Goal: Task Accomplishment & Management: Use online tool/utility

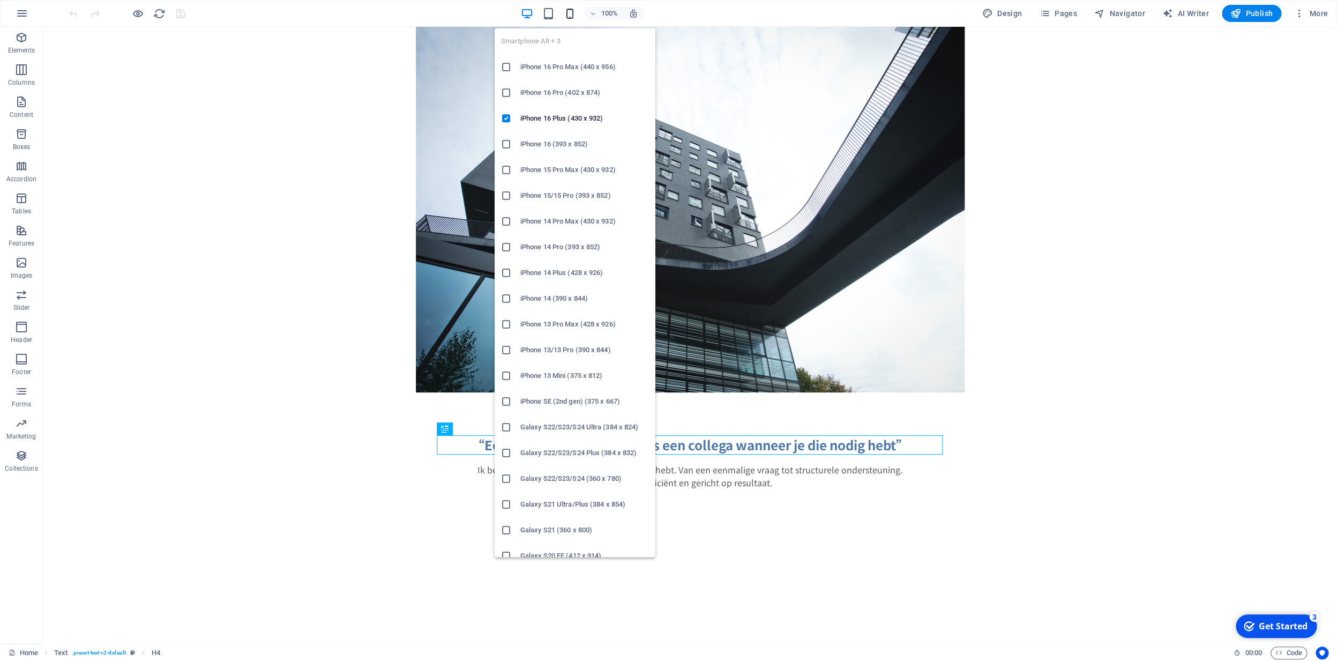
click at [571, 12] on icon "button" at bounding box center [570, 14] width 12 height 12
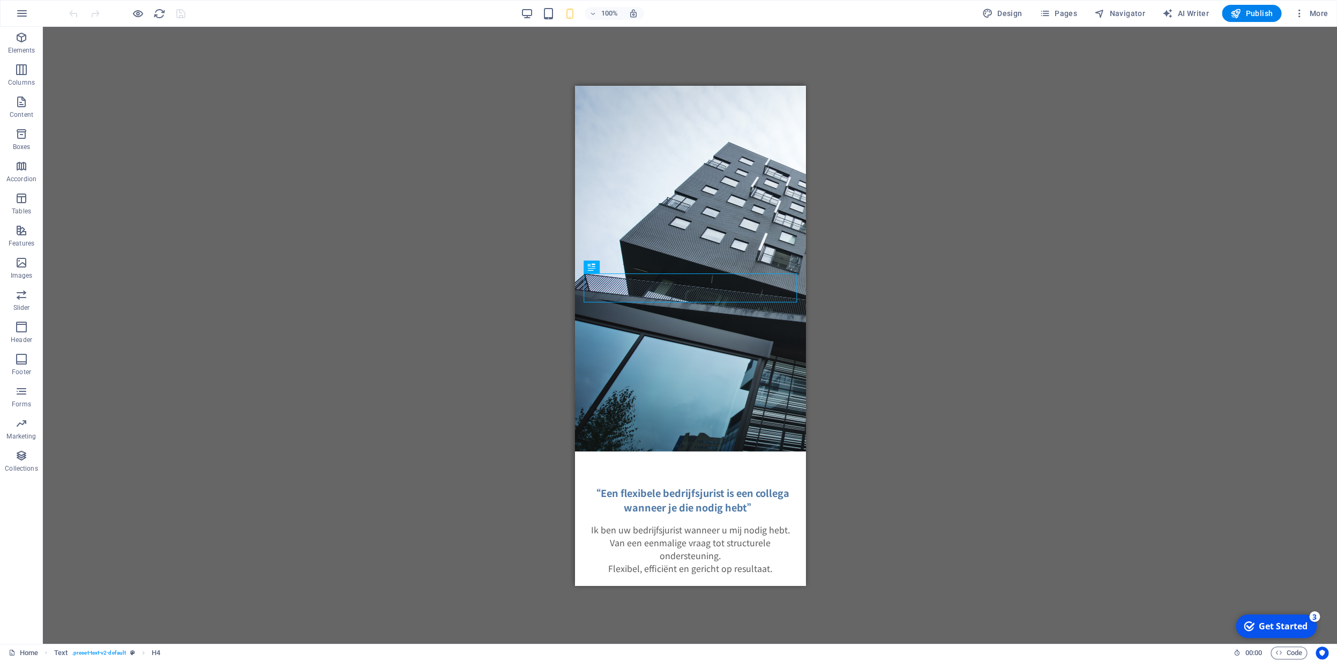
click at [859, 191] on div "Drag here to replace the existing content. Press “Ctrl” if you want to create a…" at bounding box center [690, 335] width 1295 height 617
click at [796, 451] on div "“Een flexibele bedrijfsjurist is een collega wanneer je die nodig hebt” Ik ben …" at bounding box center [690, 530] width 230 height 158
click at [657, 451] on div "“Een flexibele bedrijfsjurist is een collega wanneer je die nodig hebt” Ik ben …" at bounding box center [690, 530] width 230 height 158
click at [21, 49] on p "Elements" at bounding box center [21, 50] width 27 height 9
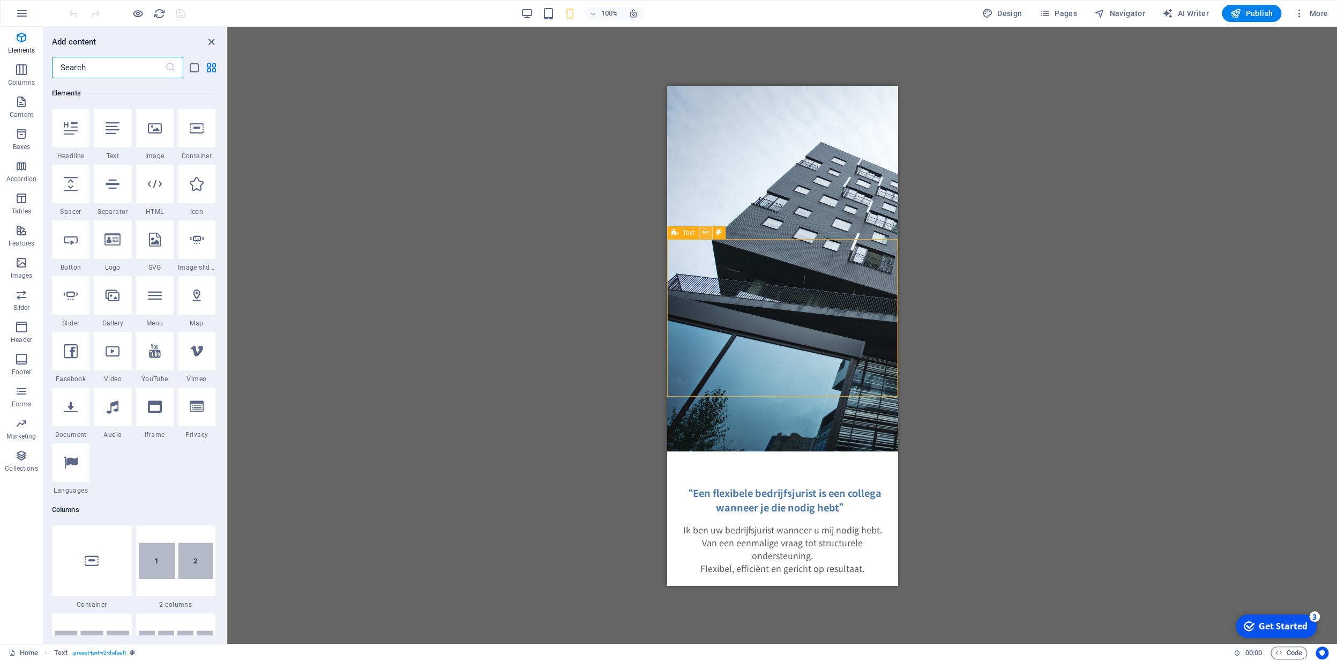
click at [706, 237] on icon at bounding box center [706, 232] width 6 height 11
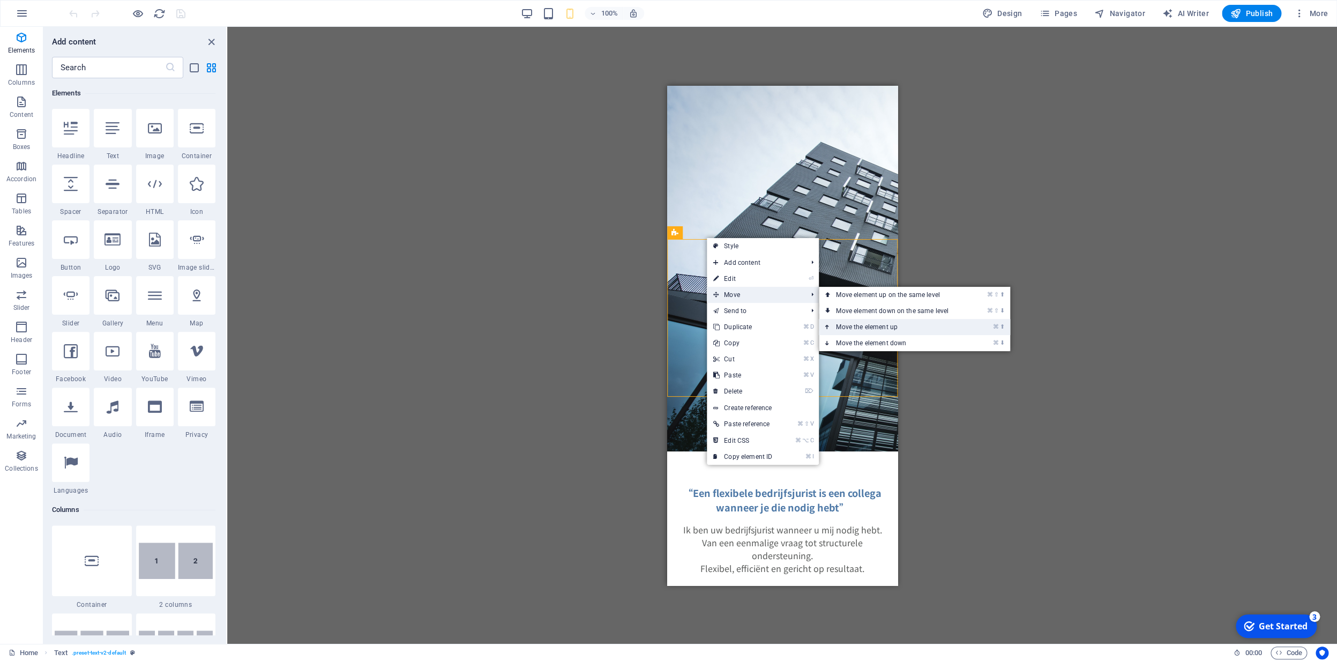
click at [891, 328] on link "⌘ ⬆ Move the element up" at bounding box center [894, 327] width 151 height 16
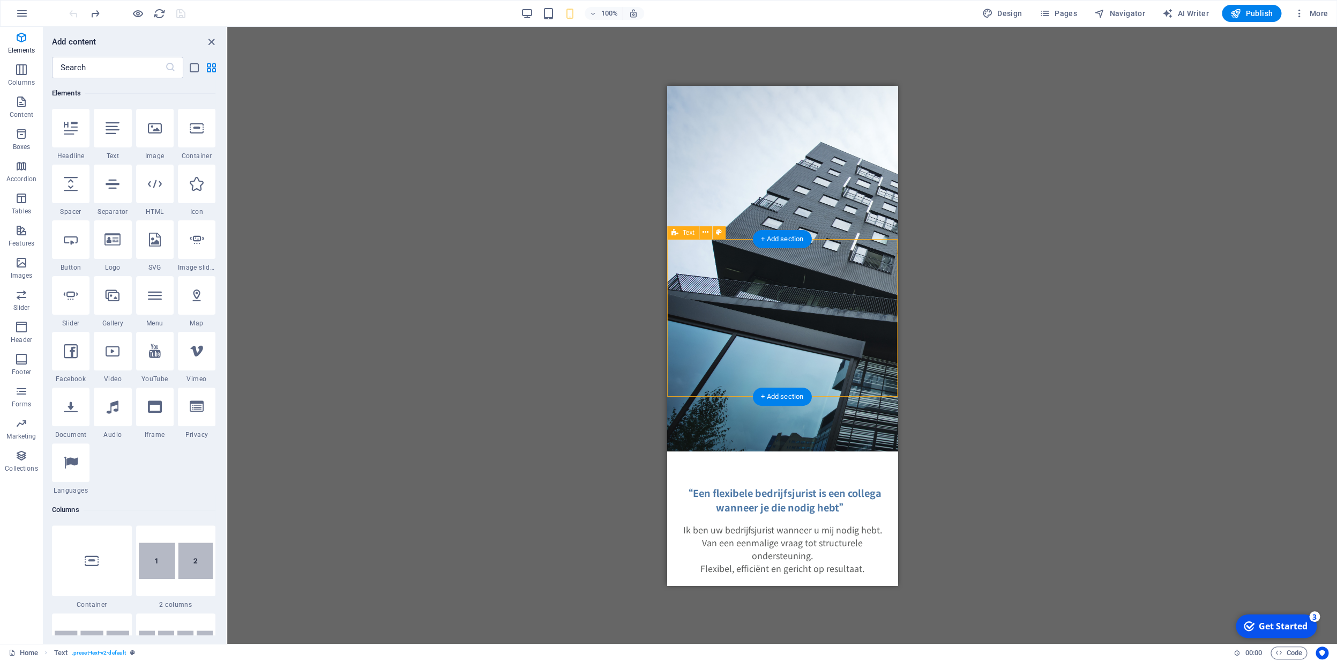
click at [727, 451] on div "“Een flexibele bedrijfsjurist is een collega wanneer je die nodig hebt” Ik ben …" at bounding box center [782, 530] width 230 height 158
click at [706, 234] on icon at bounding box center [706, 232] width 6 height 11
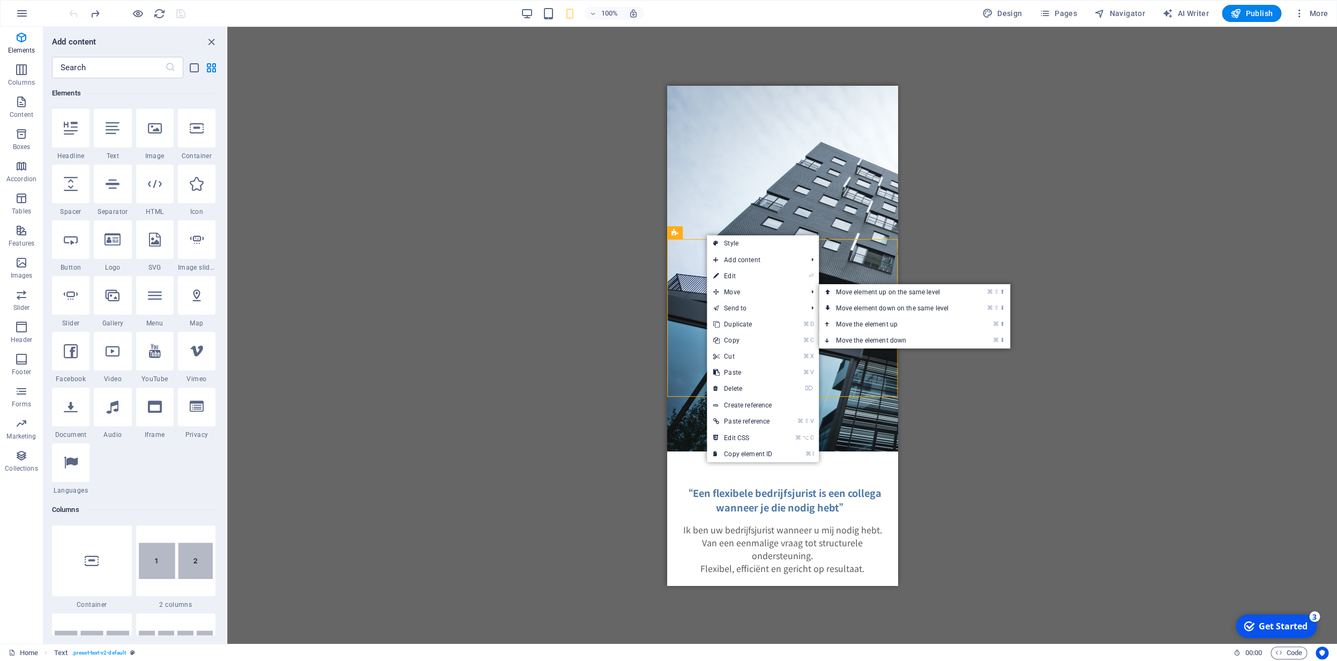
click at [907, 325] on link "⌘ ⬆ Move the element up" at bounding box center [894, 324] width 151 height 16
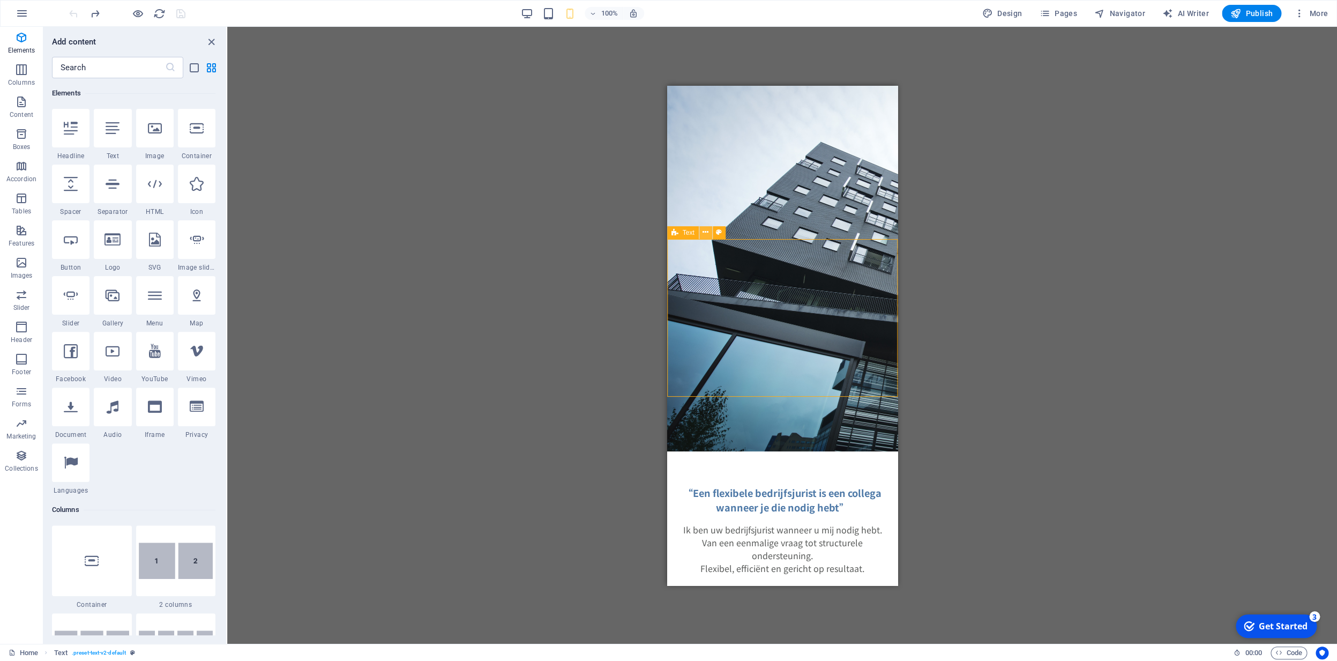
click at [706, 235] on icon at bounding box center [706, 232] width 6 height 11
click at [812, 451] on div "“Een flexibele bedrijfsjurist is een collega wanneer je die nodig hebt” Ik ben …" at bounding box center [782, 530] width 230 height 158
click at [75, 189] on icon at bounding box center [71, 184] width 14 height 14
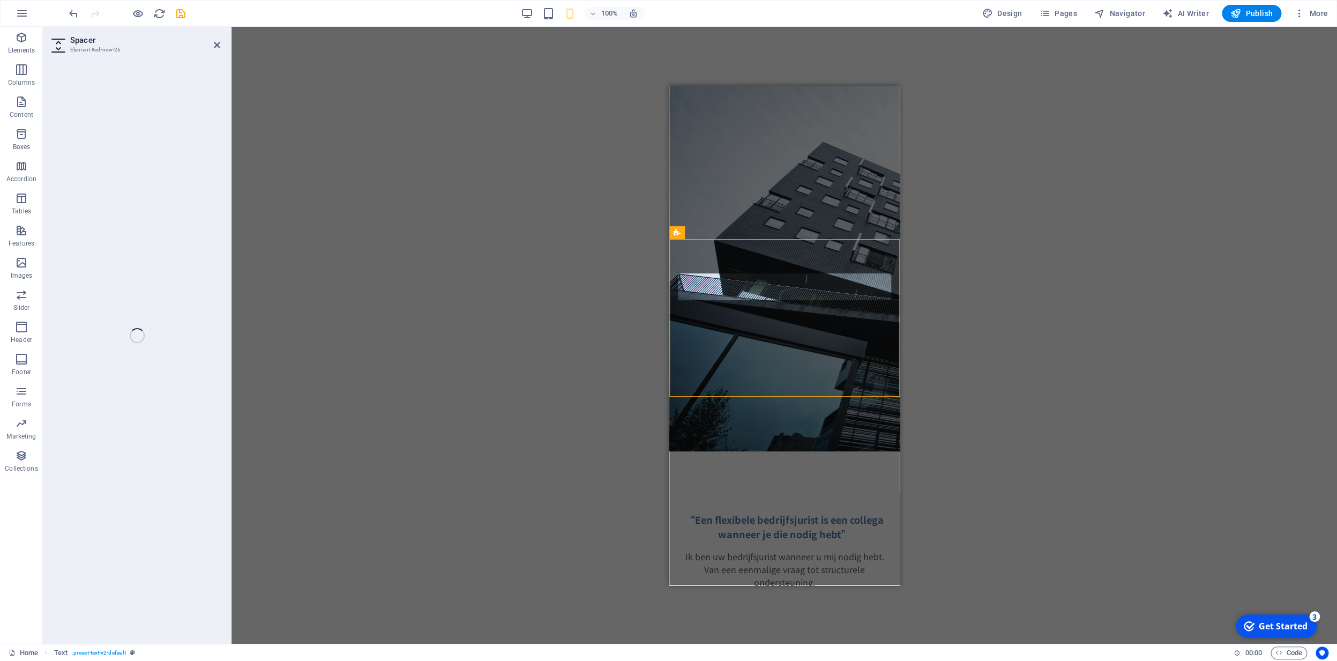
select select "px"
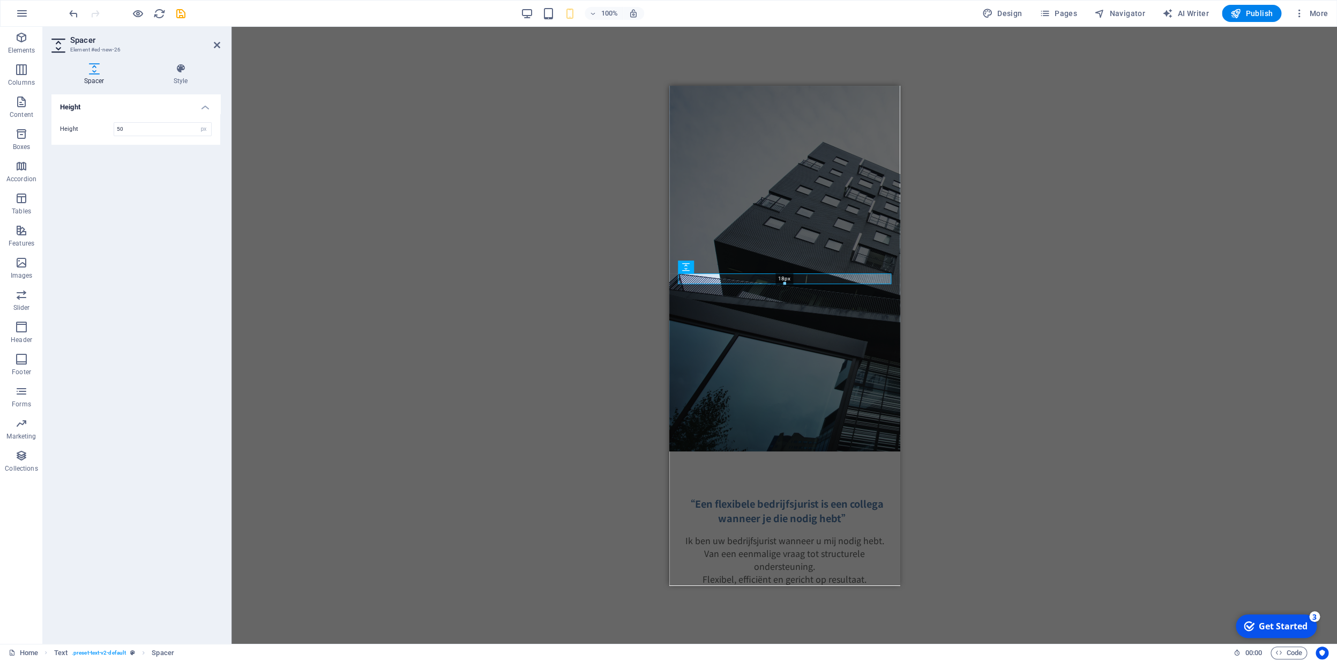
drag, startPoint x: 785, startPoint y: 299, endPoint x: 783, endPoint y: 272, distance: 26.9
click at [783, 272] on div "H4 Text Image Spacer Text 18px Spacer" at bounding box center [785, 336] width 230 height 500
type input "18"
click at [946, 240] on div "H4 Text Image Spacer Text Spacer" at bounding box center [785, 335] width 1106 height 617
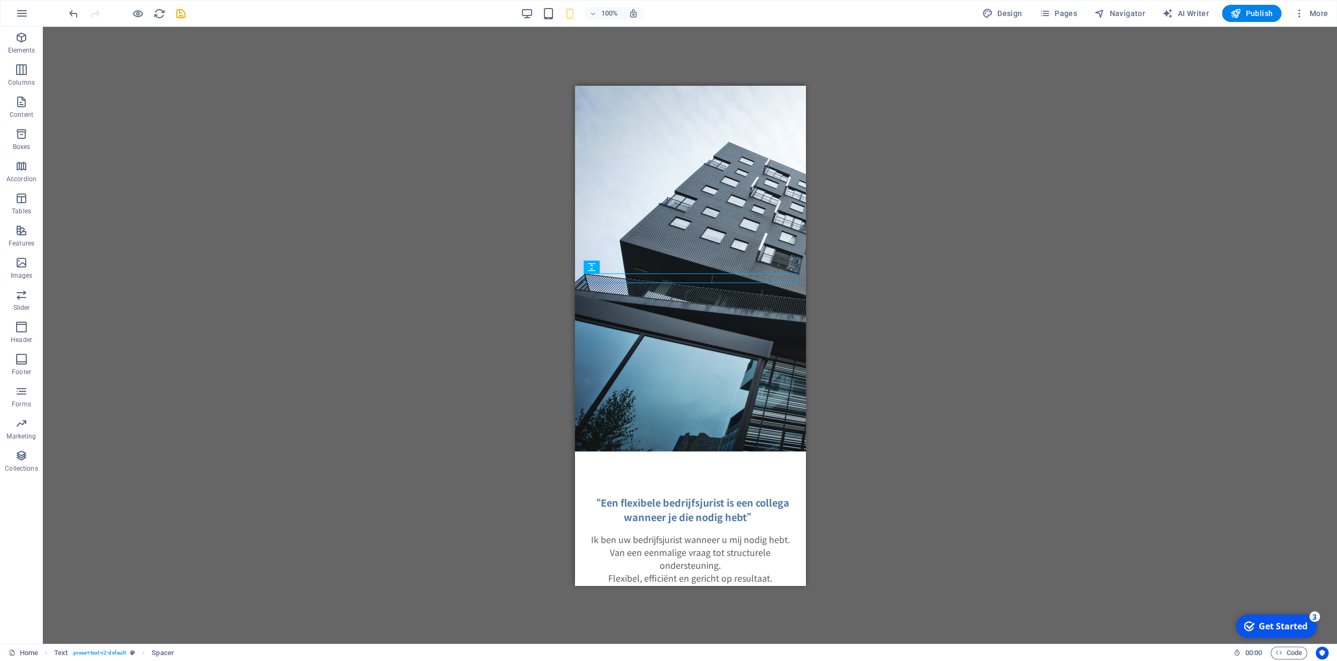
click at [457, 415] on div "H4 Text Image Spacer Text Spacer" at bounding box center [690, 335] width 1295 height 617
click at [636, 420] on html "Skip to main content “Een flexibele bedrijfsjurist is een collega wanneer je di…" at bounding box center [690, 351] width 230 height 533
drag, startPoint x: 1167, startPoint y: 356, endPoint x: 591, endPoint y: 256, distance: 584.8
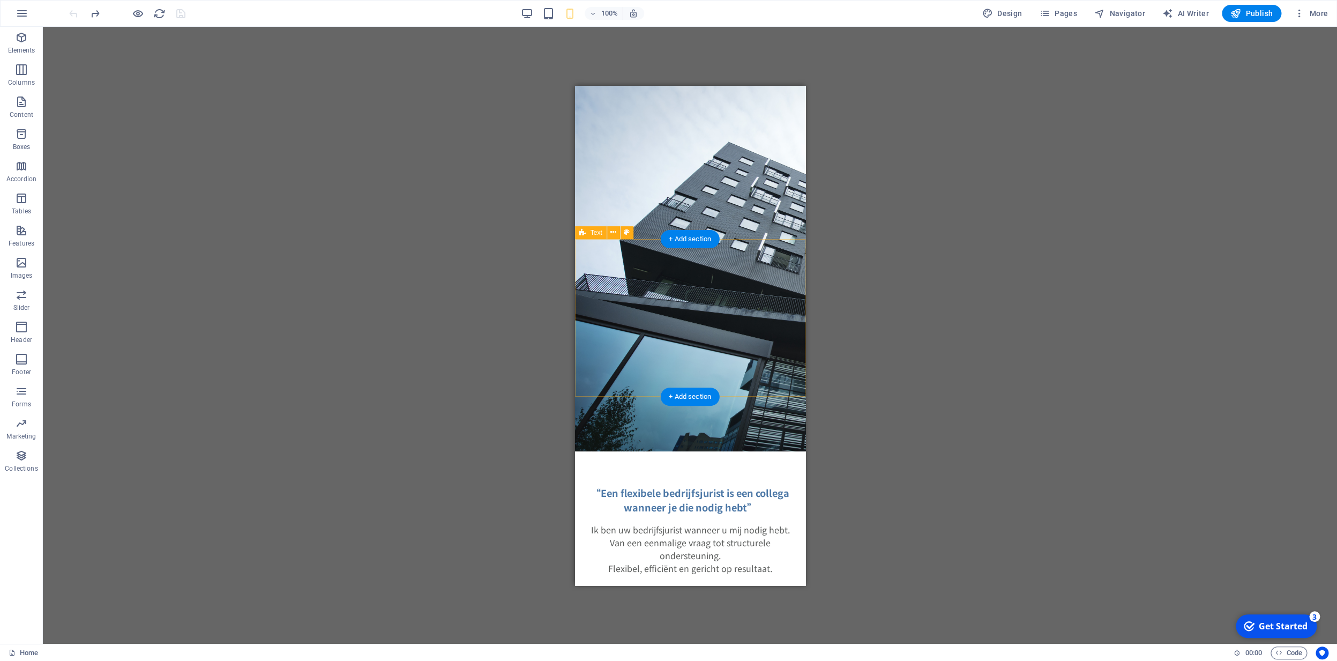
click at [634, 451] on div "“Een flexibele bedrijfsjurist is een collega wanneer je die nodig hebt” Ik ben …" at bounding box center [690, 530] width 230 height 158
click at [671, 485] on div "“Een flexibele bedrijfsjurist is een collega wanneer je die nodig hebt”" at bounding box center [689, 499] width 213 height 29
drag, startPoint x: 1177, startPoint y: 353, endPoint x: 609, endPoint y: 218, distance: 583.5
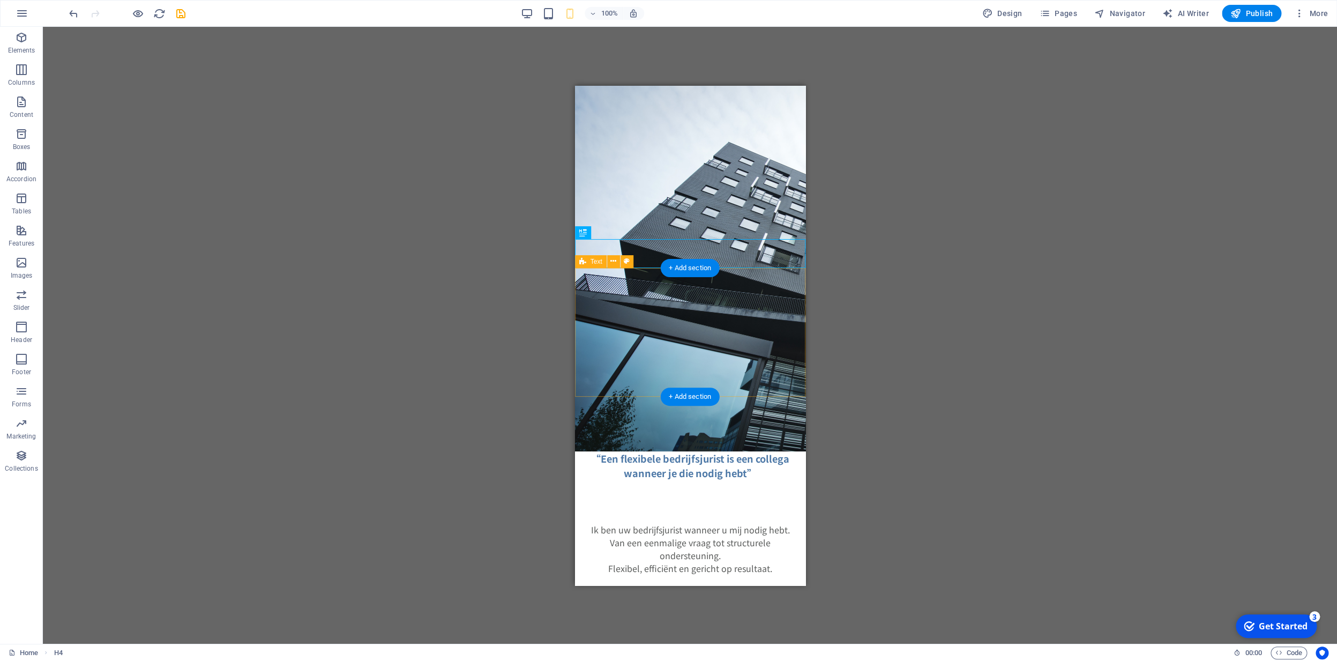
click at [608, 480] on div "Ik ben uw bedrijfsjurist wanneer u mij nodig hebt. Van een eenmalige vraag tot …" at bounding box center [690, 544] width 230 height 129
click at [659, 457] on html "Skip to main content “Een flexibele bedrijfsjurist is een collega wanneer je di…" at bounding box center [690, 346] width 230 height 523
drag, startPoint x: 1165, startPoint y: 389, endPoint x: 594, endPoint y: 269, distance: 583.4
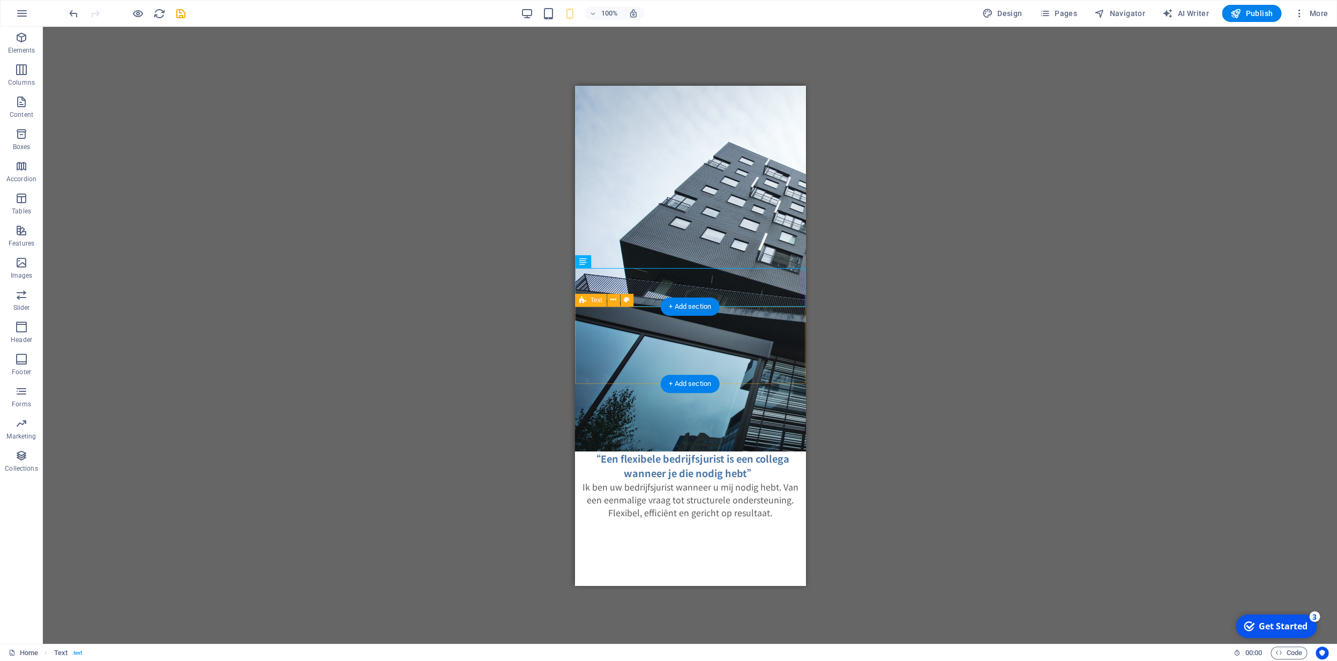
drag, startPoint x: 646, startPoint y: 367, endPoint x: 649, endPoint y: 373, distance: 6.7
click at [646, 518] on div at bounding box center [690, 556] width 230 height 77
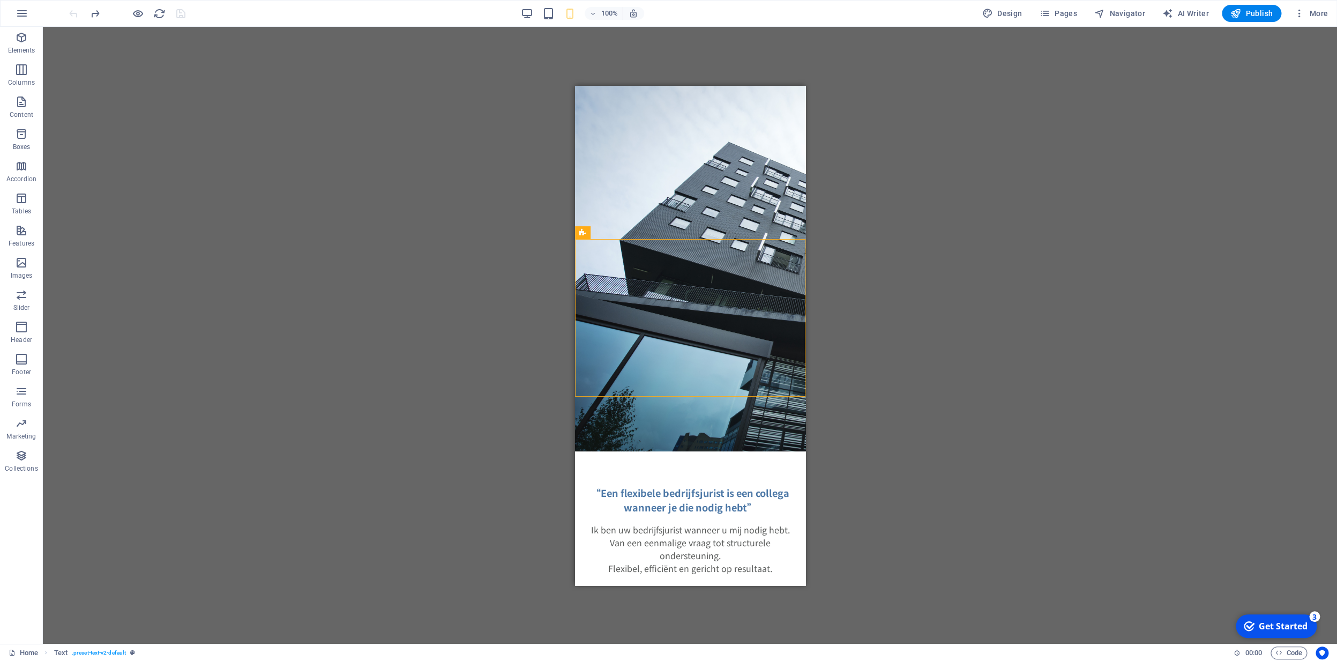
click at [860, 245] on div "H4 Text Image Spacer Text Spacer" at bounding box center [690, 335] width 1295 height 617
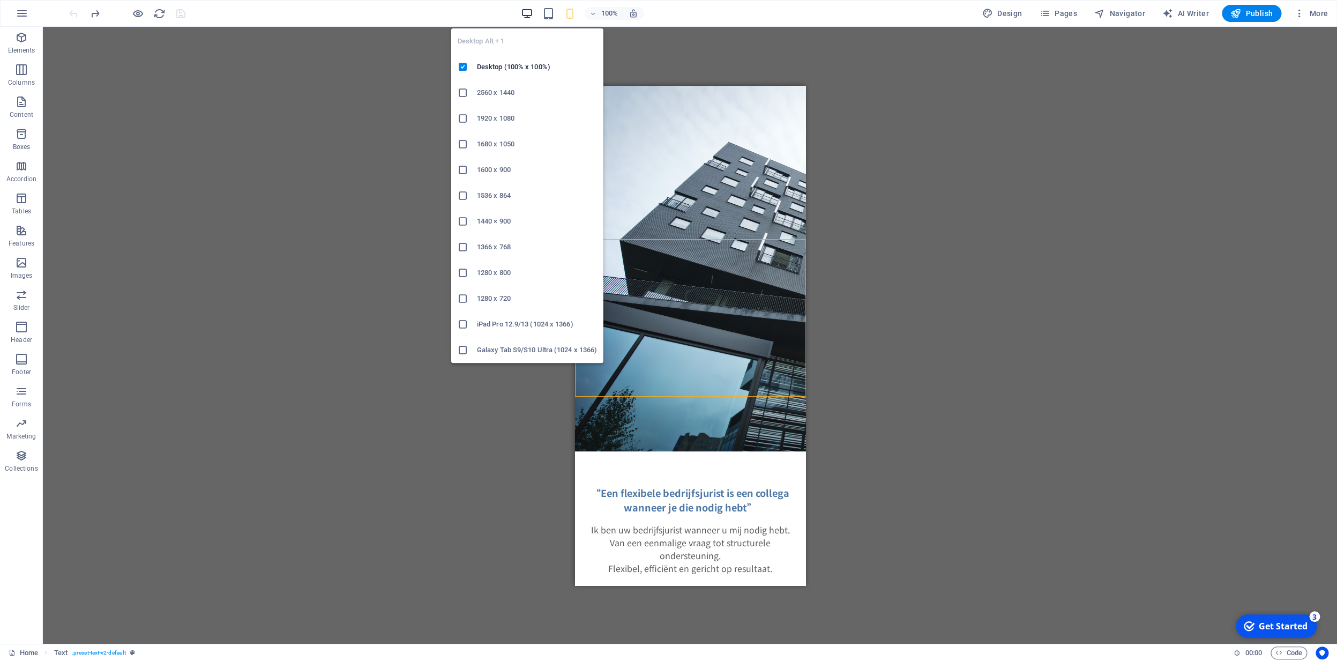
click at [528, 14] on icon "button" at bounding box center [527, 14] width 12 height 12
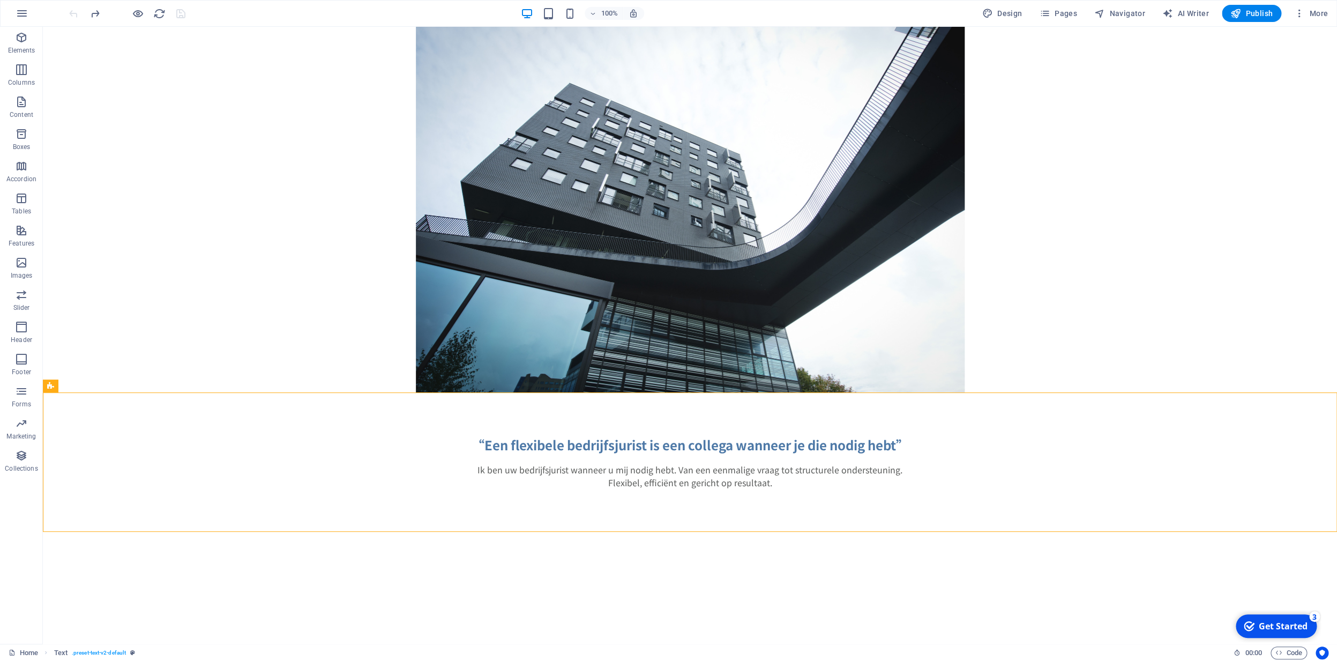
click at [354, 532] on html "Skip to main content “Een flexibele bedrijfsjurist is een collega wanneer je di…" at bounding box center [690, 279] width 1295 height 505
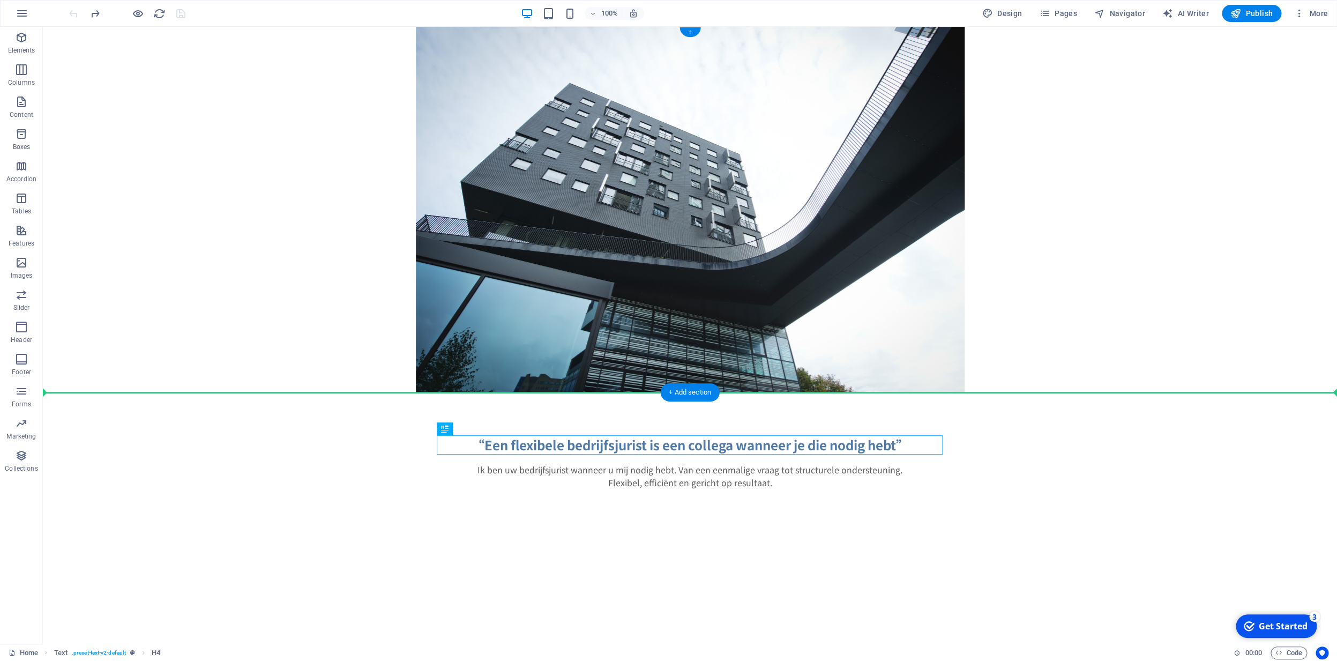
drag, startPoint x: 488, startPoint y: 456, endPoint x: 484, endPoint y: 257, distance: 199.5
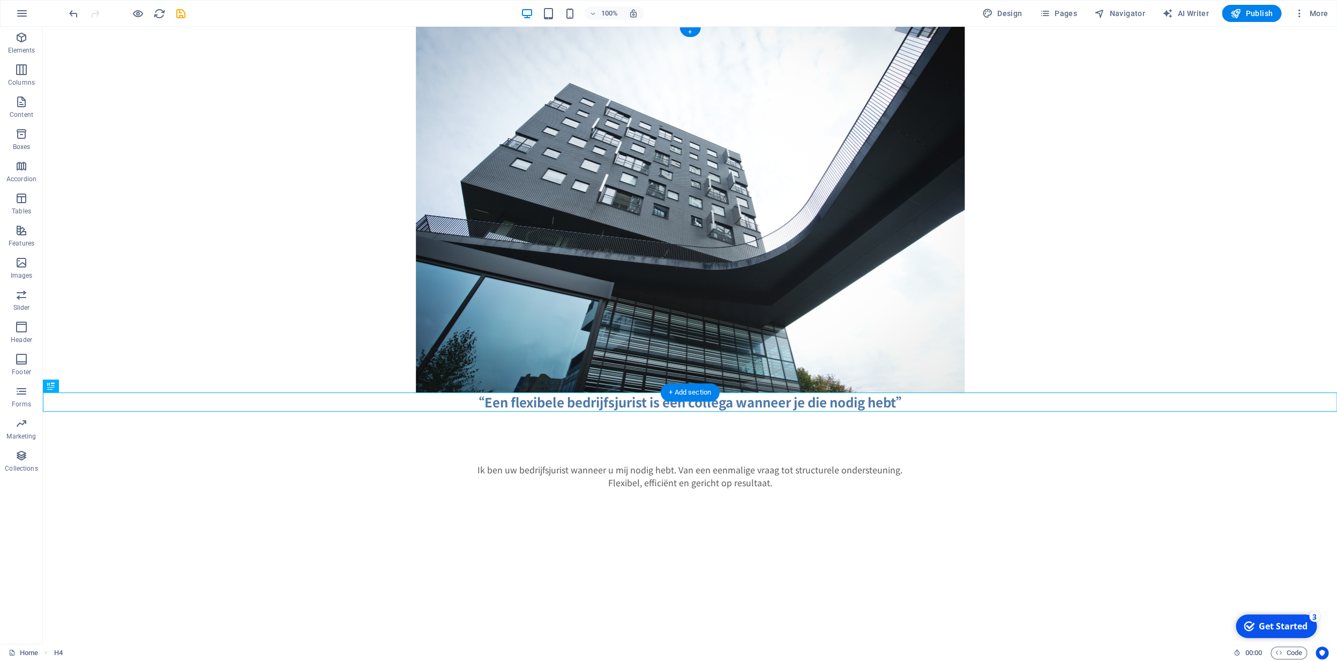
click at [437, 230] on figure at bounding box center [690, 210] width 1295 height 366
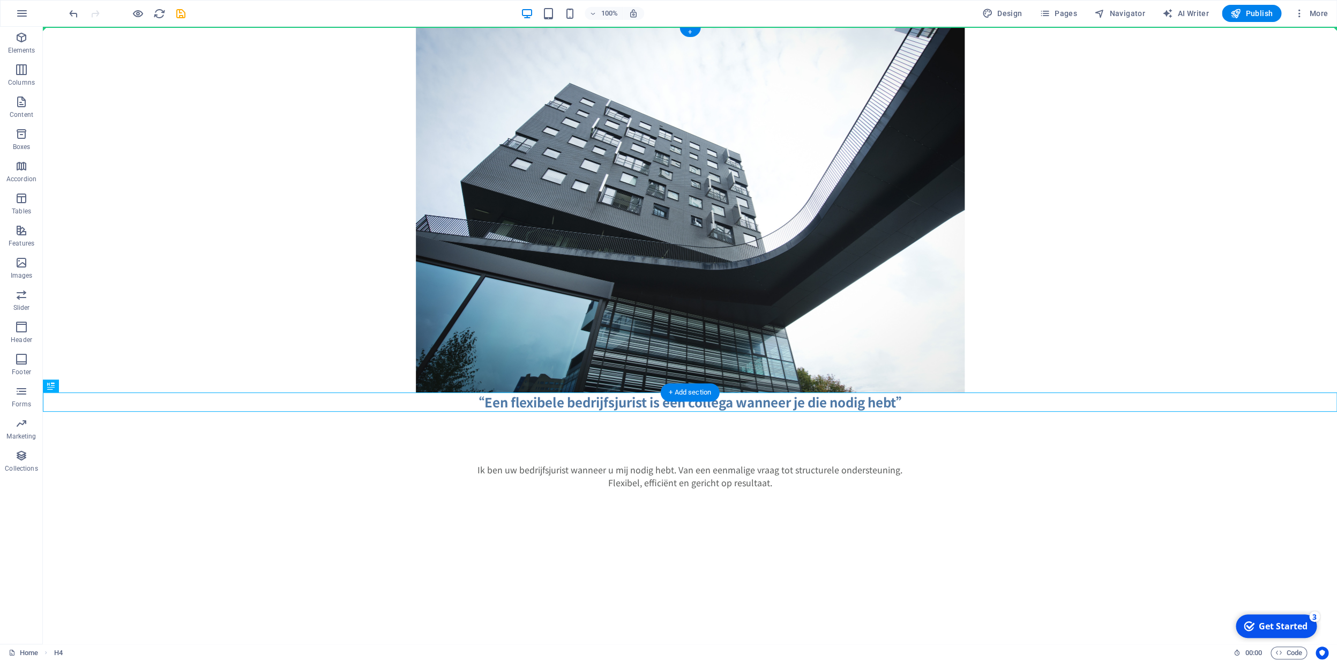
drag, startPoint x: 96, startPoint y: 415, endPoint x: 459, endPoint y: 27, distance: 531.3
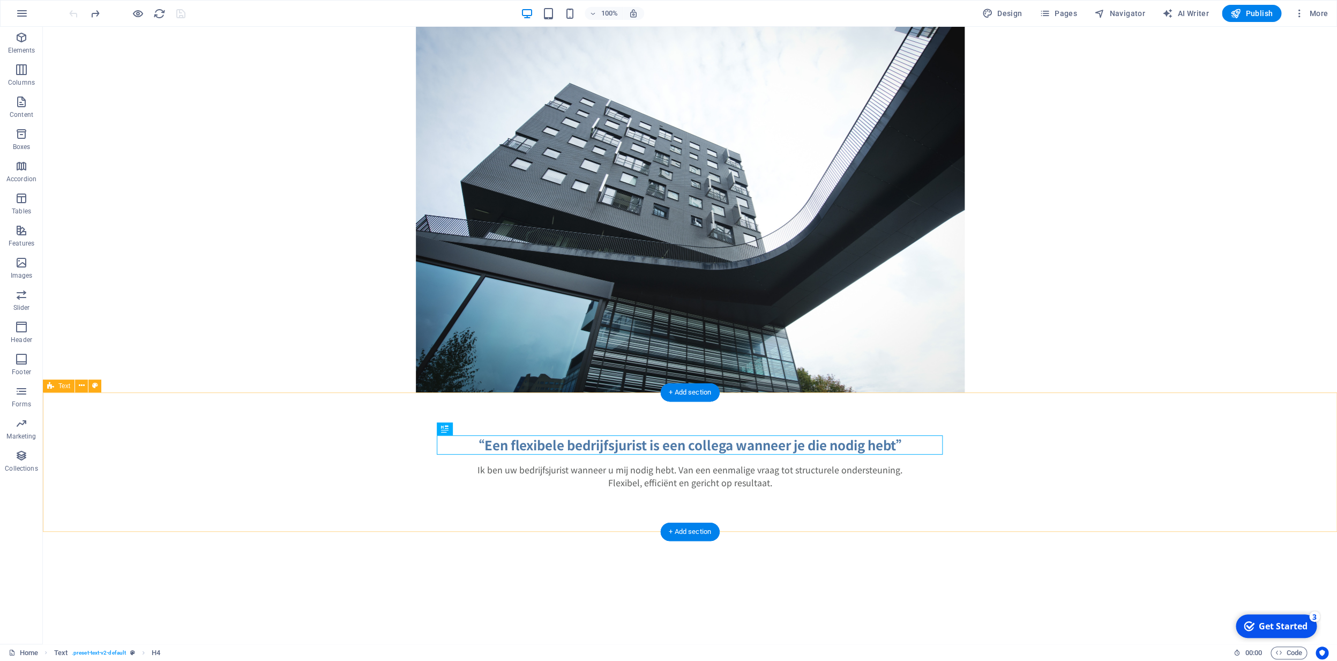
click at [383, 459] on div "“Een flexibele bedrijfsjurist is een collega wanneer je die nodig hebt” Ik ben …" at bounding box center [690, 461] width 1295 height 139
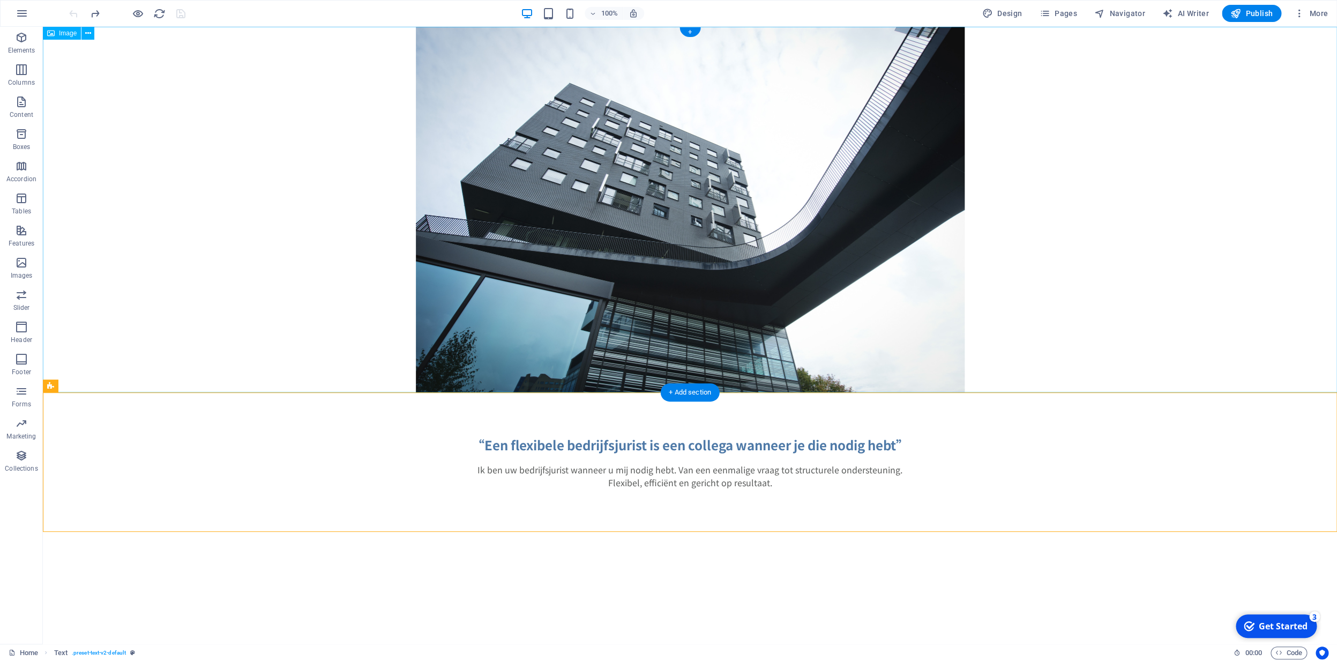
click at [587, 225] on figure at bounding box center [690, 210] width 1295 height 366
click at [19, 328] on icon "button" at bounding box center [21, 327] width 13 height 13
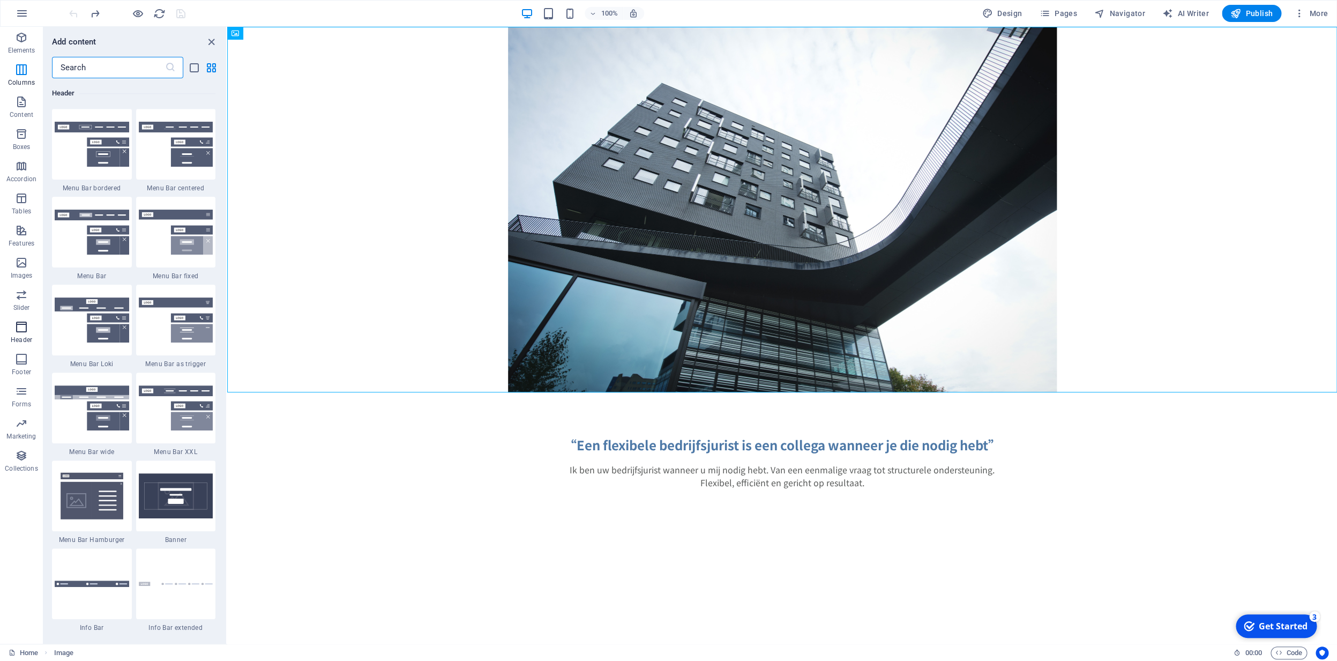
scroll to position [6341, 0]
click at [26, 108] on icon "button" at bounding box center [21, 101] width 13 height 13
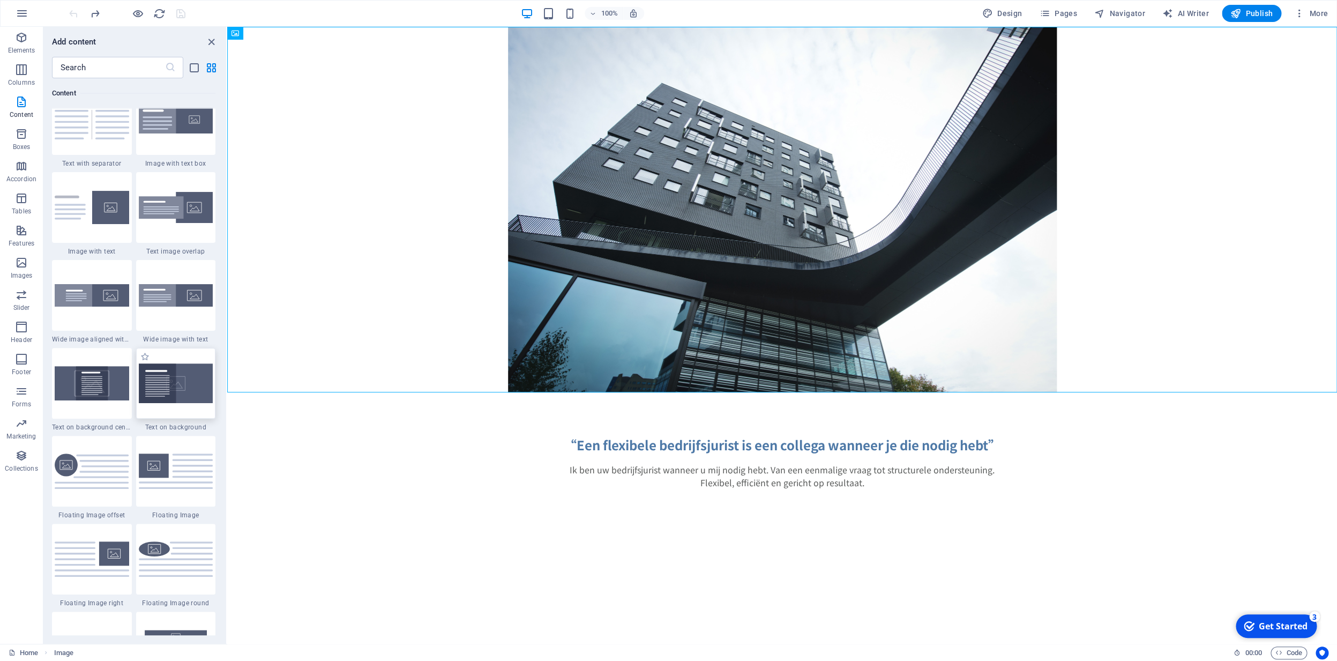
scroll to position [1875, 0]
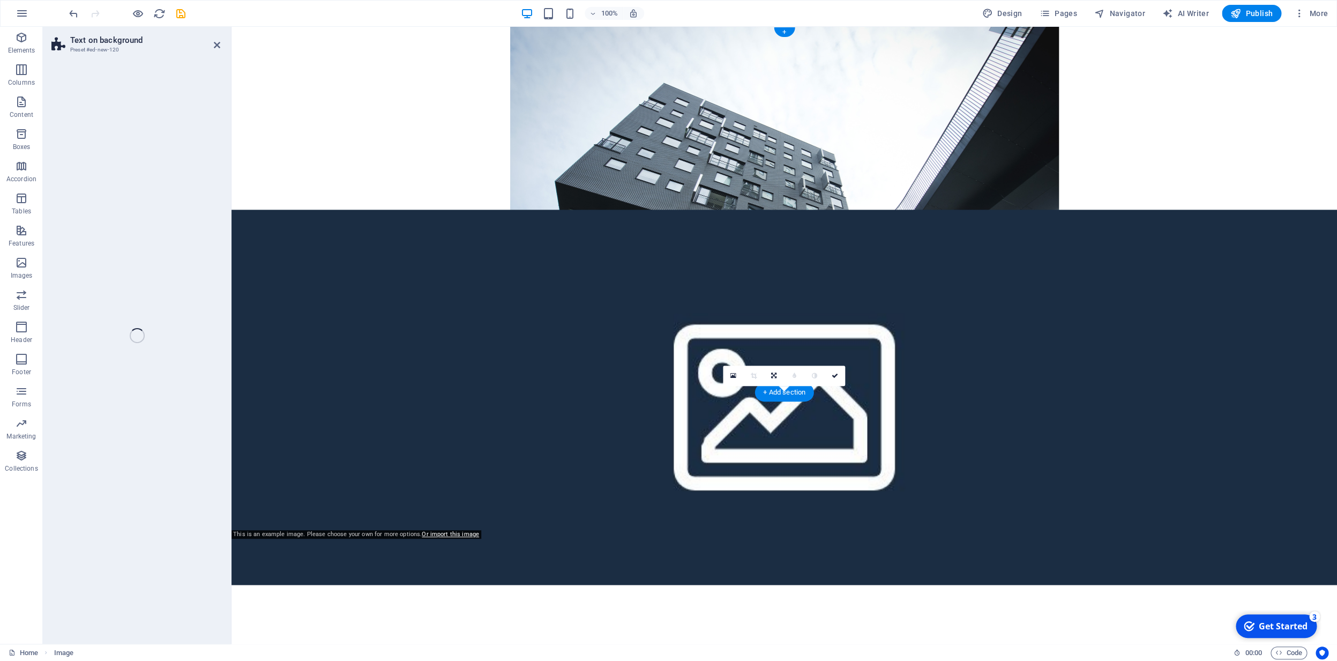
select select "%"
select select "rem"
select select "px"
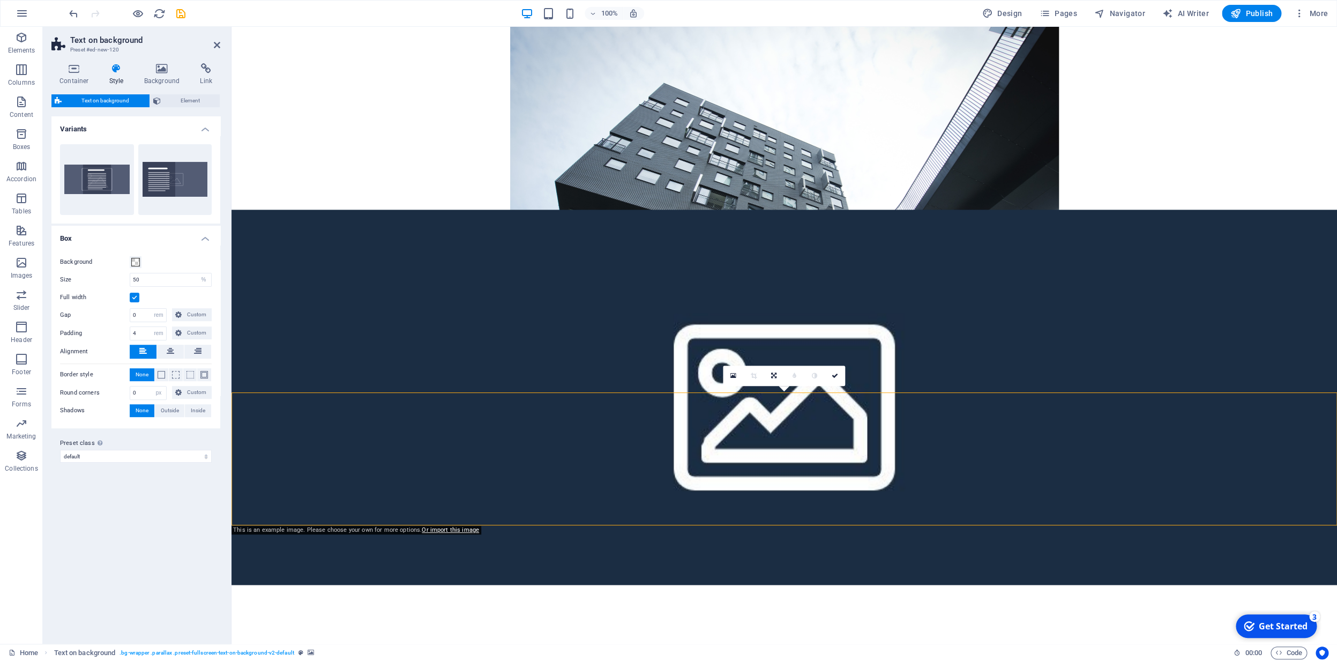
click at [975, 439] on figure at bounding box center [785, 397] width 1106 height 375
click at [774, 375] on icon at bounding box center [773, 376] width 5 height 6
click at [795, 377] on icon at bounding box center [794, 376] width 5 height 6
click at [775, 376] on icon at bounding box center [774, 376] width 5 height 6
click at [773, 377] on icon at bounding box center [773, 376] width 5 height 6
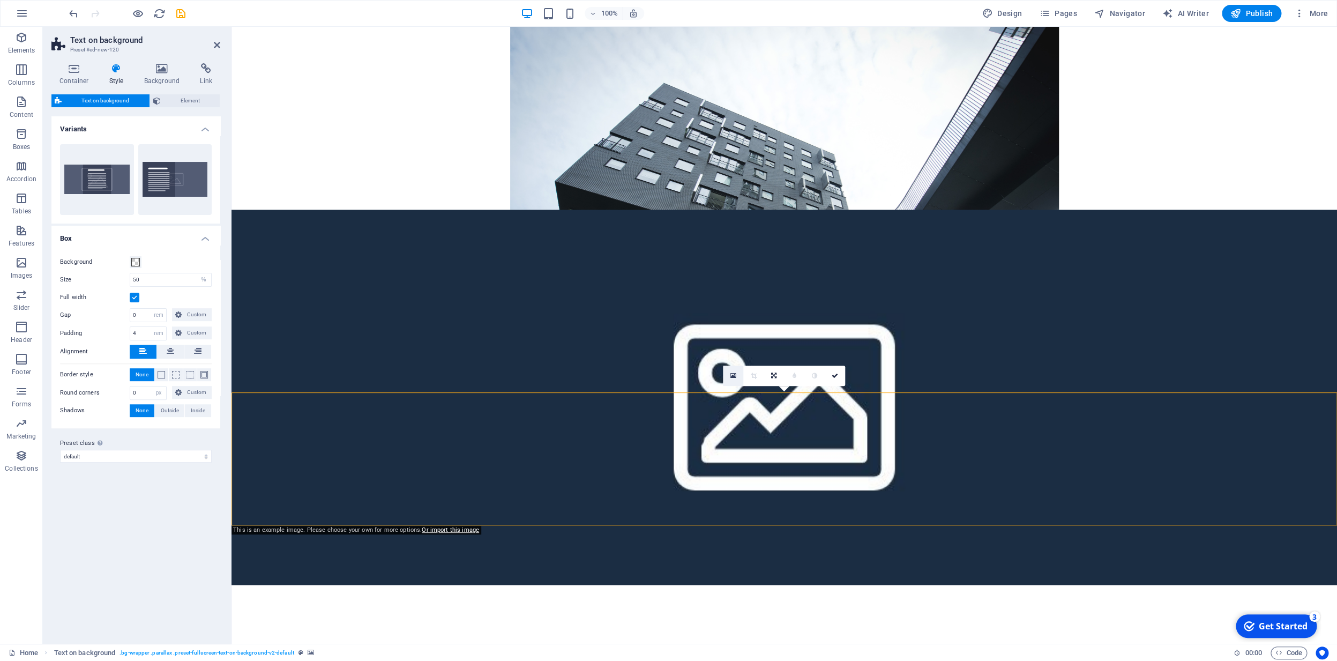
click at [734, 376] on icon at bounding box center [734, 376] width 6 height 8
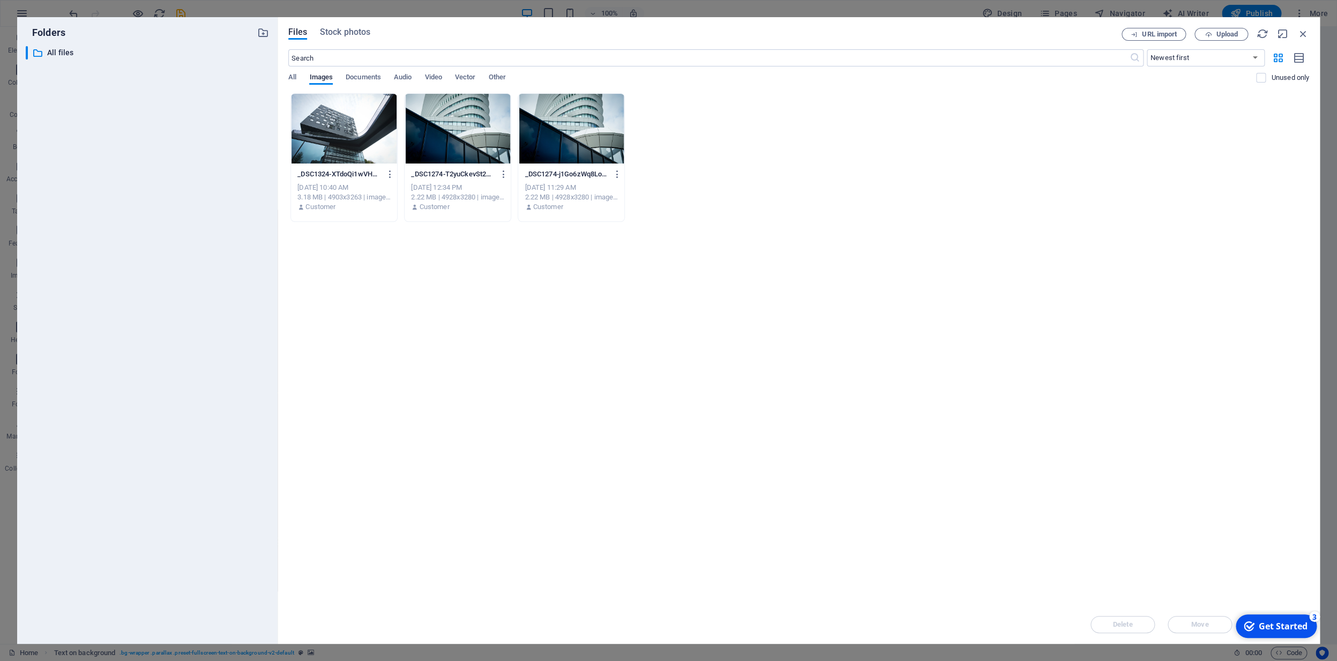
click at [549, 132] on div at bounding box center [571, 129] width 106 height 70
click at [352, 139] on div at bounding box center [344, 129] width 106 height 70
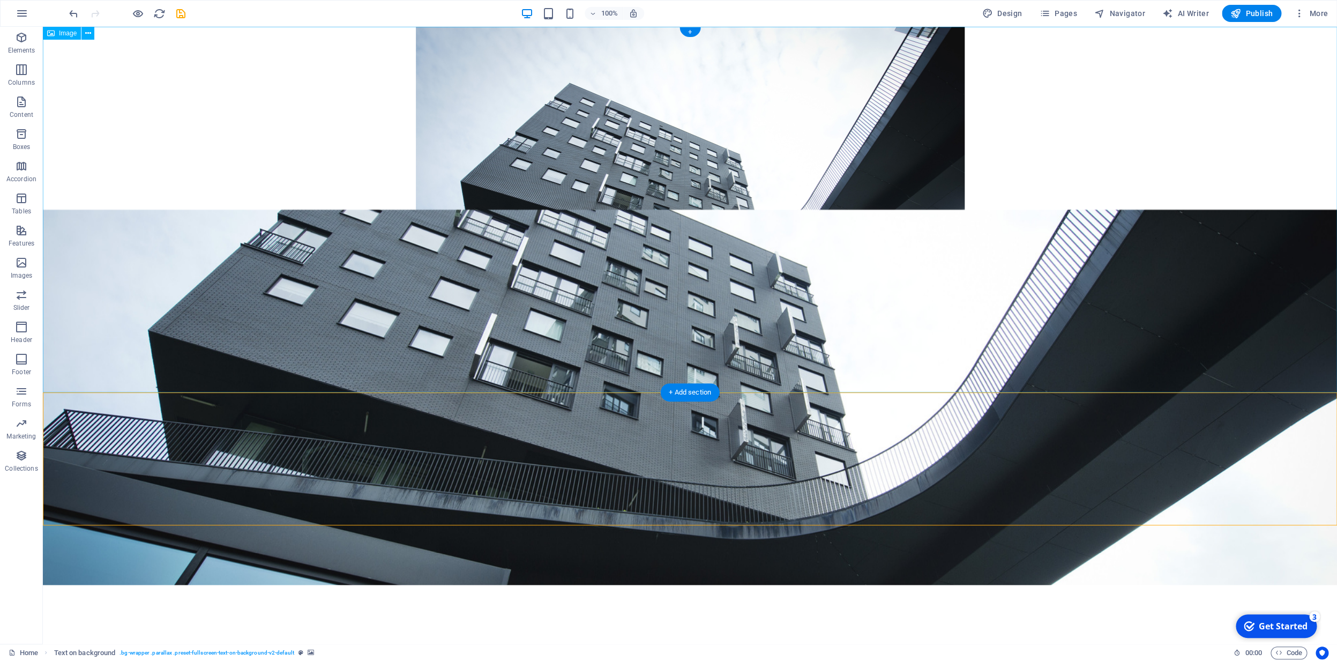
click at [813, 392] on figure at bounding box center [690, 210] width 1295 height 366
click at [262, 354] on figure at bounding box center [690, 210] width 1295 height 366
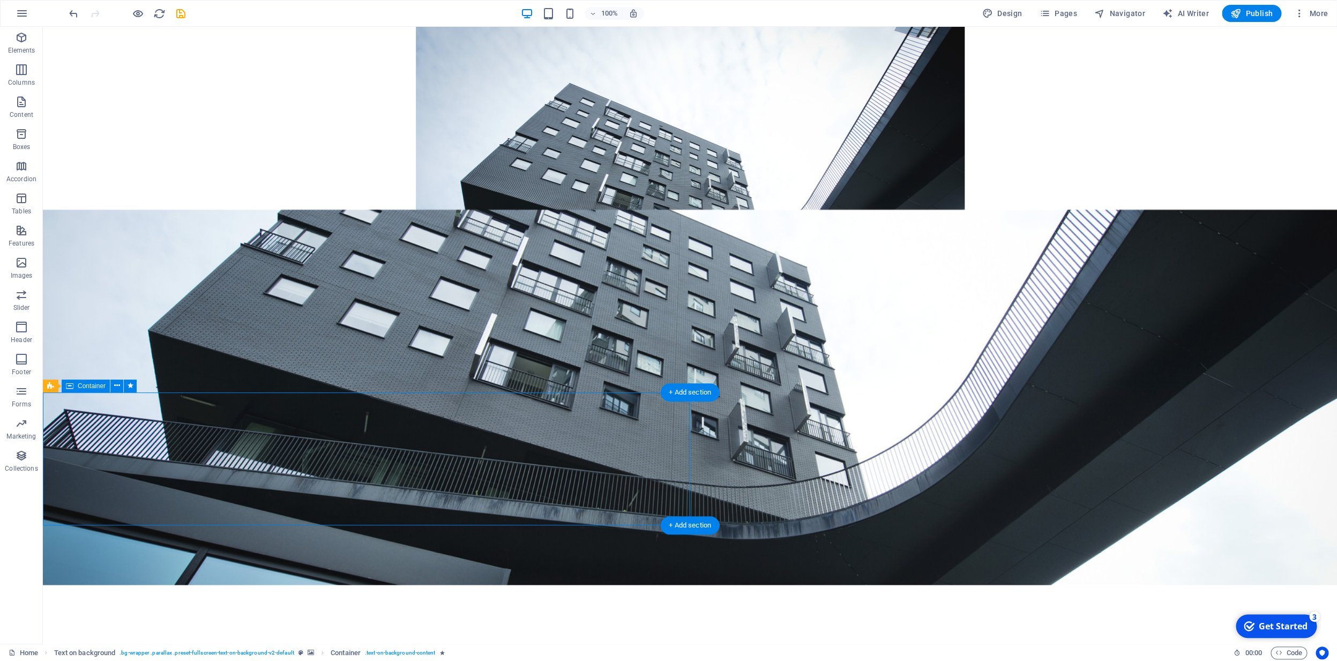
drag, startPoint x: 313, startPoint y: 423, endPoint x: 345, endPoint y: 411, distance: 34.1
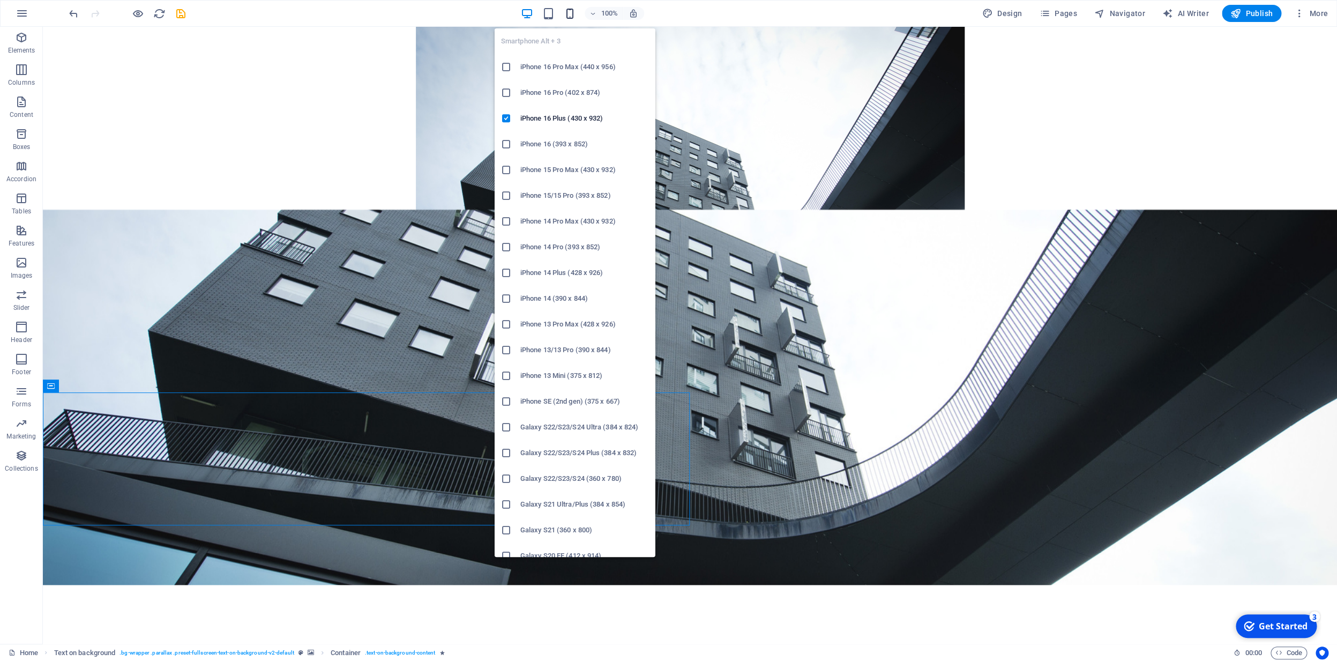
click at [570, 12] on icon "button" at bounding box center [570, 14] width 12 height 12
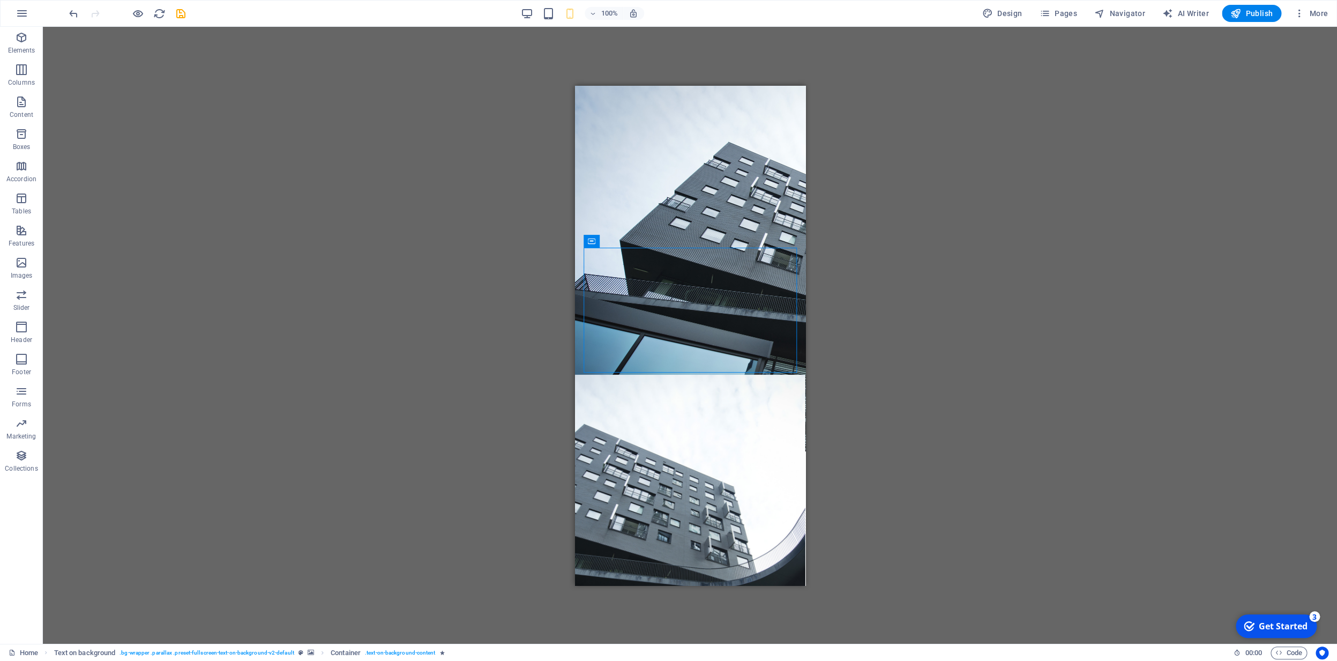
click at [889, 107] on div "Drag here to replace the existing content. Press “Ctrl” if you want to create a…" at bounding box center [690, 335] width 1295 height 617
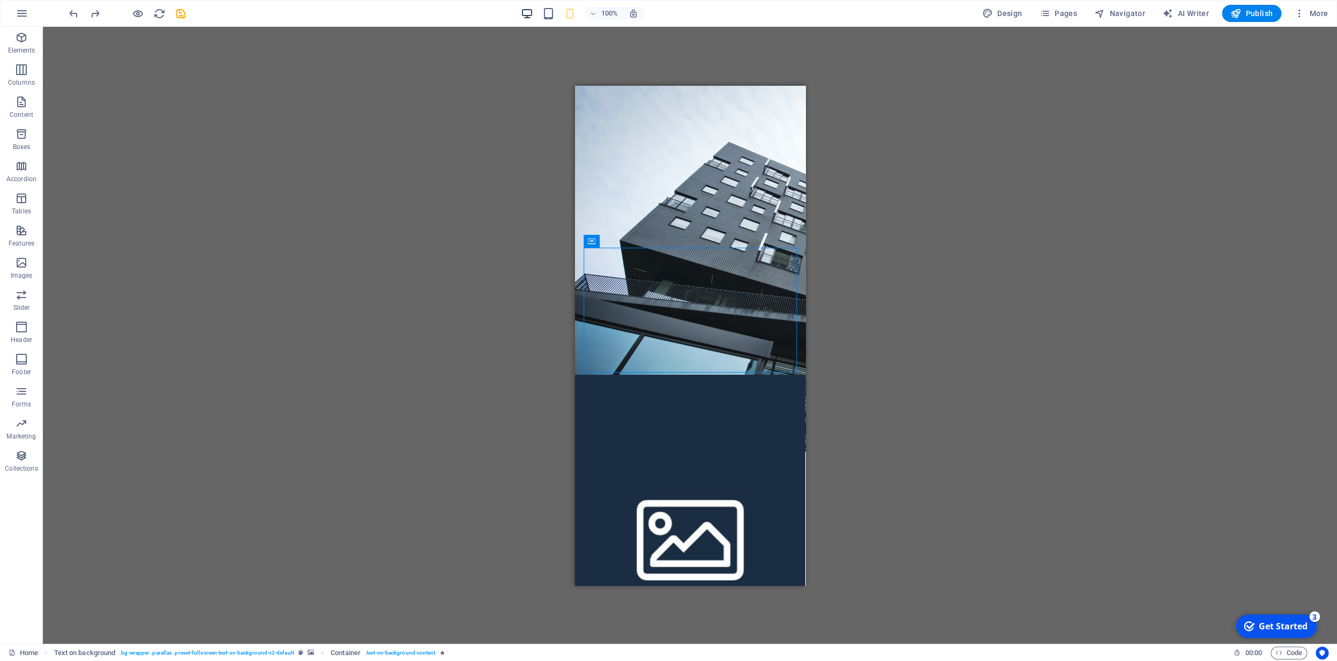
click at [523, 14] on icon "button" at bounding box center [527, 14] width 12 height 12
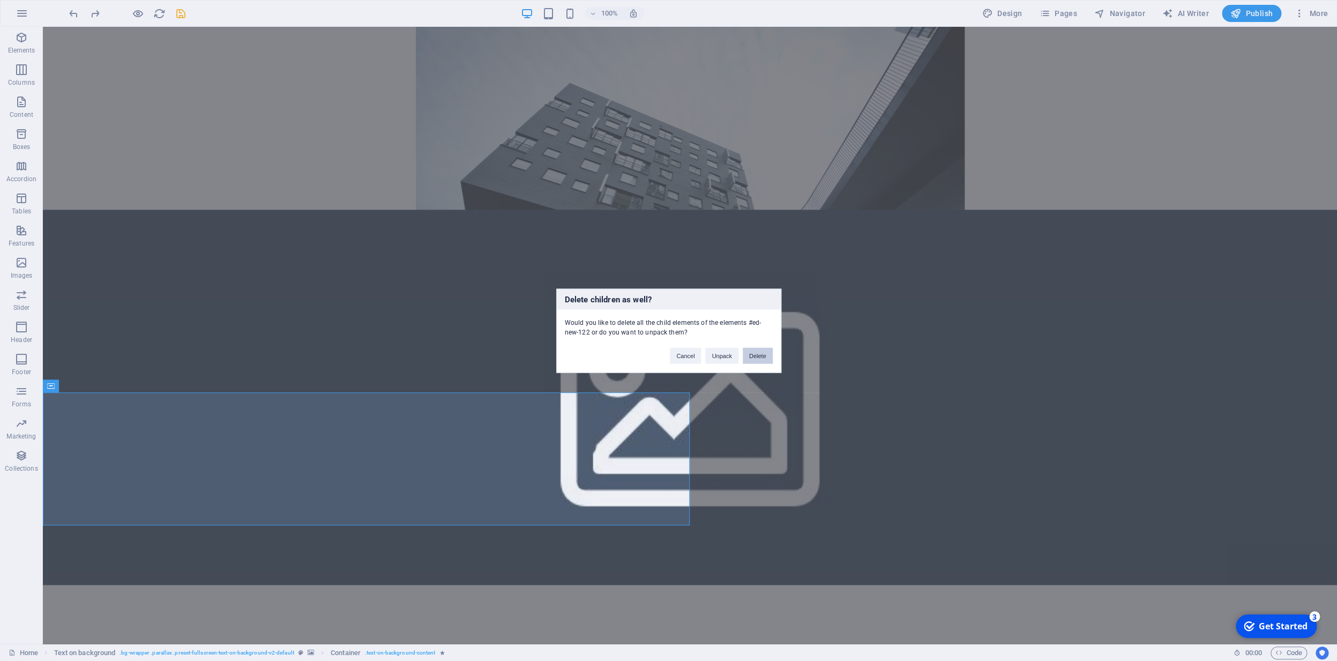
click at [767, 354] on button "Delete" at bounding box center [758, 355] width 30 height 16
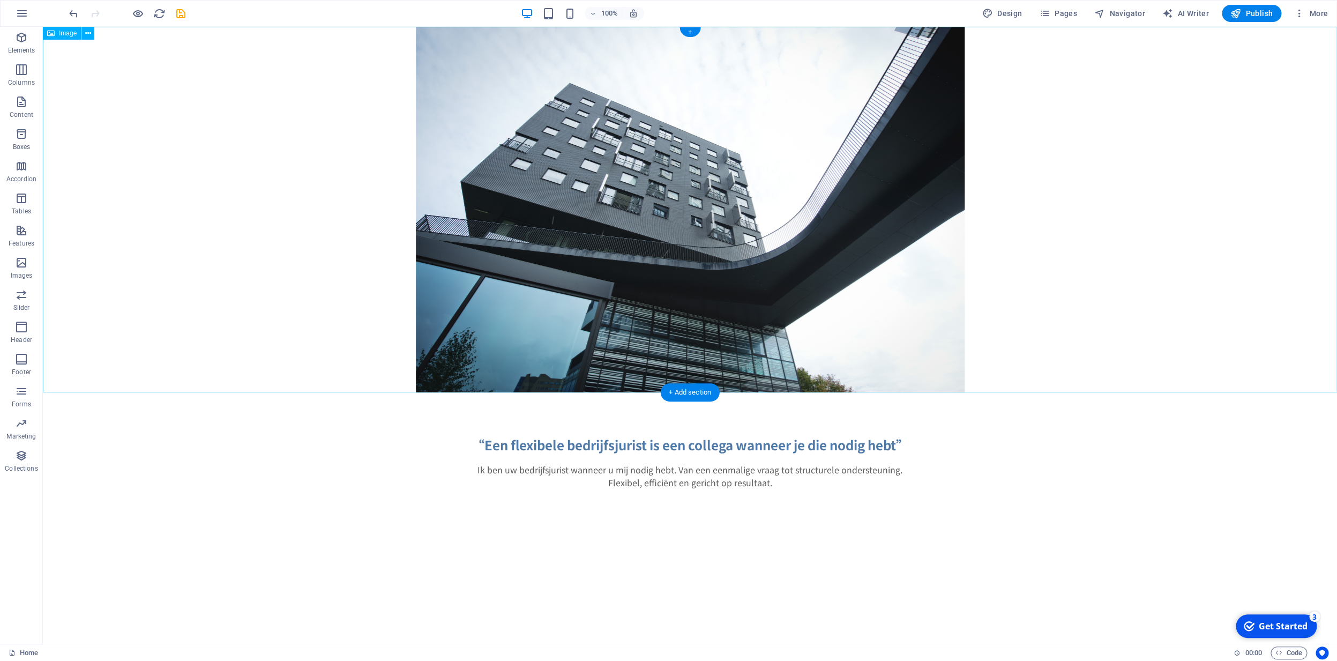
click at [218, 356] on figure at bounding box center [690, 210] width 1295 height 366
click at [429, 532] on html "Skip to main content “Een flexibele bedrijfsjurist is een collega wanneer je di…" at bounding box center [690, 279] width 1295 height 505
click at [712, 215] on figure at bounding box center [690, 210] width 1295 height 366
click at [689, 66] on figure at bounding box center [690, 210] width 1295 height 366
click at [684, 79] on figure at bounding box center [690, 210] width 1295 height 366
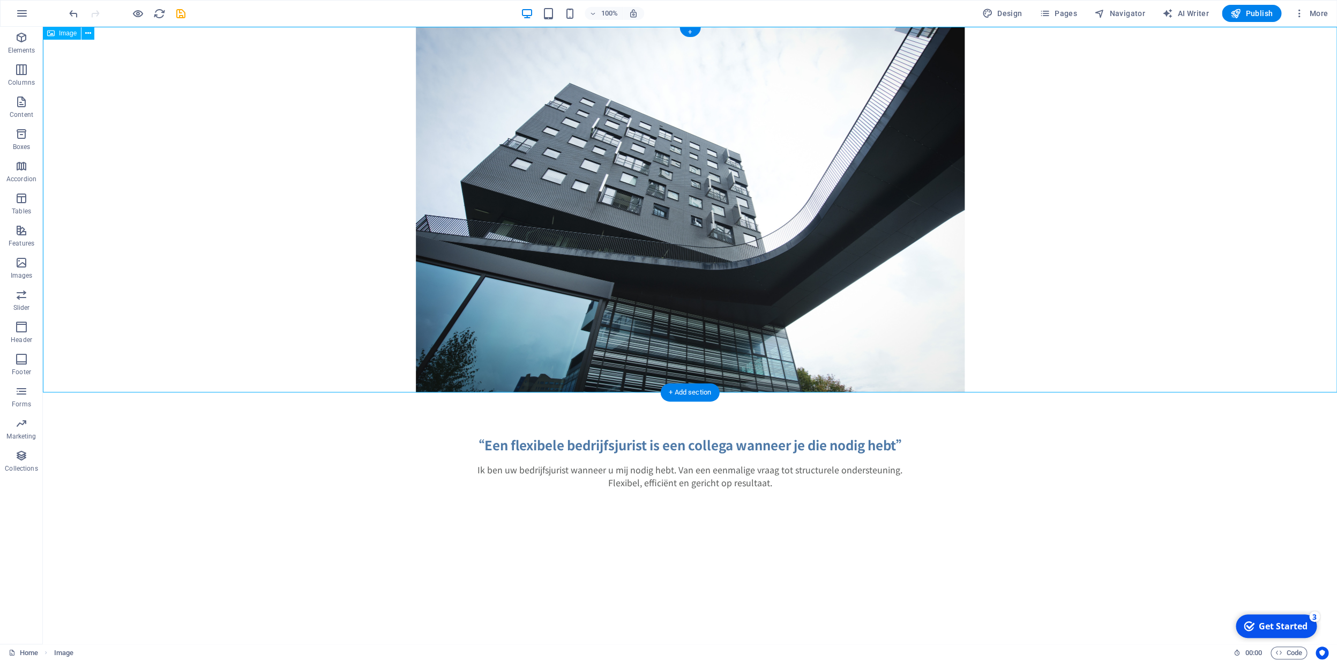
drag, startPoint x: 684, startPoint y: 79, endPoint x: 499, endPoint y: 81, distance: 185.5
click at [684, 79] on figure at bounding box center [690, 210] width 1295 height 366
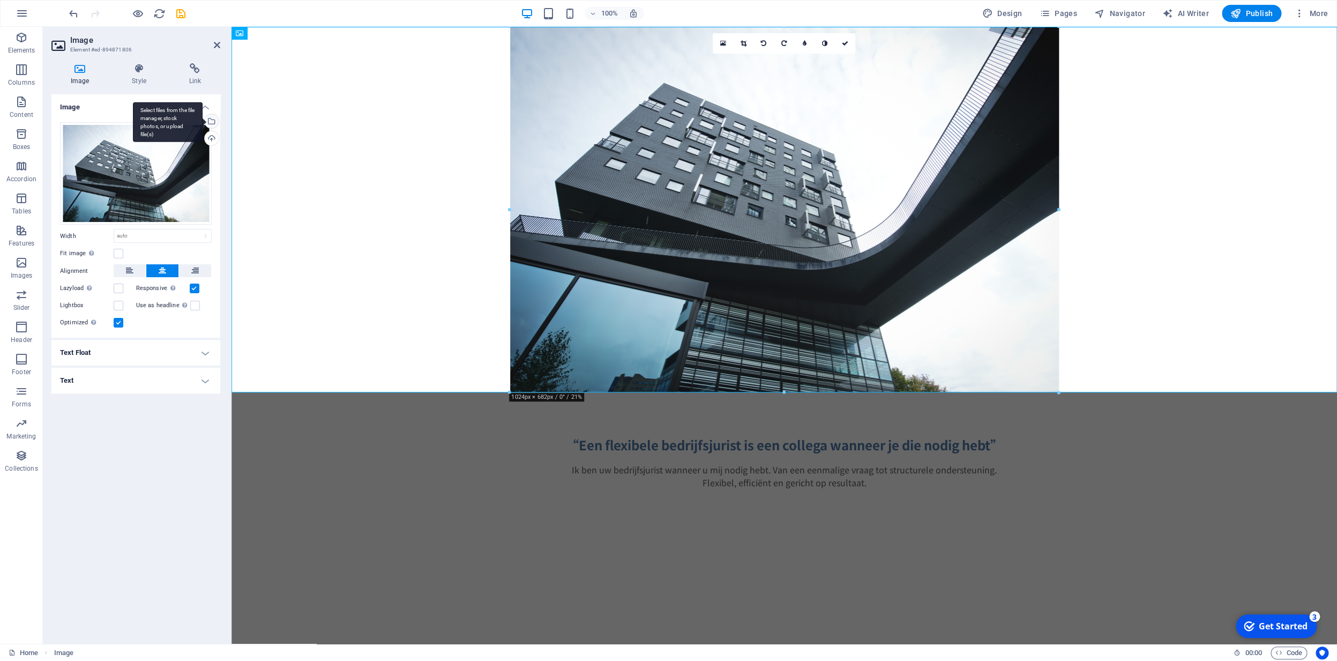
click at [212, 122] on div "Select files from the file manager, stock photos, or upload file(s)" at bounding box center [211, 122] width 16 height 16
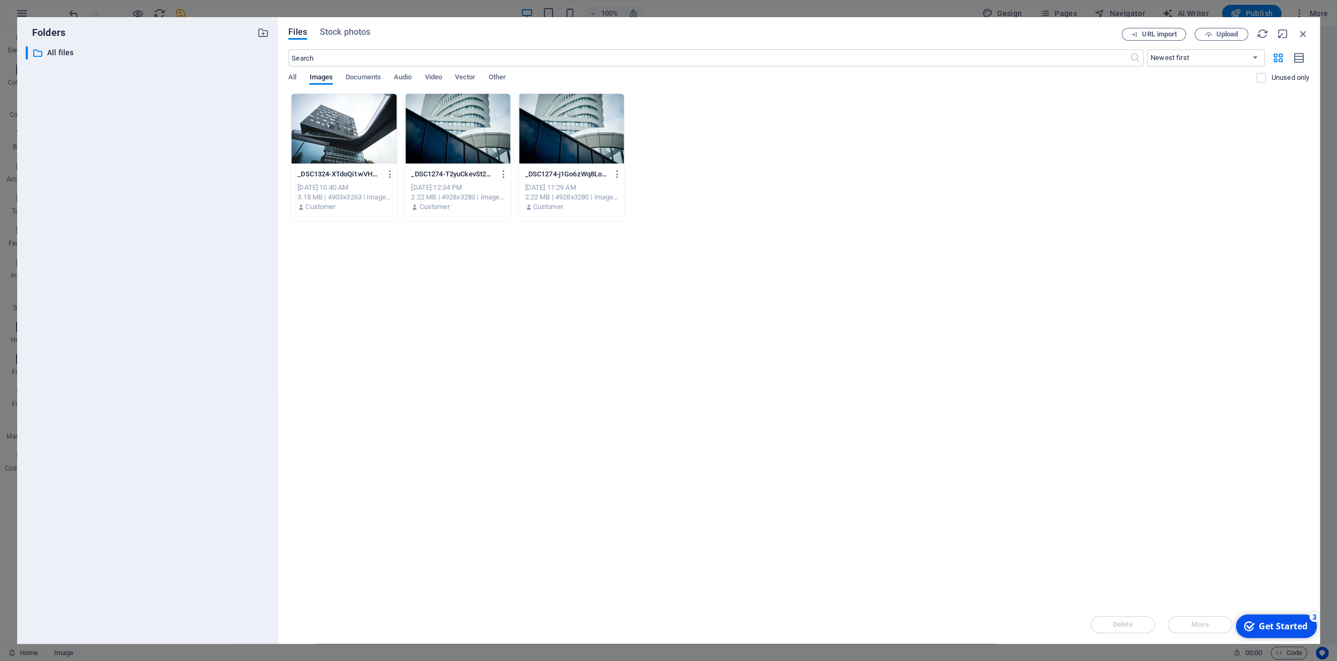
click at [440, 153] on div at bounding box center [458, 129] width 106 height 70
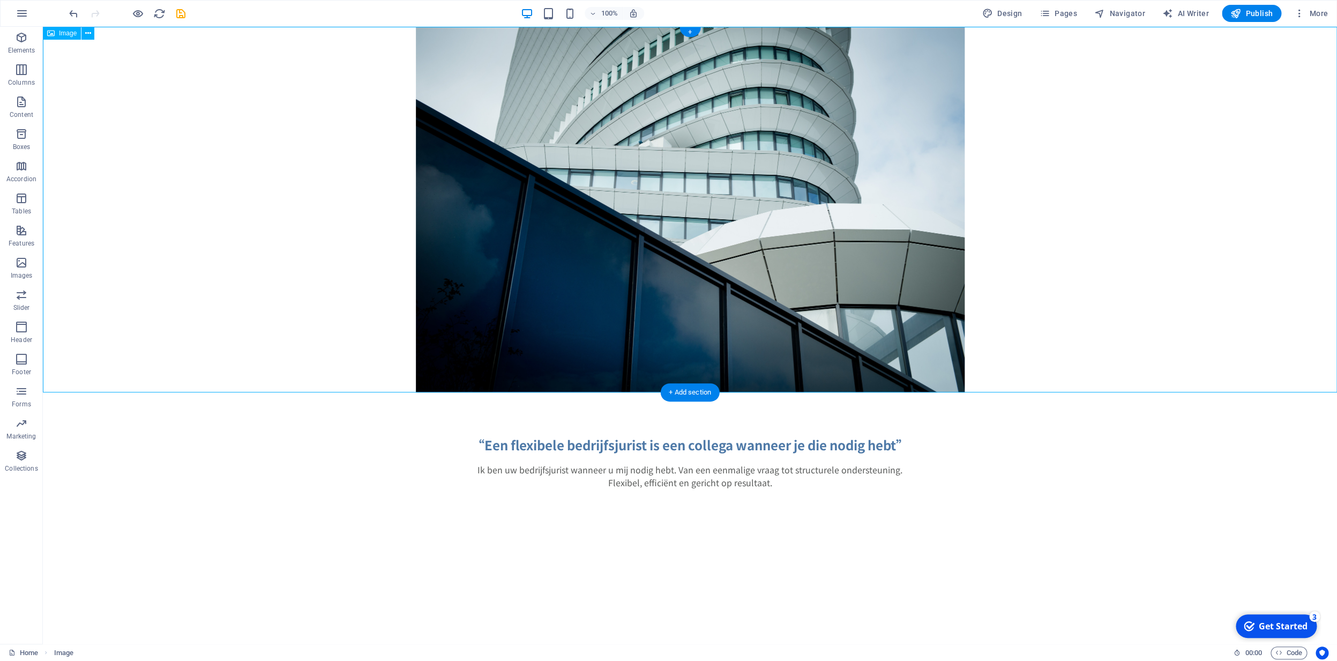
click at [488, 185] on figure at bounding box center [690, 210] width 1295 height 366
click at [24, 16] on icon "button" at bounding box center [22, 13] width 13 height 13
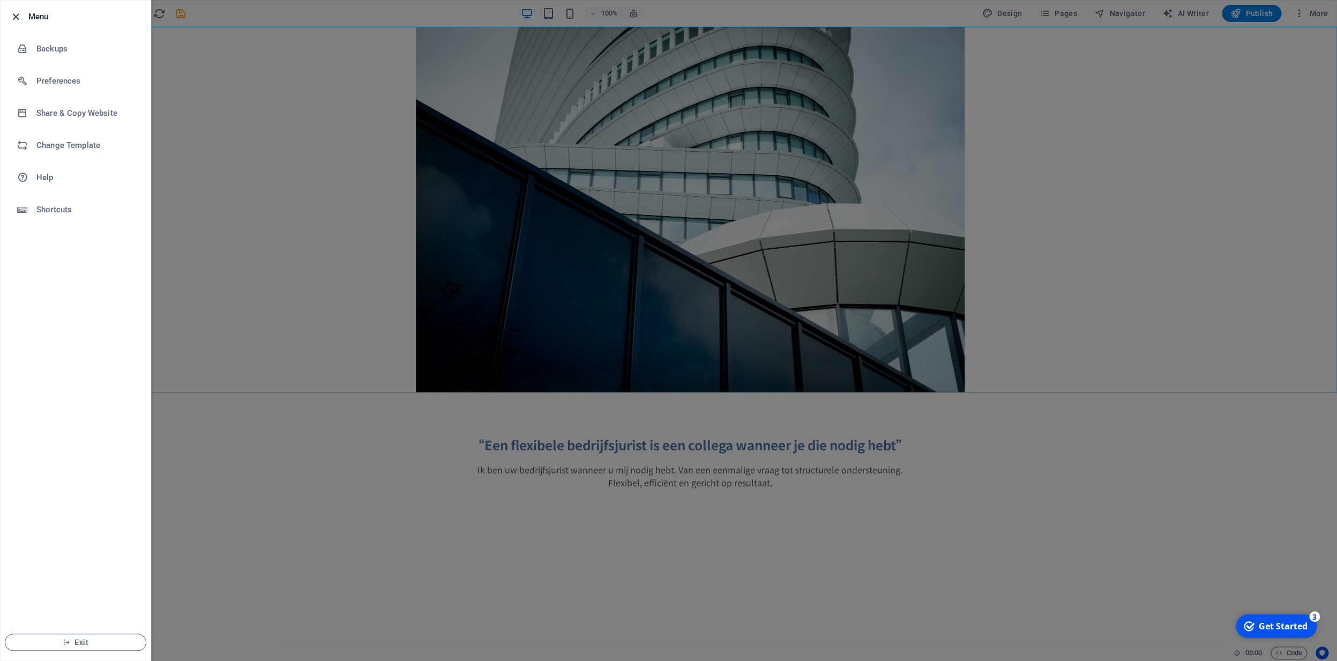
click at [20, 18] on icon "button" at bounding box center [16, 17] width 12 height 12
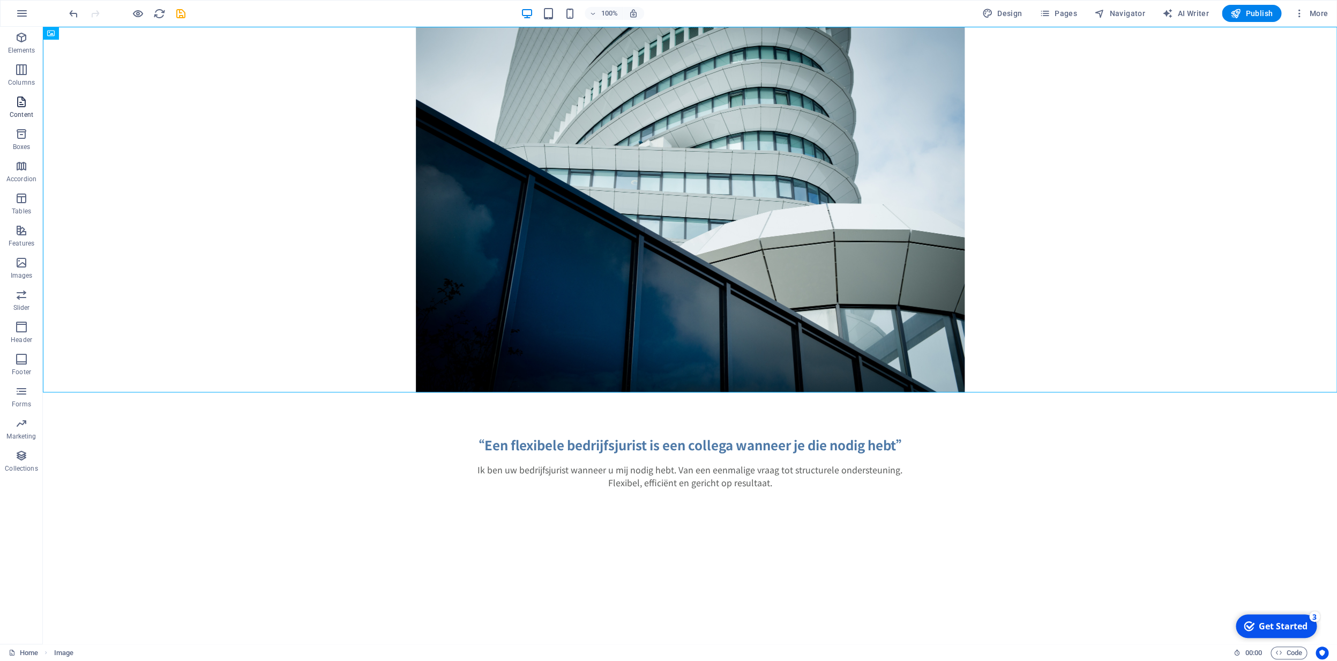
click at [25, 111] on p "Content" at bounding box center [22, 114] width 24 height 9
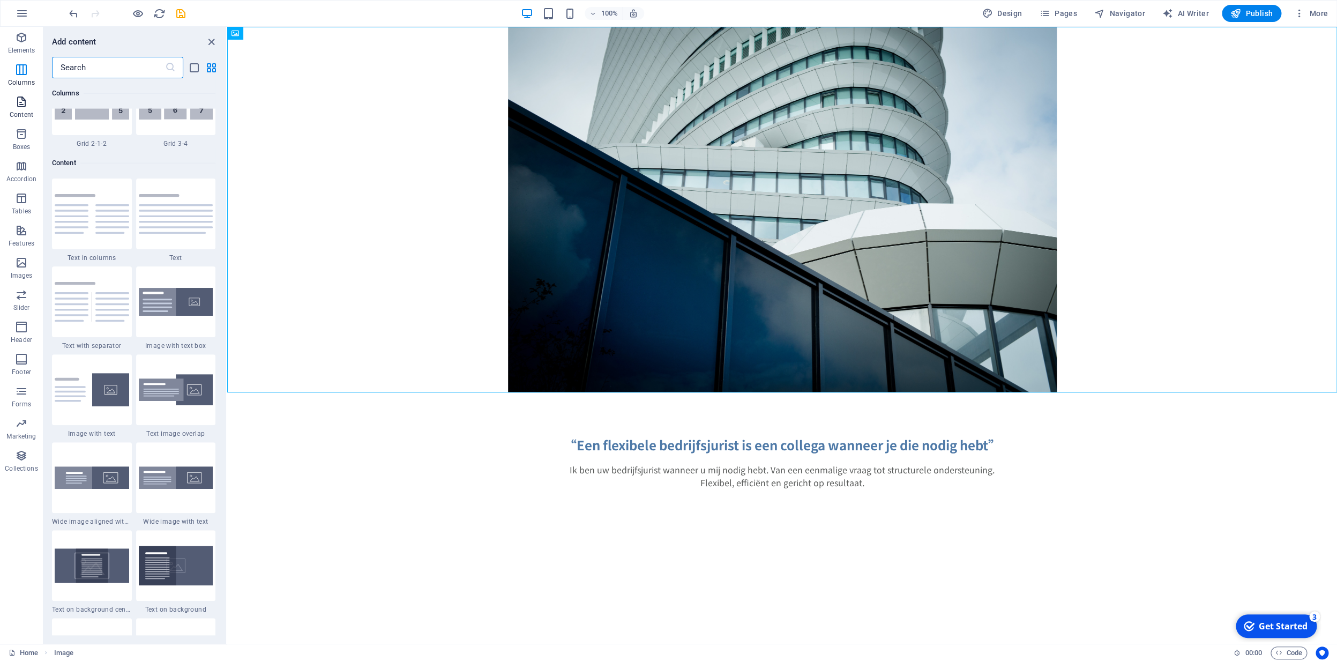
scroll to position [1761, 0]
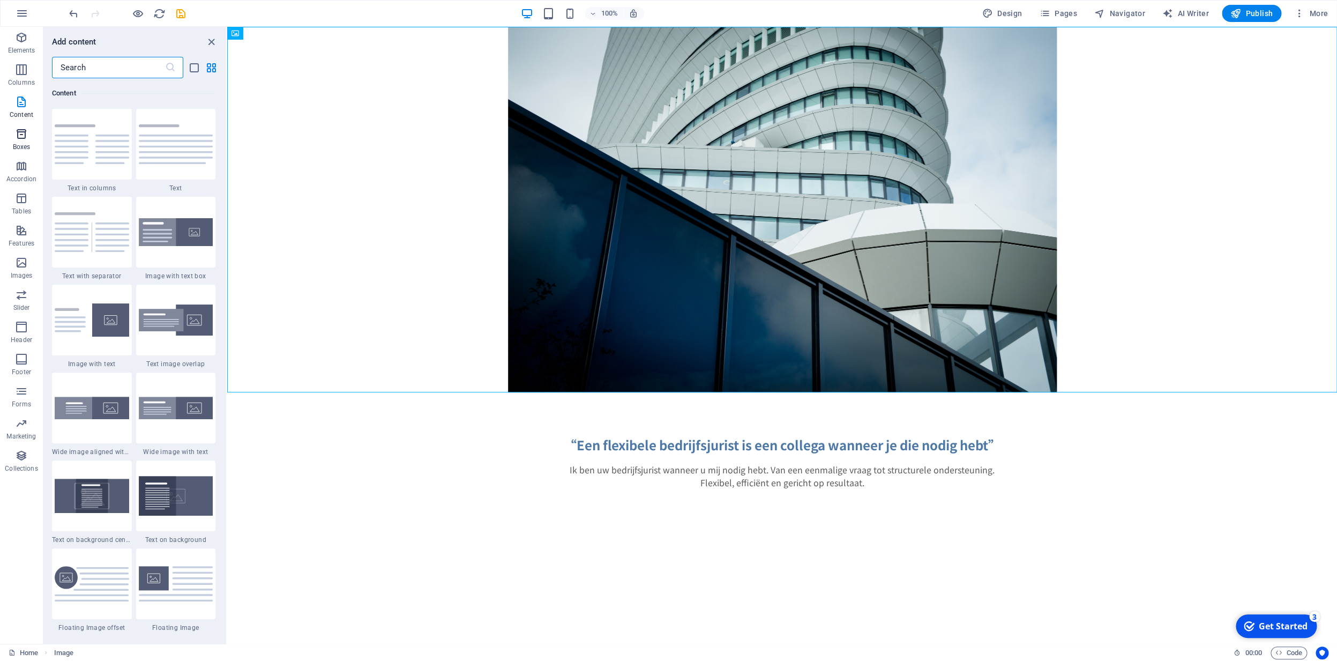
click at [25, 139] on icon "button" at bounding box center [21, 134] width 13 height 13
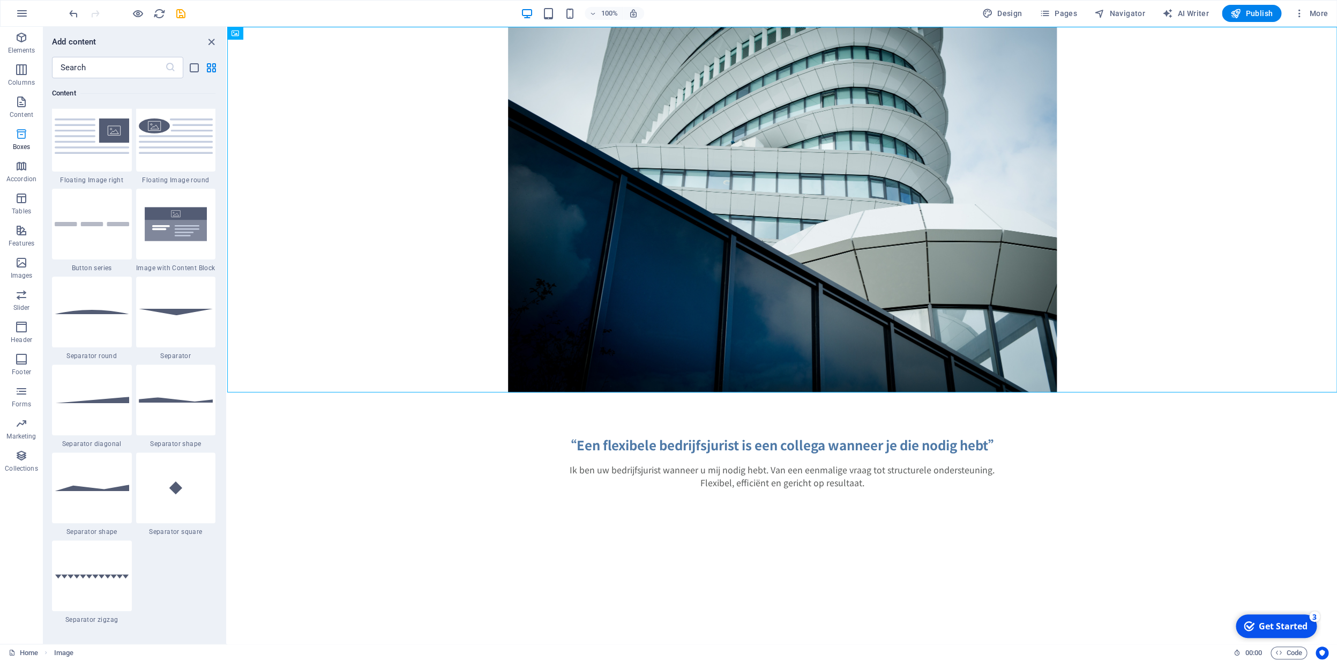
scroll to position [2843, 0]
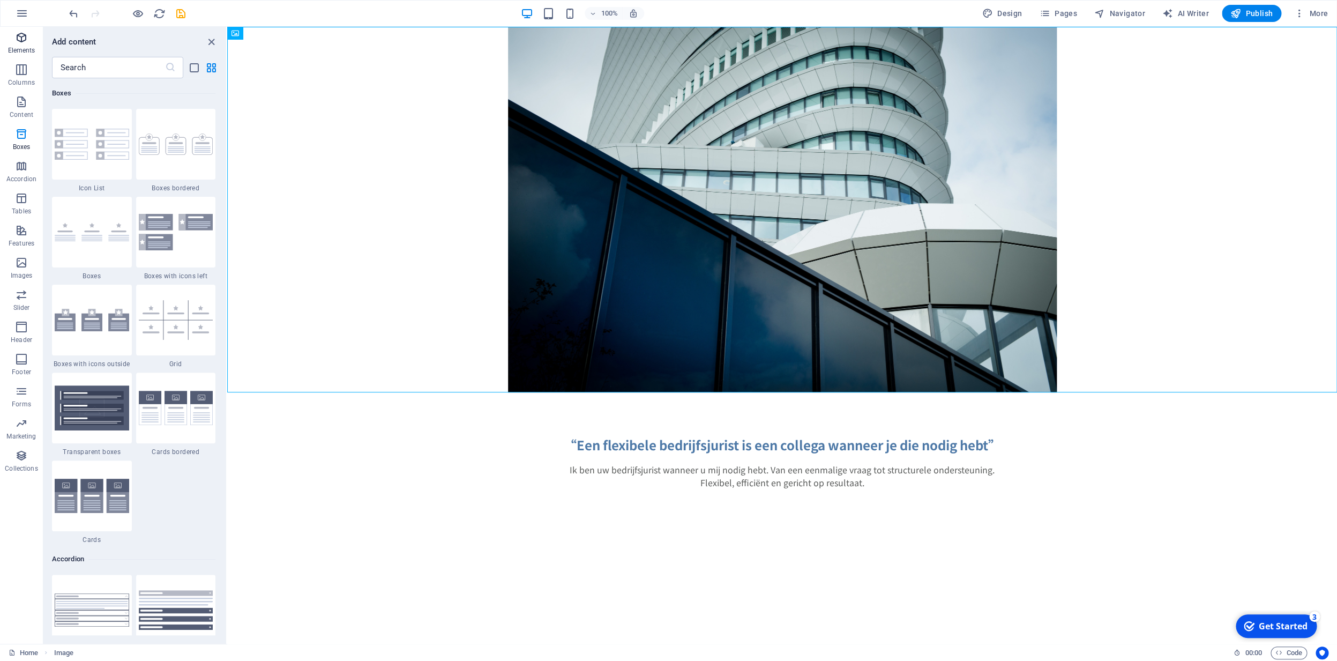
click at [27, 43] on icon "button" at bounding box center [21, 37] width 13 height 13
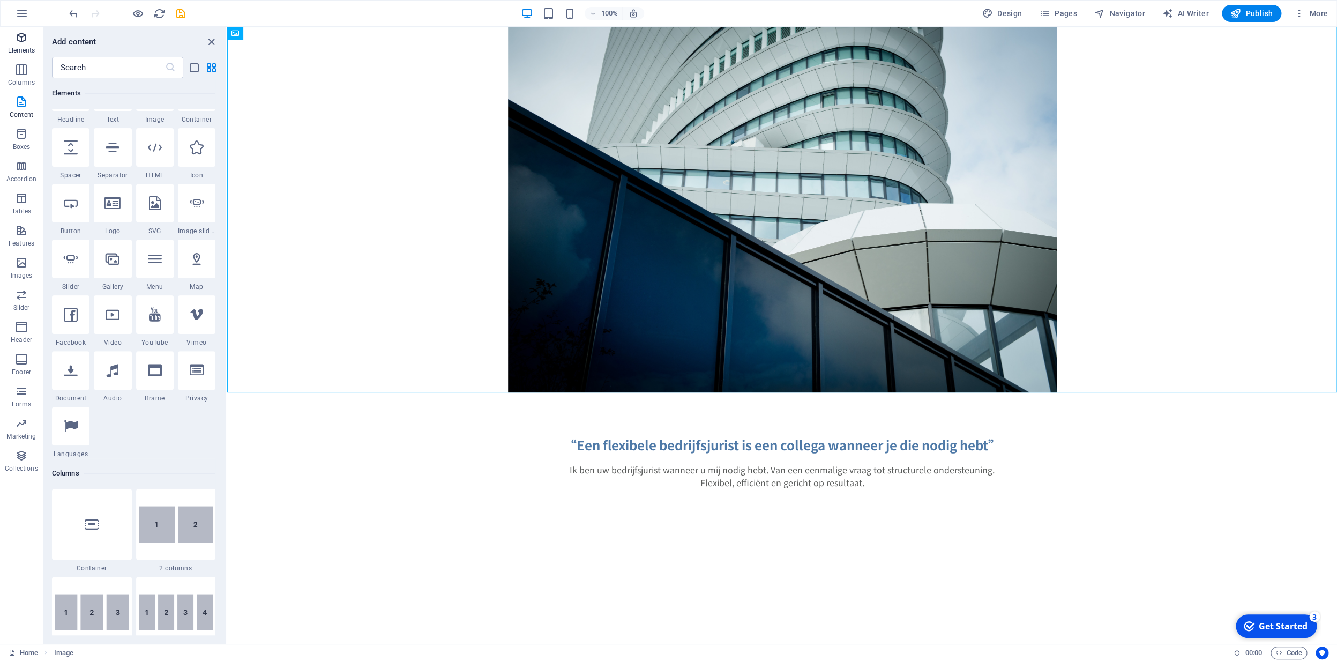
scroll to position [0, 0]
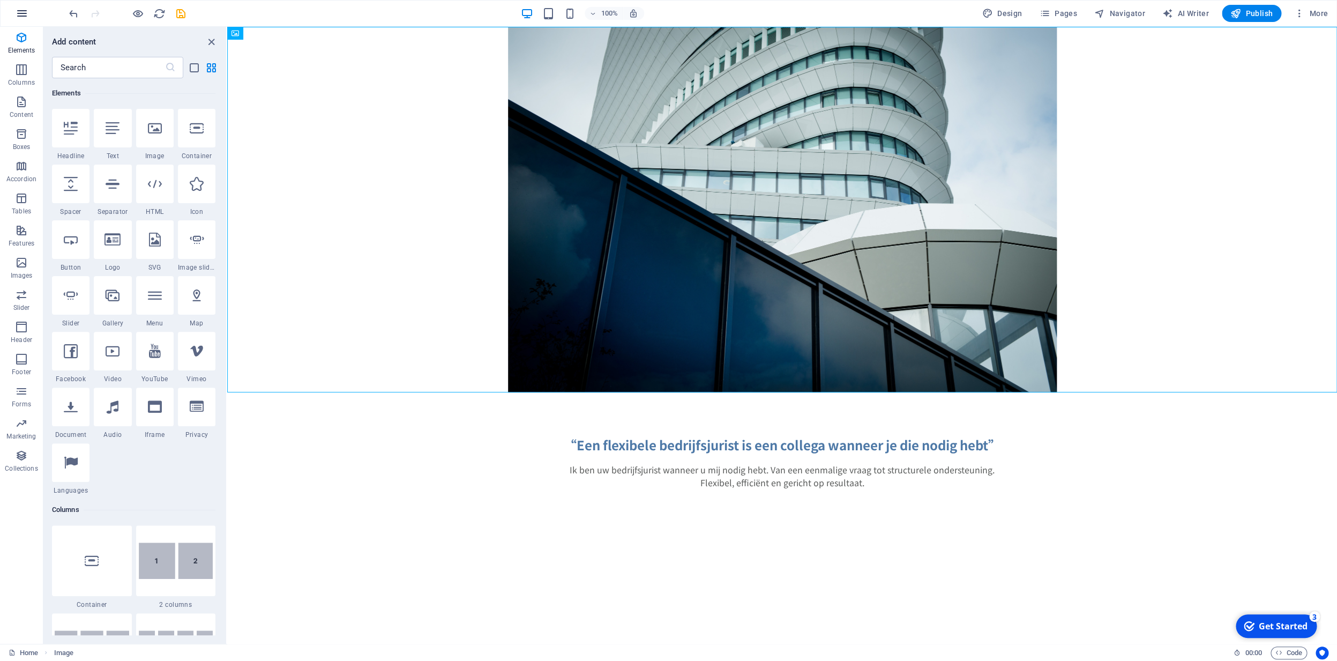
click at [23, 14] on icon "button" at bounding box center [22, 13] width 13 height 13
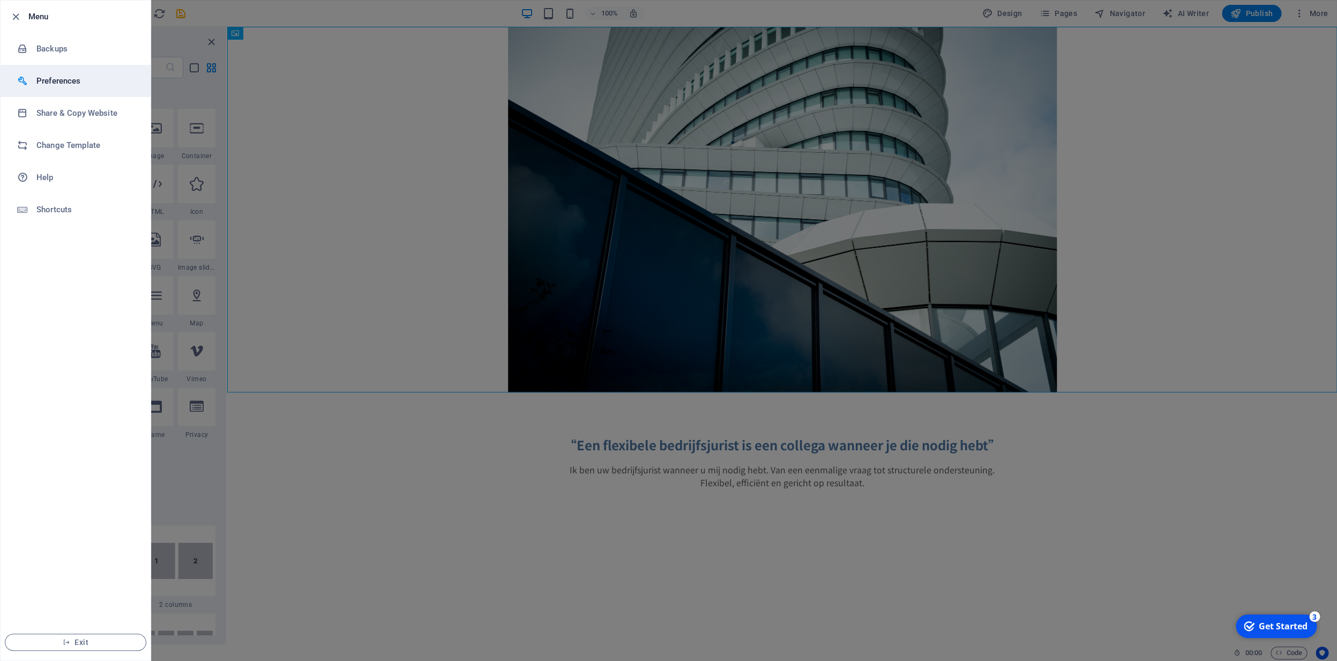
click at [60, 79] on h6 "Preferences" at bounding box center [85, 81] width 99 height 13
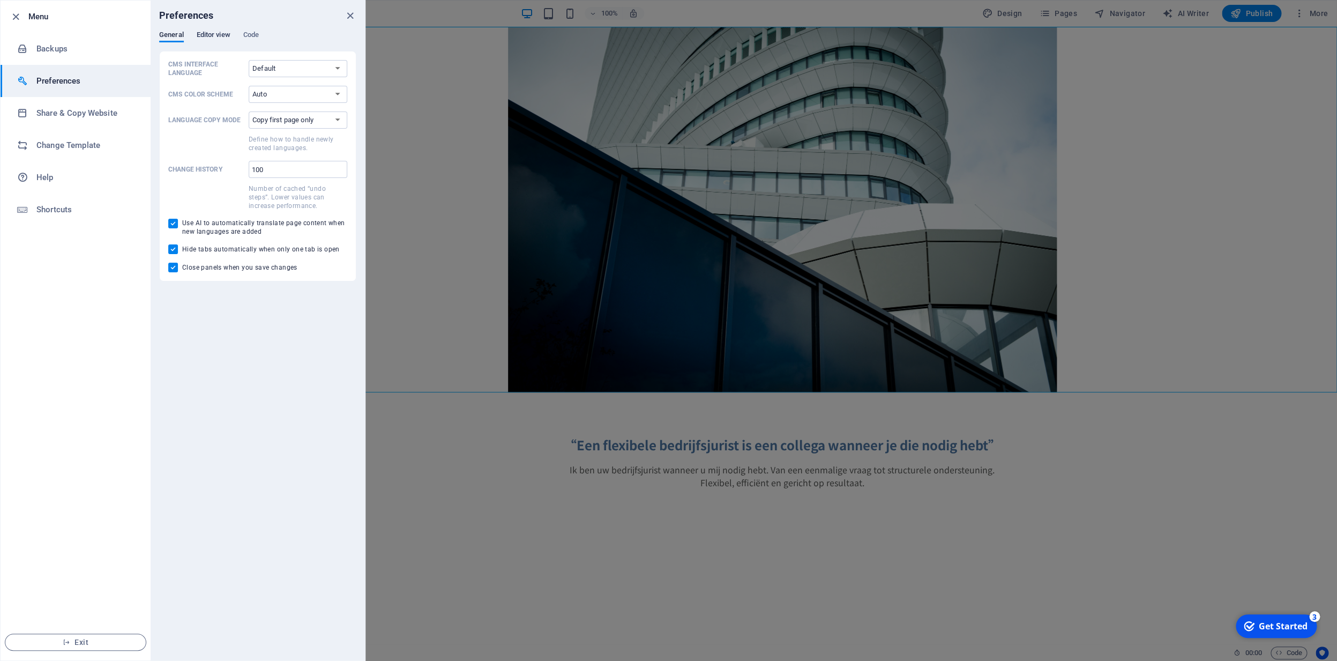
click at [214, 36] on span "Editor view" at bounding box center [214, 35] width 34 height 15
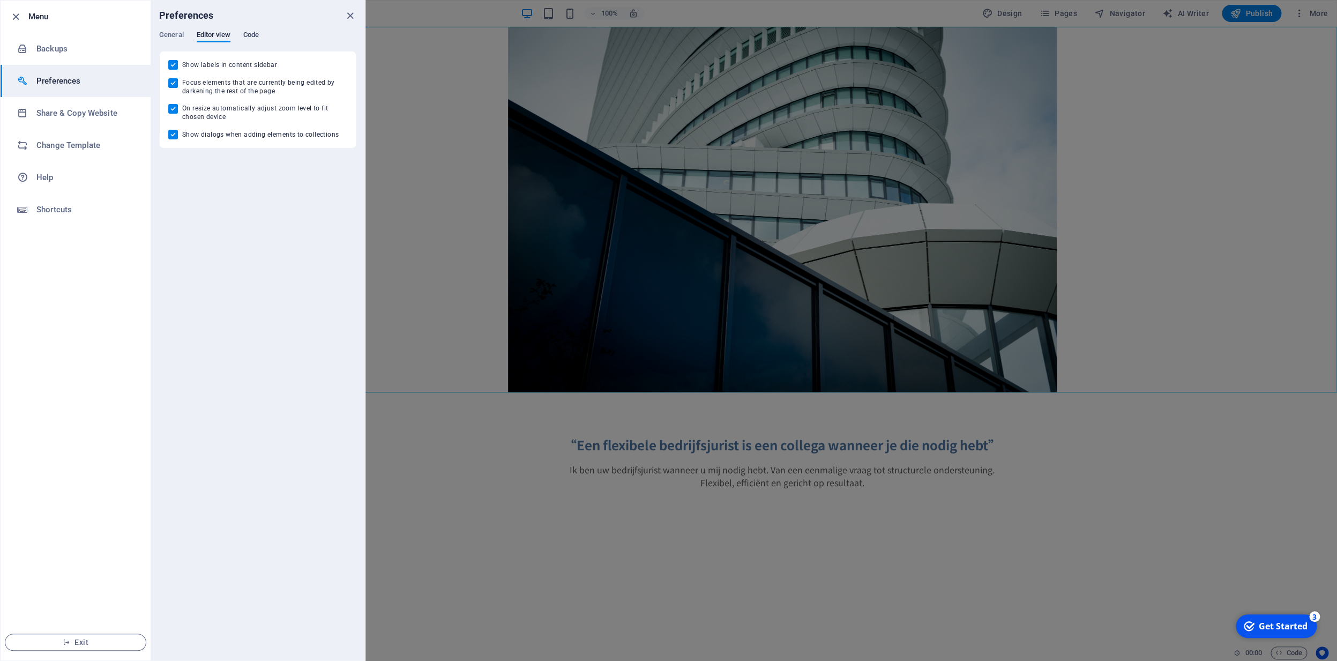
click at [252, 35] on span "Code" at bounding box center [251, 35] width 16 height 15
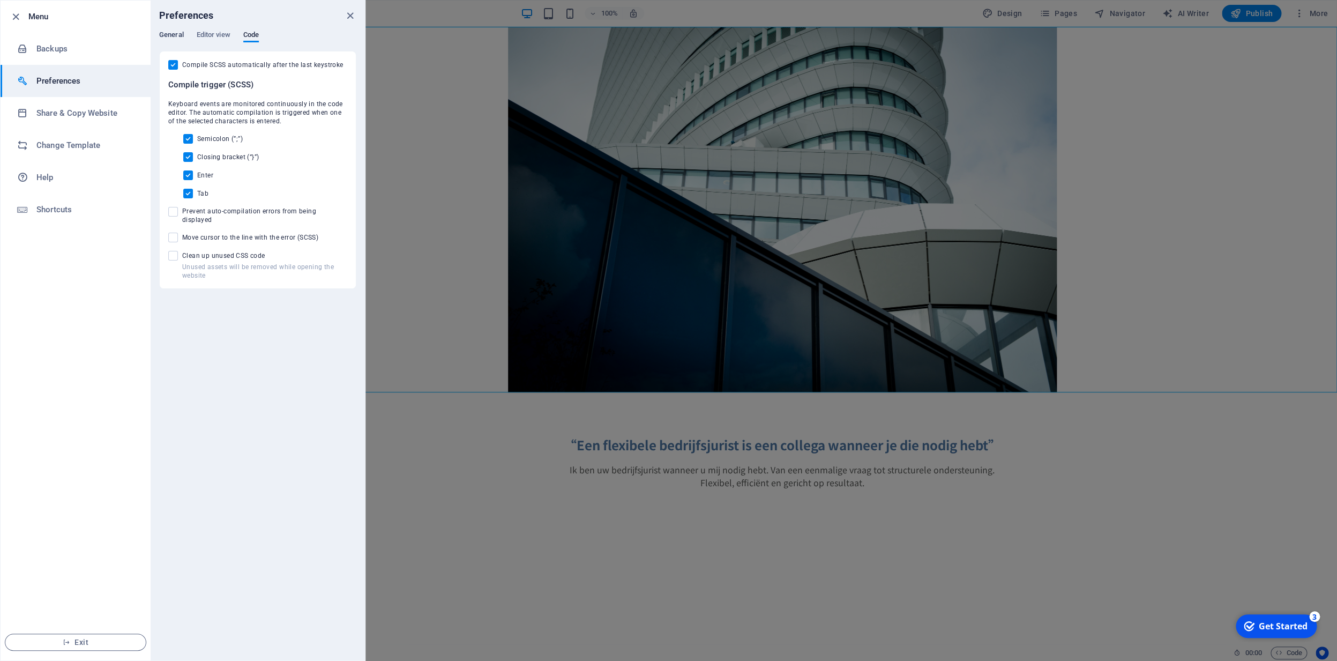
click at [169, 40] on span "General" at bounding box center [171, 35] width 25 height 15
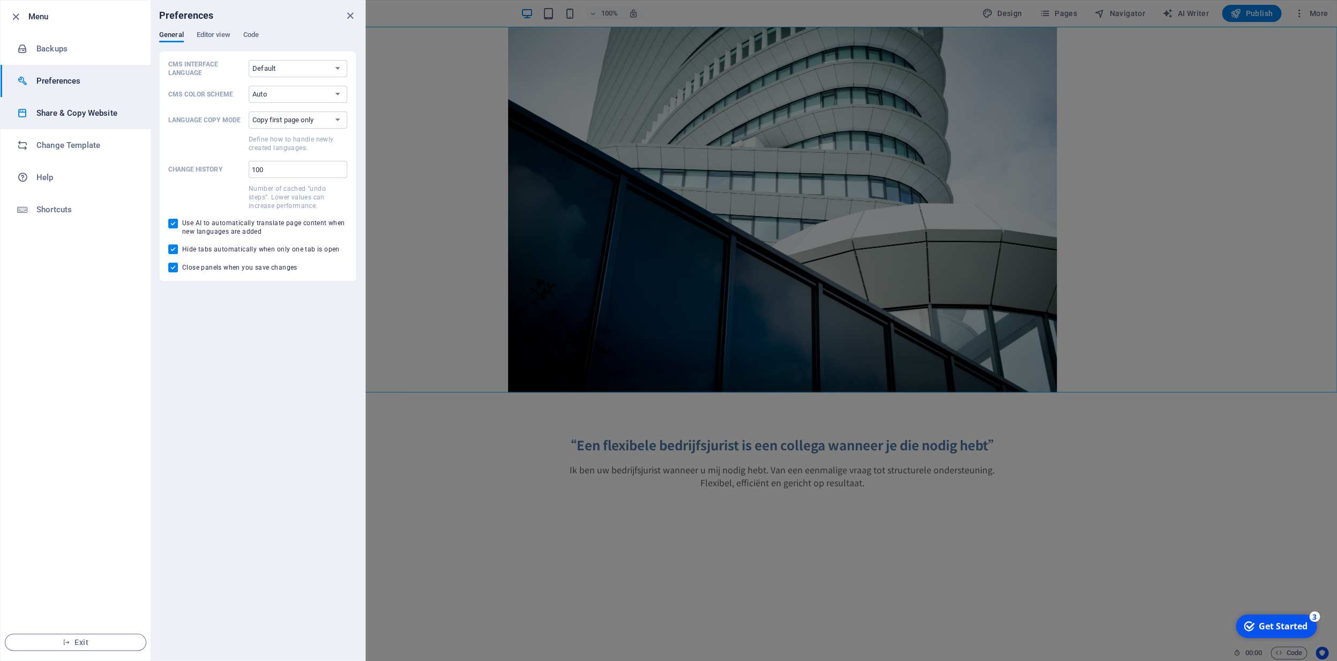
click at [70, 118] on h6 "Share & Copy Website" at bounding box center [85, 113] width 99 height 13
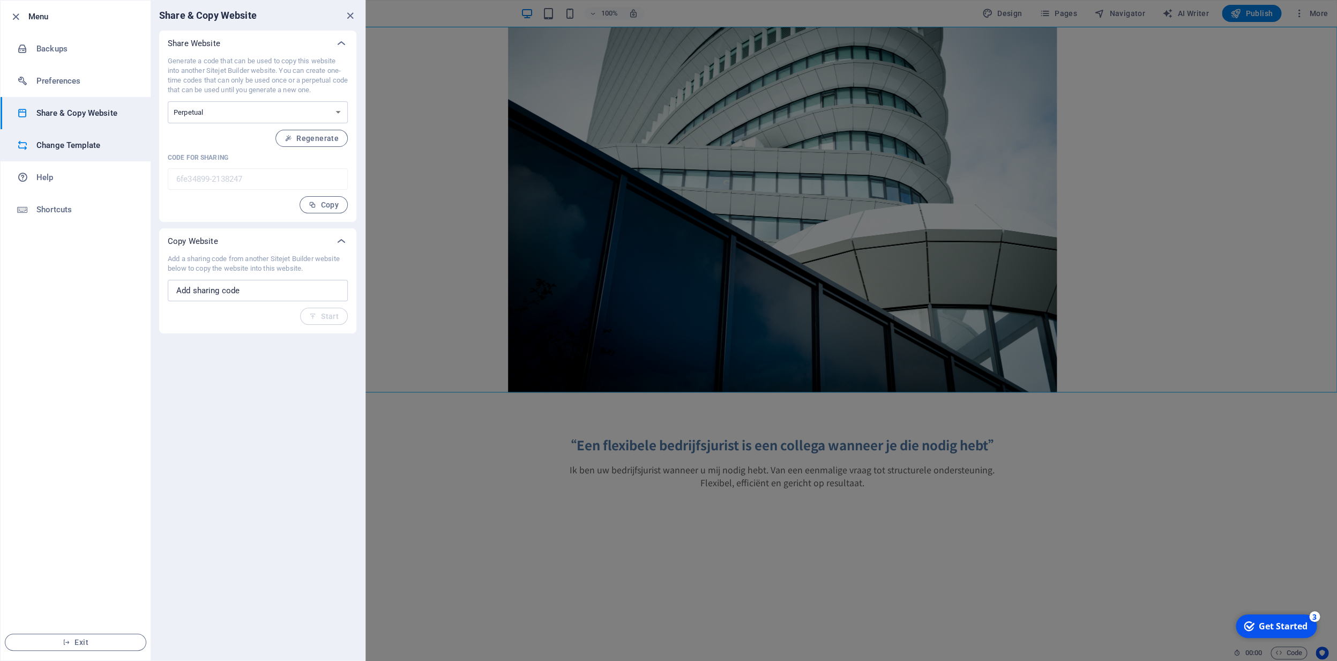
click at [77, 143] on h6 "Change Template" at bounding box center [85, 145] width 99 height 13
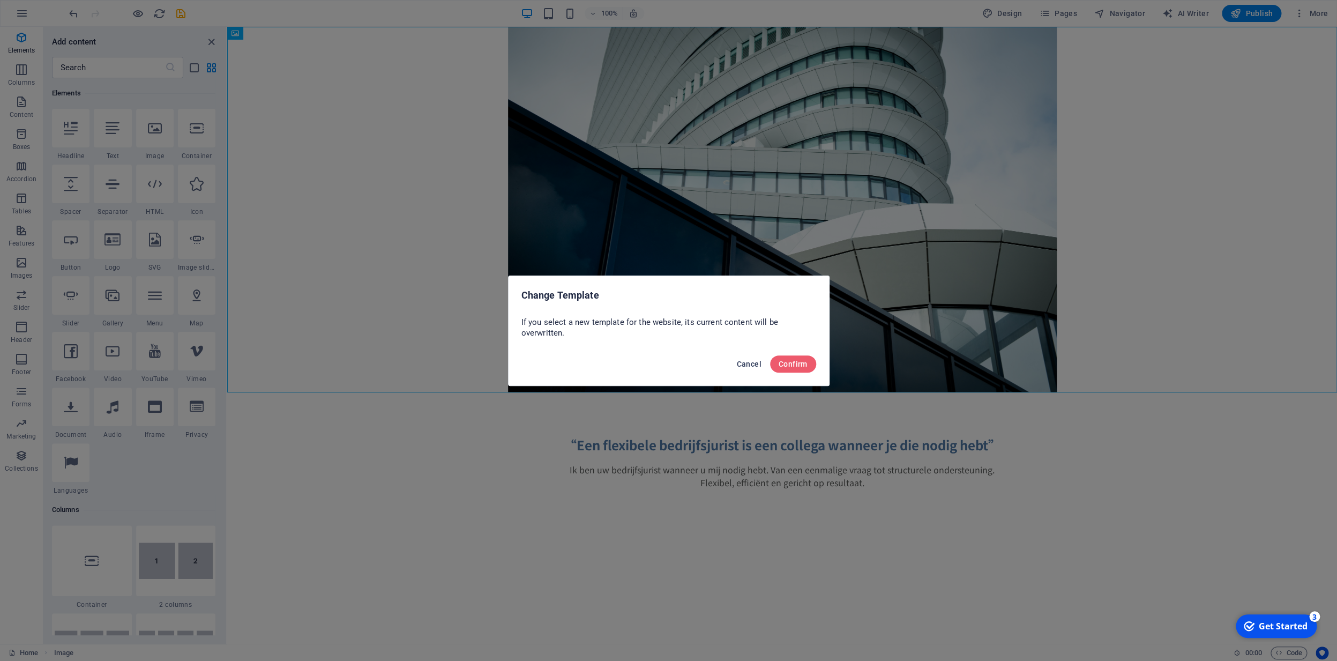
click at [745, 366] on span "Cancel" at bounding box center [749, 364] width 25 height 9
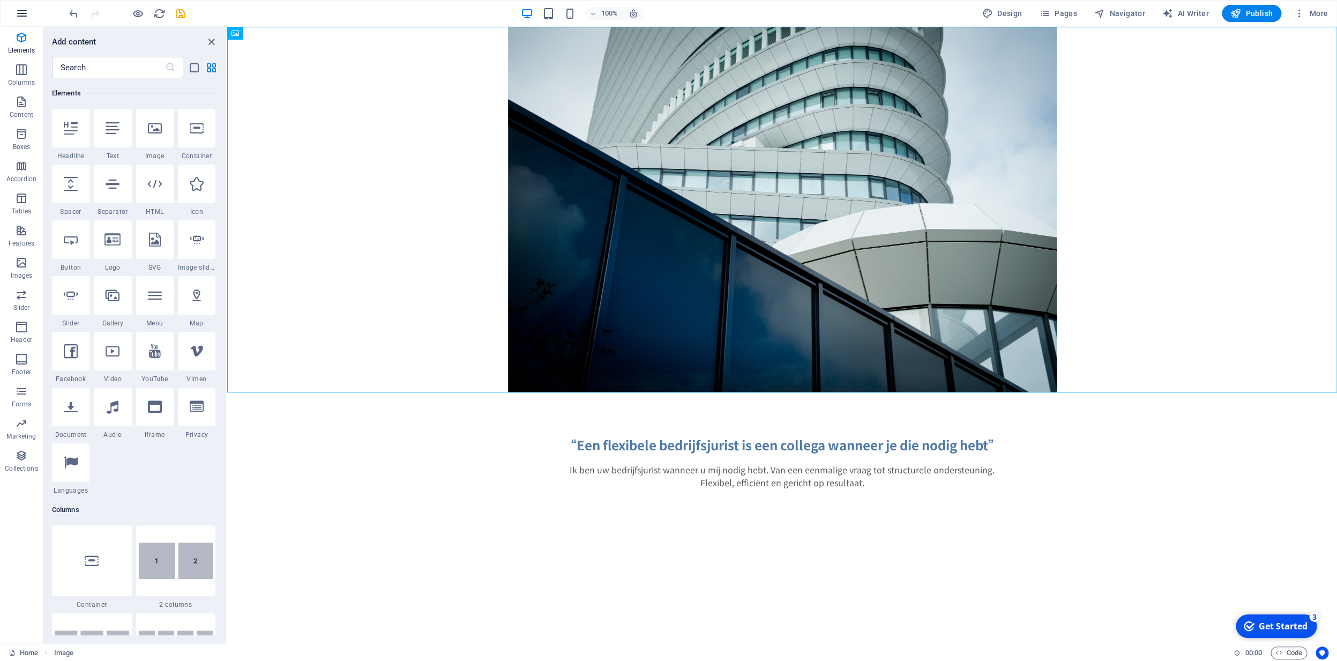
click at [26, 16] on icon "button" at bounding box center [22, 13] width 13 height 13
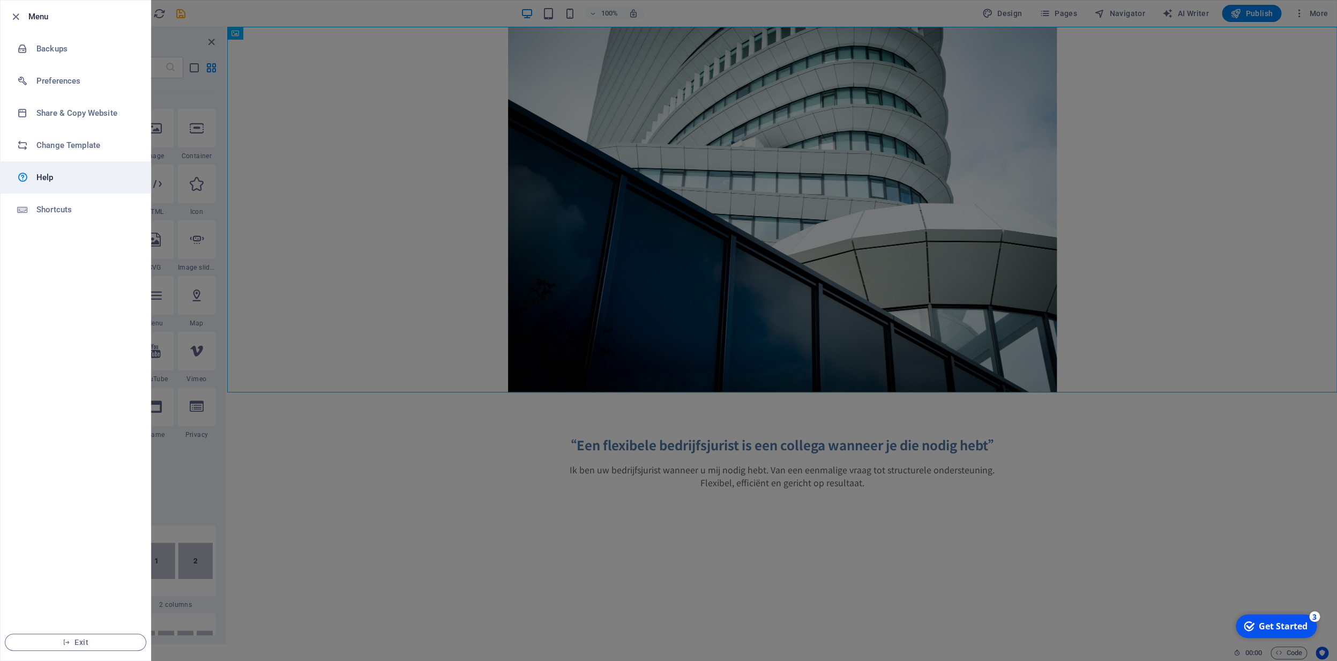
click at [53, 182] on h6 "Help" at bounding box center [85, 177] width 99 height 13
click at [270, 215] on div at bounding box center [668, 330] width 1337 height 661
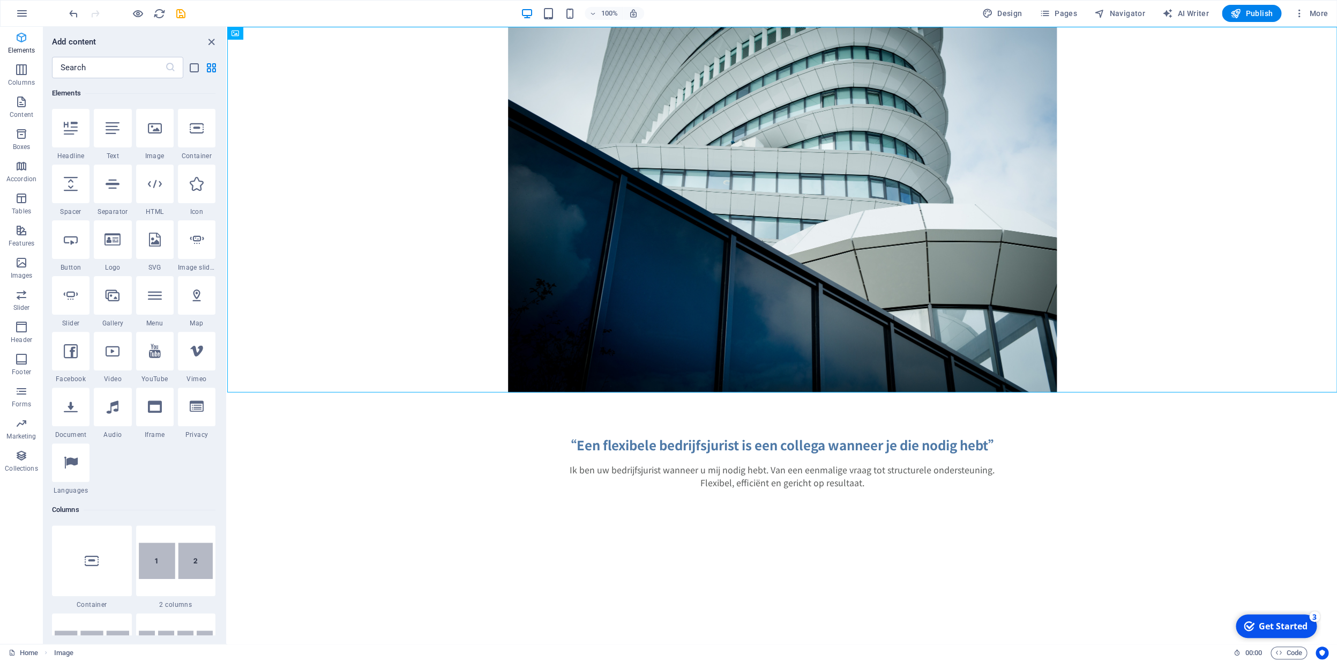
click at [23, 44] on span "Elements" at bounding box center [21, 44] width 43 height 26
click at [24, 43] on icon "button" at bounding box center [21, 37] width 13 height 13
click at [25, 43] on icon "button" at bounding box center [21, 37] width 13 height 13
click at [26, 40] on icon "button" at bounding box center [21, 37] width 13 height 13
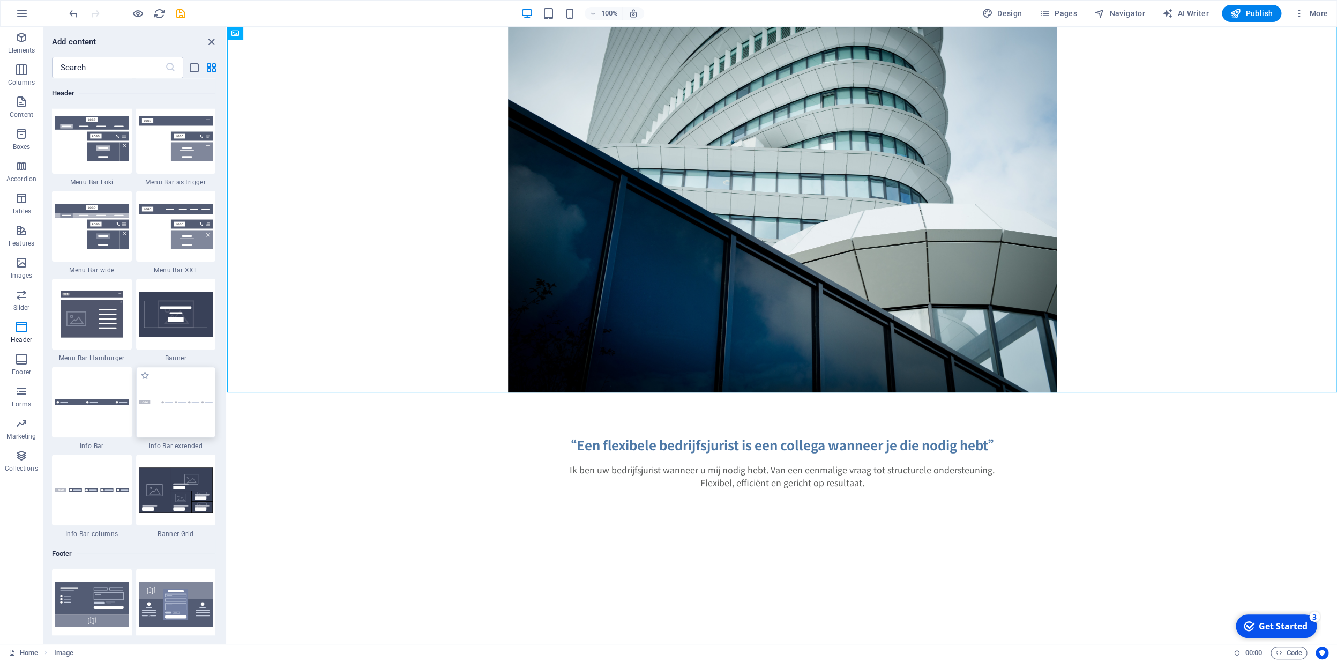
scroll to position [6520, 0]
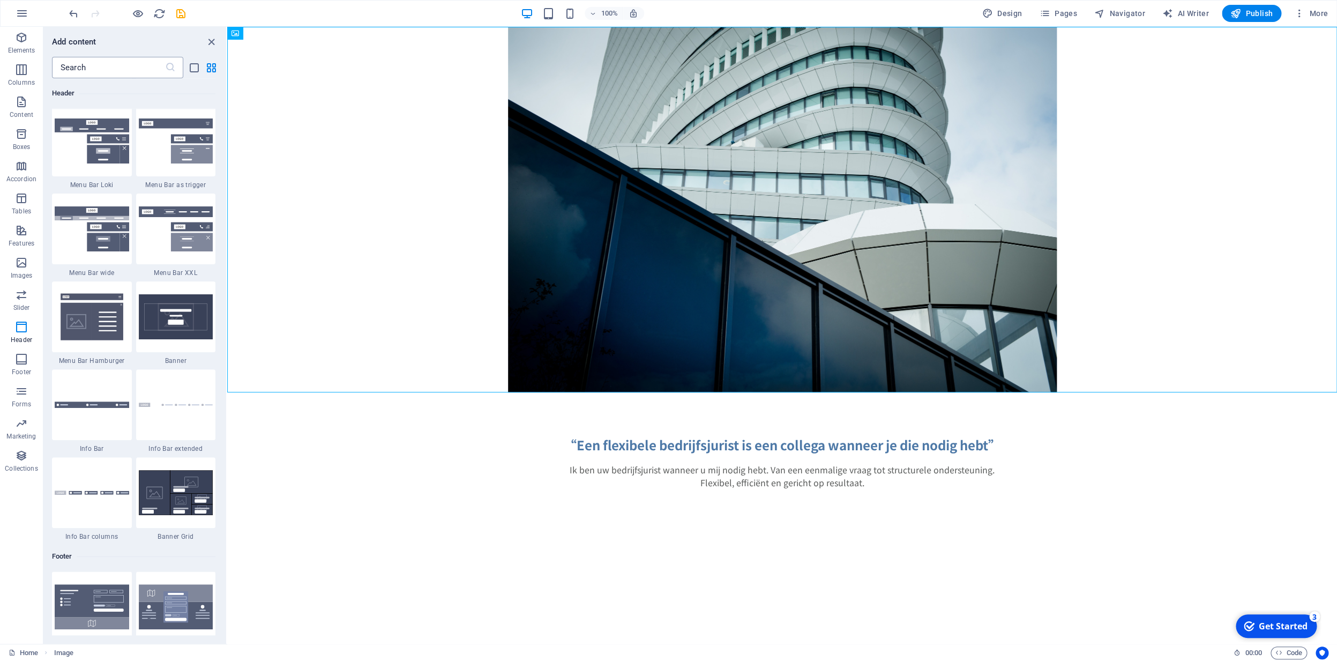
click at [101, 69] on input "text" at bounding box center [108, 67] width 113 height 21
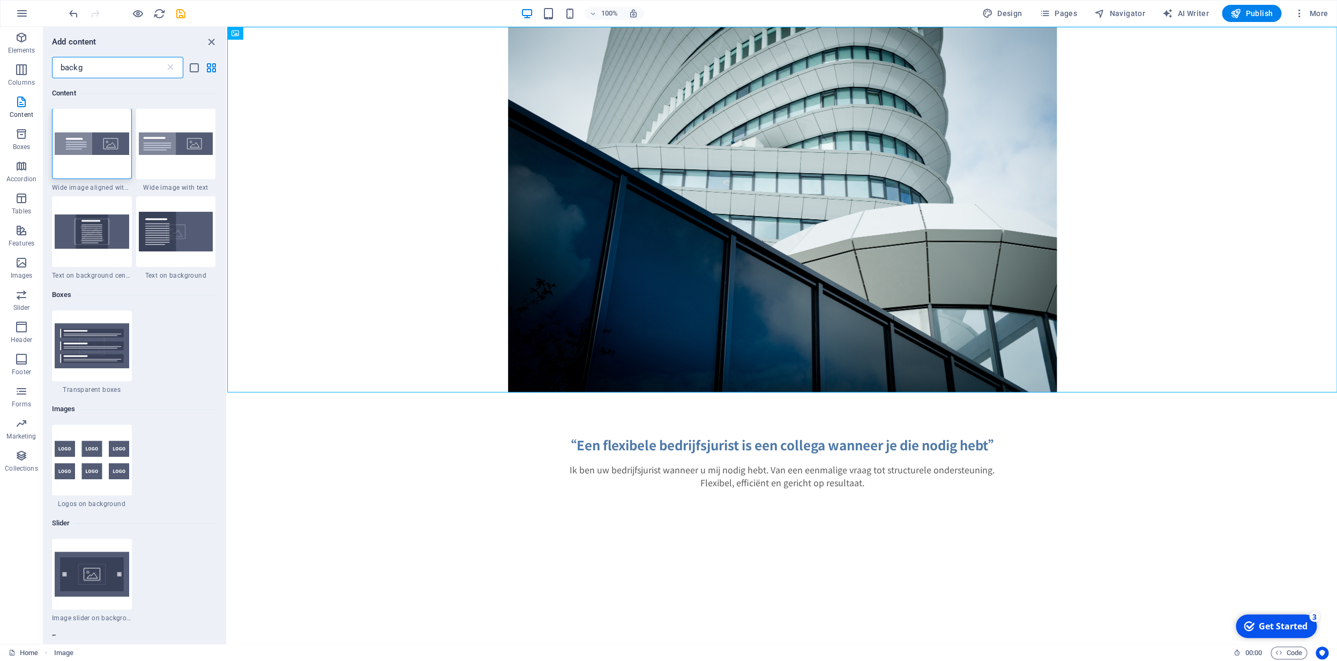
scroll to position [0, 0]
type input "background"
click at [104, 233] on img at bounding box center [92, 232] width 75 height 34
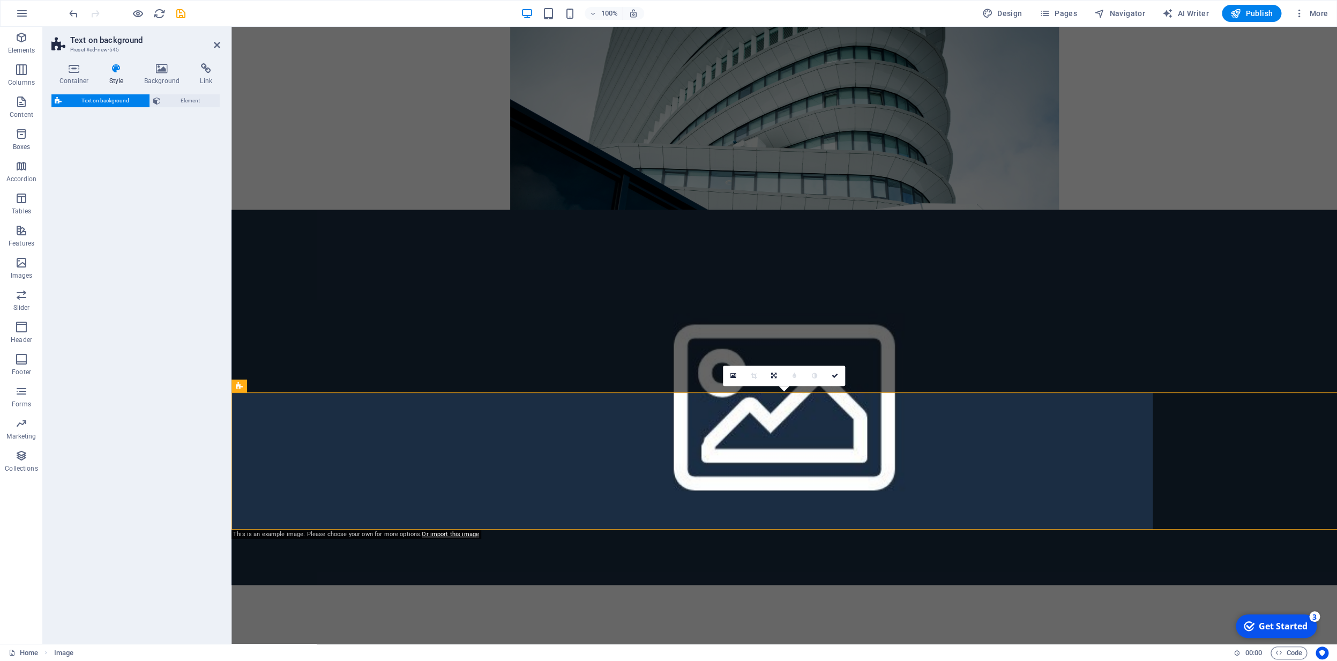
select select "%"
select select "rem"
select select "px"
select select "preset-fullscreen-text-on-background-v2-centered"
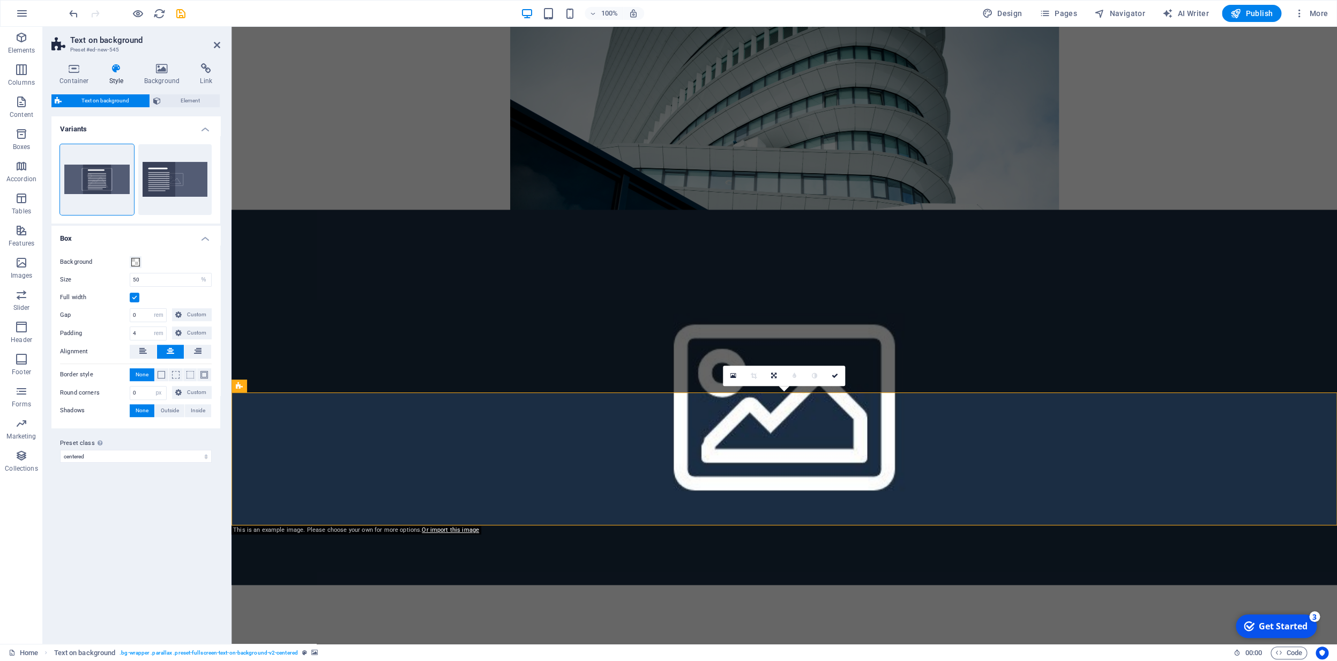
click at [135, 297] on label at bounding box center [135, 298] width 10 height 10
click at [137, 298] on label at bounding box center [135, 298] width 10 height 10
click at [0, 0] on input "Full width" at bounding box center [0, 0] width 0 height 0
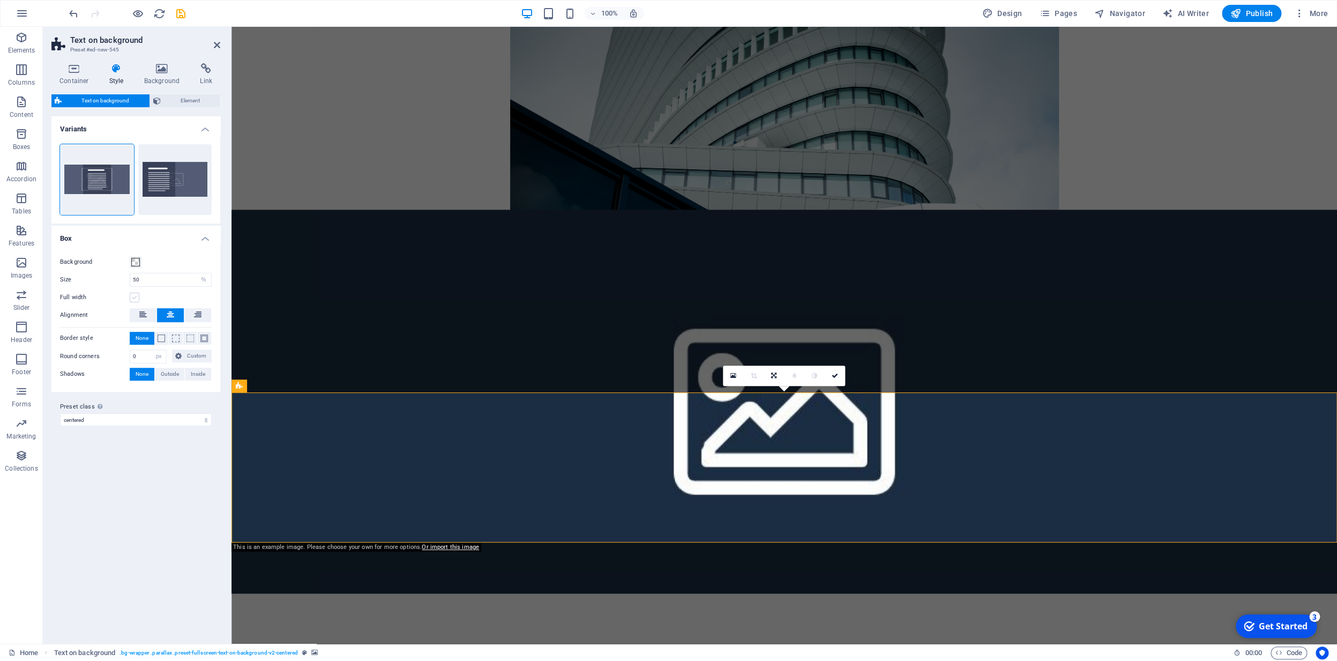
click at [135, 299] on label at bounding box center [135, 298] width 10 height 10
click at [0, 0] on input "Full width" at bounding box center [0, 0] width 0 height 0
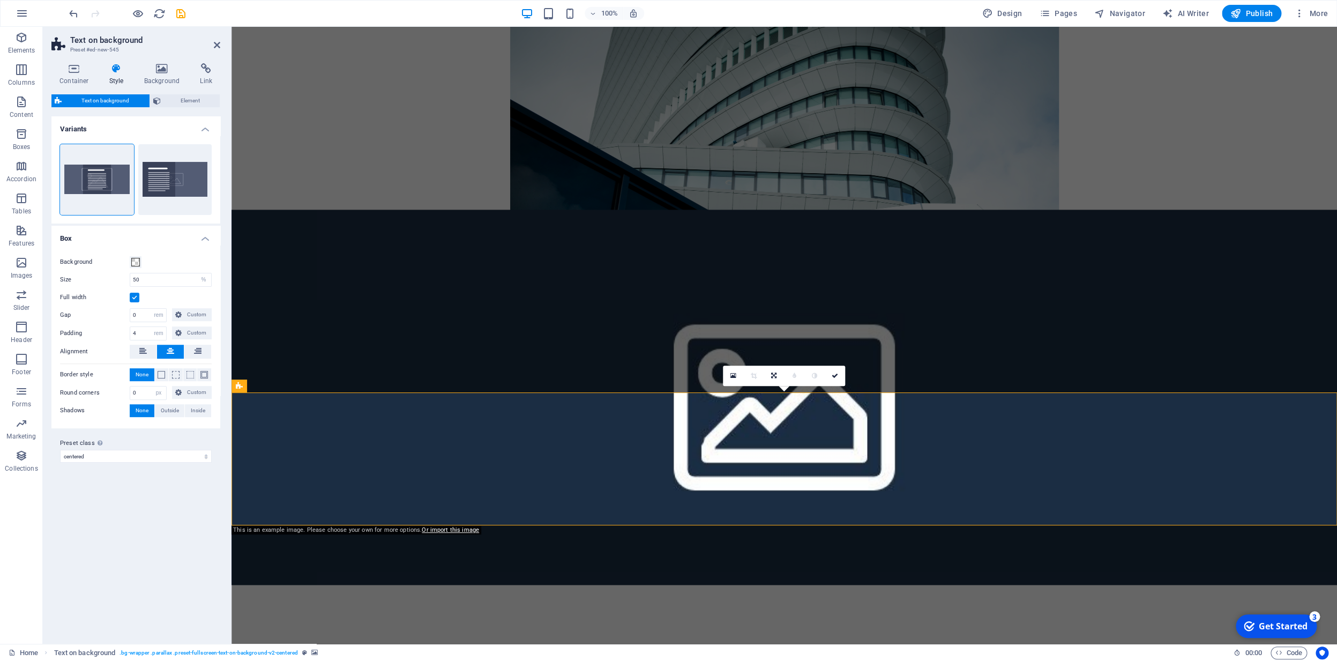
click at [135, 300] on label at bounding box center [135, 298] width 10 height 10
click at [0, 0] on input "Full width" at bounding box center [0, 0] width 0 height 0
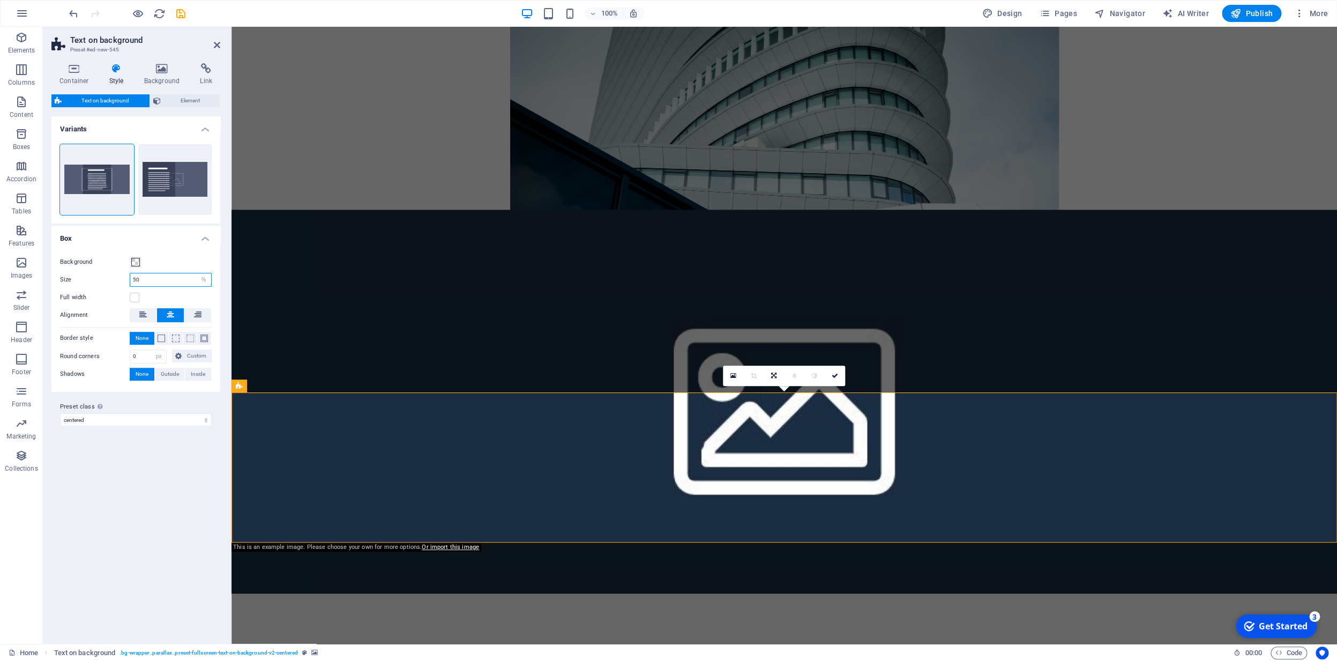
drag, startPoint x: 135, startPoint y: 279, endPoint x: 126, endPoint y: 280, distance: 8.6
click at [130, 278] on input "50" at bounding box center [170, 279] width 81 height 13
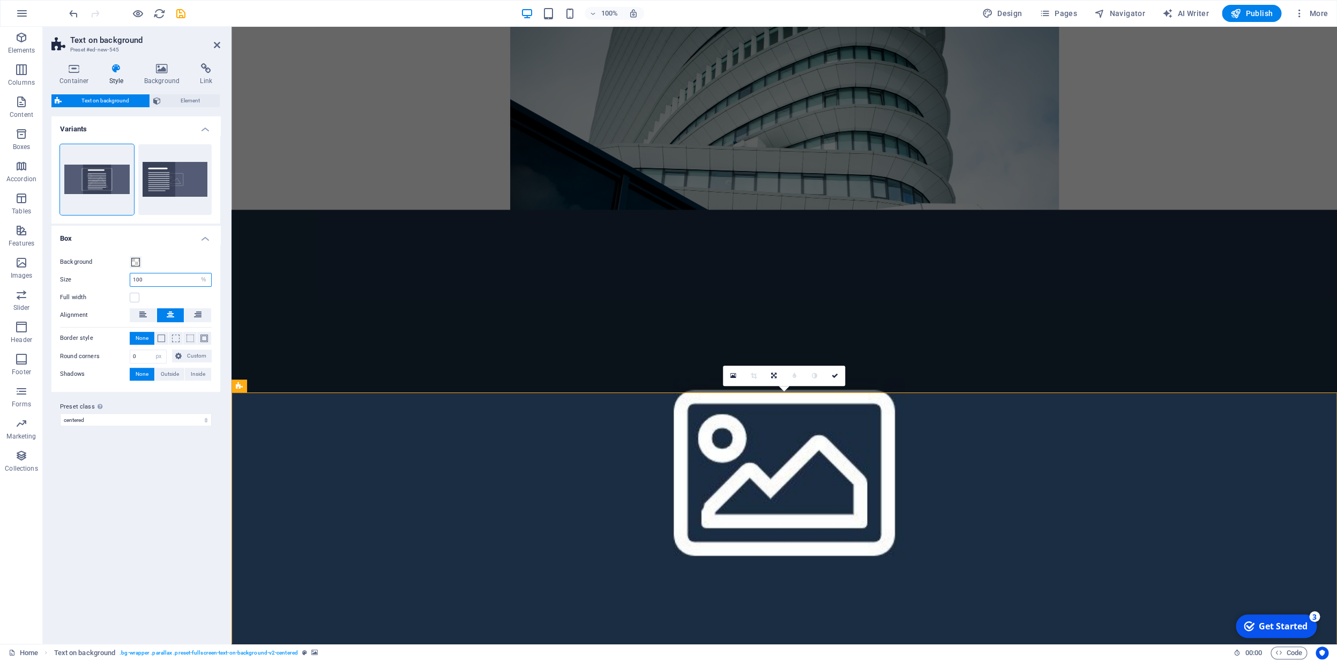
type input "100"
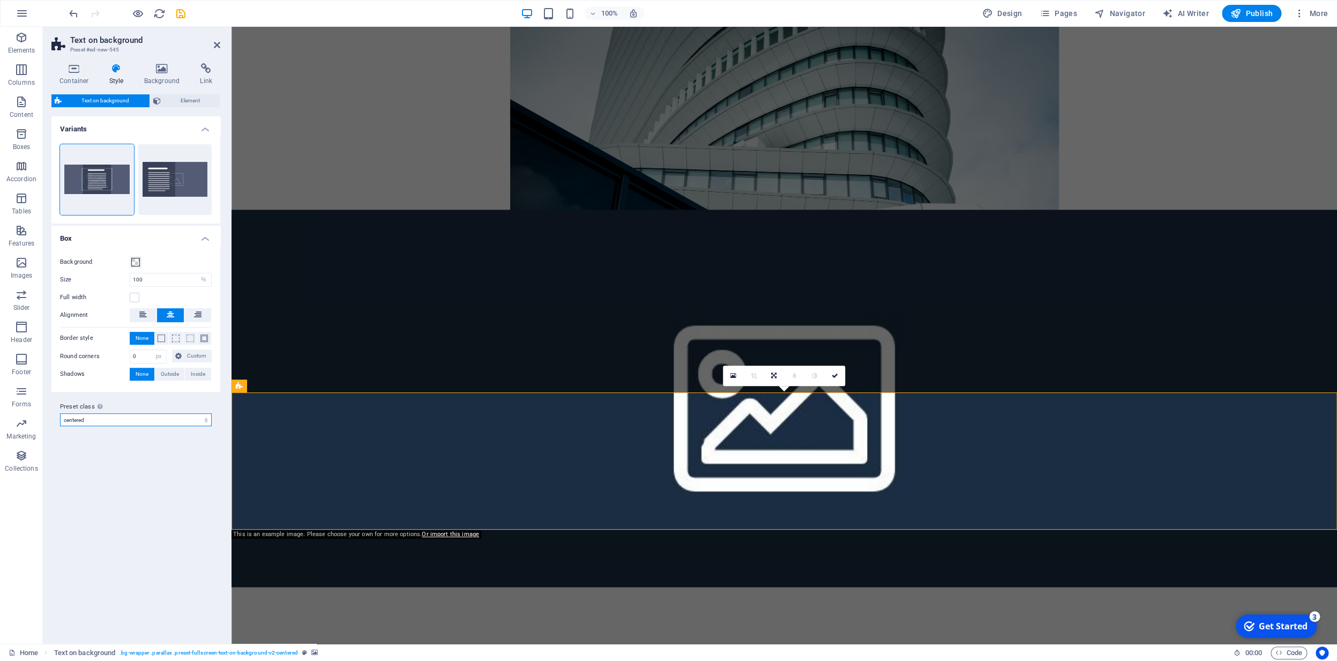
click at [203, 421] on select "default centered Add preset class" at bounding box center [136, 419] width 152 height 13
click option "centered" at bounding box center [0, 0] width 0 height 0
click at [734, 377] on icon at bounding box center [734, 376] width 6 height 8
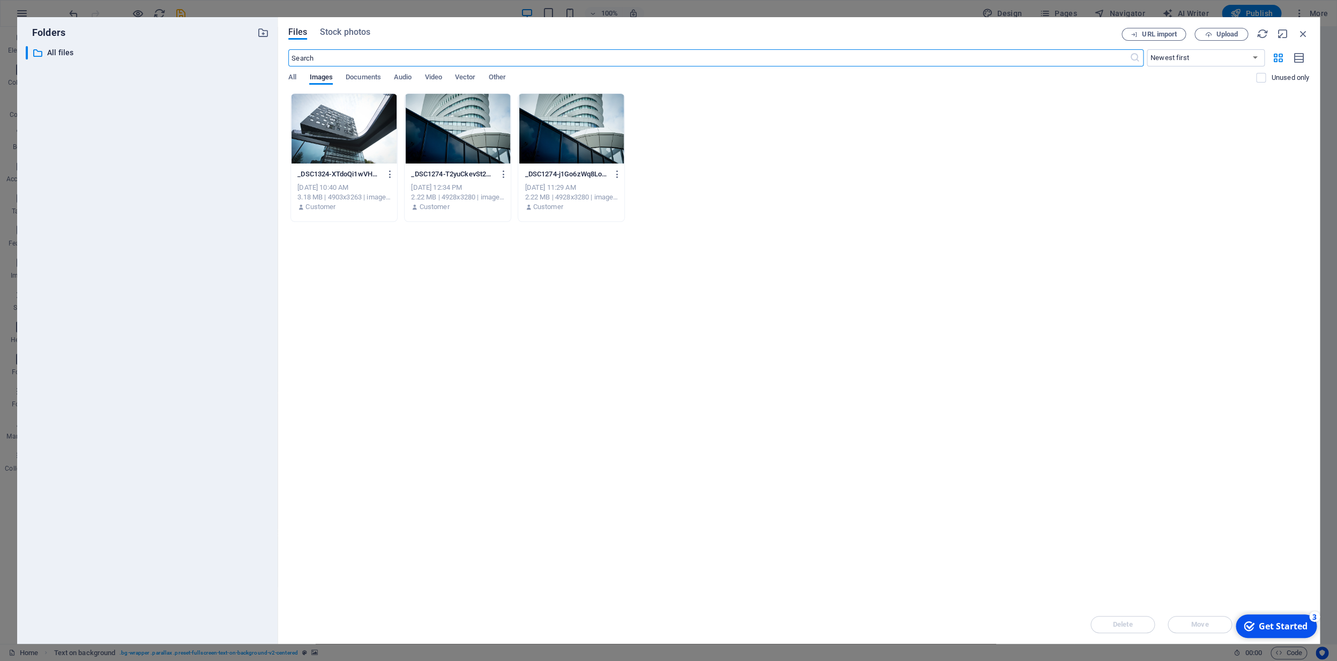
click at [449, 145] on div at bounding box center [458, 129] width 106 height 70
drag, startPoint x: 1276, startPoint y: 629, endPoint x: 1380, endPoint y: 789, distance: 190.6
click at [1276, 628] on div "Get Started" at bounding box center [1283, 626] width 49 height 12
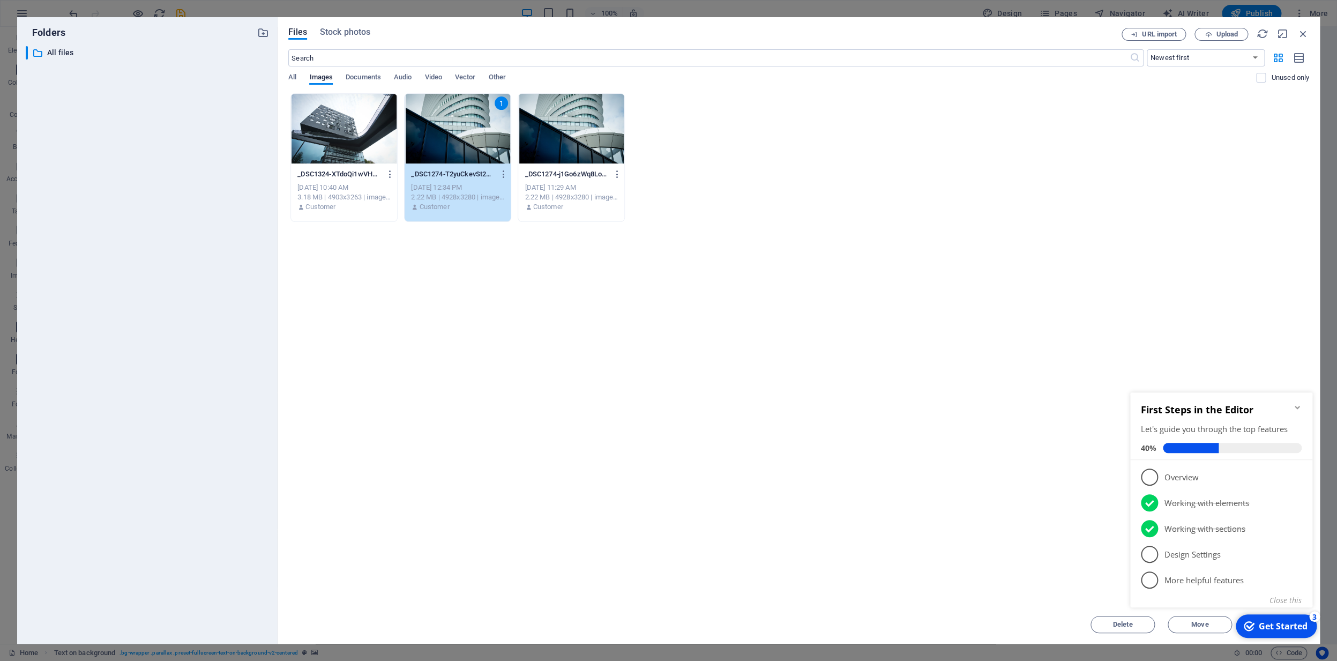
click at [1103, 548] on div "Drop files here to upload them instantly _DSC1324-XTdoQi1wVHx0tjbN3ld2XQ.jpeg _…" at bounding box center [798, 349] width 1021 height 512
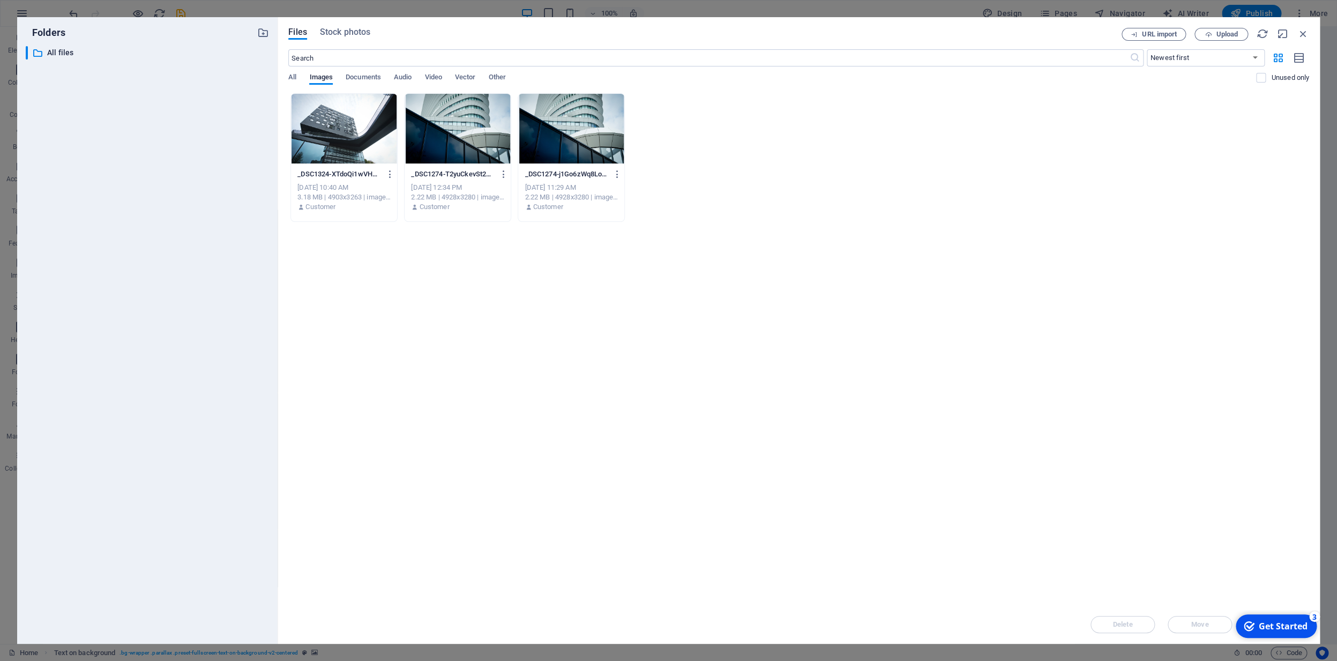
select select "%"
select select "px"
select select "preset-fullscreen-text-on-background-v2-centered"
click at [488, 133] on div at bounding box center [458, 129] width 106 height 70
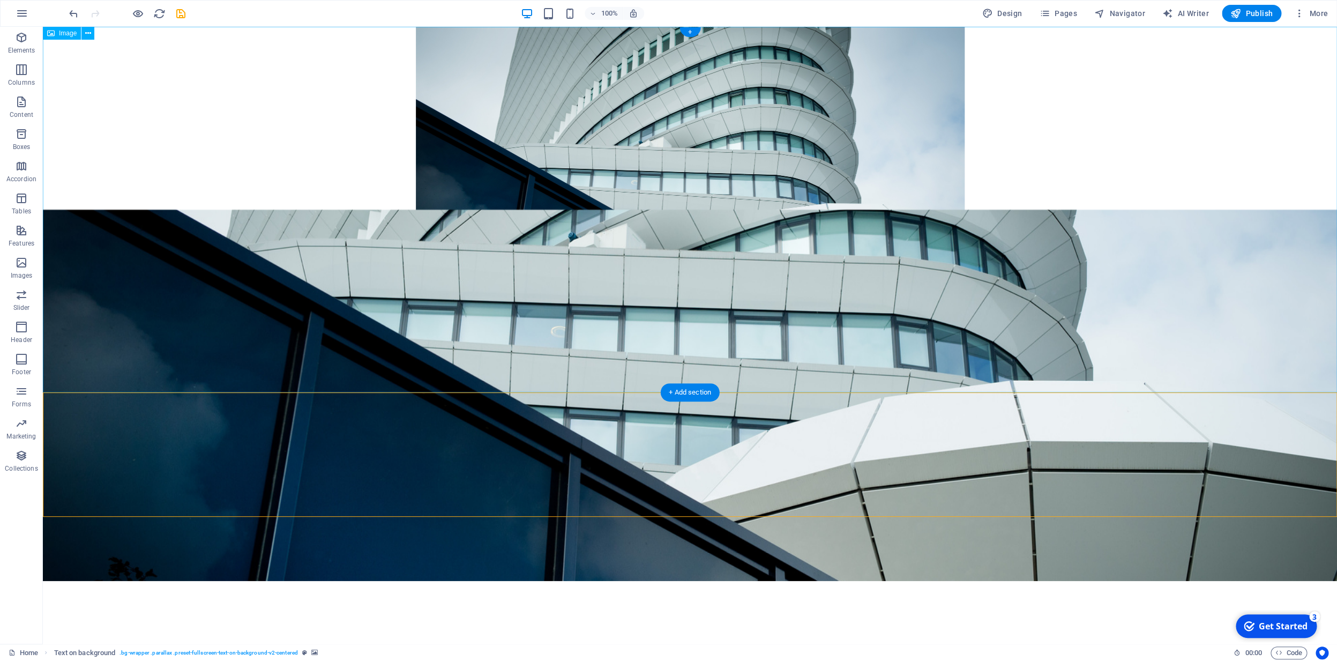
click at [691, 104] on figure at bounding box center [690, 210] width 1295 height 366
click at [475, 81] on figure at bounding box center [690, 210] width 1295 height 366
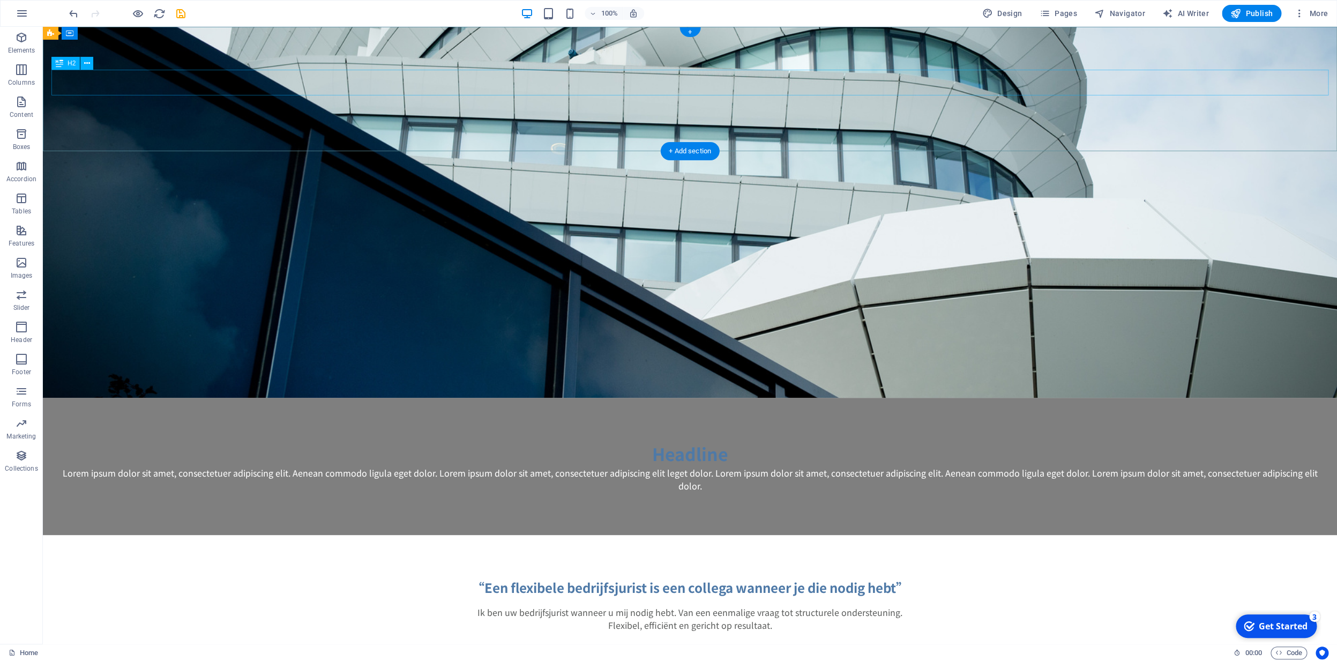
click at [699, 441] on div "Headline" at bounding box center [689, 454] width 1277 height 26
click at [649, 398] on div "Headline Lorem ipsum dolor sit amet, consectetuer adipiscing elit. Aenean commo…" at bounding box center [690, 466] width 1295 height 137
click at [187, 398] on div "Headline Lorem ipsum dolor sit amet, consectetuer adipiscing elit. Aenean commo…" at bounding box center [690, 466] width 1295 height 137
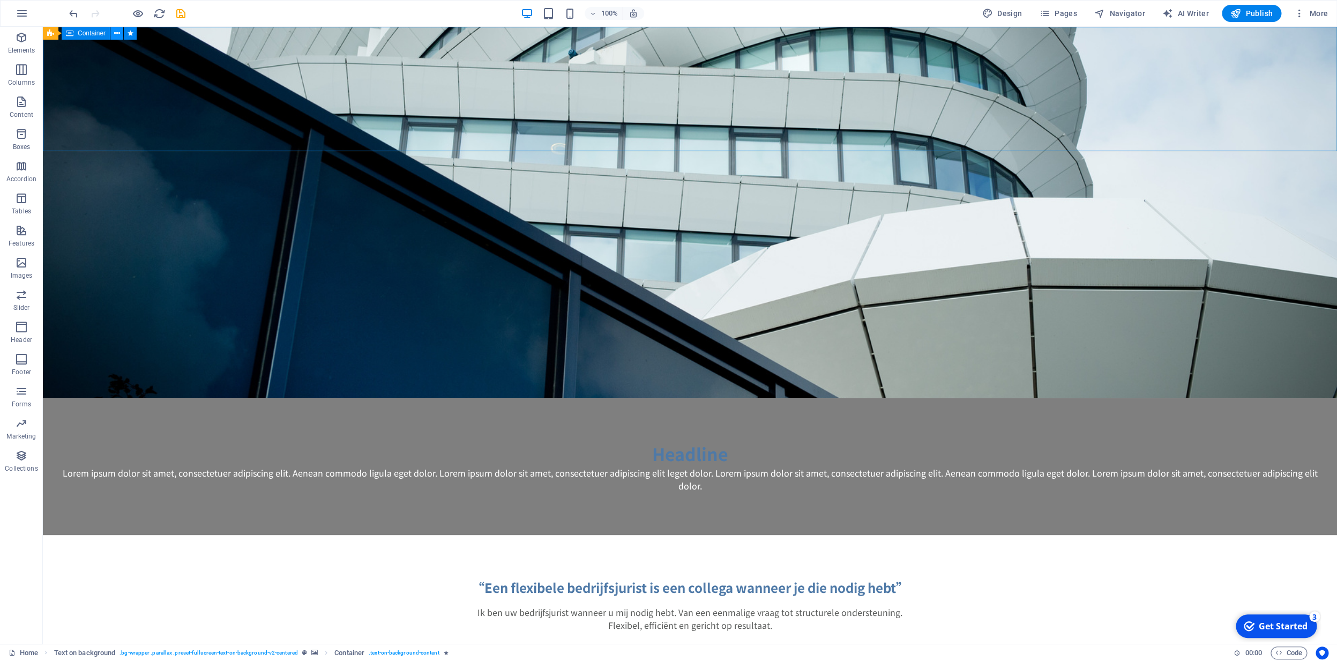
click at [118, 36] on icon at bounding box center [117, 33] width 6 height 11
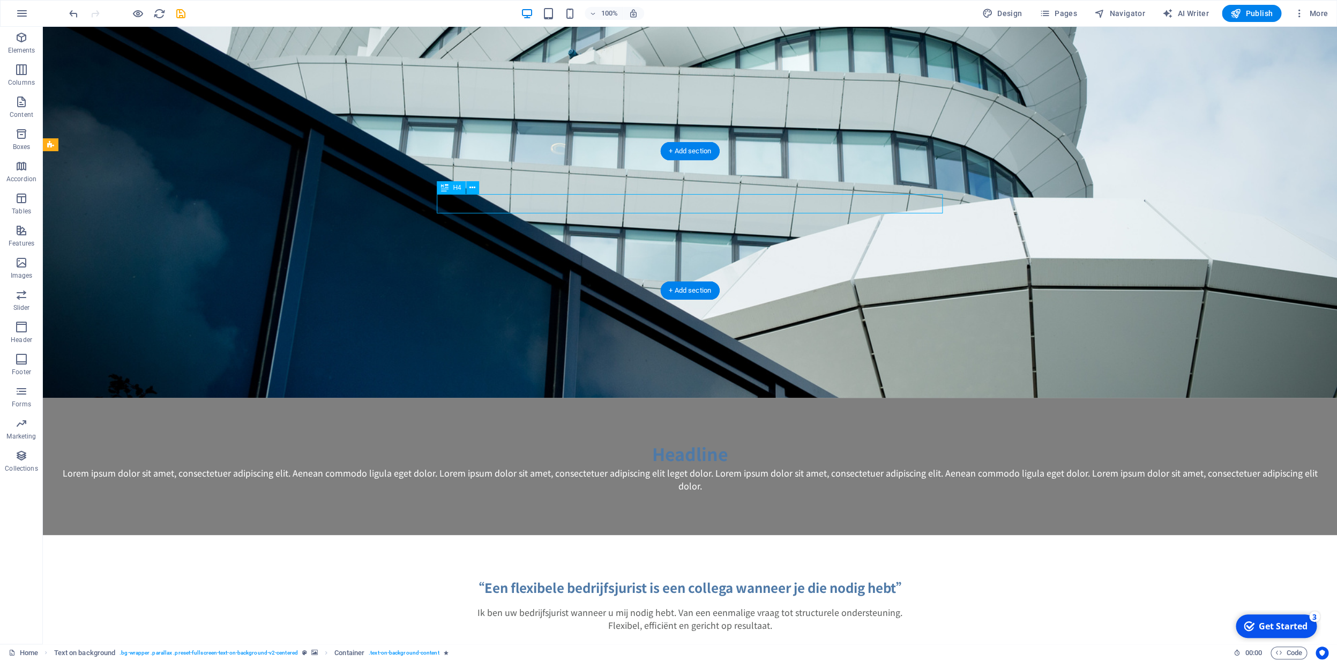
click at [727, 578] on div "“Een flexibele bedrijfsjurist is een collega wanneer je die nodig hebt”" at bounding box center [690, 587] width 506 height 19
drag, startPoint x: 727, startPoint y: 210, endPoint x: 540, endPoint y: 209, distance: 187.6
click at [727, 578] on div "“Een flexibele bedrijfsjurist is een collega wanneer je die nodig hebt”" at bounding box center [690, 587] width 506 height 19
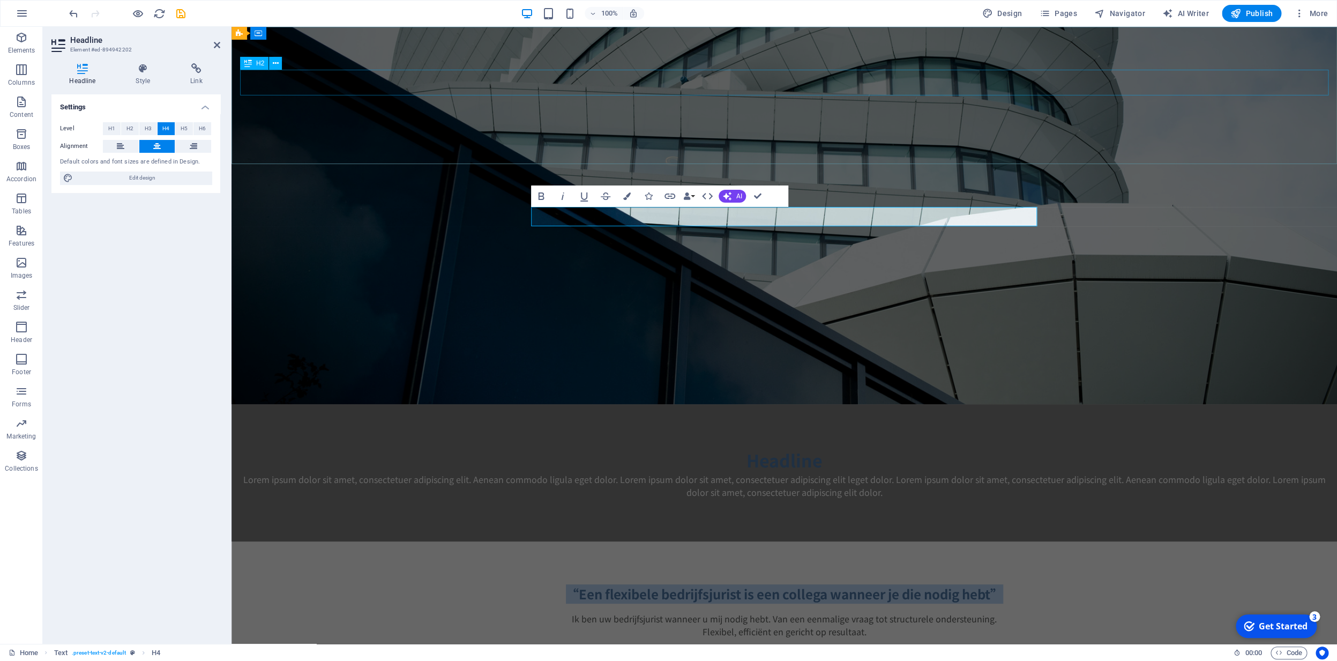
click at [958, 447] on div "Headline" at bounding box center [784, 460] width 1089 height 26
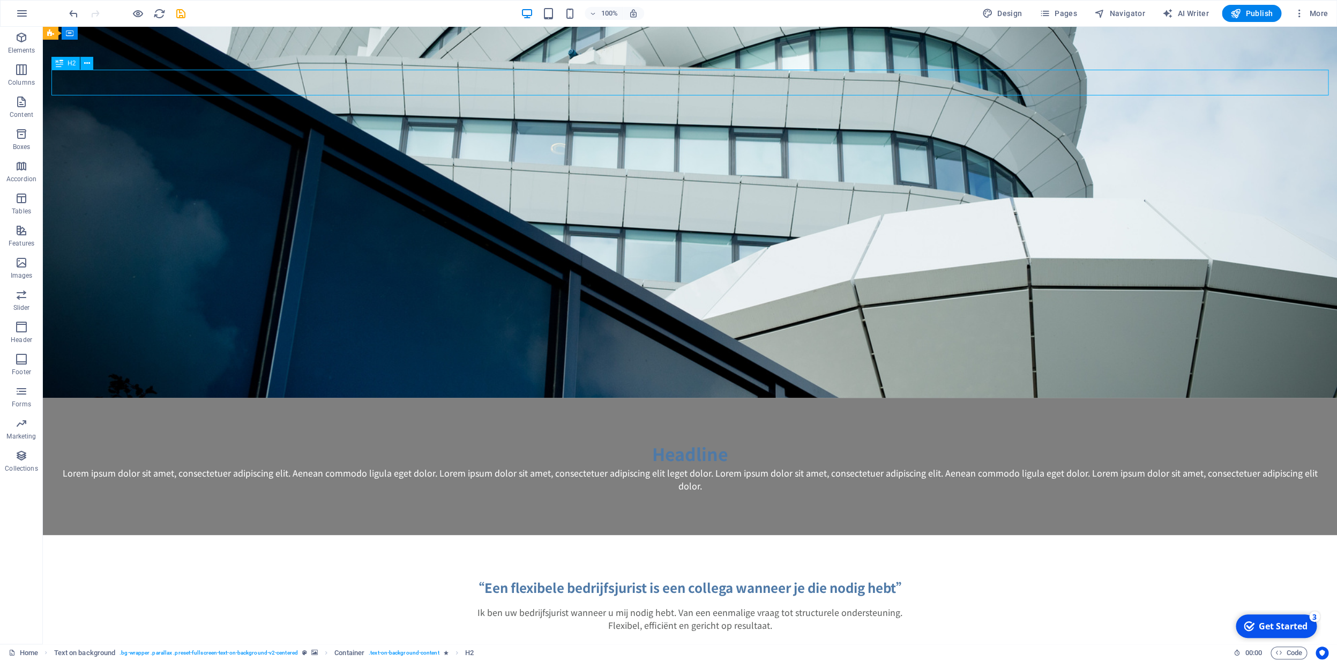
click at [735, 441] on div "Headline" at bounding box center [689, 454] width 1277 height 26
drag, startPoint x: 735, startPoint y: 84, endPoint x: 548, endPoint y: 83, distance: 187.6
click at [735, 441] on div "Headline" at bounding box center [689, 454] width 1277 height 26
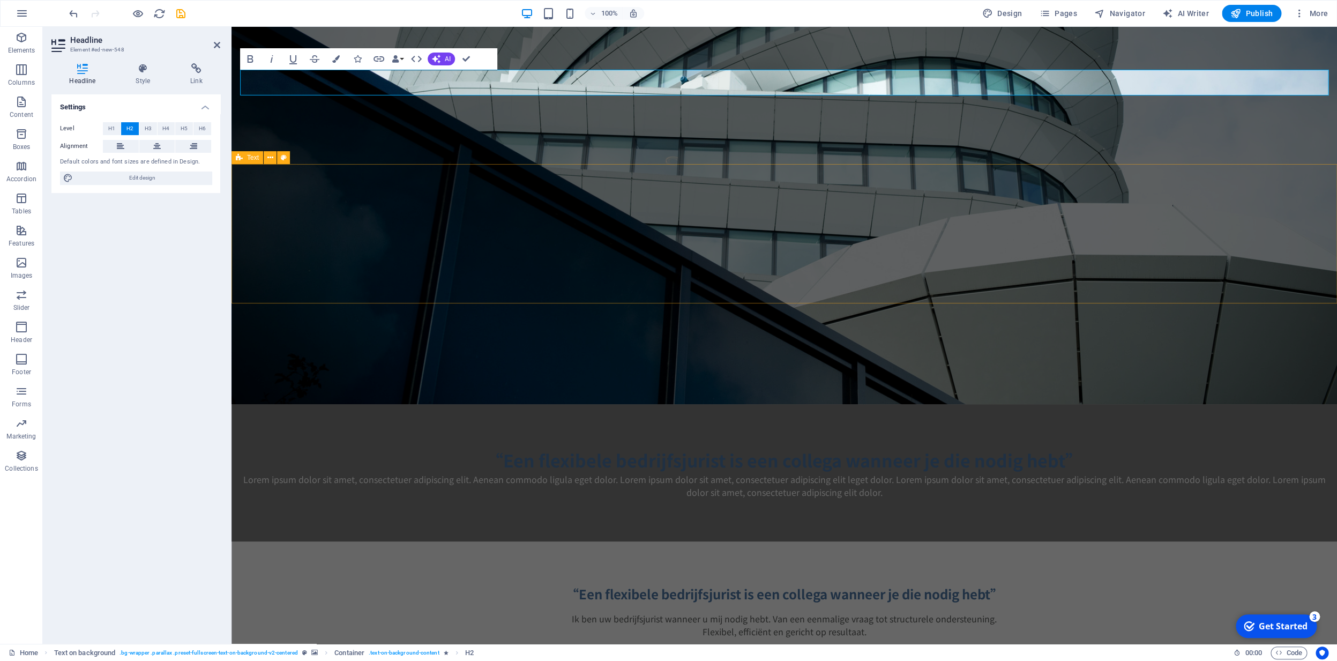
click at [712, 541] on div "“Een flexibele bedrijfsjurist is een collega wanneer je die nodig hebt” Ik ben …" at bounding box center [785, 610] width 1106 height 139
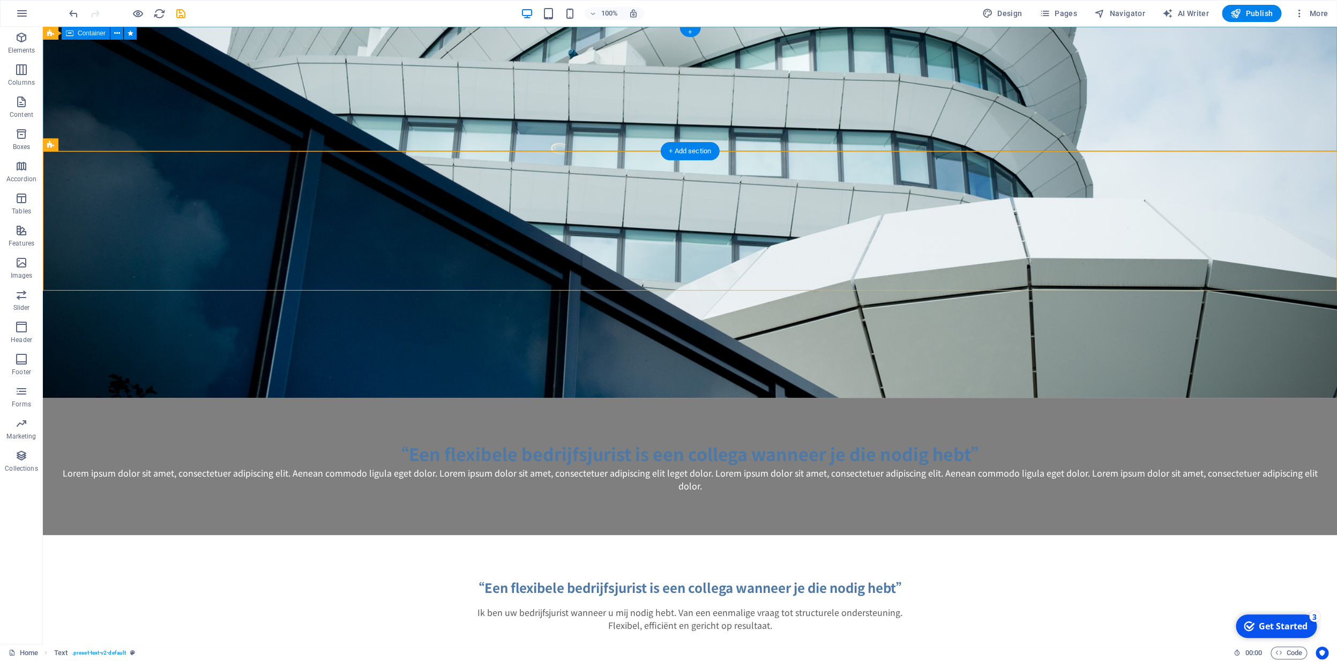
click at [685, 398] on div "“Een flexibele bedrijfsjurist is een collega wanneer je die nodig hebt” Lorem i…" at bounding box center [690, 466] width 1295 height 137
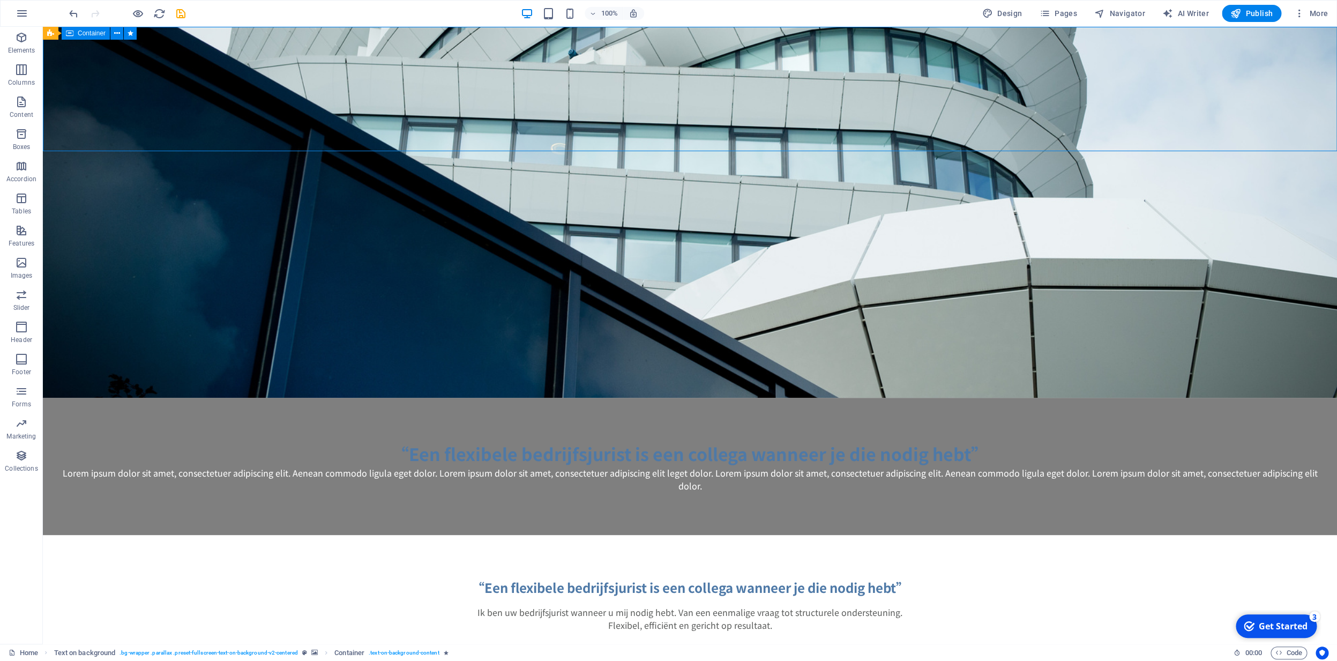
click at [75, 35] on div "Container" at bounding box center [86, 33] width 48 height 13
click at [117, 35] on icon at bounding box center [117, 33] width 6 height 11
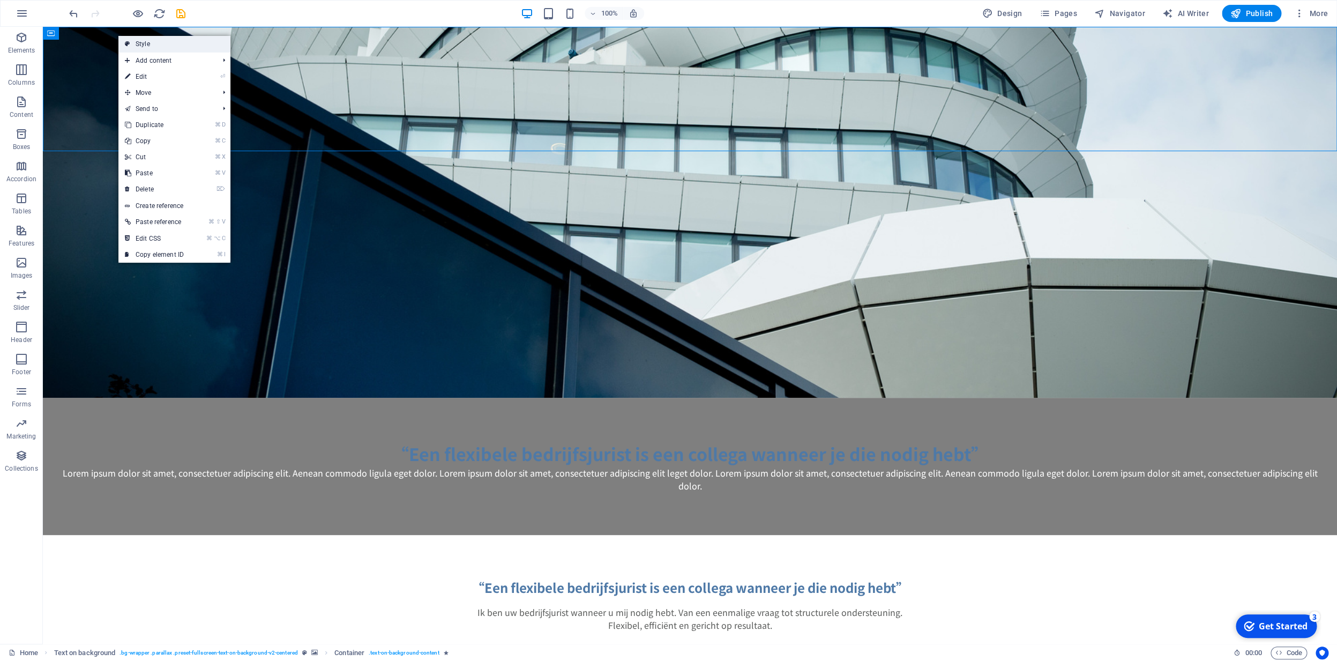
click at [127, 46] on icon at bounding box center [127, 44] width 5 height 16
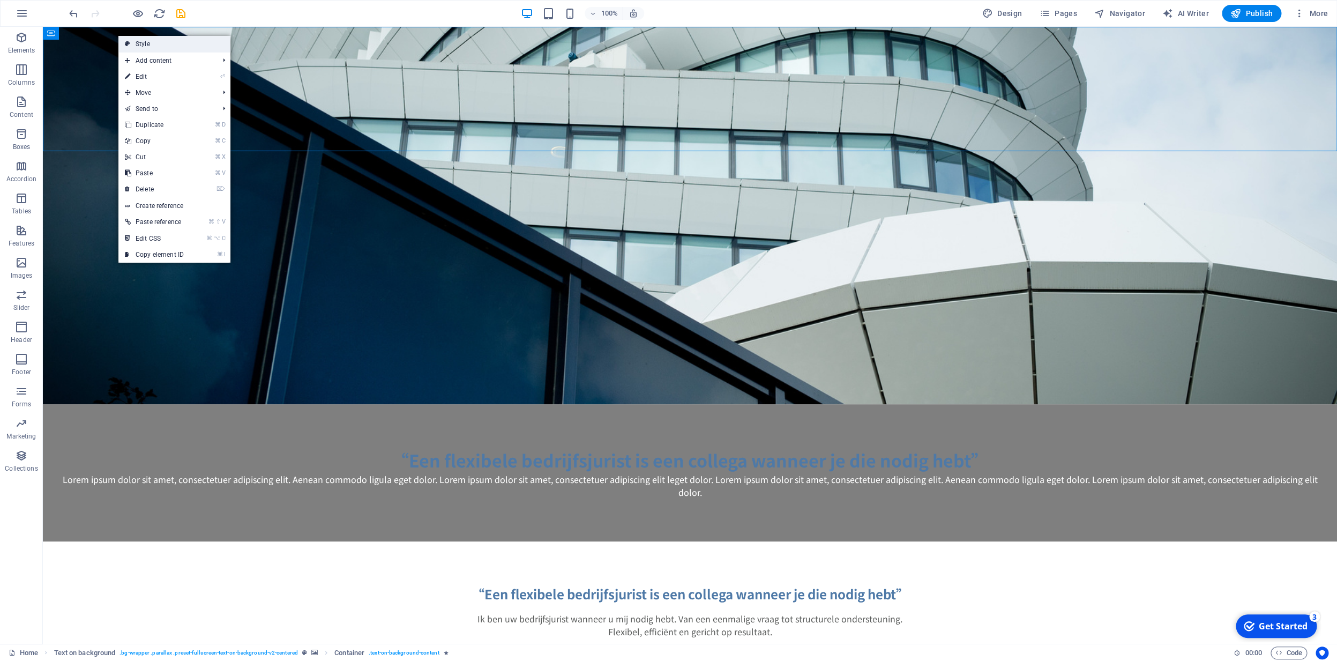
select select "%"
select select "px"
select select "preset-fullscreen-text-on-background-v2-centered"
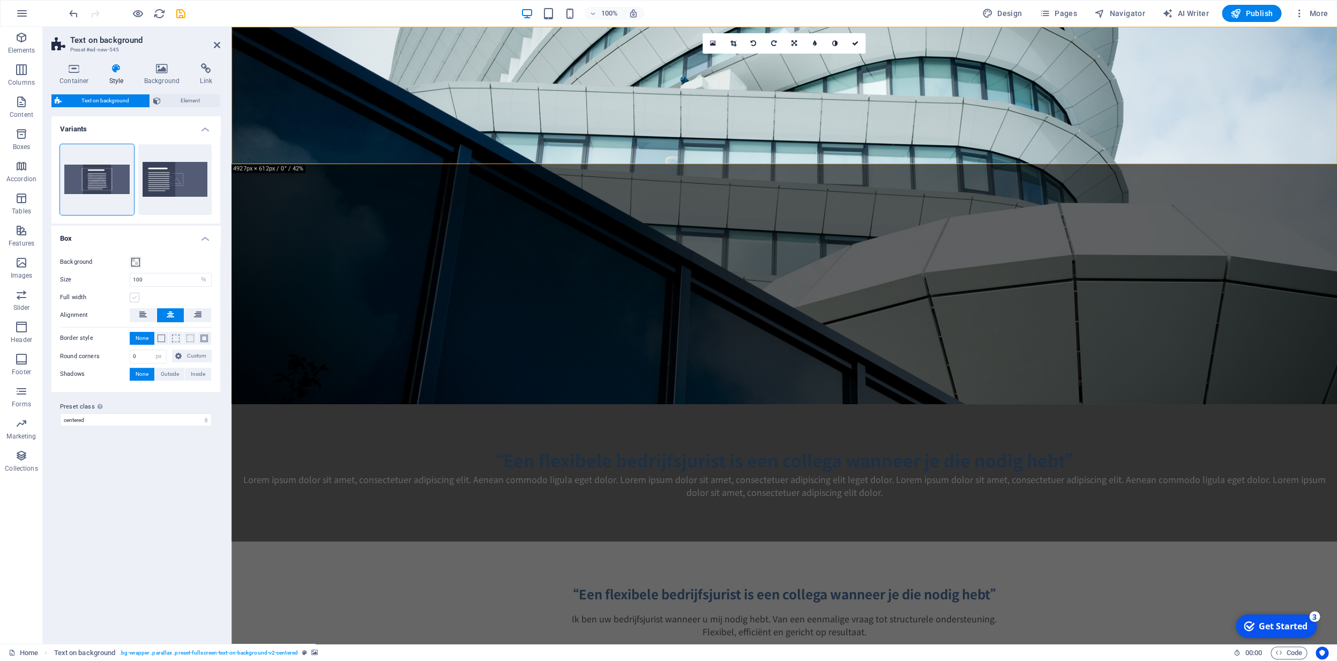
click at [133, 297] on label at bounding box center [135, 298] width 10 height 10
click at [0, 0] on input "Full width" at bounding box center [0, 0] width 0 height 0
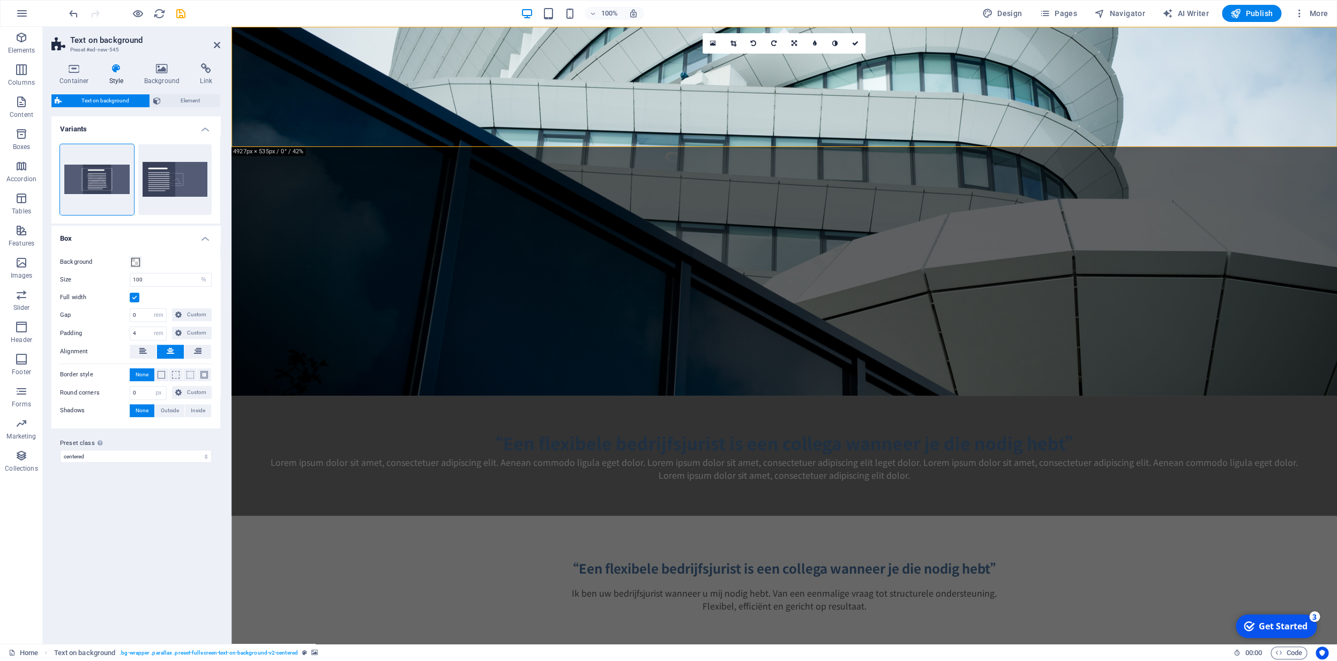
click at [136, 298] on label at bounding box center [135, 298] width 10 height 10
click at [135, 298] on label at bounding box center [135, 298] width 10 height 10
click at [0, 0] on input "Full width" at bounding box center [0, 0] width 0 height 0
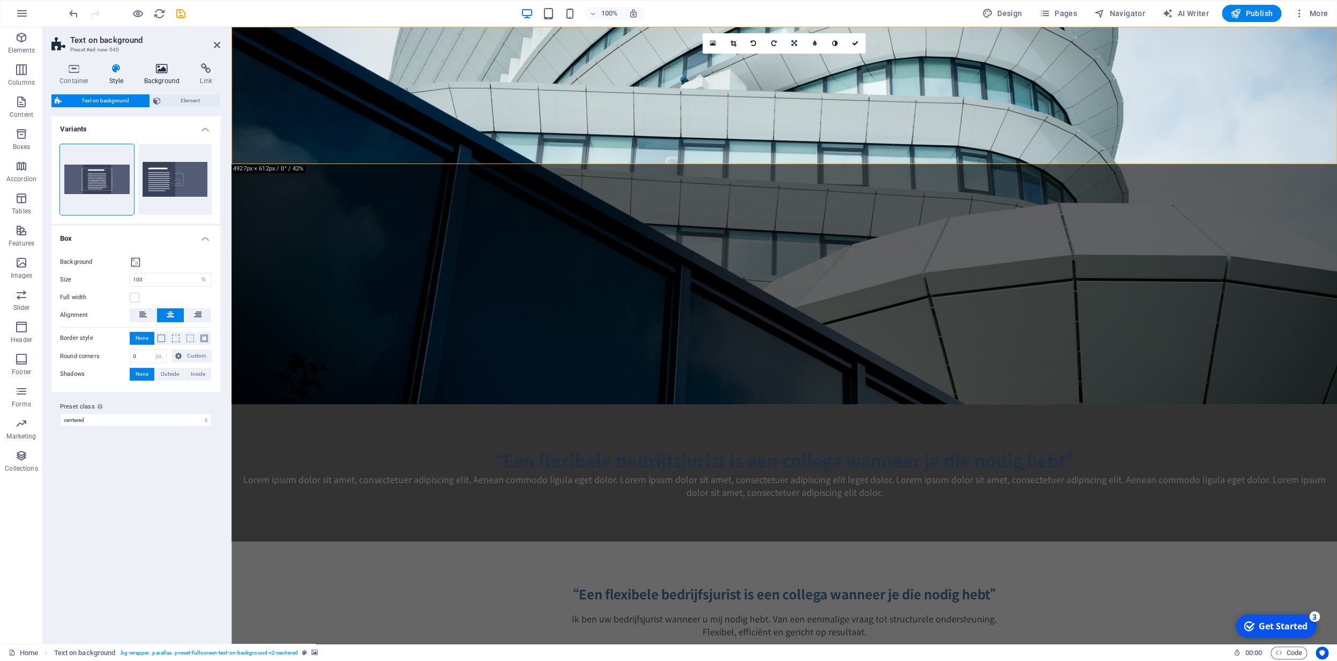
click at [164, 73] on icon at bounding box center [162, 68] width 52 height 11
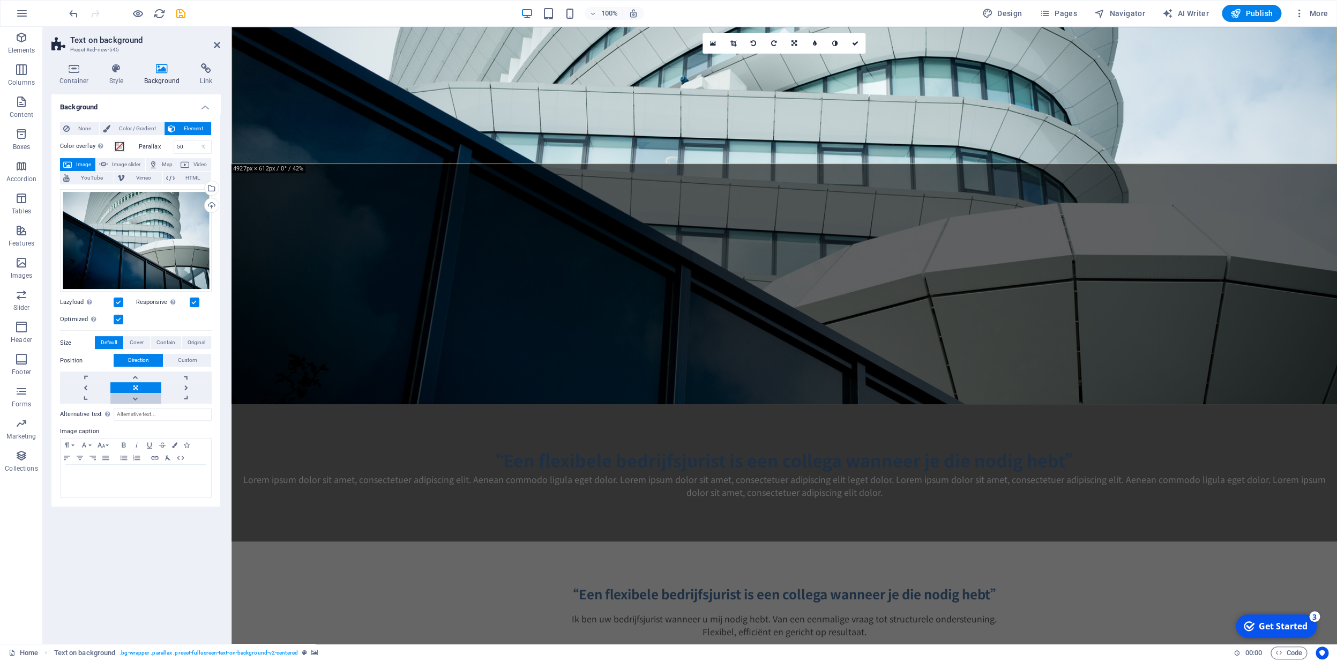
click at [138, 398] on link at bounding box center [135, 398] width 50 height 11
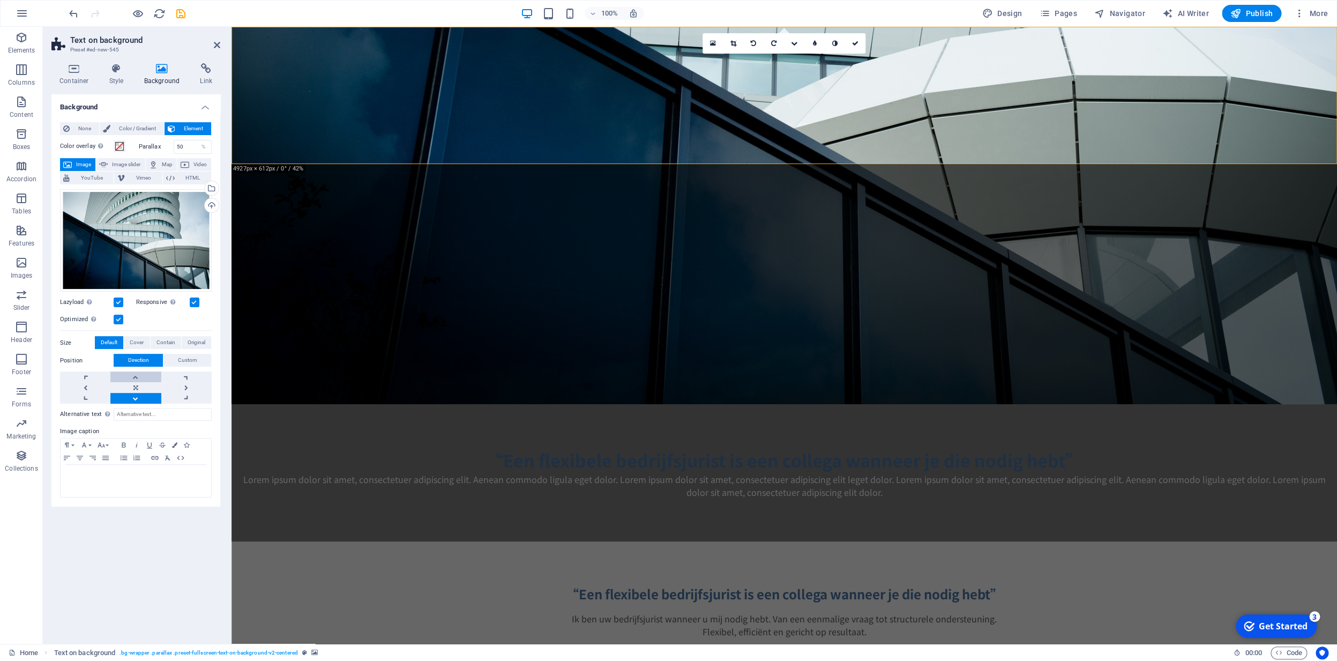
click at [140, 381] on link at bounding box center [135, 376] width 50 height 11
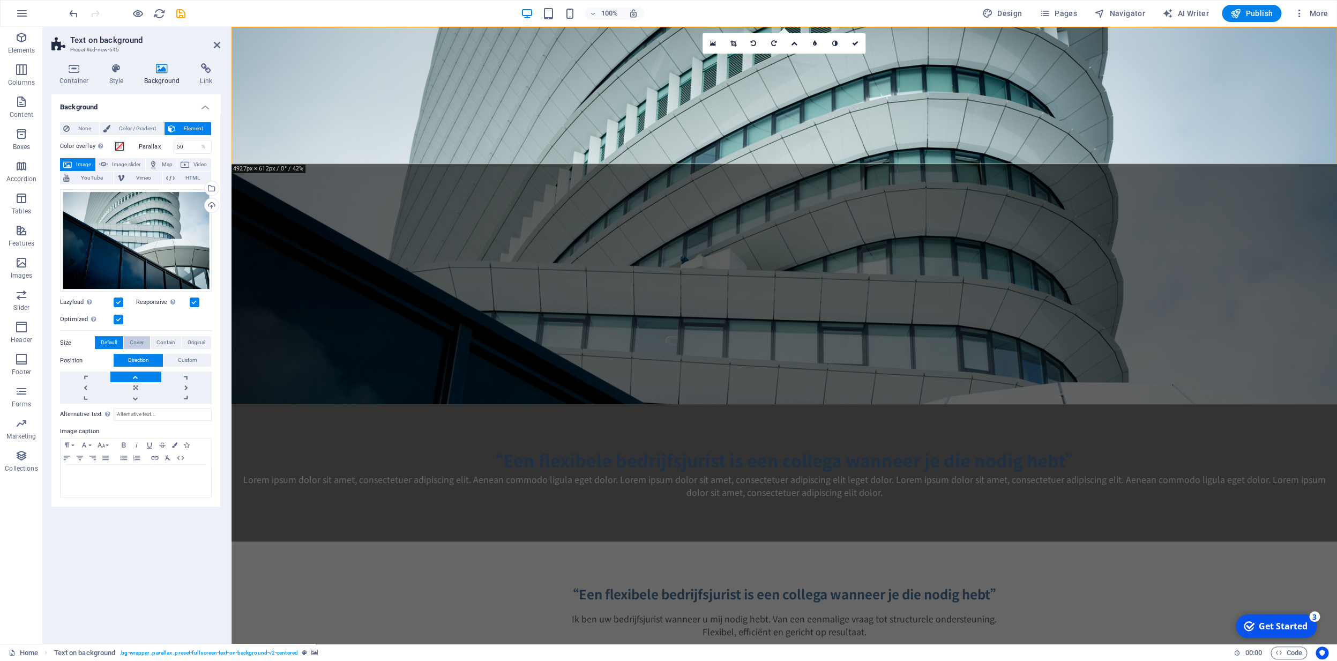
click at [137, 345] on span "Cover" at bounding box center [137, 342] width 14 height 13
click at [114, 343] on span "Default" at bounding box center [109, 342] width 17 height 13
click at [195, 344] on span "Original" at bounding box center [197, 342] width 18 height 13
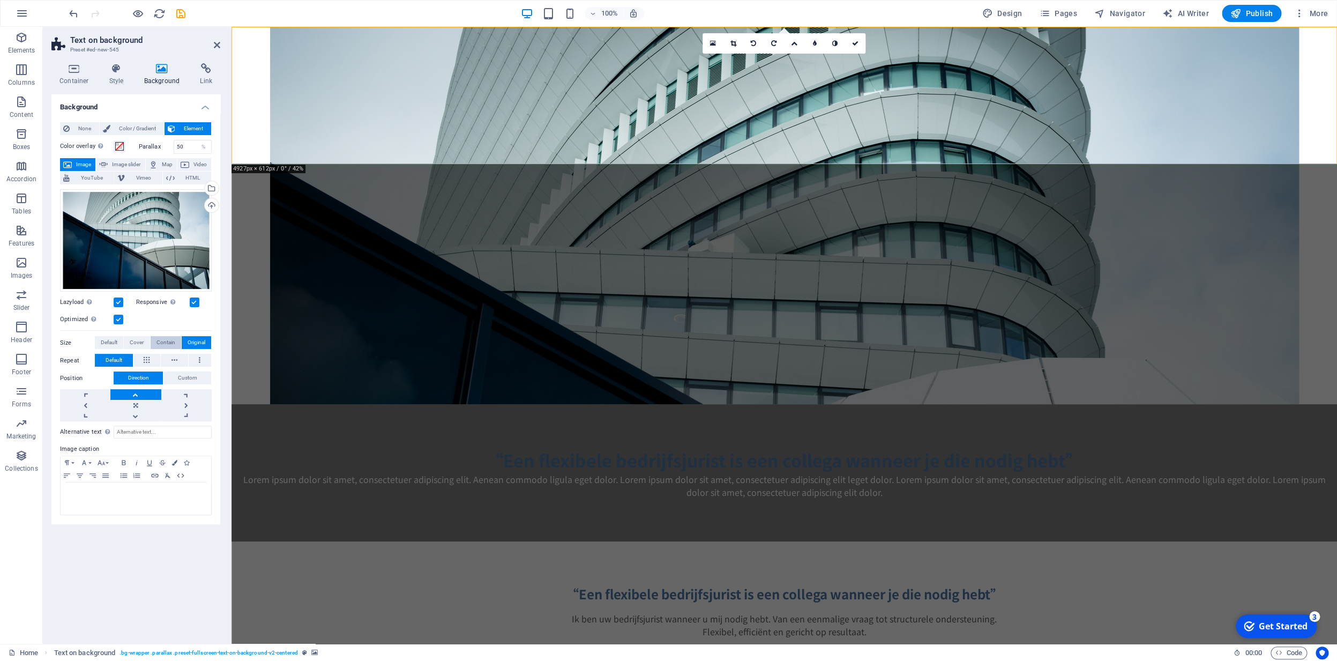
click at [169, 343] on span "Contain" at bounding box center [166, 342] width 19 height 13
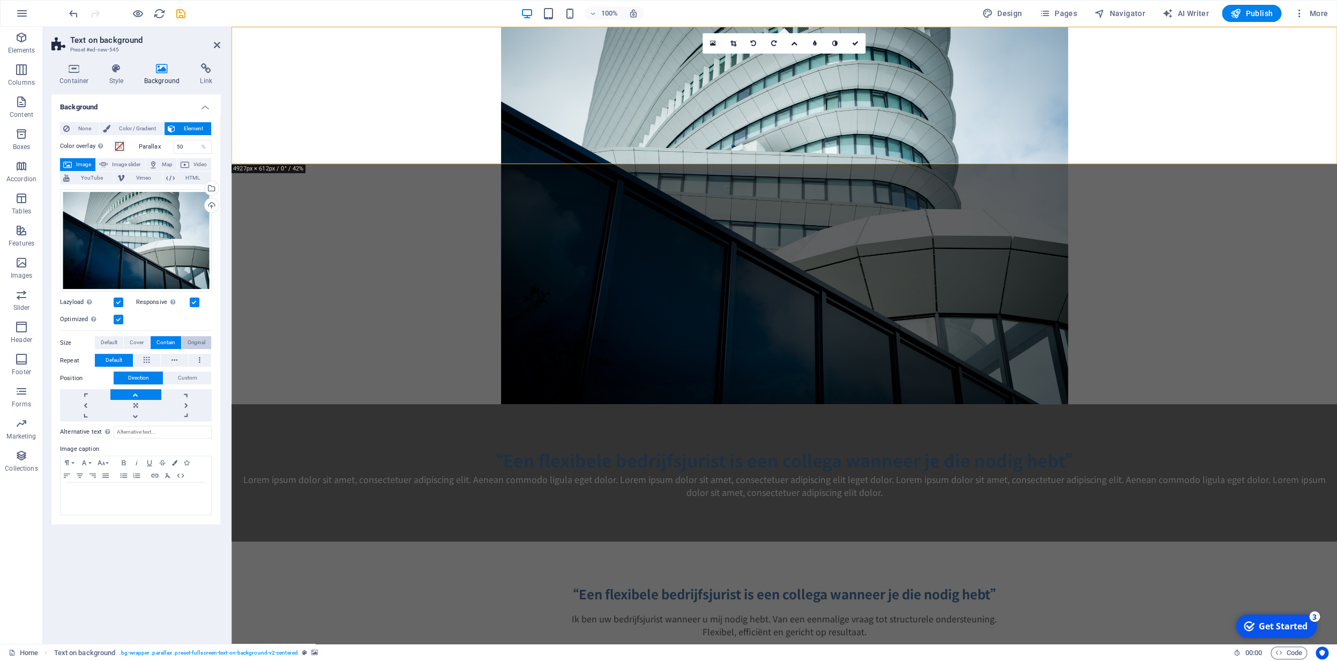
click at [190, 346] on span "Original" at bounding box center [197, 342] width 18 height 13
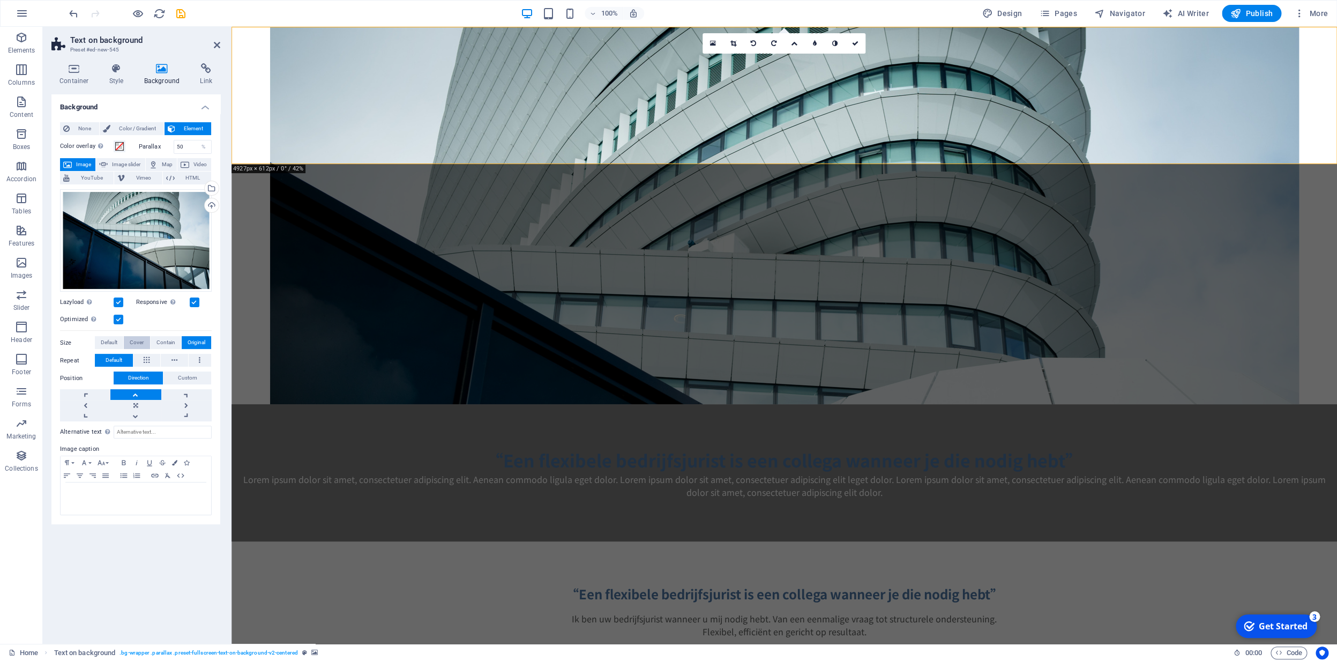
click at [140, 345] on span "Cover" at bounding box center [137, 342] width 14 height 13
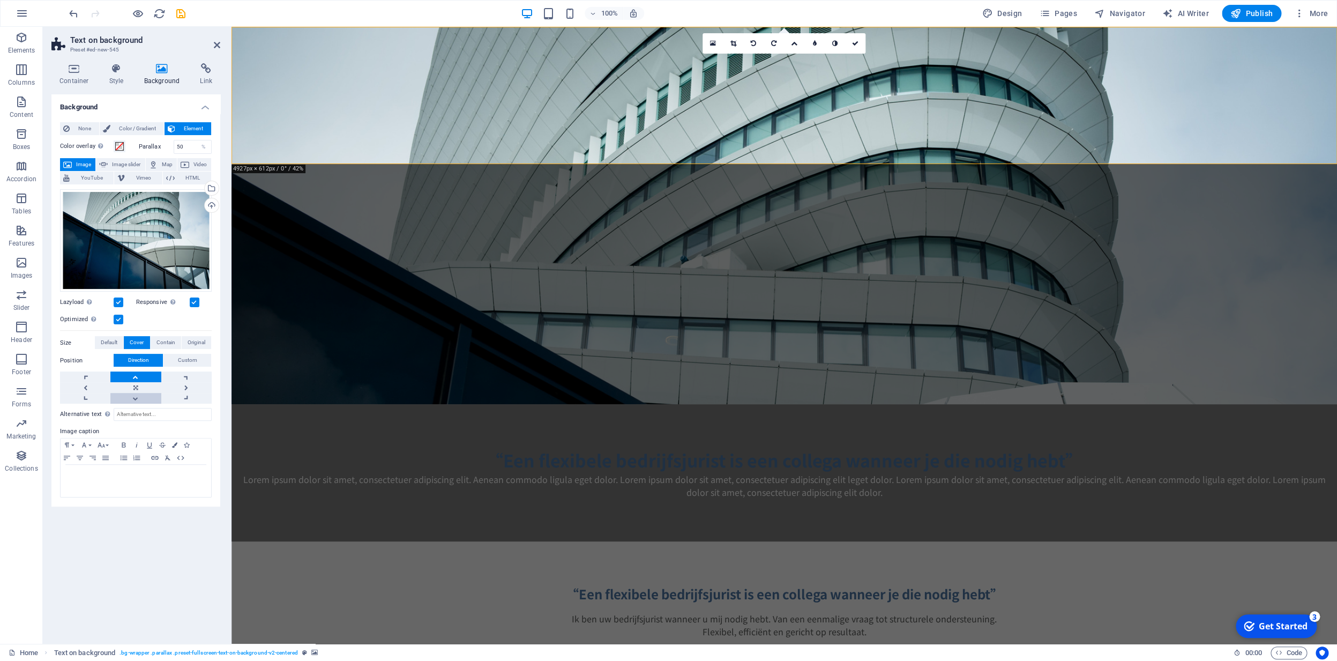
click at [136, 399] on link at bounding box center [135, 398] width 50 height 11
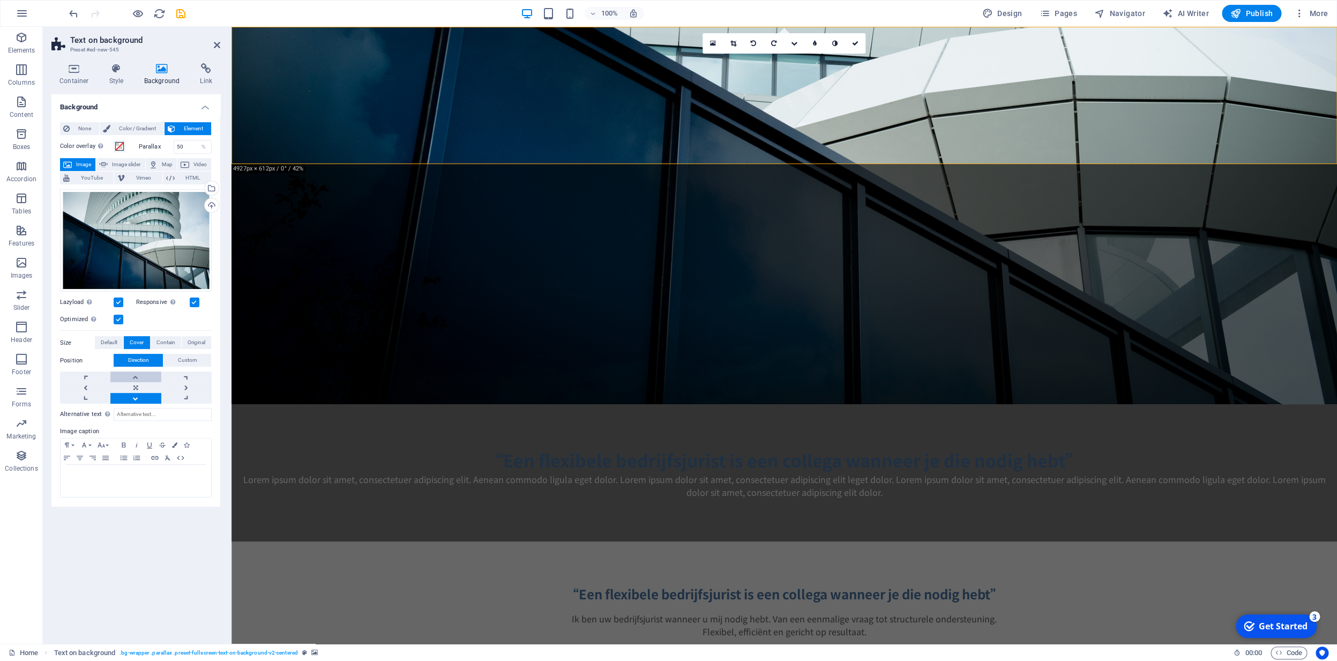
click at [137, 376] on link at bounding box center [135, 376] width 50 height 11
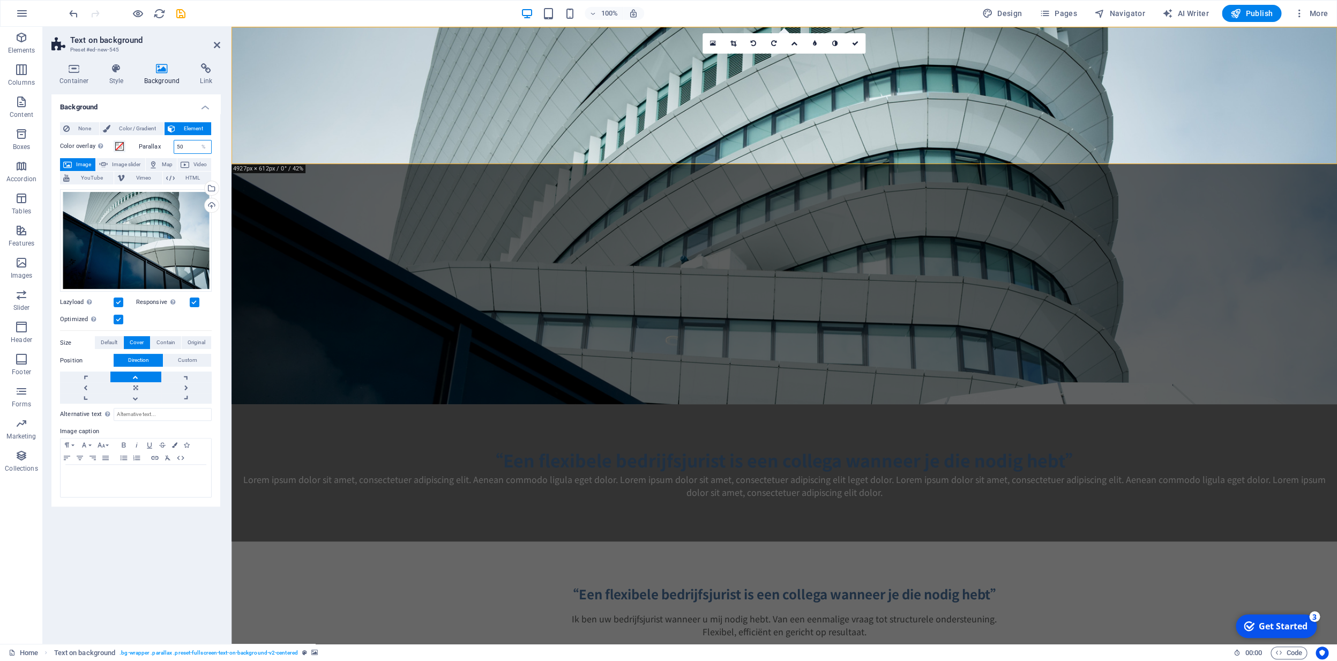
drag, startPoint x: 188, startPoint y: 148, endPoint x: 175, endPoint y: 145, distance: 13.1
click at [177, 145] on input "50" at bounding box center [193, 146] width 38 height 13
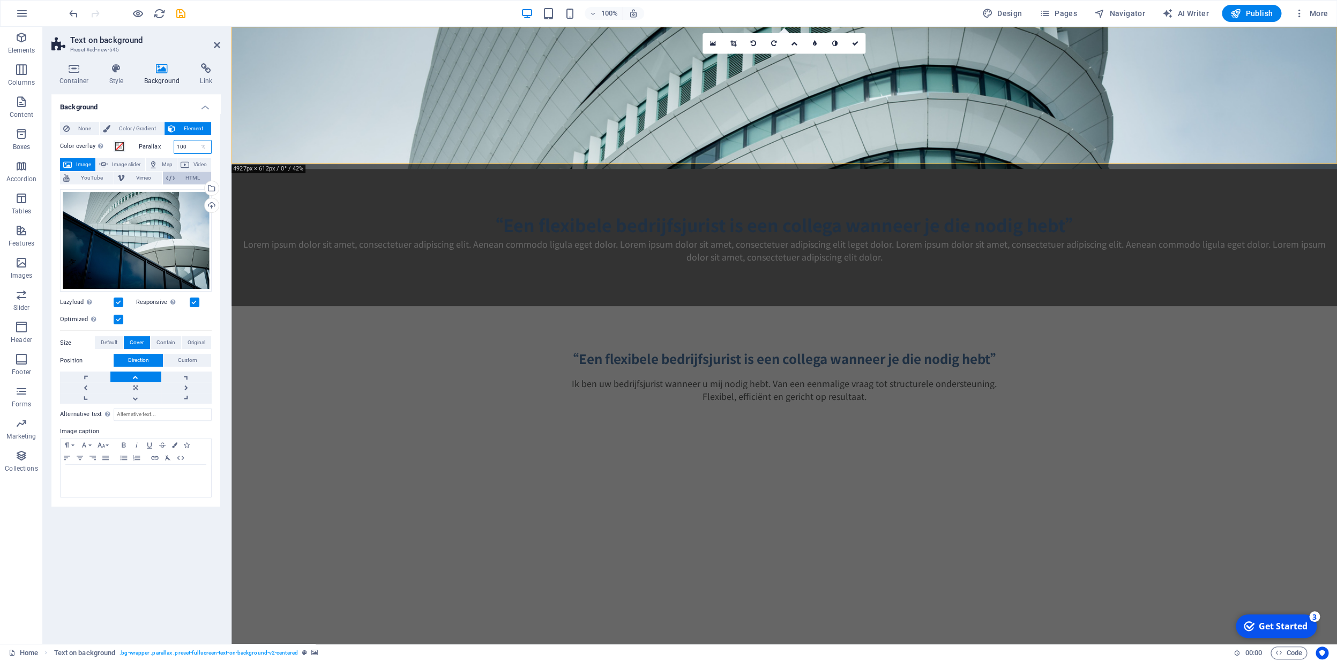
type input "100"
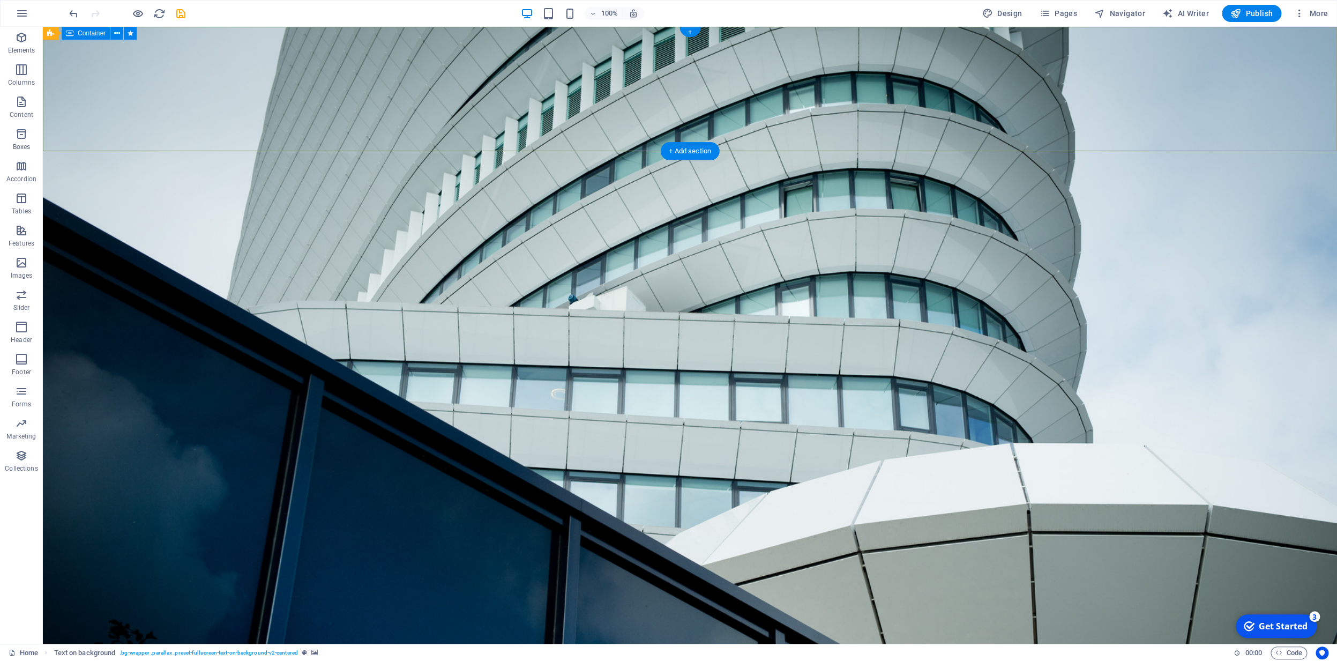
click at [511, 55] on div "“Een flexibele bedrijfsjurist is een collega wanneer je die nodig hebt” Lorem i…" at bounding box center [690, 95] width 1295 height 137
click at [72, 35] on icon at bounding box center [70, 33] width 8 height 13
click at [119, 32] on icon at bounding box center [117, 33] width 6 height 11
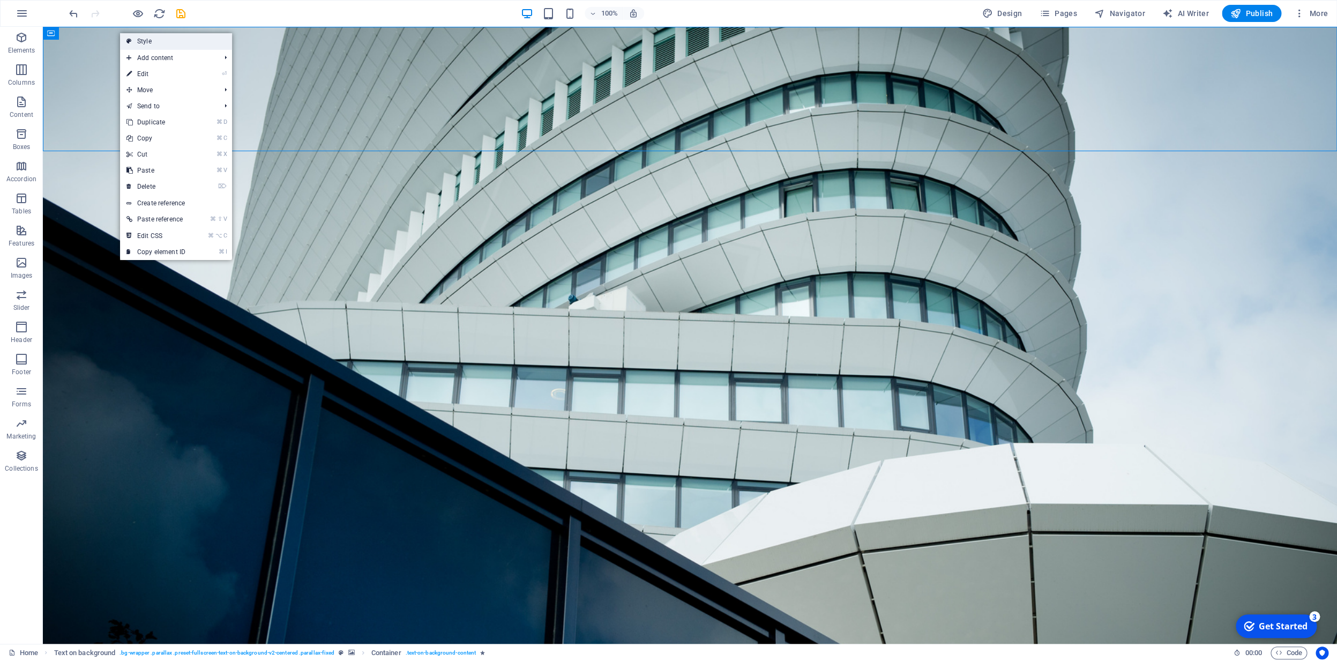
click at [139, 42] on link "Style" at bounding box center [176, 41] width 112 height 16
select select "%"
select select "px"
select select "preset-fullscreen-text-on-background-v2-centered"
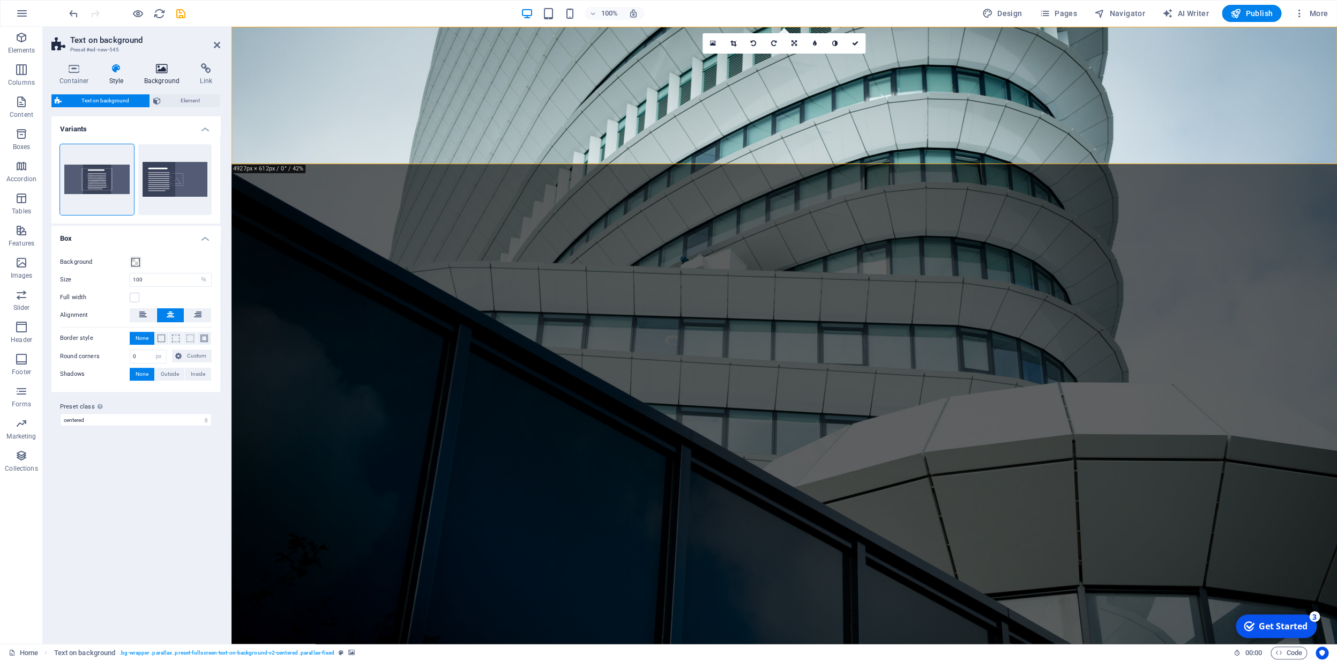
click at [163, 77] on h4 "Background" at bounding box center [164, 74] width 56 height 23
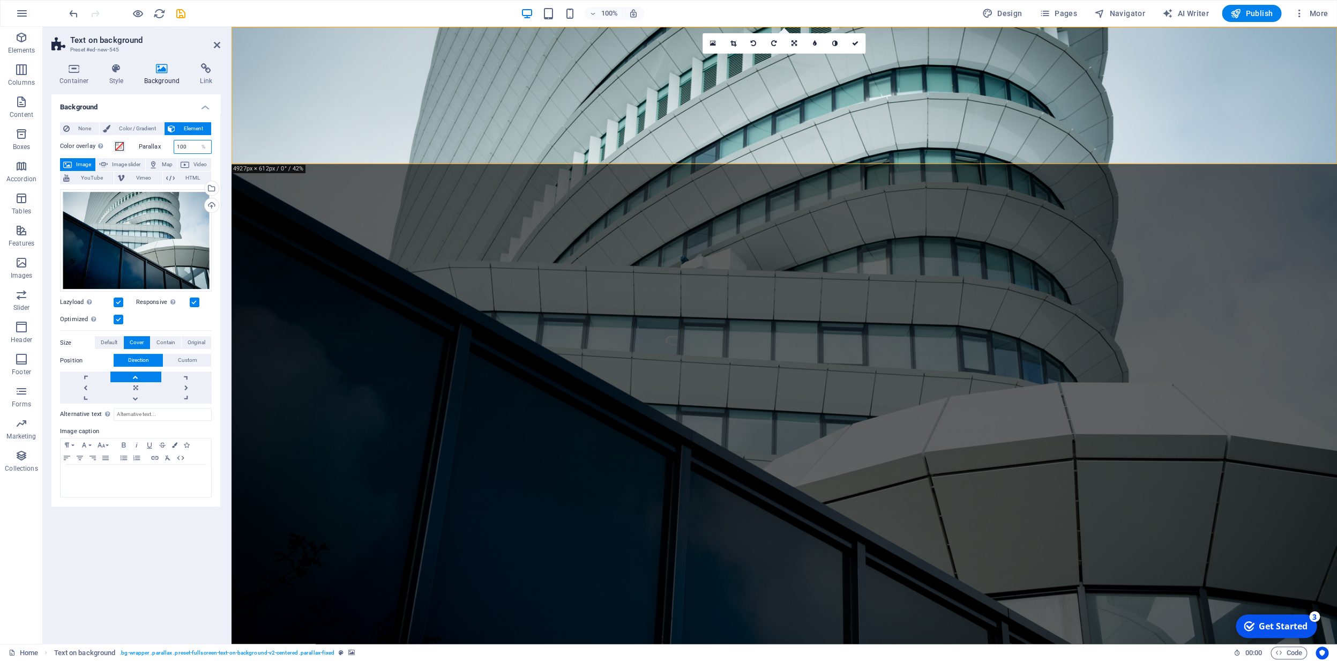
drag, startPoint x: 188, startPoint y: 146, endPoint x: 174, endPoint y: 148, distance: 14.1
click at [174, 146] on input "100" at bounding box center [193, 146] width 38 height 13
click at [123, 162] on span "Image slider" at bounding box center [126, 164] width 31 height 13
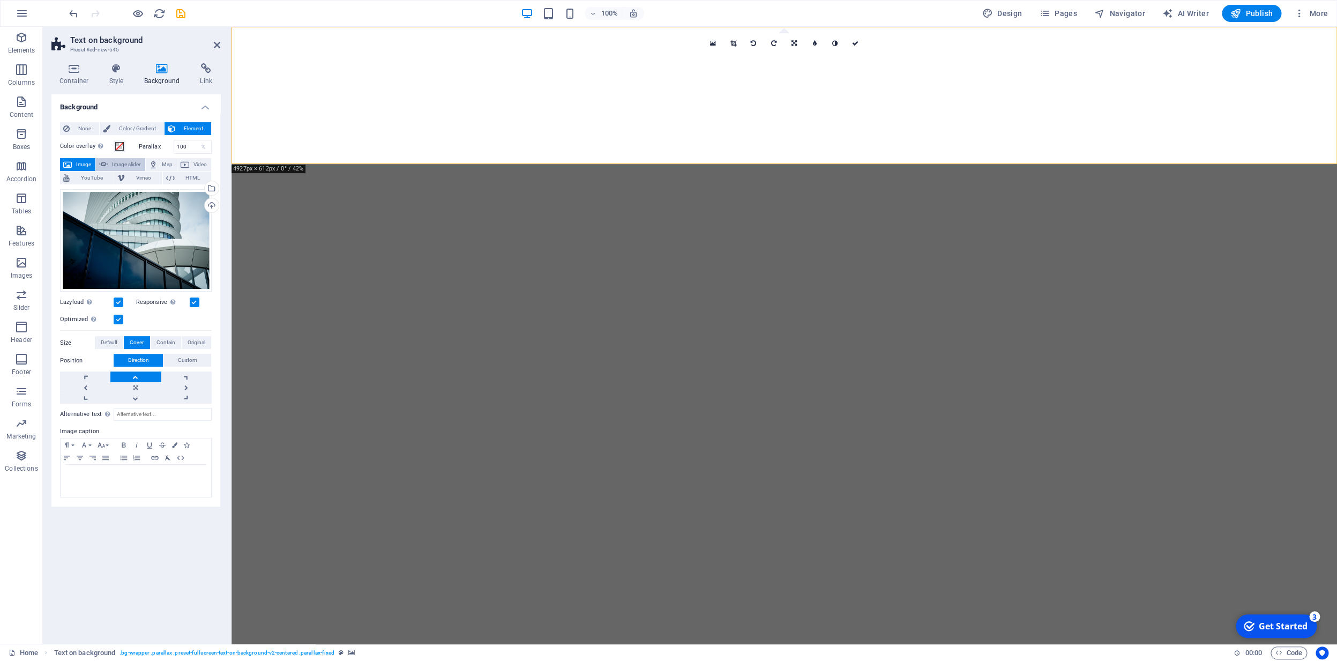
select select "ms"
select select "s"
select select "progressive"
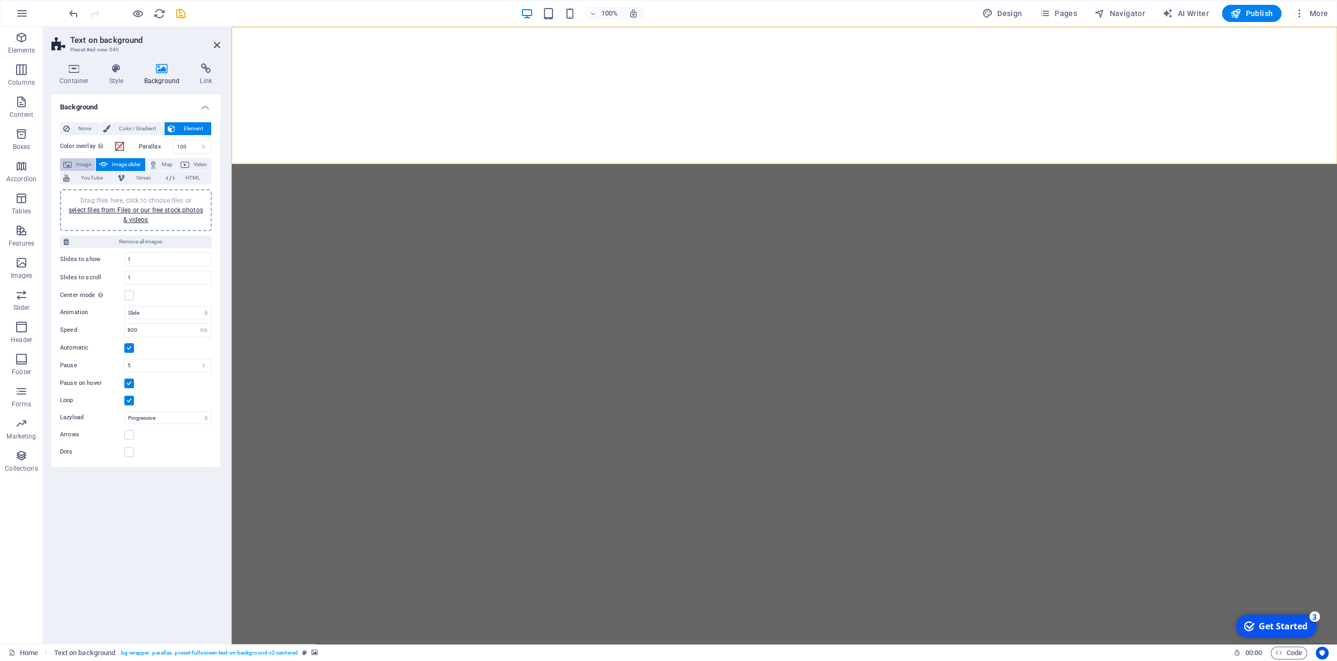
click at [86, 163] on span "Image" at bounding box center [83, 164] width 17 height 13
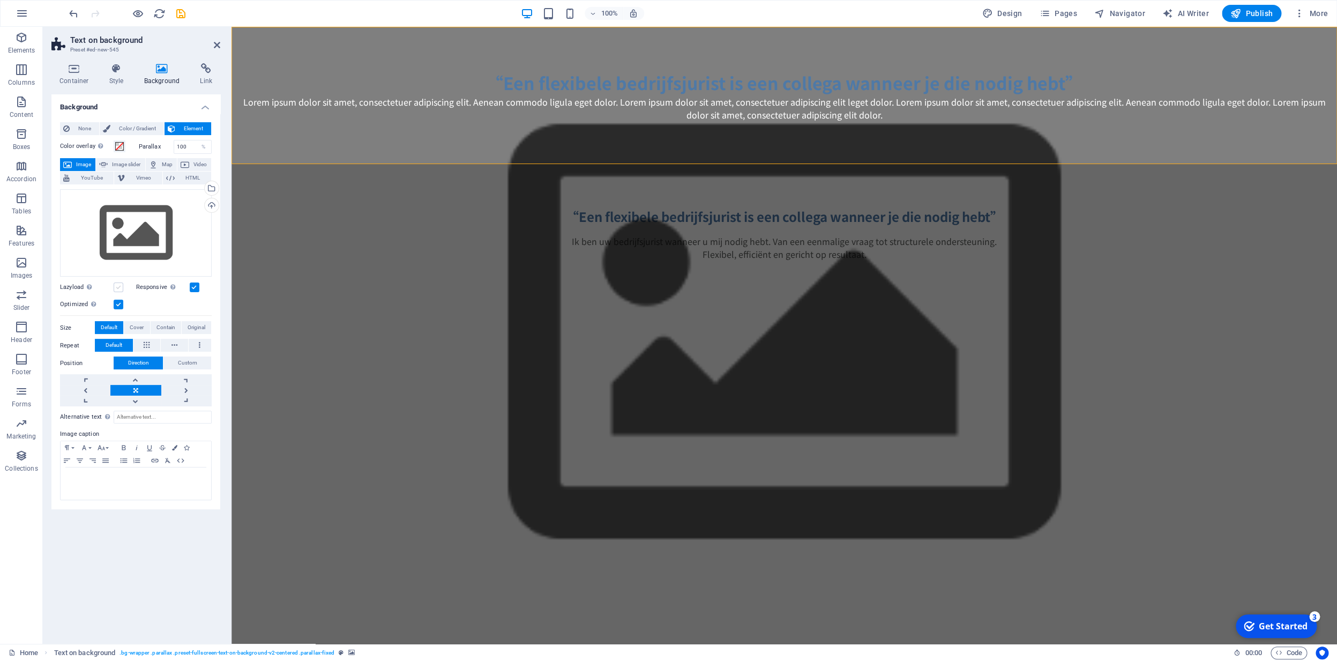
click at [120, 288] on label at bounding box center [119, 287] width 10 height 10
click at [0, 0] on input "Lazyload Loading images after the page loads improves page speed." at bounding box center [0, 0] width 0 height 0
click at [121, 288] on label at bounding box center [119, 287] width 10 height 10
click at [0, 0] on input "Lazyload Loading images after the page loads improves page speed." at bounding box center [0, 0] width 0 height 0
click at [195, 287] on label at bounding box center [195, 287] width 10 height 10
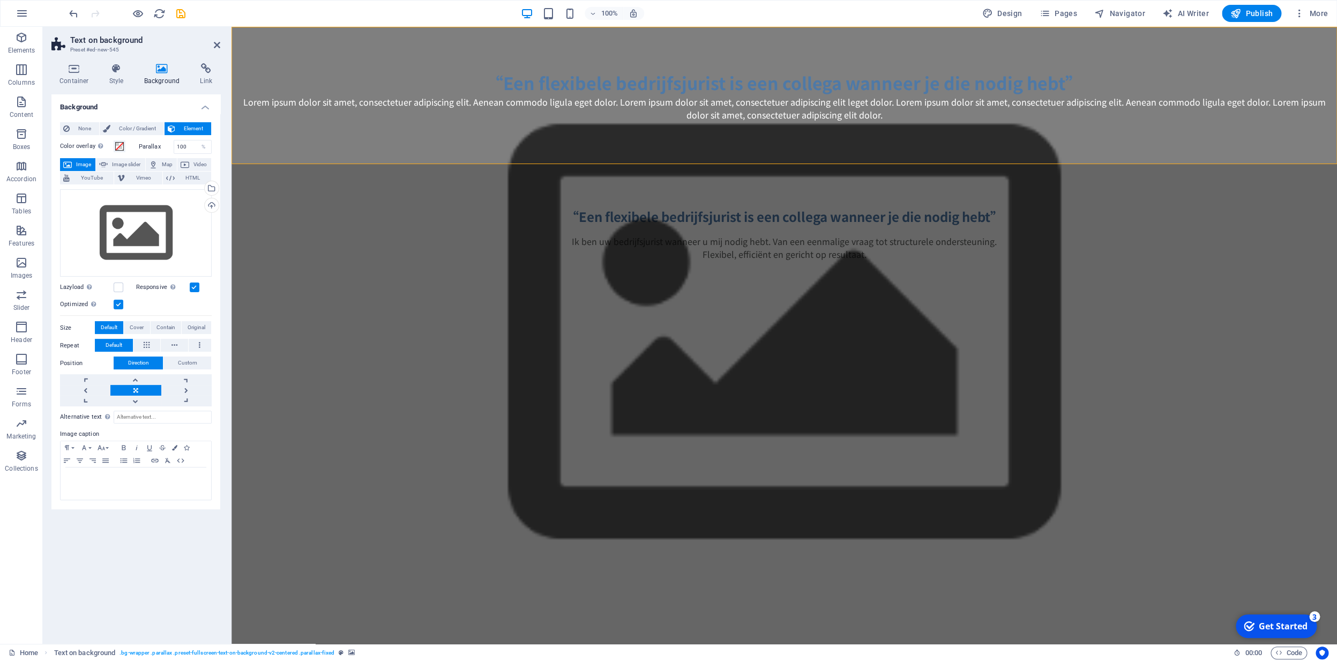
click at [0, 0] on input "Responsive Automatically load retina image and smartphone optimized sizes." at bounding box center [0, 0] width 0 height 0
click at [195, 288] on label at bounding box center [195, 287] width 10 height 10
click at [0, 0] on input "Responsive Automatically load retina image and smartphone optimized sizes." at bounding box center [0, 0] width 0 height 0
click at [139, 328] on span "Cover" at bounding box center [137, 327] width 14 height 13
click at [117, 328] on span "Default" at bounding box center [109, 327] width 17 height 13
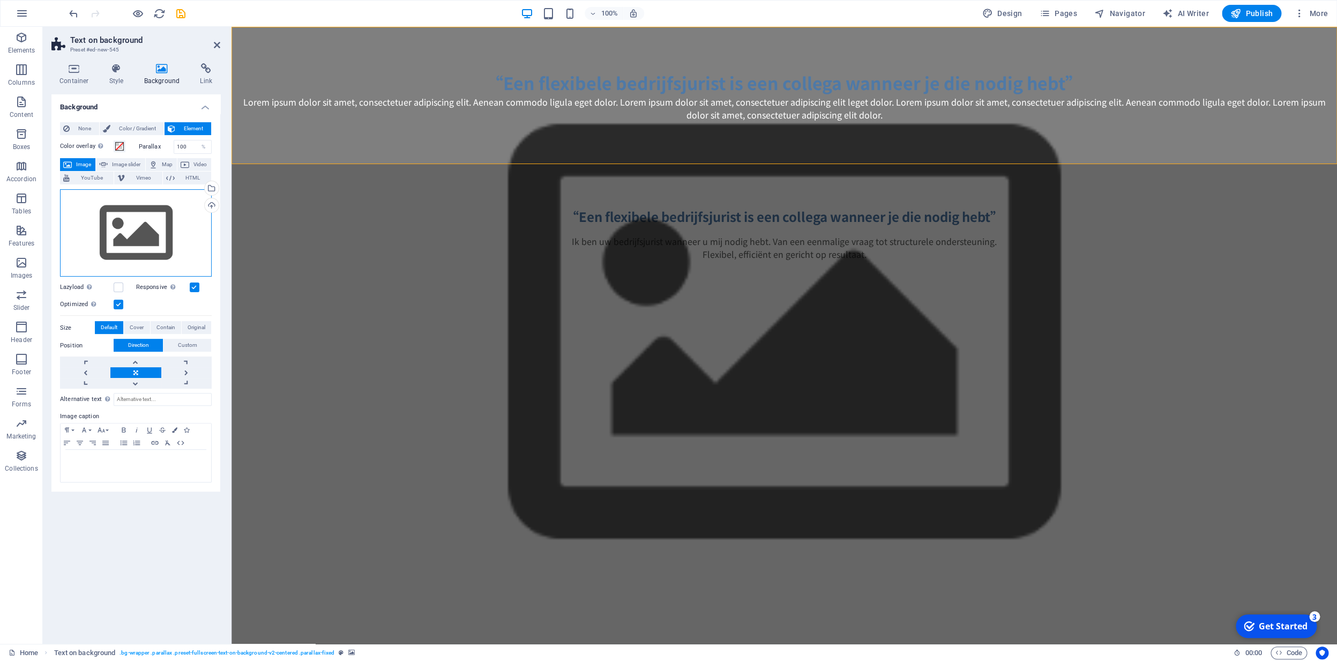
click at [147, 243] on div "Drag files here, click to choose files or select files from Files or our free s…" at bounding box center [136, 233] width 152 height 88
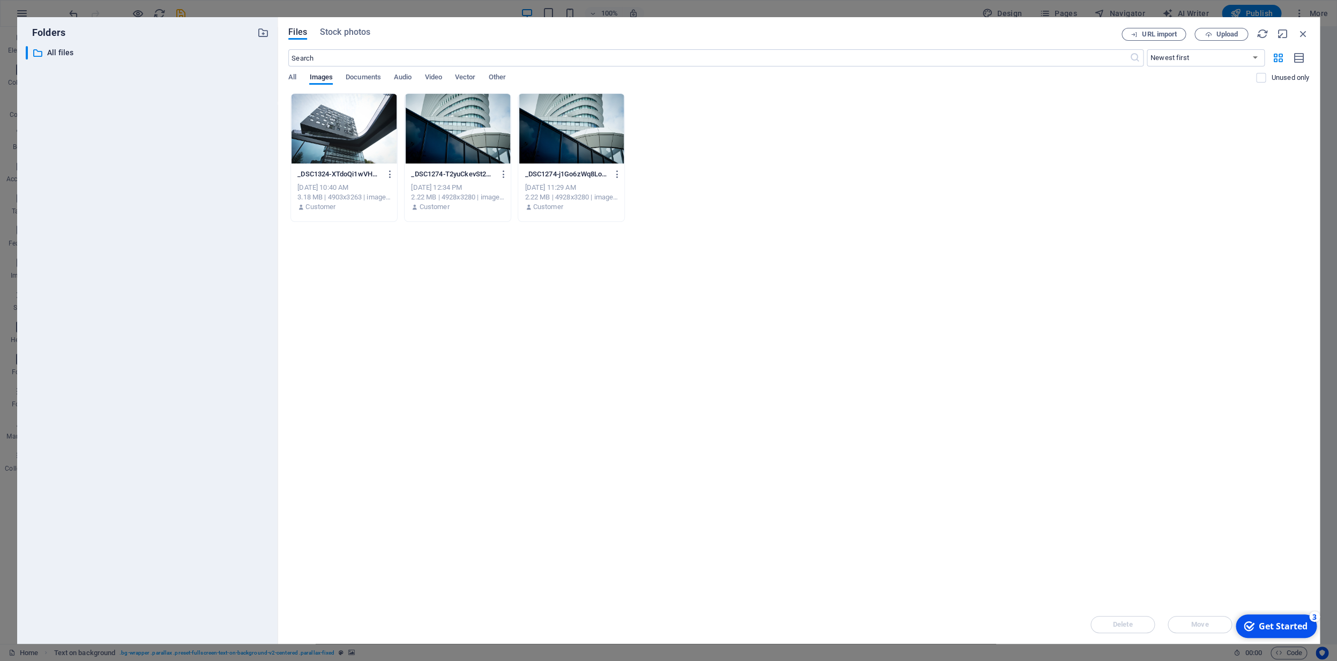
click at [481, 131] on div at bounding box center [458, 129] width 106 height 70
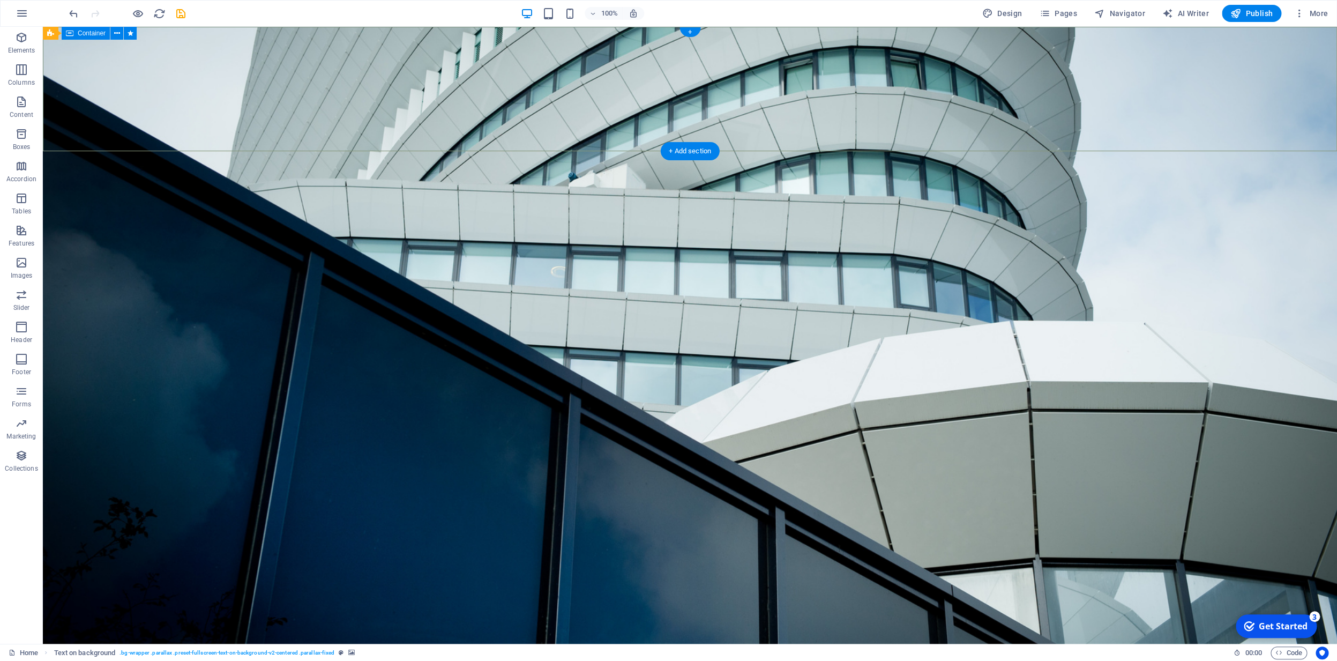
click at [177, 62] on div "“Een flexibele bedrijfsjurist is een collega wanneer je die nodig hebt” Lorem i…" at bounding box center [690, 95] width 1295 height 137
click at [95, 58] on div "“Een flexibele bedrijfsjurist is een collega wanneer je die nodig hebt” Lorem i…" at bounding box center [690, 95] width 1295 height 137
click at [118, 33] on icon at bounding box center [117, 33] width 6 height 11
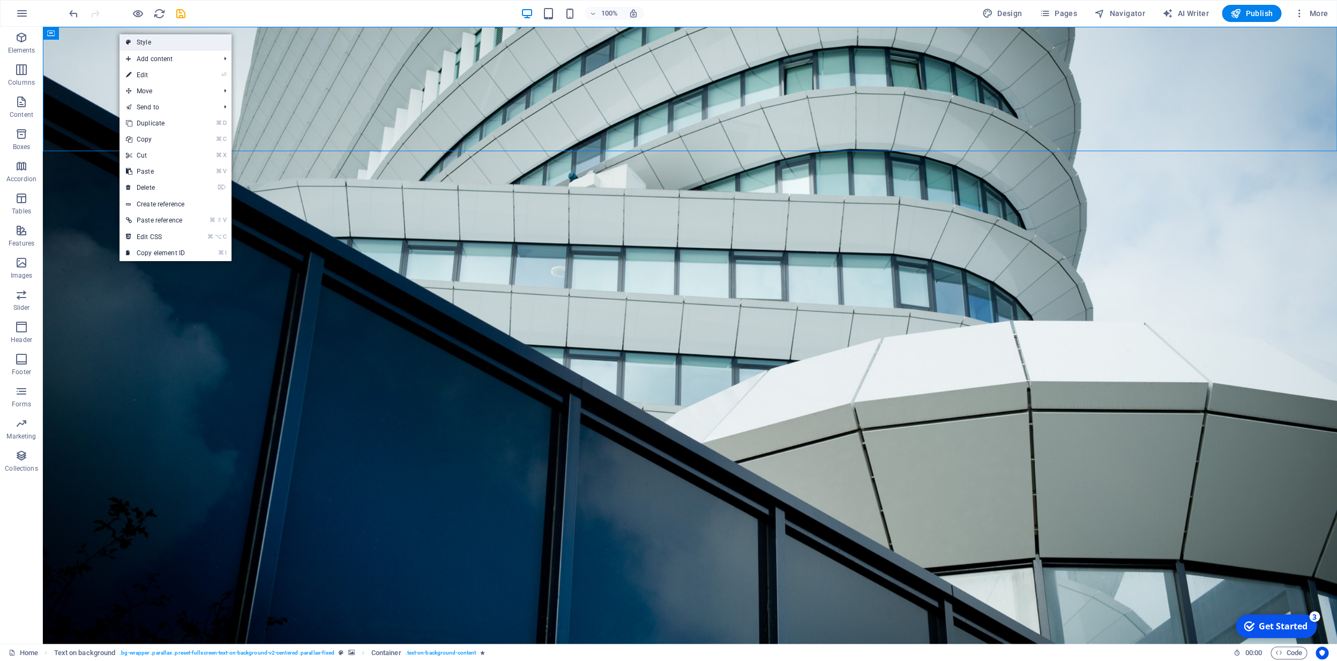
click at [178, 42] on link "Style" at bounding box center [176, 42] width 112 height 16
select select "%"
select select "px"
select select "preset-fullscreen-text-on-background-v2-centered"
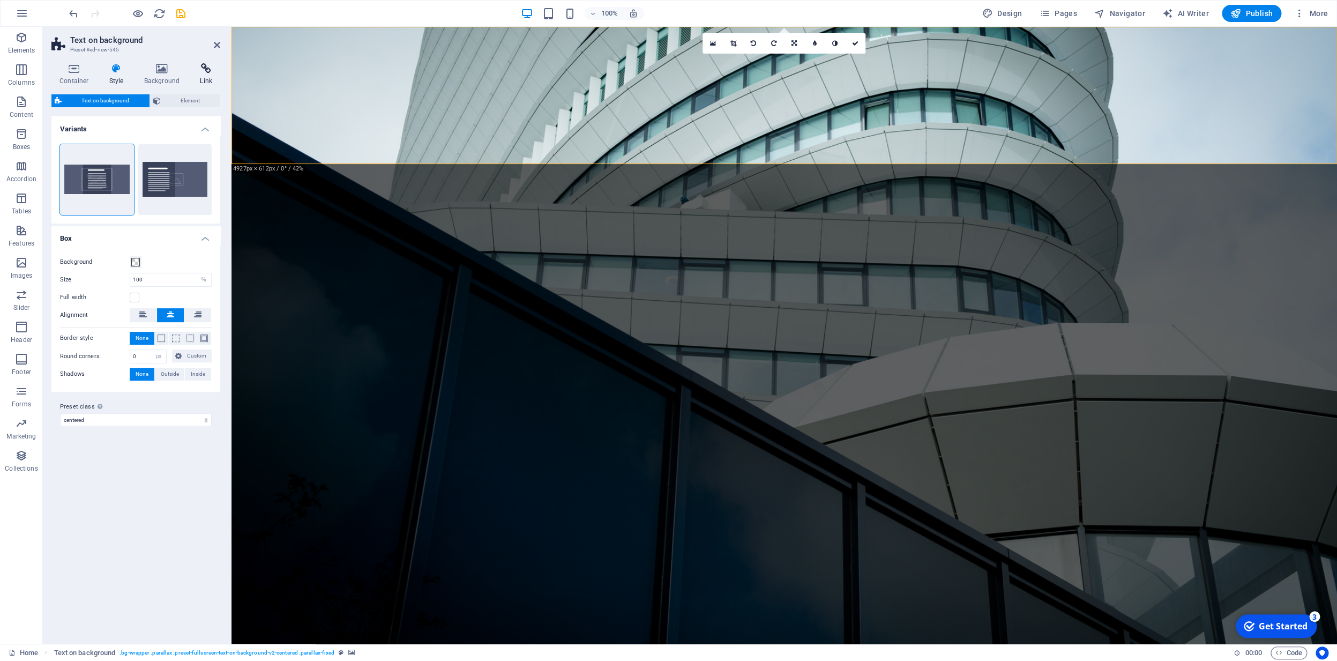
click at [205, 69] on icon at bounding box center [206, 68] width 28 height 11
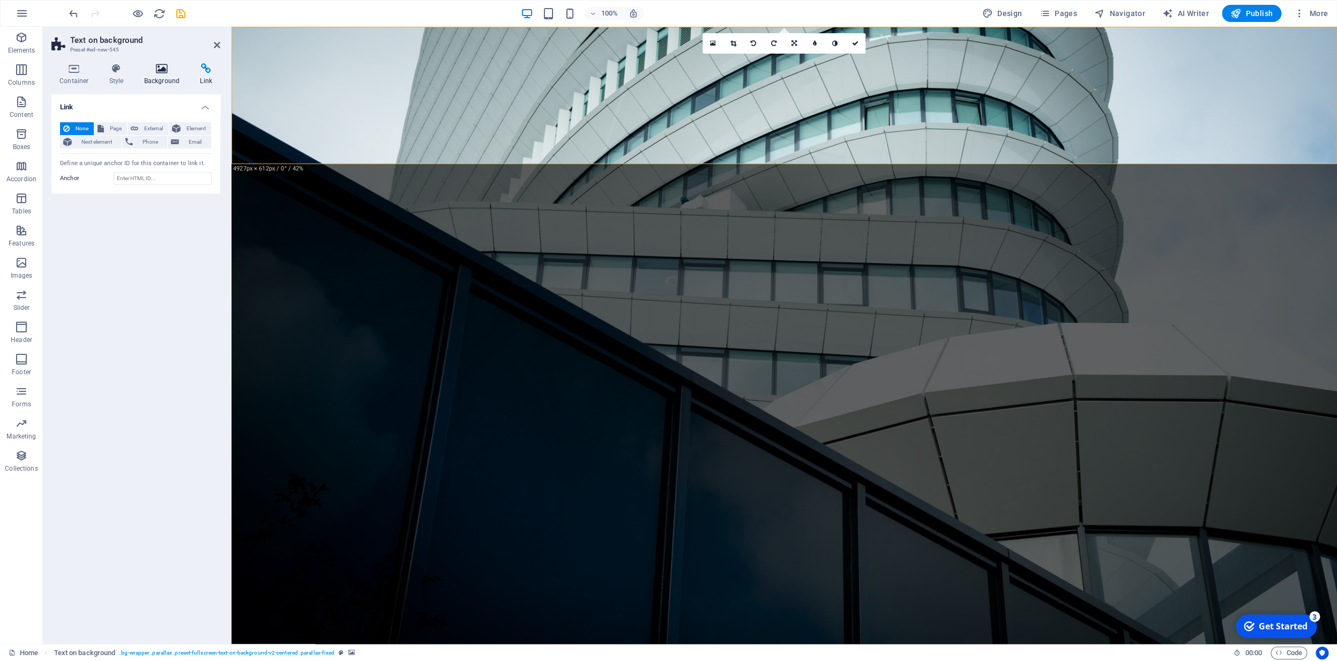
click at [169, 68] on icon at bounding box center [162, 68] width 52 height 11
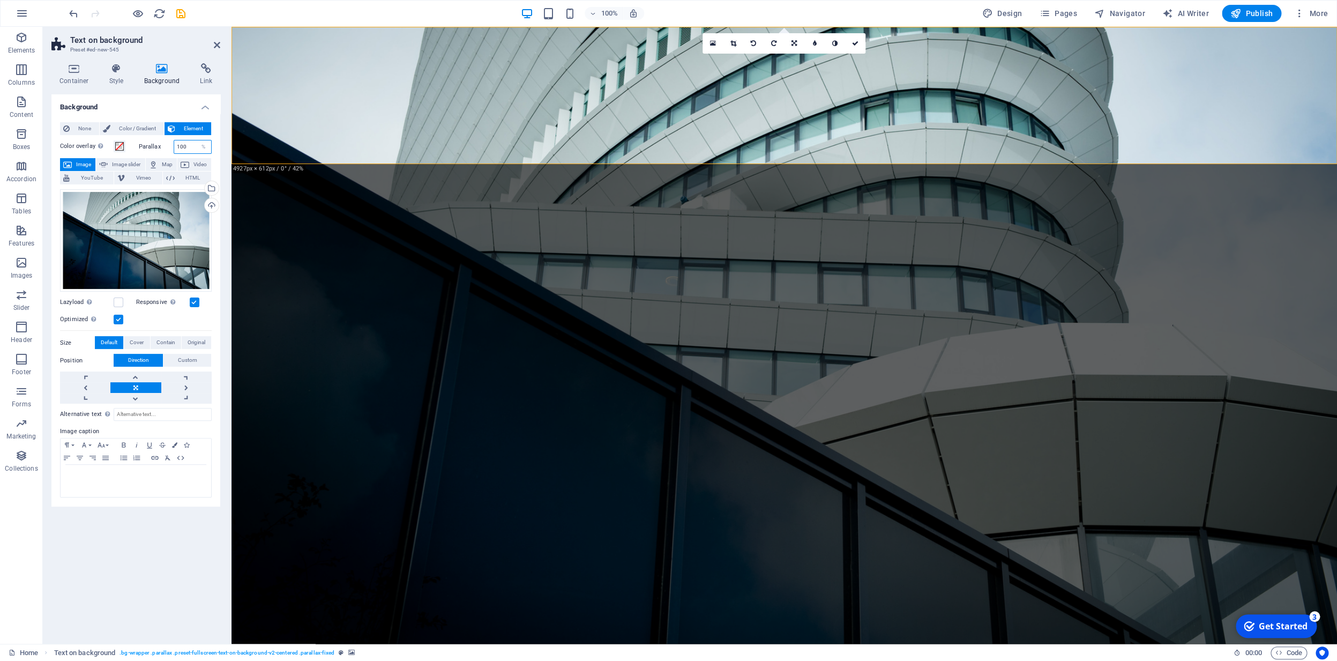
drag, startPoint x: 189, startPoint y: 146, endPoint x: 172, endPoint y: 151, distance: 18.5
click at [174, 148] on input "100" at bounding box center [193, 146] width 38 height 13
type input "50"
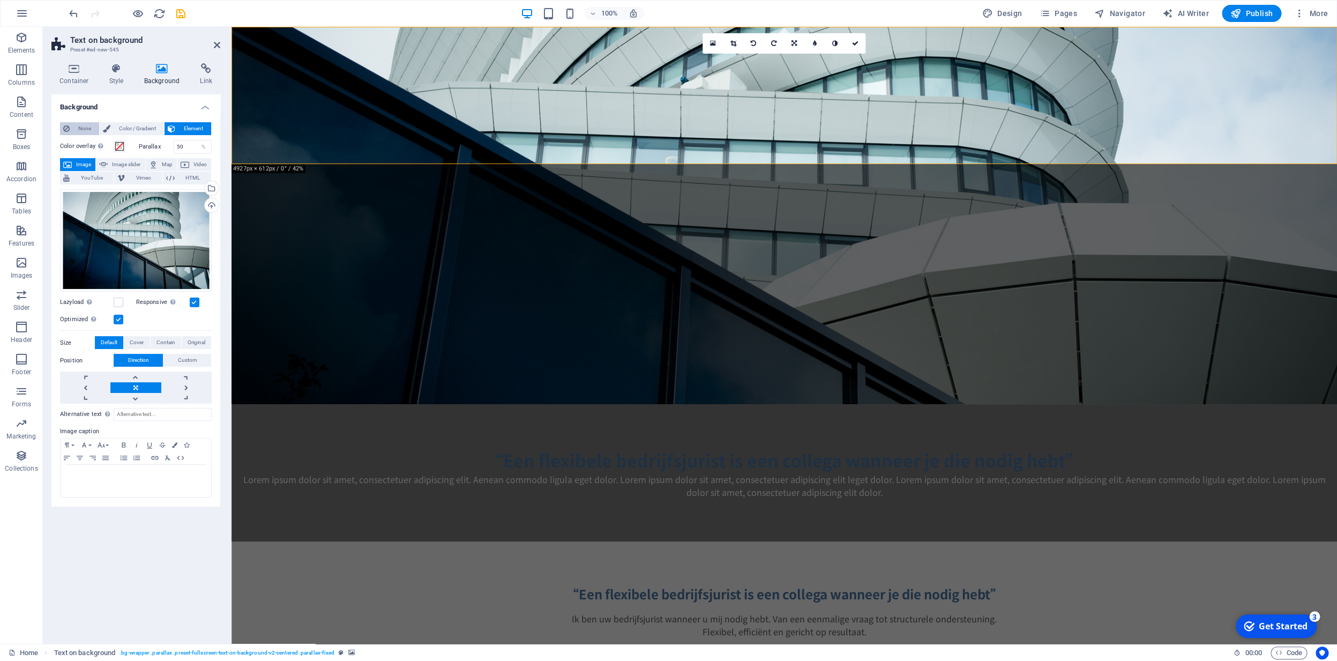
click at [88, 129] on span "None" at bounding box center [84, 128] width 23 height 13
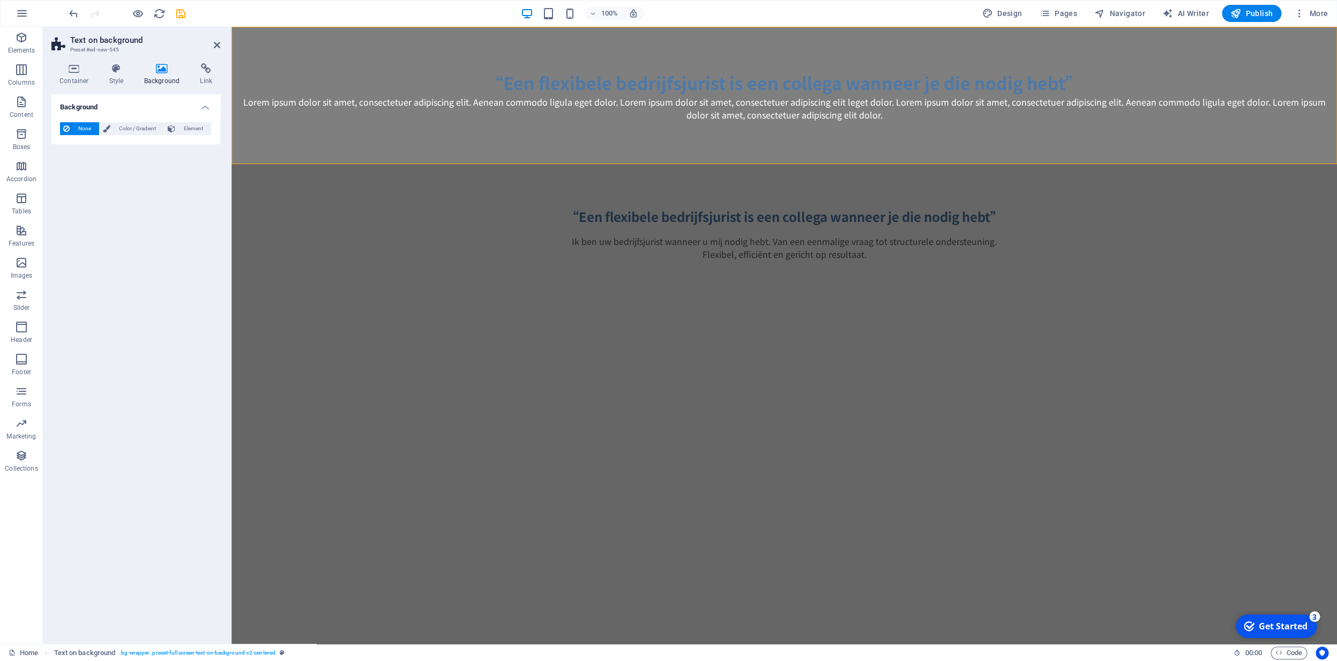
click at [89, 129] on span "None" at bounding box center [84, 128] width 23 height 13
click at [143, 132] on span "Color / Gradient" at bounding box center [137, 128] width 47 height 13
click at [188, 133] on span "Element" at bounding box center [193, 128] width 29 height 13
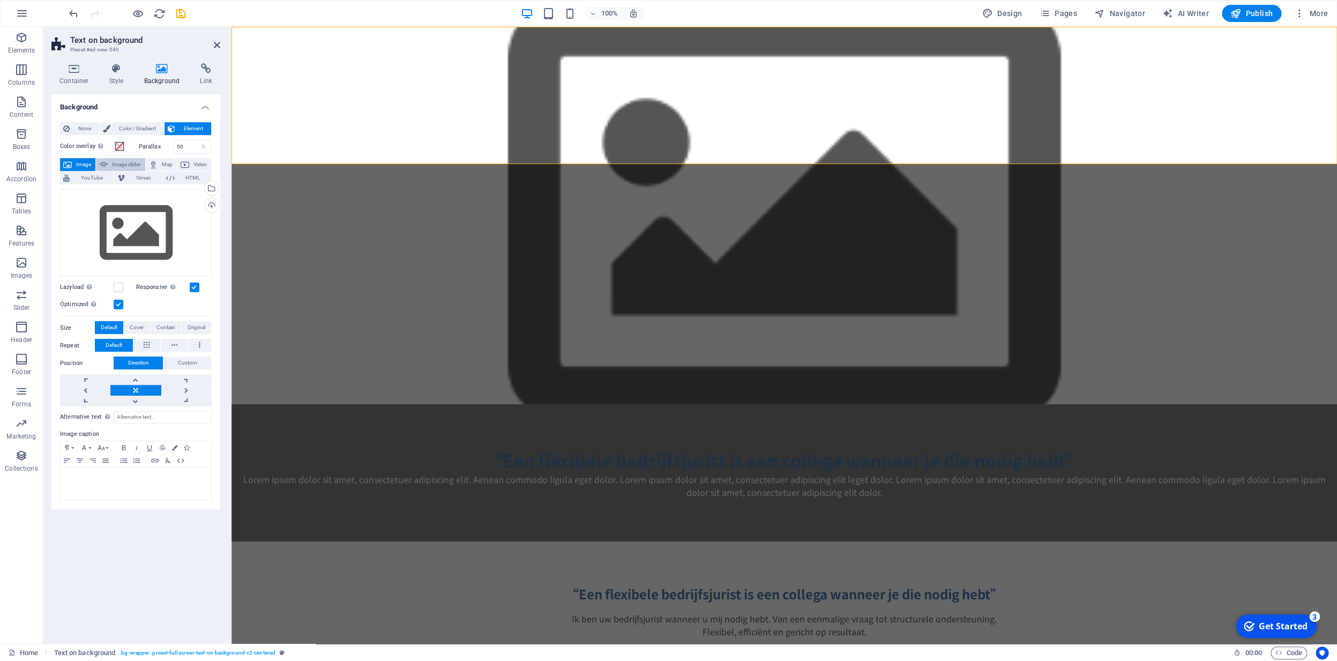
click at [123, 166] on span "Image slider" at bounding box center [126, 164] width 31 height 13
select select "ms"
select select "s"
select select "progressive"
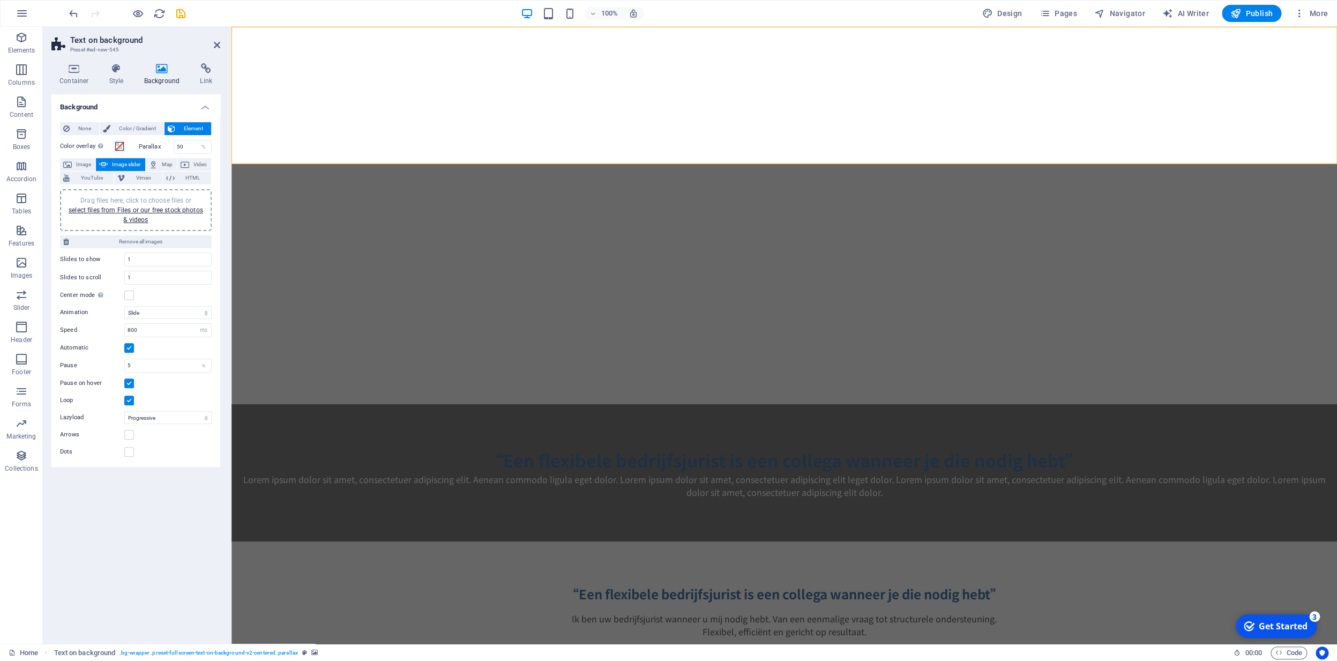
click at [122, 195] on div "Drag files here, click to choose files or select files from Files or our free s…" at bounding box center [136, 210] width 152 height 42
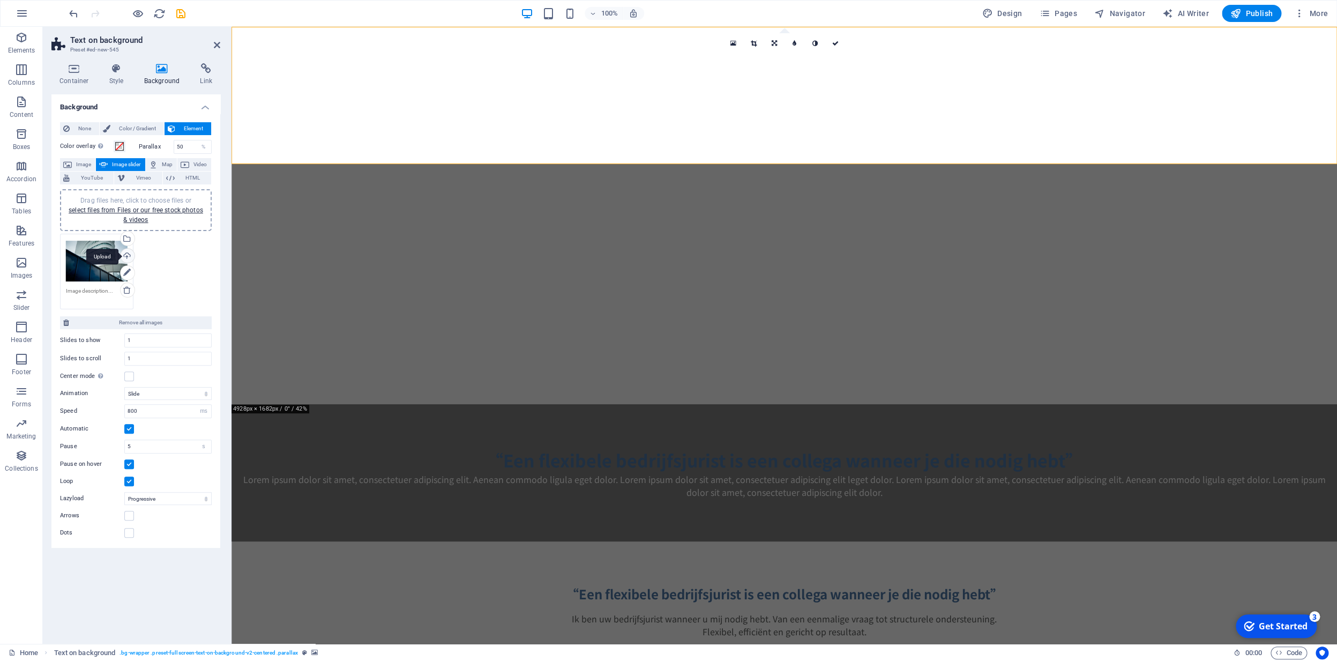
click at [128, 256] on div "Drag files here, click to choose files or select files from Files or our free s…" at bounding box center [135, 271] width 157 height 81
click at [129, 255] on div "Drag files here, click to choose files or select files from Files or our free s…" at bounding box center [135, 271] width 157 height 81
click at [127, 274] on icon at bounding box center [127, 272] width 8 height 13
click at [154, 246] on div "Drag files here, click to choose files or select files from Files or our free s…" at bounding box center [135, 271] width 157 height 81
click at [145, 284] on div "Drag files here, click to choose files or select files from Files or our free s…" at bounding box center [135, 271] width 157 height 81
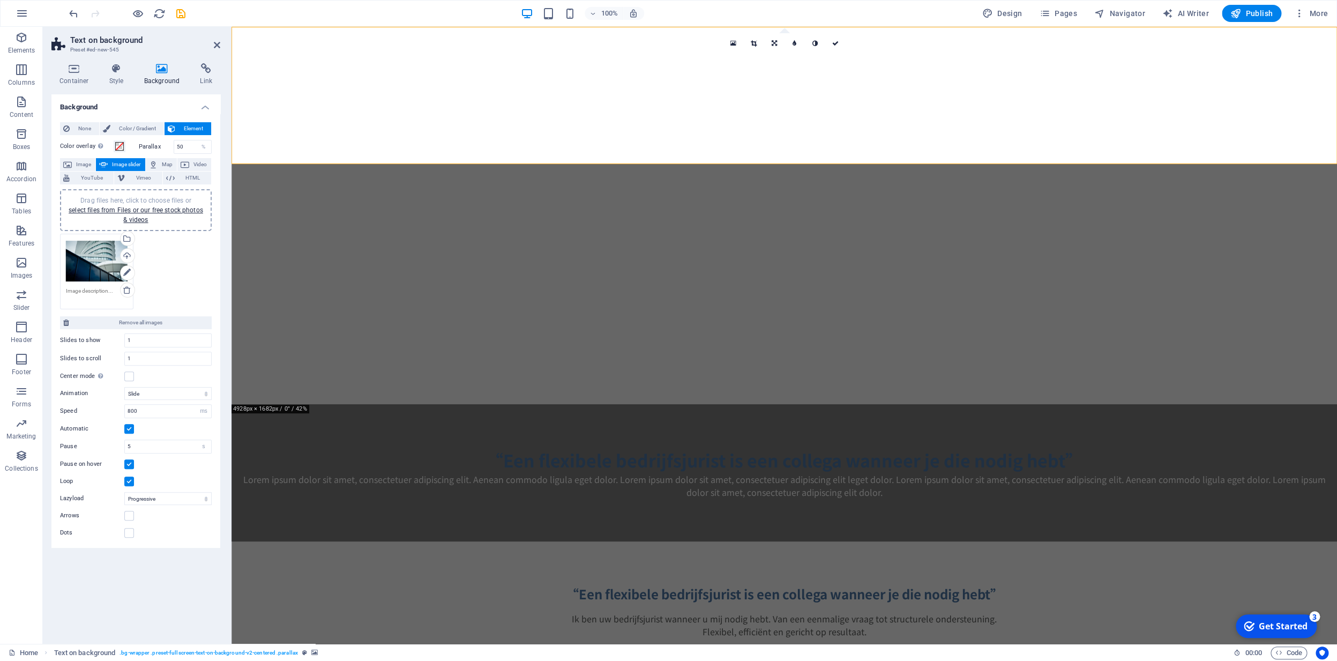
click at [126, 166] on span "Image slider" at bounding box center [126, 164] width 31 height 13
click at [160, 71] on icon at bounding box center [162, 68] width 52 height 11
click at [94, 257] on div "Drag files here, click to choose files or select files from Files or our free s…" at bounding box center [135, 271] width 157 height 81
click at [128, 293] on div "Drag files here, click to choose files or select files from Files or our free s…" at bounding box center [135, 271] width 157 height 81
click at [128, 290] on div "Drag files here, click to choose files or select files from Files or our free s…" at bounding box center [135, 271] width 157 height 81
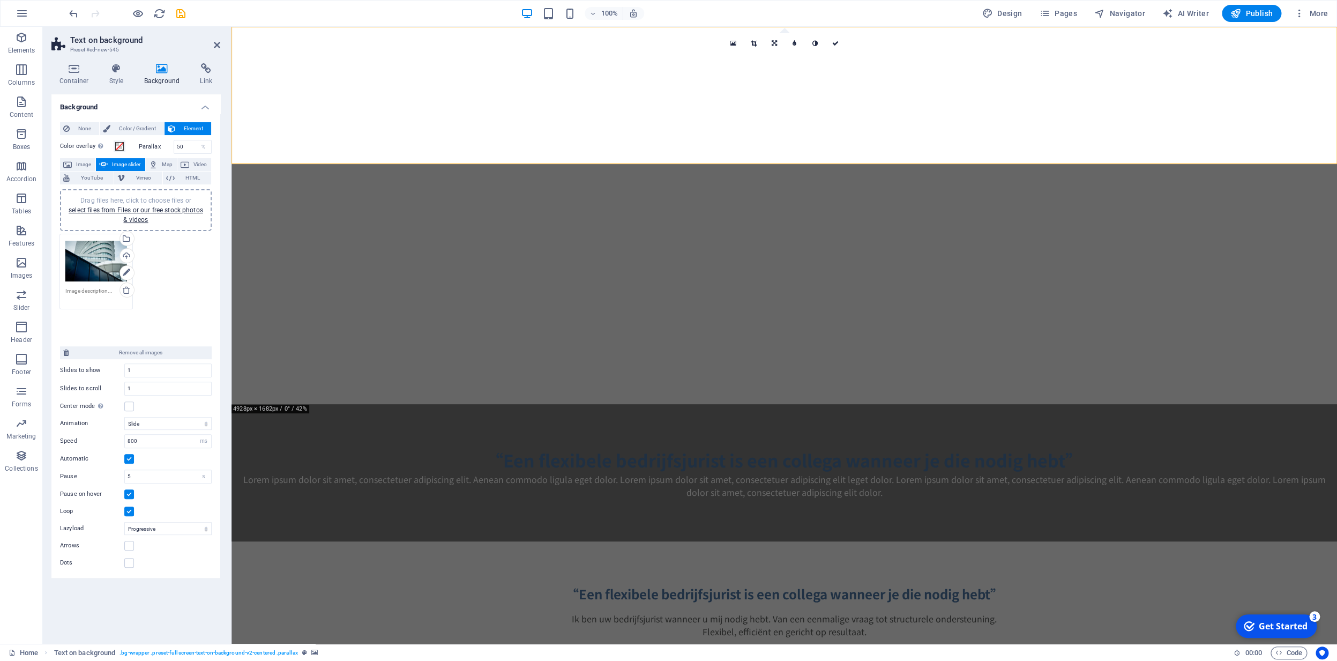
click at [131, 291] on div "Drag files here, click to choose files or select files from Files or our free s…" at bounding box center [135, 286] width 157 height 111
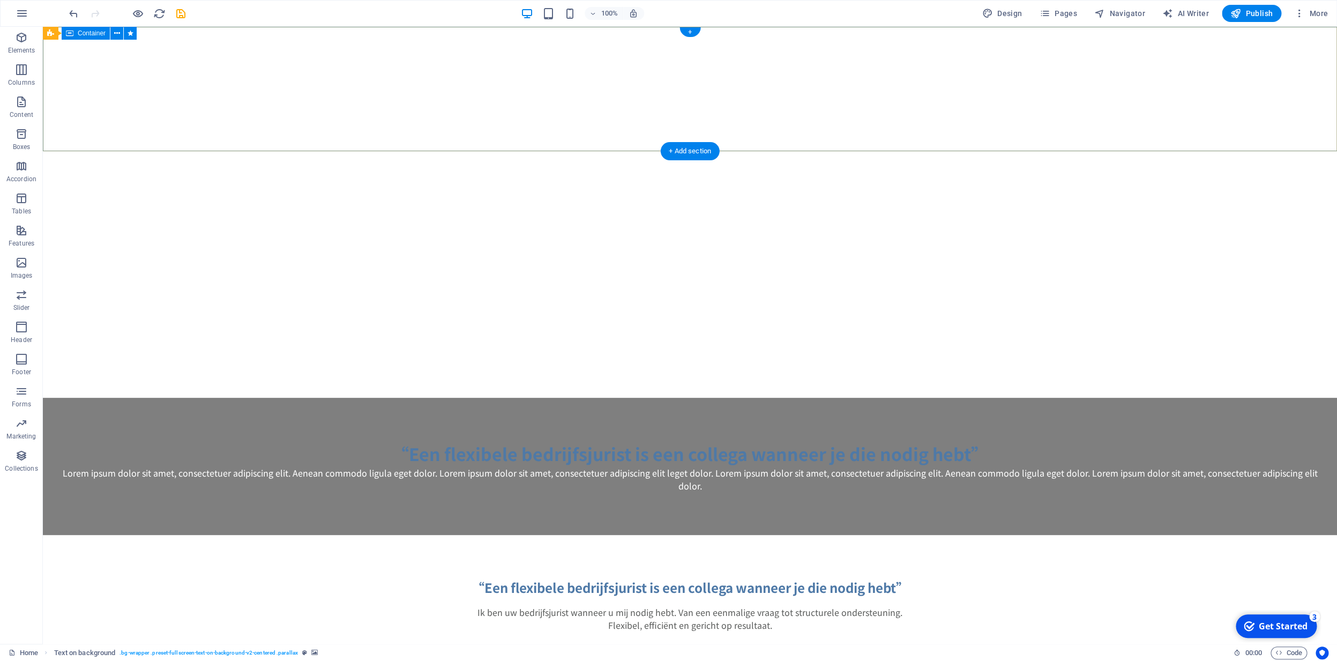
click at [508, 398] on div "“Een flexibele bedrijfsjurist is een collega wanneer je die nodig hebt” Lorem i…" at bounding box center [690, 466] width 1295 height 137
click at [255, 398] on div "“Een flexibele bedrijfsjurist is een collega wanneer je die nodig hebt” Lorem i…" at bounding box center [690, 466] width 1295 height 137
click at [83, 37] on div "Container" at bounding box center [86, 33] width 48 height 13
drag, startPoint x: 129, startPoint y: 62, endPoint x: 86, endPoint y: 48, distance: 45.1
click at [101, 398] on div "“Een flexibele bedrijfsjurist is een collega wanneer je die nodig hebt” Lorem i…" at bounding box center [690, 466] width 1295 height 137
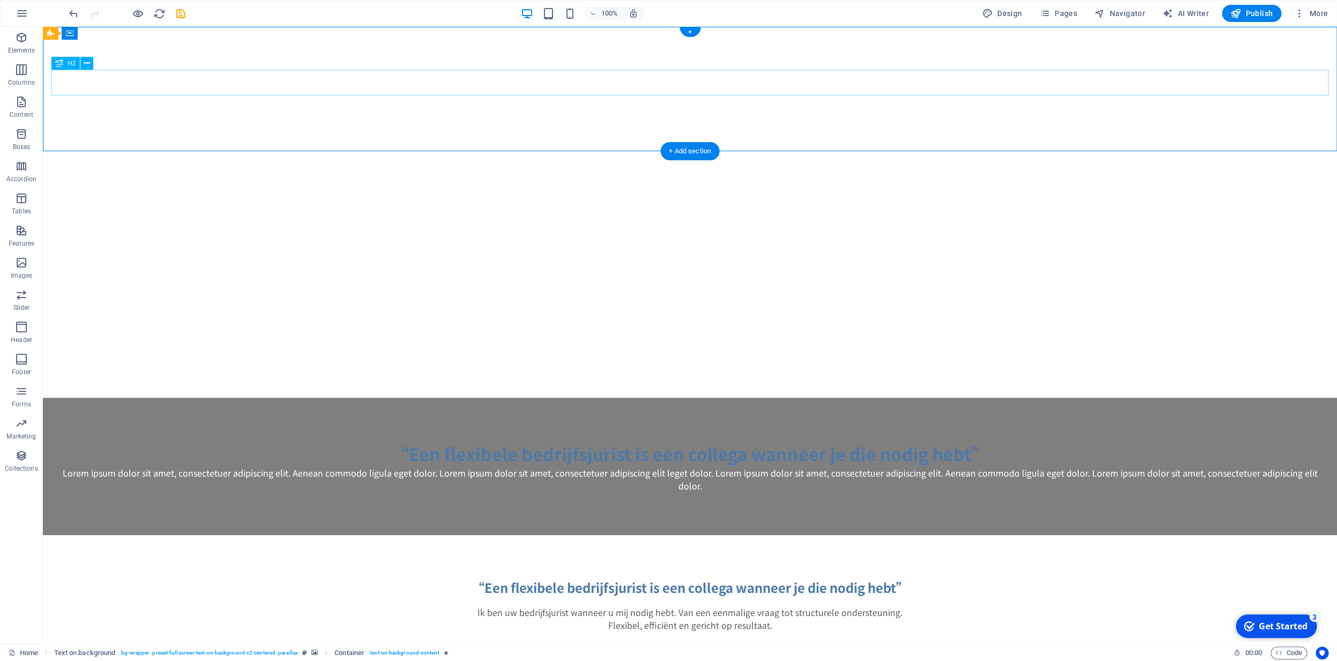
click at [486, 441] on div "“Een flexibele bedrijfsjurist is een collega wanneer je die nodig hebt”" at bounding box center [689, 454] width 1277 height 26
drag, startPoint x: 486, startPoint y: 84, endPoint x: 298, endPoint y: 87, distance: 188.2
click at [486, 441] on div "“Een flexibele bedrijfsjurist is een collega wanneer je die nodig hebt”" at bounding box center [689, 454] width 1277 height 26
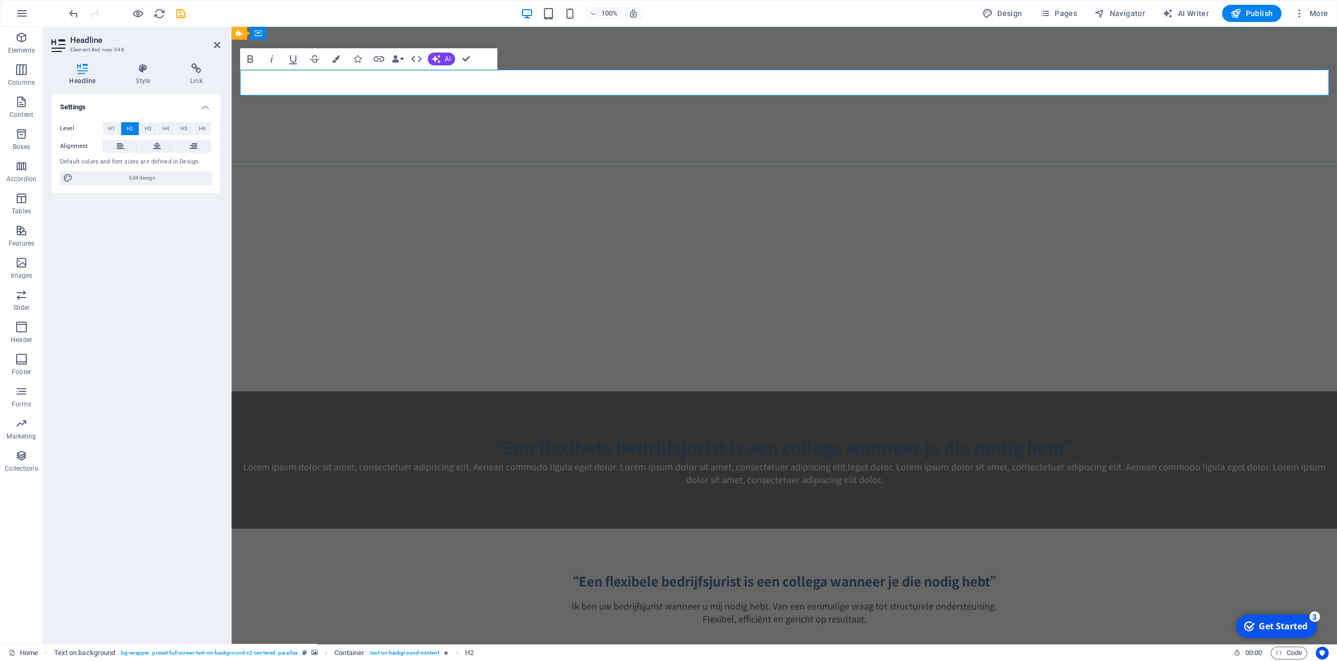
click at [486, 434] on h2 "“Een flexibele bedrijfsjurist is een collega wanneer je die nodig hebt”" at bounding box center [784, 447] width 1089 height 26
drag, startPoint x: 1066, startPoint y: 85, endPoint x: 1073, endPoint y: 86, distance: 7.6
click at [1066, 434] on h2 "“Een flexibele bedrijfsjurist is een collega wanneer je die nodig hebt”" at bounding box center [784, 447] width 1089 height 26
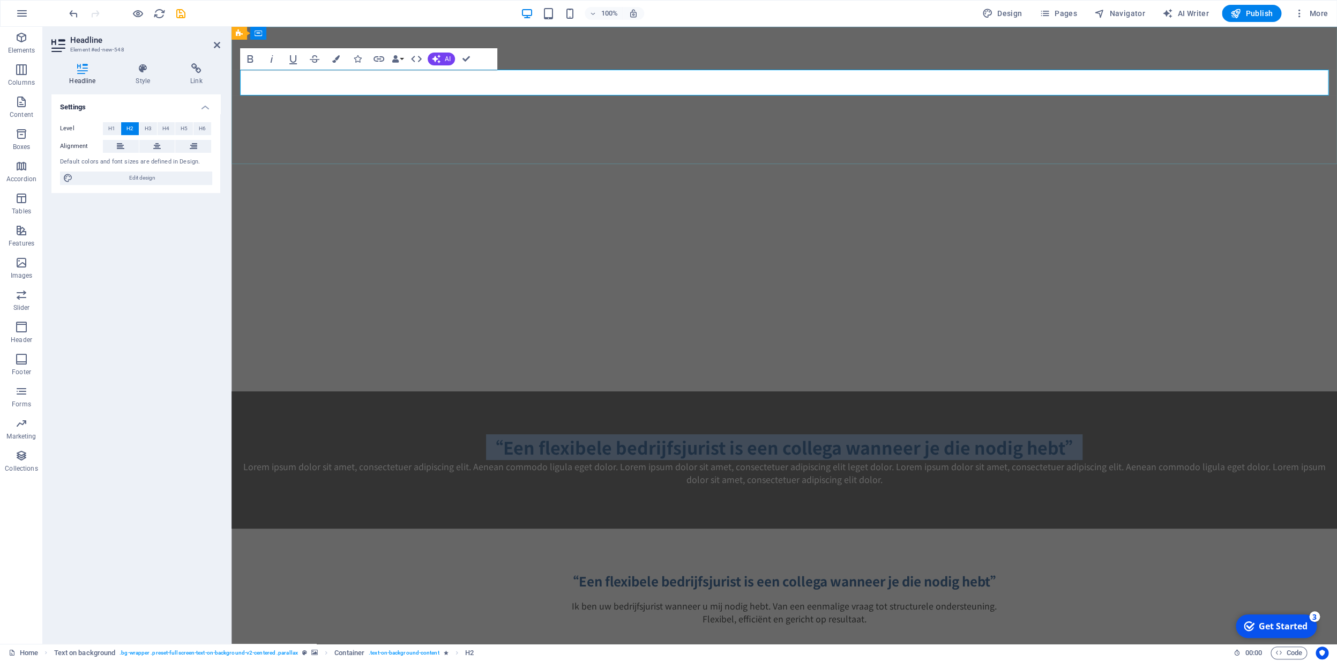
drag, startPoint x: 1070, startPoint y: 86, endPoint x: 489, endPoint y: 82, distance: 580.5
click at [491, 434] on h2 "“Een flexibele bedrijfsjurist is een collega wanneer je die nodig hebt”" at bounding box center [784, 447] width 1089 height 26
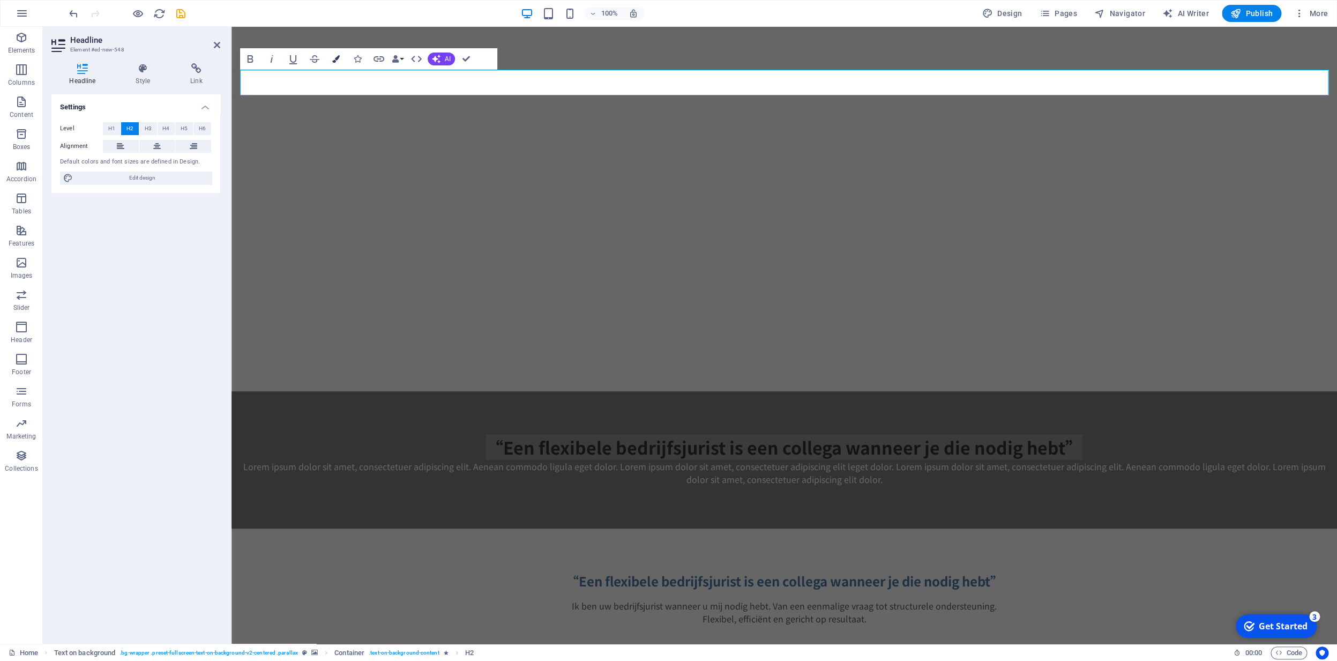
click at [333, 62] on icon "button" at bounding box center [336, 59] width 8 height 8
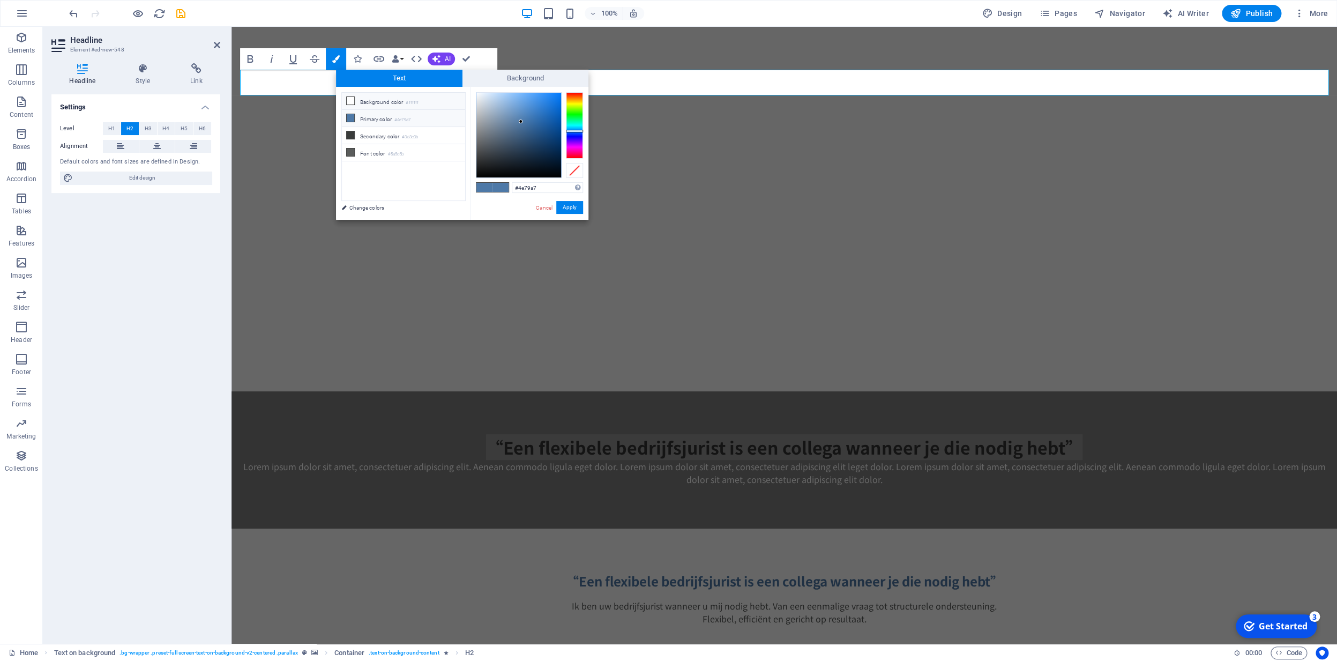
click at [353, 102] on icon at bounding box center [351, 101] width 8 height 8
type input "#ffffff"
click at [503, 188] on span at bounding box center [501, 187] width 16 height 9
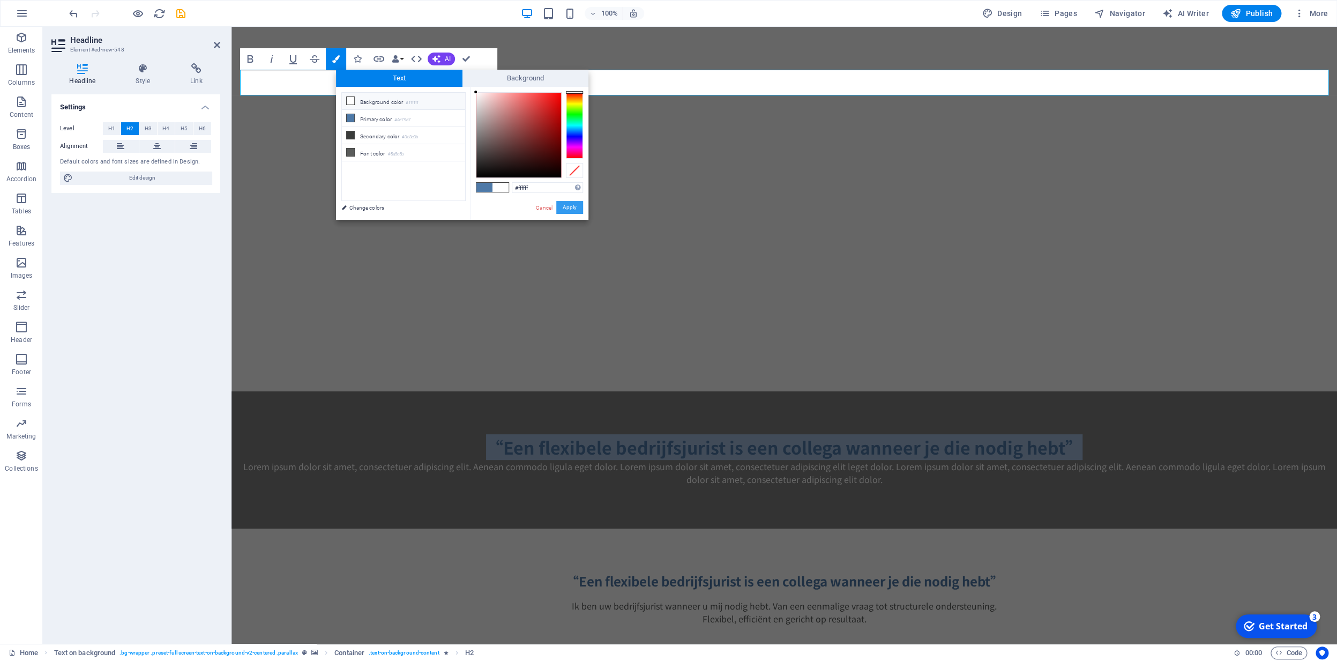
click at [572, 212] on button "Apply" at bounding box center [569, 207] width 27 height 13
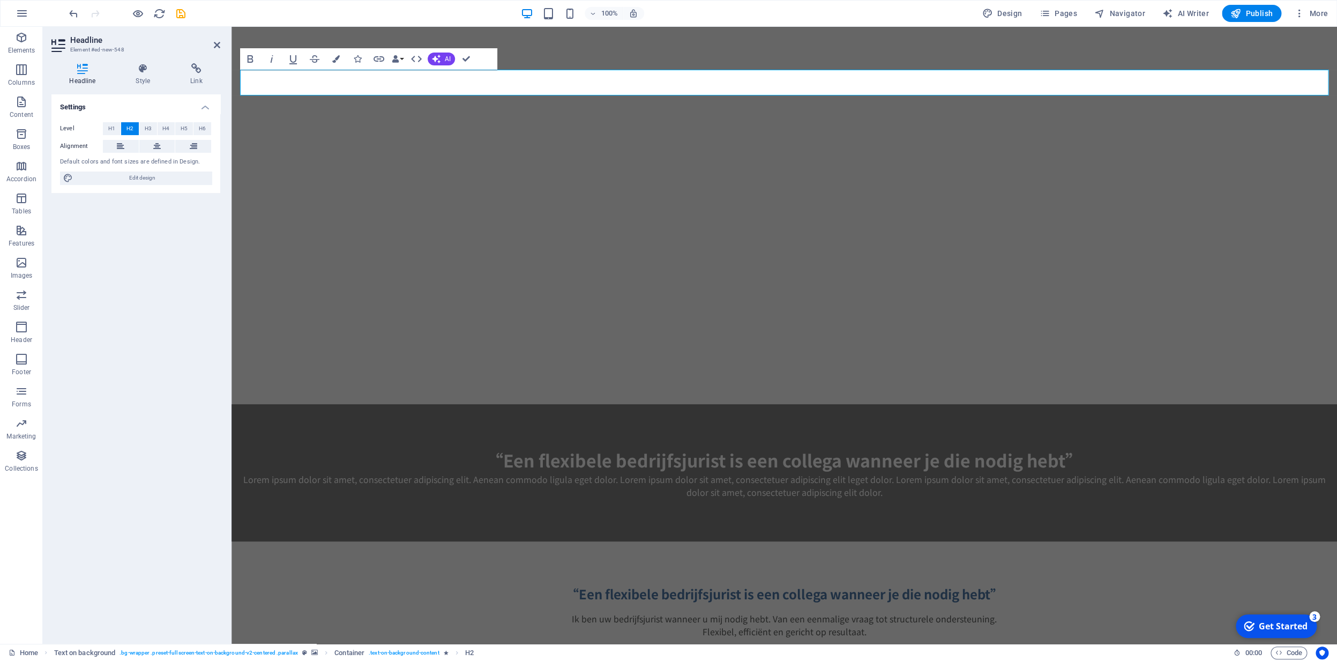
click at [503, 336] on html "Skip to main content “Een flexibele bedrijfsjurist is een collega wanneer je di…" at bounding box center [785, 354] width 1106 height 654
click at [569, 404] on div "“Een flexibele bedrijfsjurist is een collega wanneer je die nodig hebt” Lorem i…" at bounding box center [785, 472] width 1106 height 137
drag, startPoint x: 425, startPoint y: 34, endPoint x: 613, endPoint y: 34, distance: 188.7
click at [613, 404] on div "“Een flexibele bedrijfsjurist is een collega wanneer je die nodig hebt” Lorem i…" at bounding box center [785, 472] width 1106 height 137
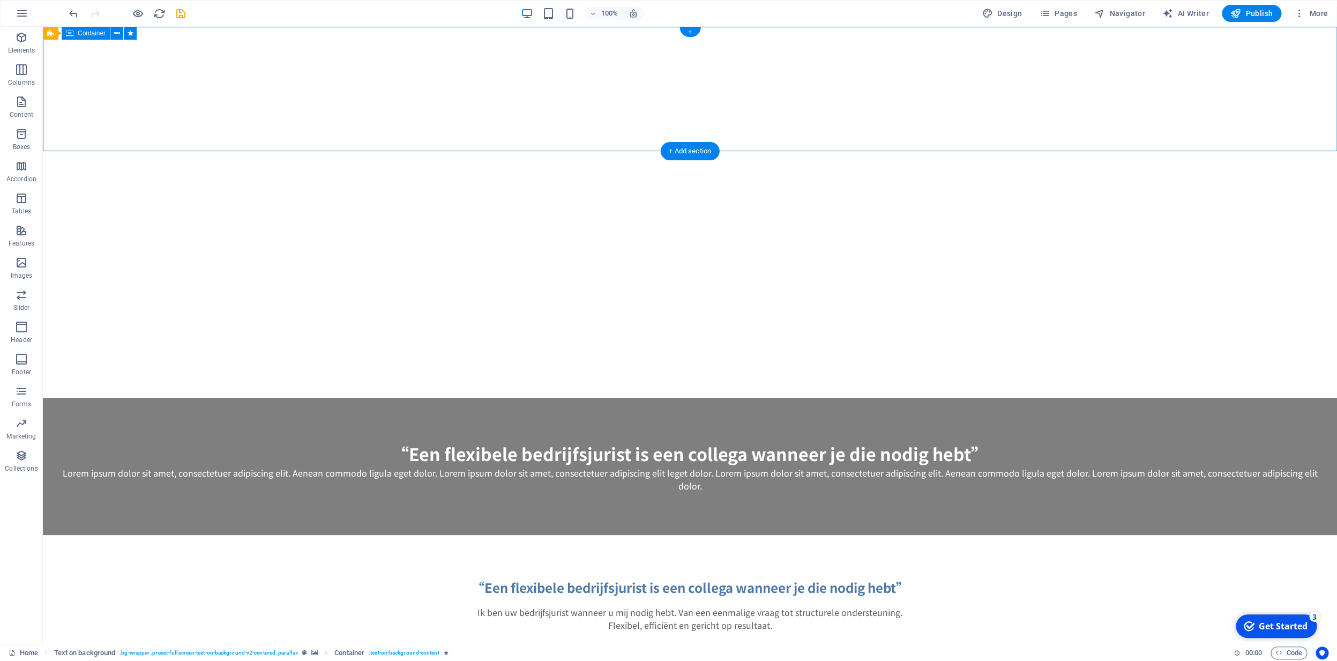
click at [146, 398] on div "“Een flexibele bedrijfsjurist is een collega wanneer je die nodig hebt” Lorem i…" at bounding box center [690, 466] width 1295 height 137
click at [24, 41] on icon "button" at bounding box center [21, 37] width 13 height 13
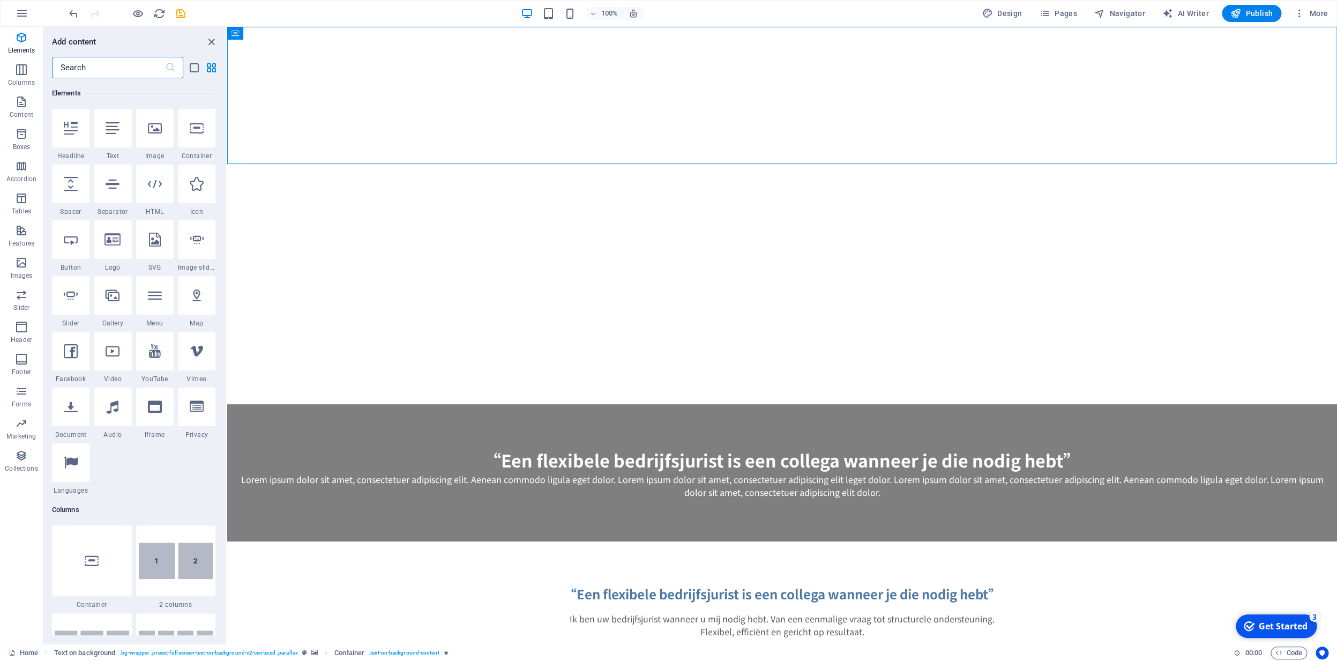
click at [166, 143] on div at bounding box center [155, 128] width 38 height 39
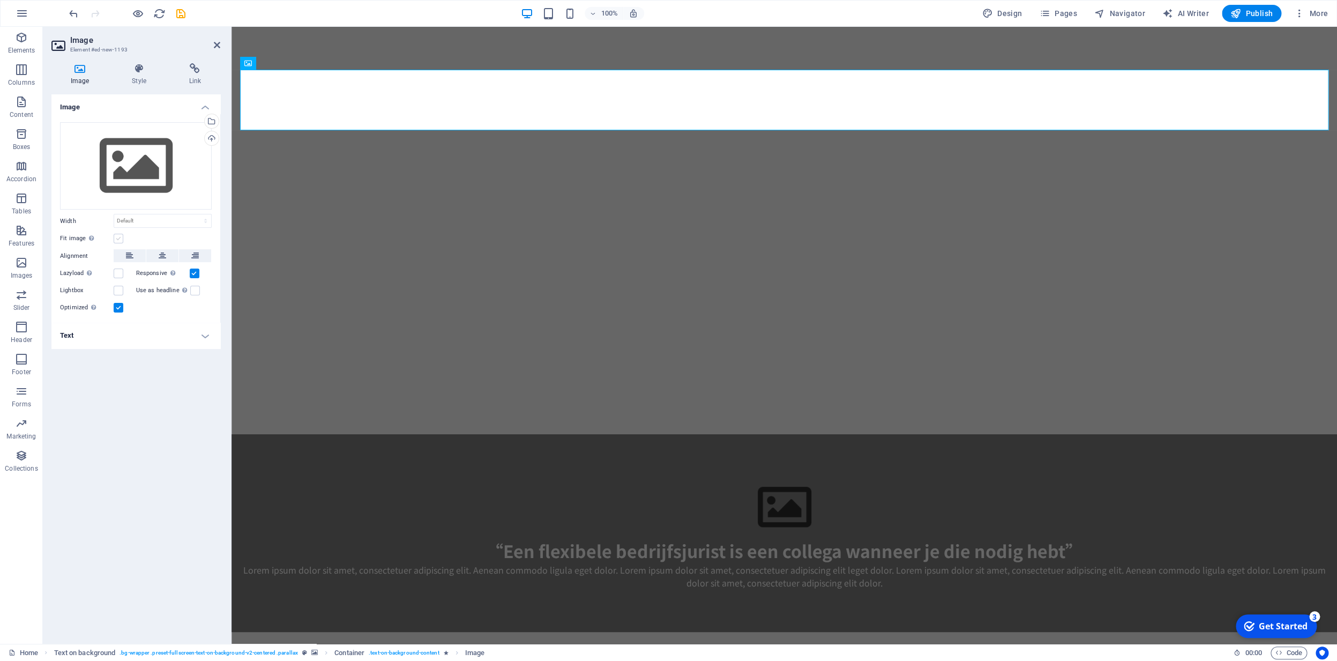
click at [121, 237] on label at bounding box center [119, 239] width 10 height 10
click at [0, 0] on input "Fit image Automatically fit image to a fixed width and height" at bounding box center [0, 0] width 0 height 0
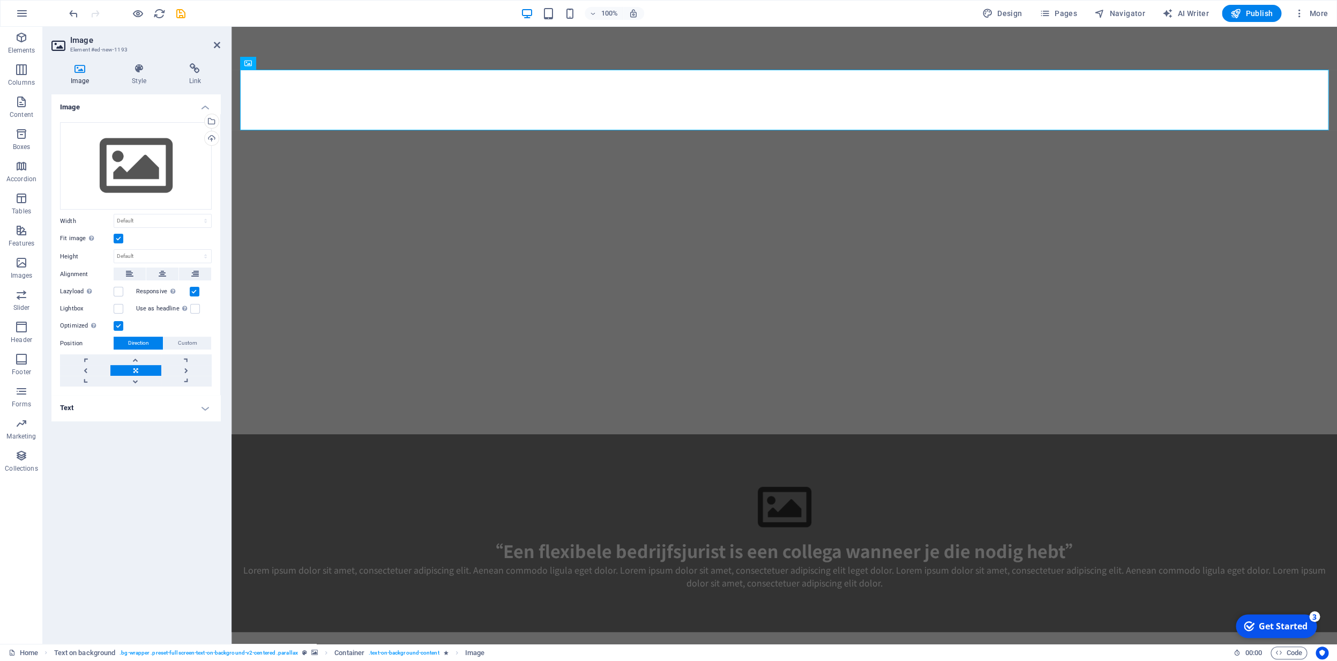
click at [122, 240] on label at bounding box center [119, 239] width 10 height 10
click at [0, 0] on input "Fit image Automatically fit image to a fixed width and height" at bounding box center [0, 0] width 0 height 0
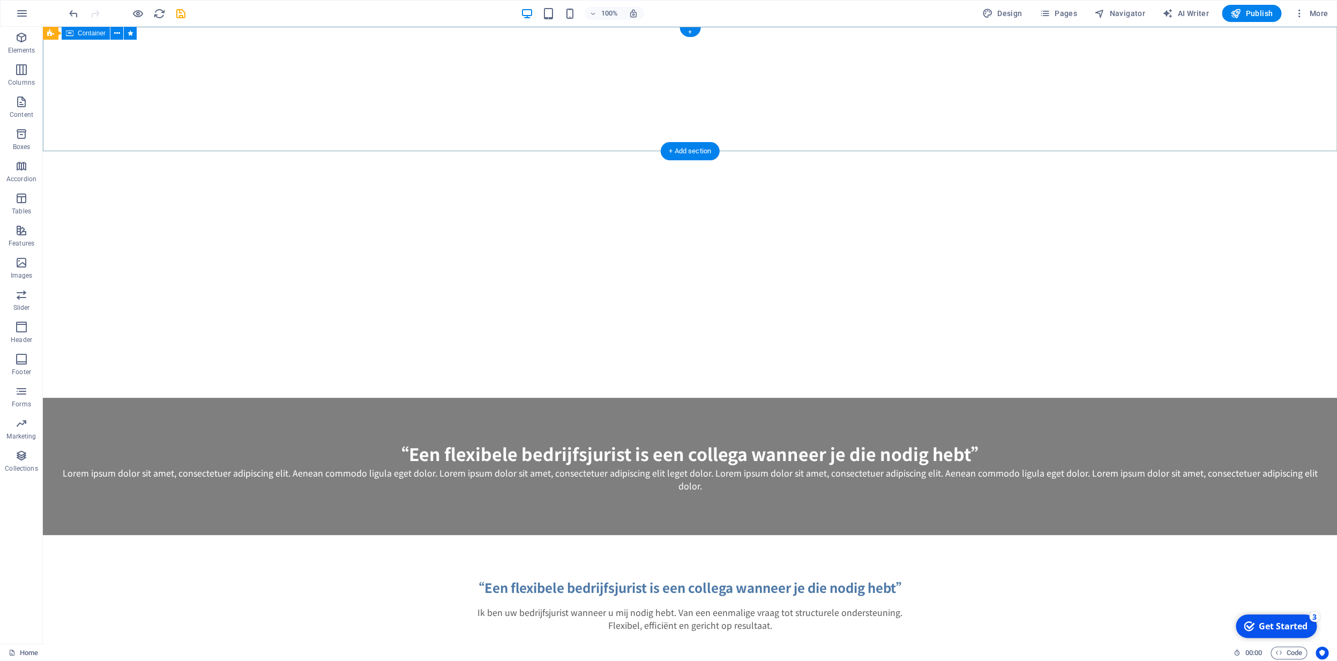
click at [572, 398] on div "“Een flexibele bedrijfsjurist is een collega wanneer je die nodig hebt” Lorem i…" at bounding box center [690, 466] width 1295 height 137
click at [646, 398] on div "“Een flexibele bedrijfsjurist is een collega wanneer je die nodig hebt” Lorem i…" at bounding box center [690, 466] width 1295 height 137
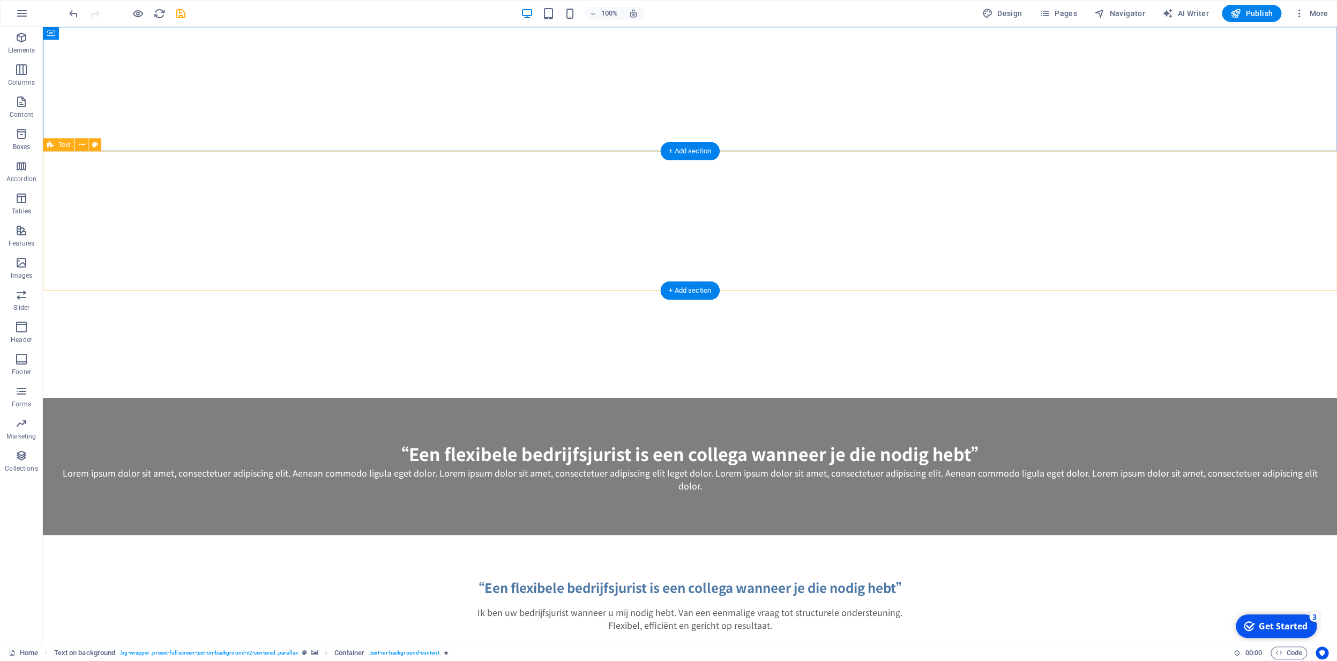
drag, startPoint x: 143, startPoint y: 191, endPoint x: 147, endPoint y: 177, distance: 14.7
click at [143, 535] on div "“Een flexibele bedrijfsjurist is een collega wanneer je die nodig hebt” Ik ben …" at bounding box center [690, 604] width 1295 height 139
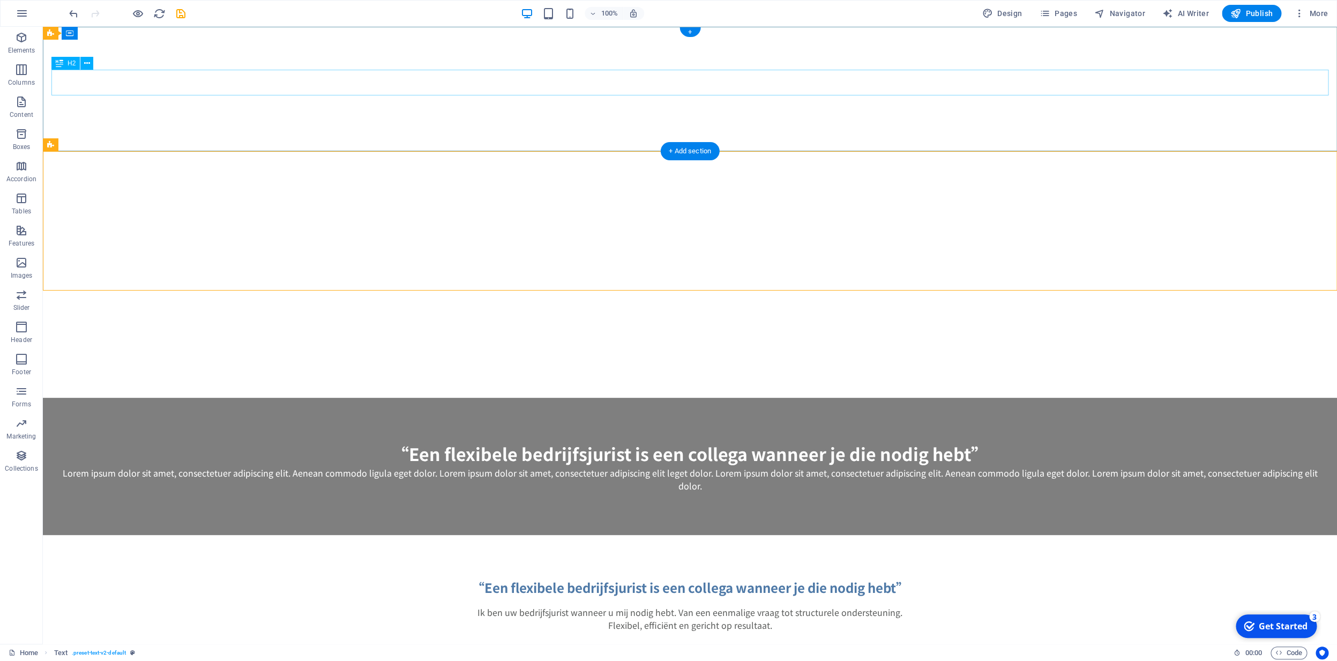
click at [190, 441] on div "“Een flexibele bedrijfsjurist is een collega wanneer je die nodig hebt”" at bounding box center [689, 454] width 1277 height 26
click at [132, 398] on div "“Een flexibele bedrijfsjurist is een collega wanneer je die nodig hebt” Lorem i…" at bounding box center [690, 466] width 1295 height 137
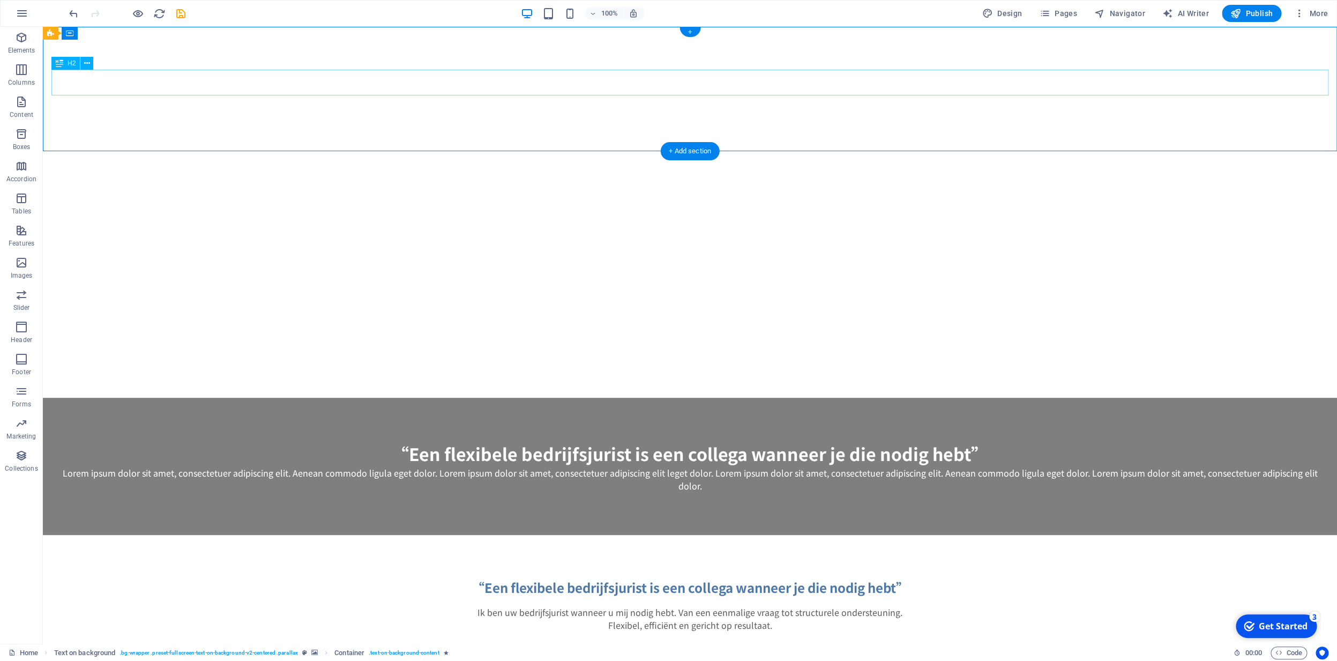
click at [157, 441] on div "“Een flexibele bedrijfsjurist is een collega wanneer je die nodig hebt”" at bounding box center [689, 454] width 1277 height 26
click at [168, 398] on div "“Een flexibele bedrijfsjurist is een collega wanneer je die nodig hebt” Lorem i…" at bounding box center [690, 466] width 1295 height 137
click at [115, 35] on icon at bounding box center [117, 33] width 6 height 11
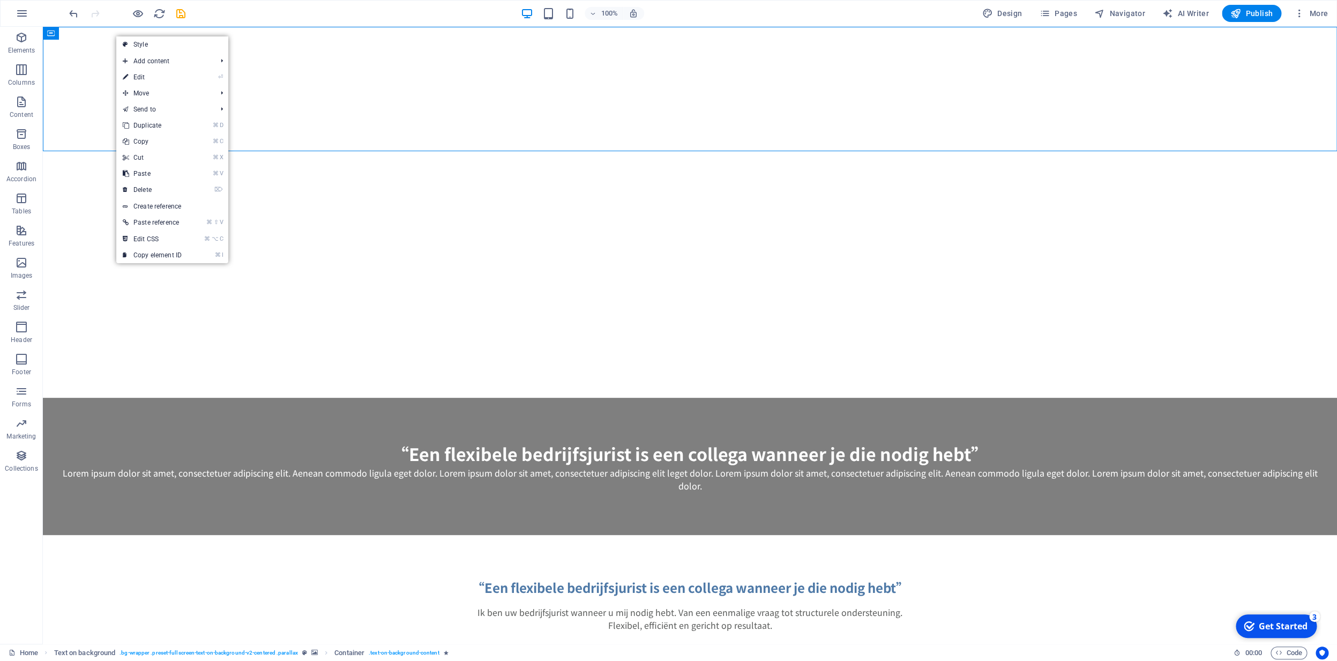
click at [153, 77] on link "⏎ Edit" at bounding box center [152, 77] width 72 height 16
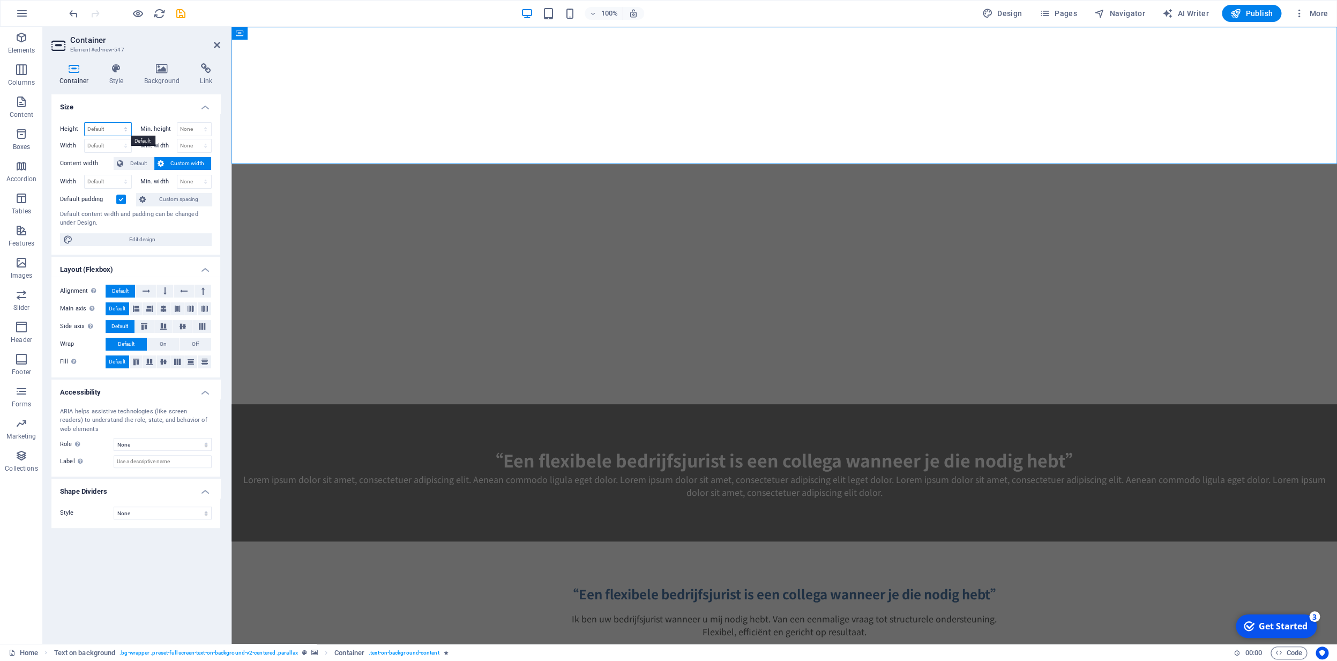
click at [85, 123] on select "Default px rem % vh vw" at bounding box center [108, 129] width 47 height 13
select select "%"
click option "%" at bounding box center [0, 0] width 0 height 0
type input "100"
select select "%"
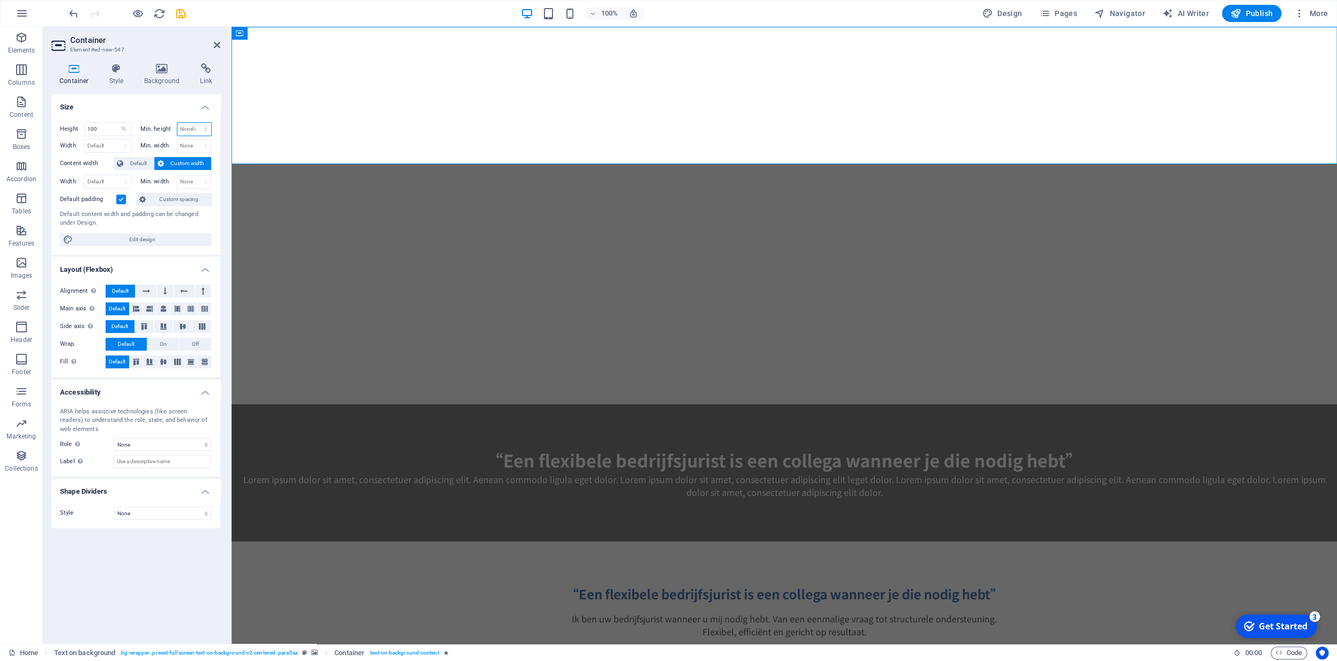
click option "%" at bounding box center [0, 0] width 0 height 0
type input "100"
select select "%"
click option "%" at bounding box center [0, 0] width 0 height 0
type input "100"
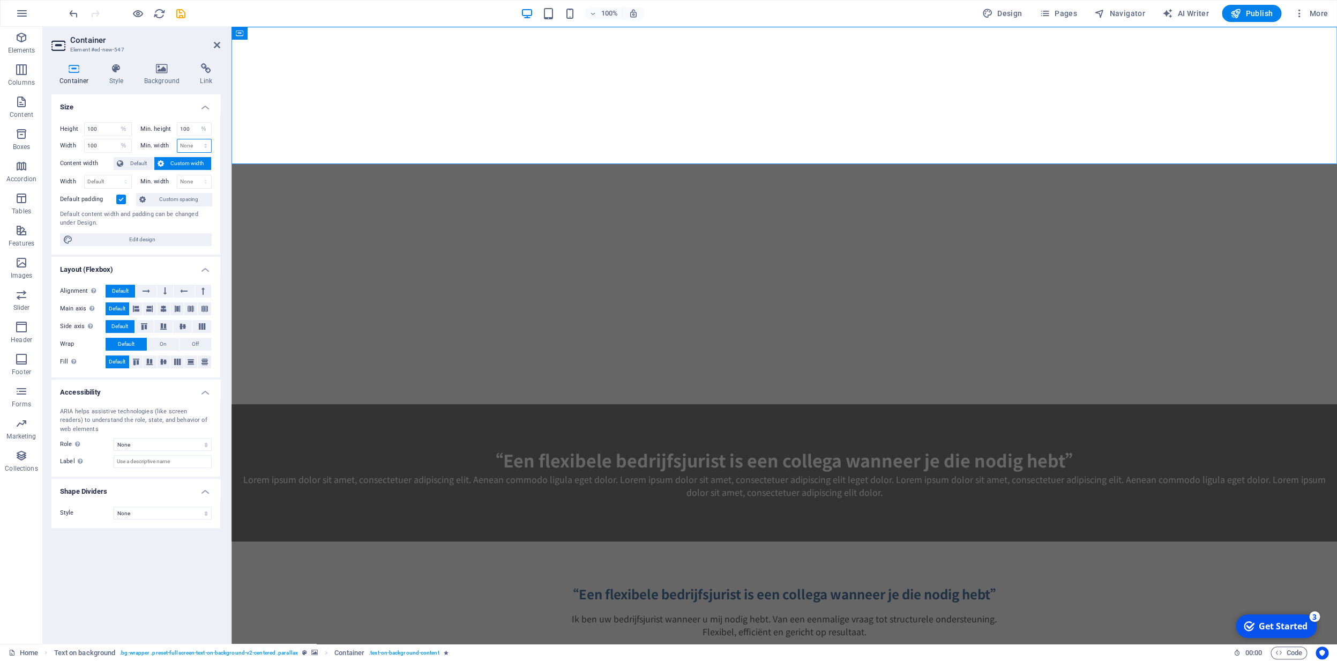
select select "%"
click option "%" at bounding box center [0, 0] width 0 height 0
type input "100"
click at [103, 131] on input "100" at bounding box center [108, 129] width 47 height 13
drag, startPoint x: 105, startPoint y: 129, endPoint x: 82, endPoint y: 127, distance: 23.1
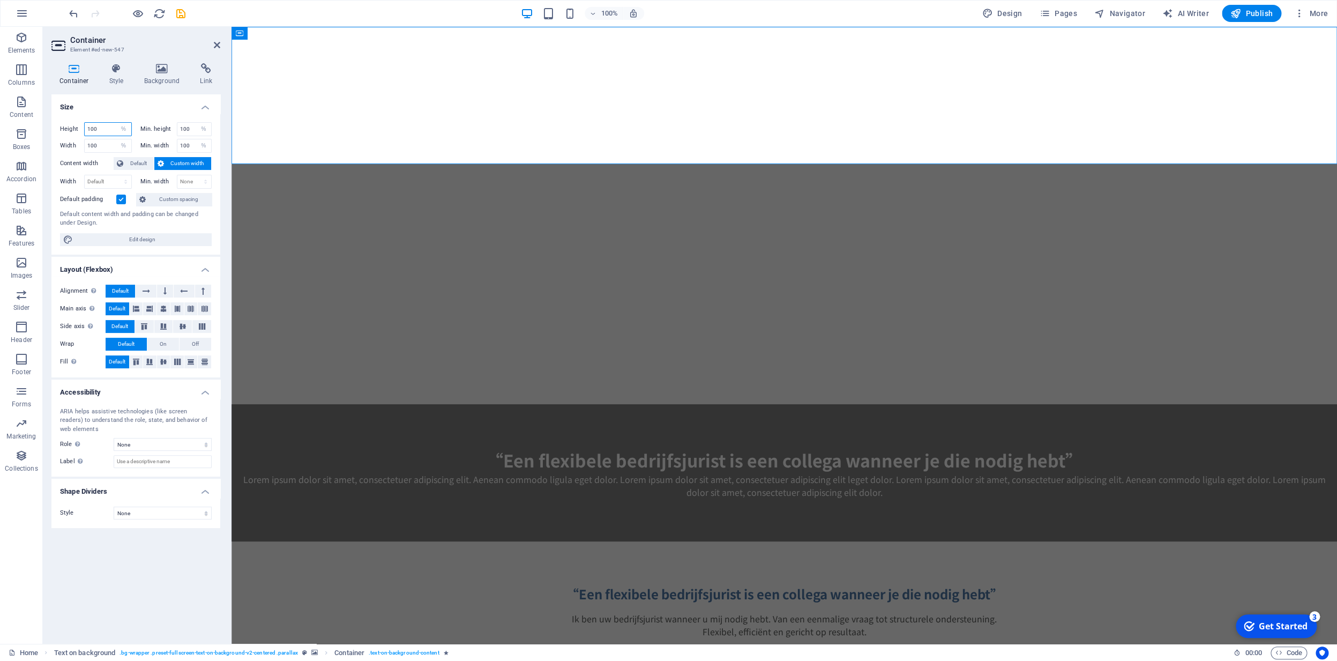
click at [85, 128] on input "100" at bounding box center [108, 129] width 47 height 13
type input "200"
click at [127, 111] on h4 "Size" at bounding box center [135, 103] width 169 height 19
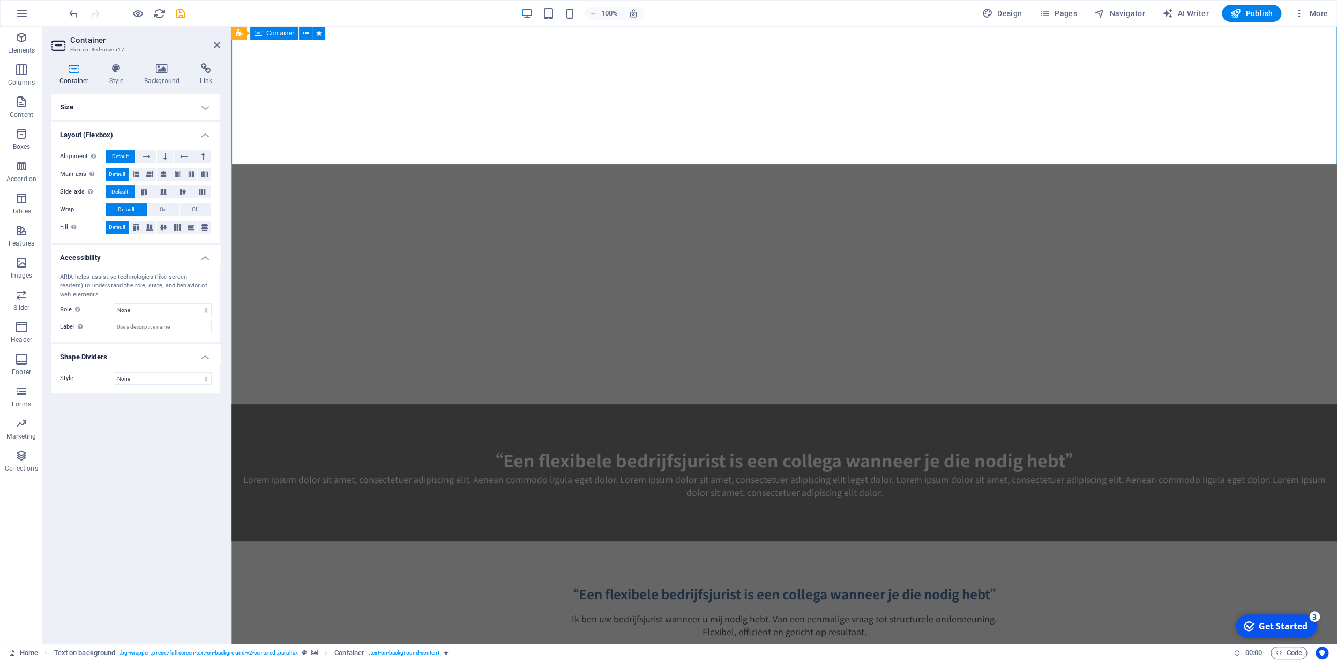
click at [321, 404] on div "“Een flexibele bedrijfsjurist is een collega wanneer je die nodig hebt” Lorem i…" at bounding box center [785, 472] width 1106 height 137
click at [302, 447] on div "“Een flexibele bedrijfsjurist is een collega wanneer je die nodig hebt”" at bounding box center [784, 460] width 1089 height 26
click at [315, 404] on div "“Een flexibele bedrijfsjurist is een collega wanneer je die nodig hebt” Lorem i…" at bounding box center [785, 472] width 1106 height 137
click at [203, 106] on h4 "Size" at bounding box center [135, 107] width 169 height 26
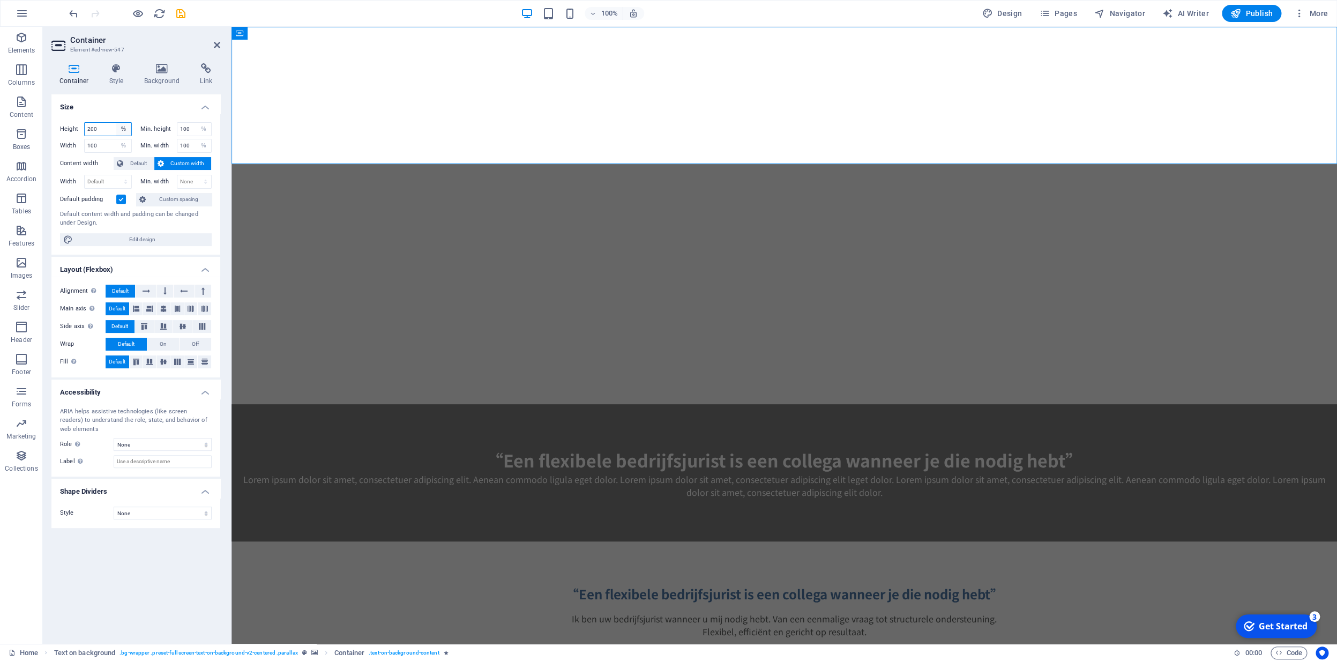
select select "px"
click option "px" at bounding box center [0, 0] width 0 height 0
type input "256"
select select "px"
click option "px" at bounding box center [0, 0] width 0 height 0
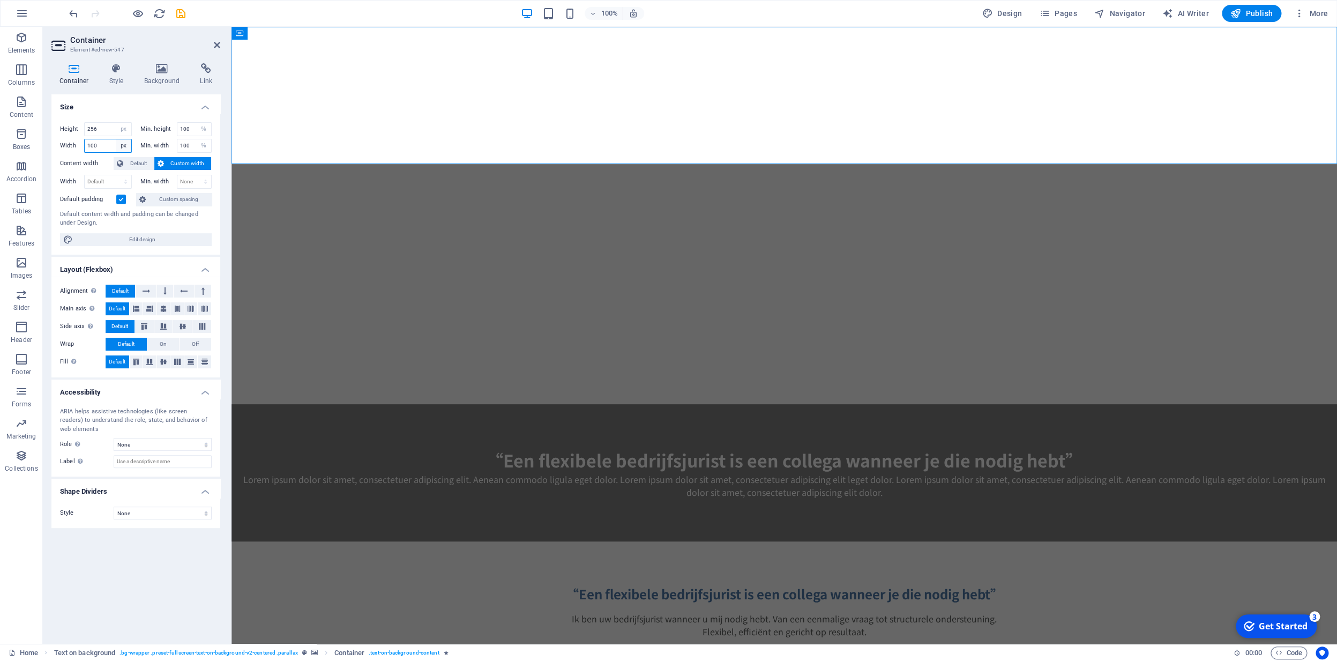
type input "2063"
select select "px"
click option "px" at bounding box center [0, 0] width 0 height 0
select select "px"
click option "px" at bounding box center [0, 0] width 0 height 0
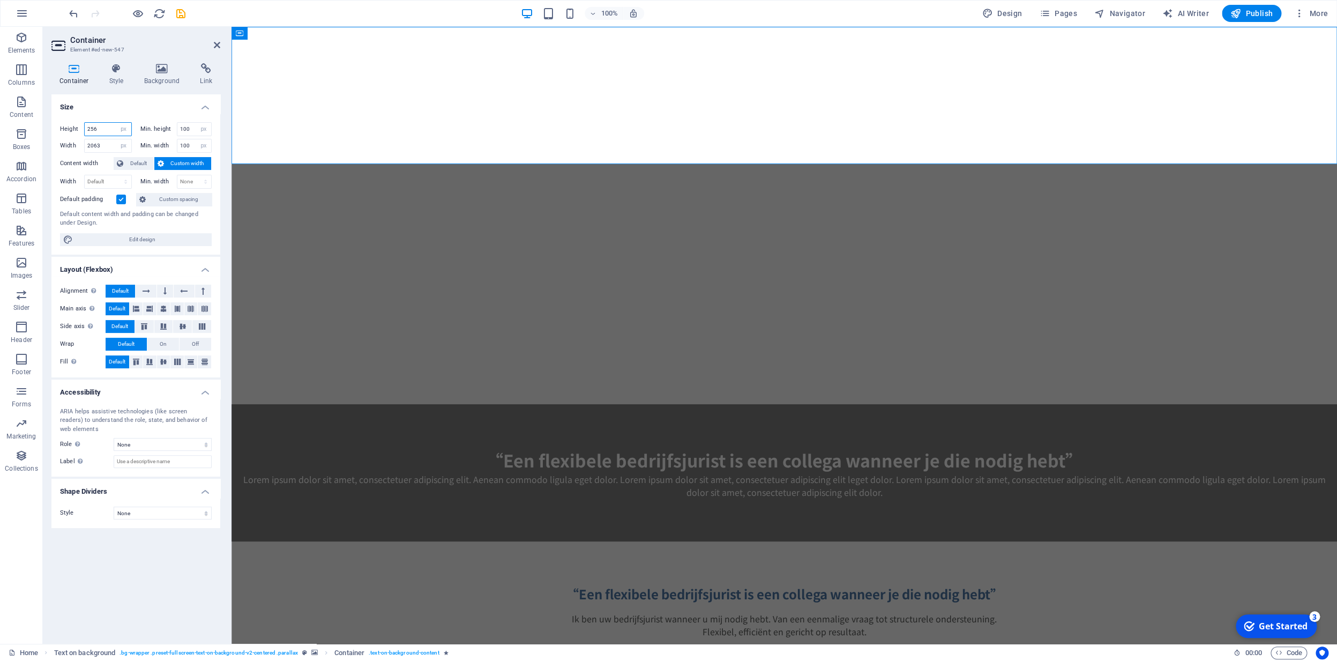
drag, startPoint x: 101, startPoint y: 129, endPoint x: 83, endPoint y: 131, distance: 18.8
click at [85, 128] on input "256" at bounding box center [108, 129] width 47 height 13
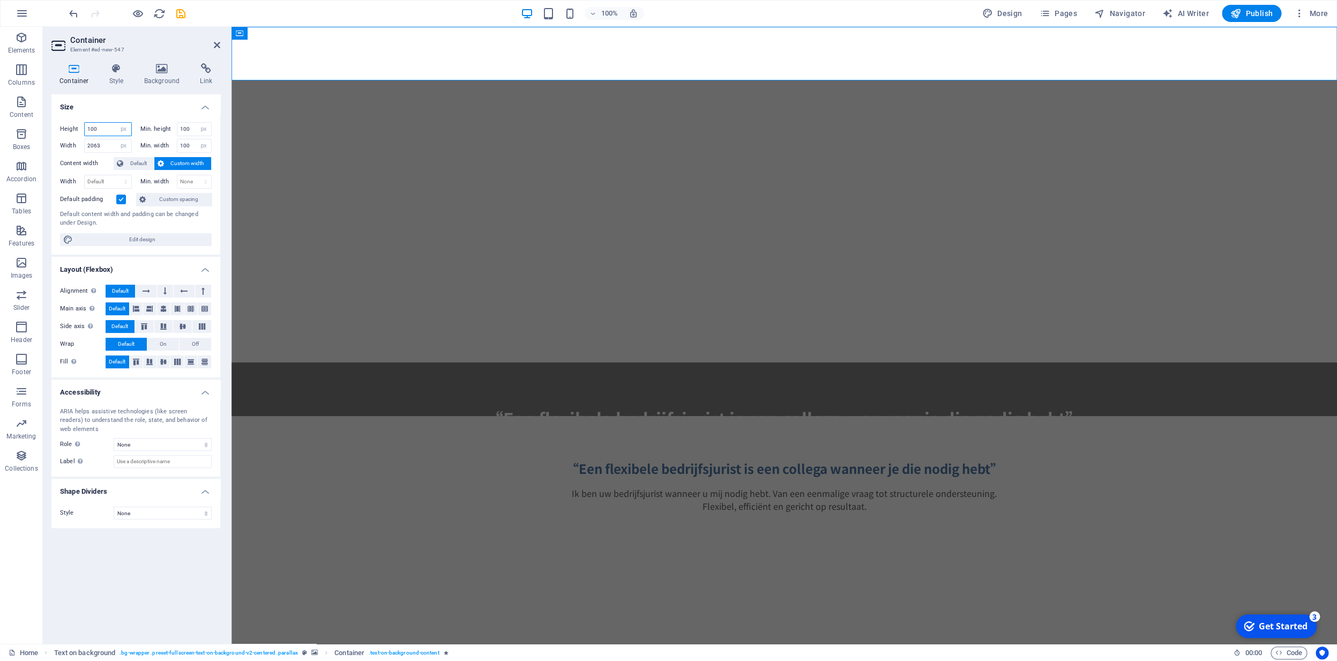
drag, startPoint x: 103, startPoint y: 128, endPoint x: 94, endPoint y: 124, distance: 9.9
click at [85, 130] on input "100" at bounding box center [108, 129] width 47 height 13
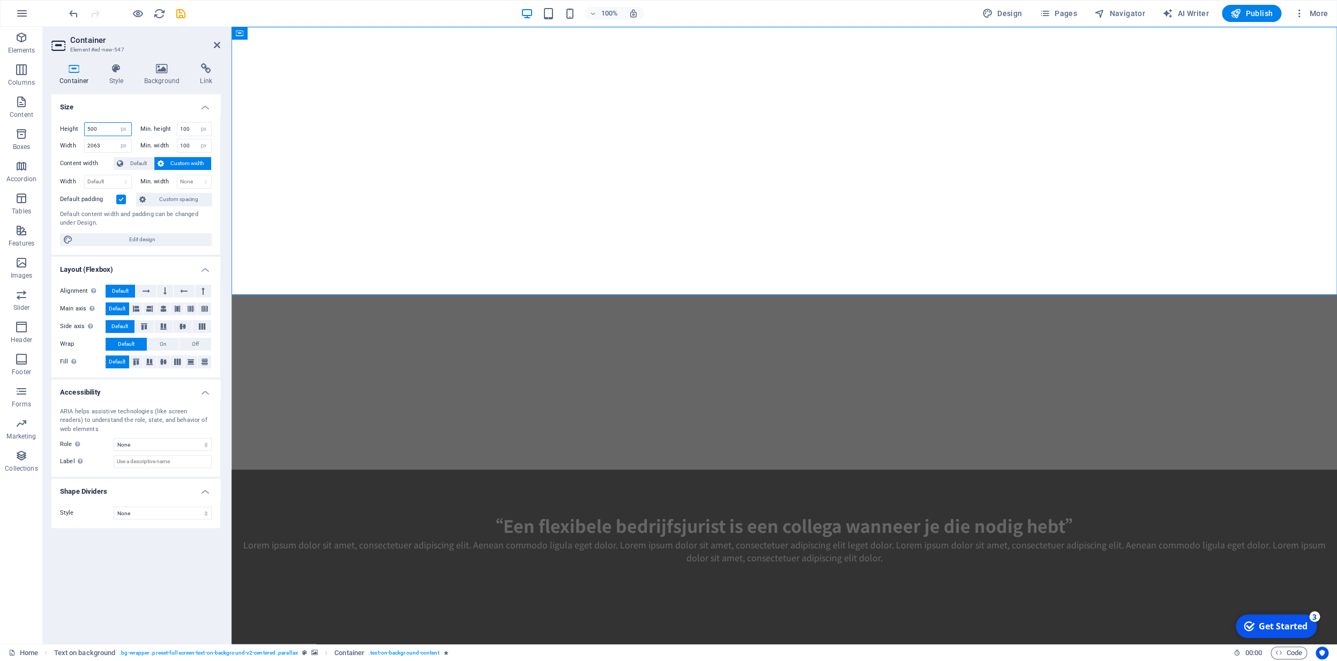
drag, startPoint x: 102, startPoint y: 129, endPoint x: 84, endPoint y: 131, distance: 18.3
click at [85, 130] on input "500" at bounding box center [108, 129] width 47 height 13
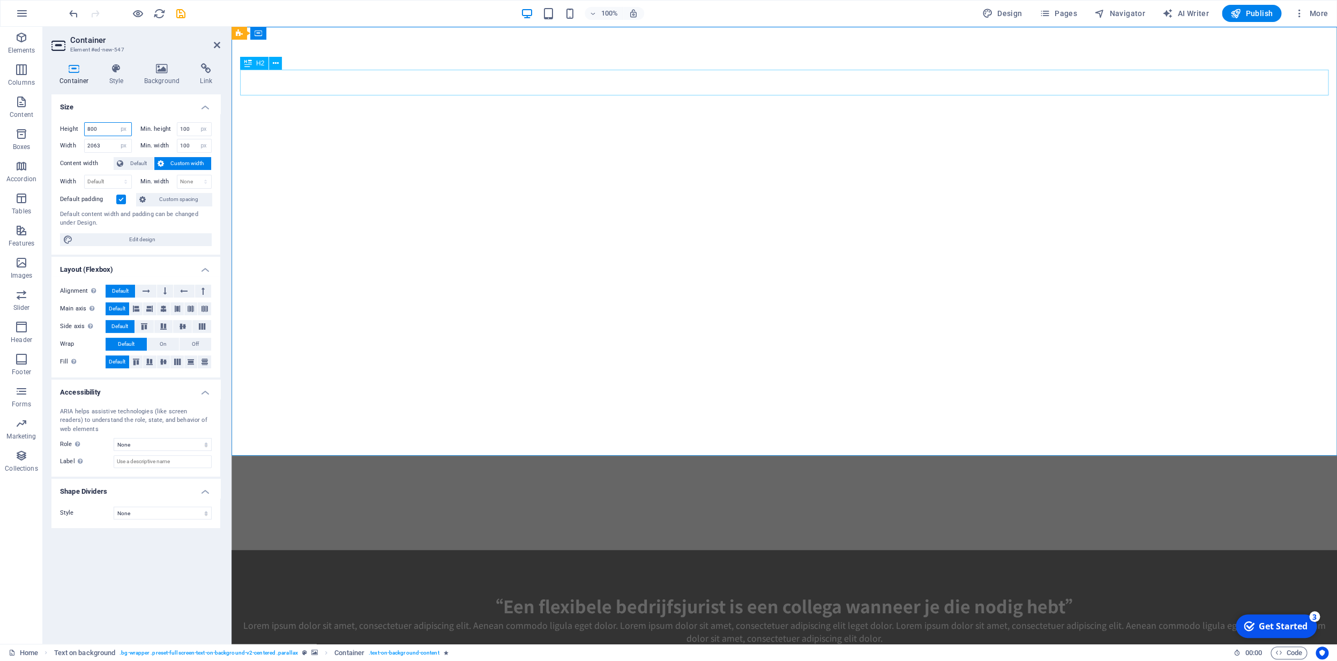
type input "800"
click at [598, 593] on div "“Een flexibele bedrijfsjurist is een collega wanneer je die nodig hebt”" at bounding box center [784, 606] width 1089 height 26
click at [165, 293] on icon at bounding box center [164, 291] width 3 height 13
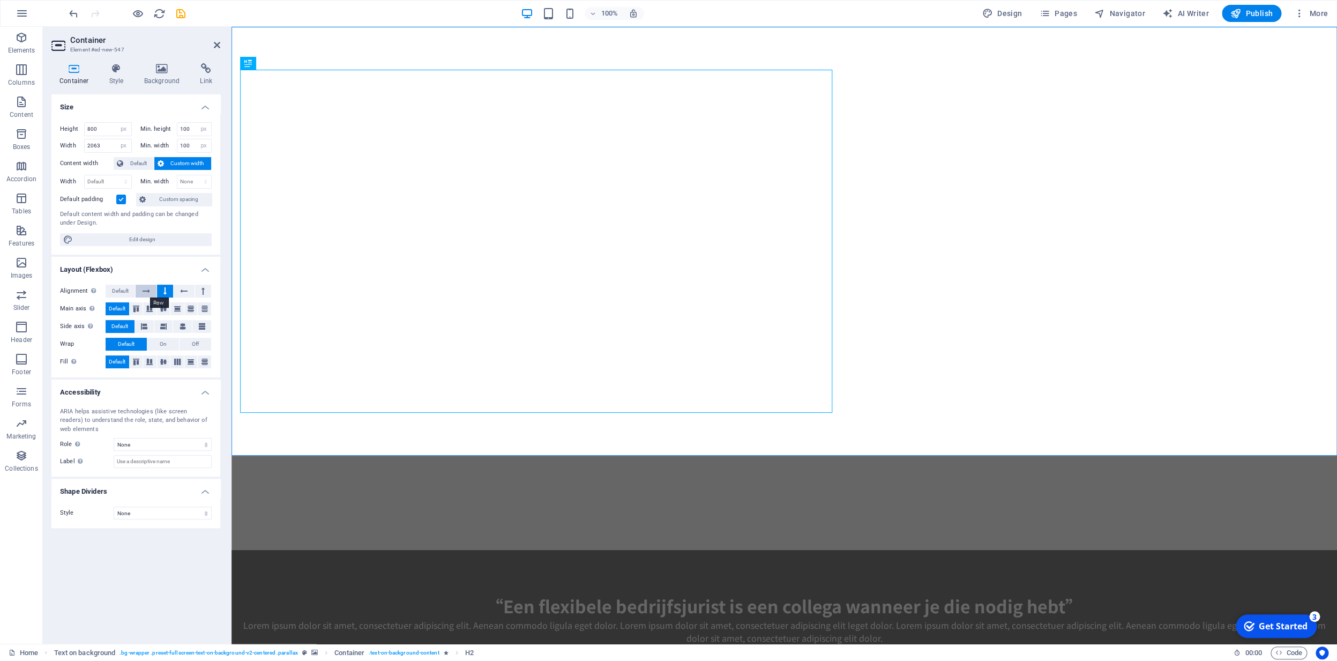
click at [149, 288] on icon at bounding box center [147, 291] width 8 height 13
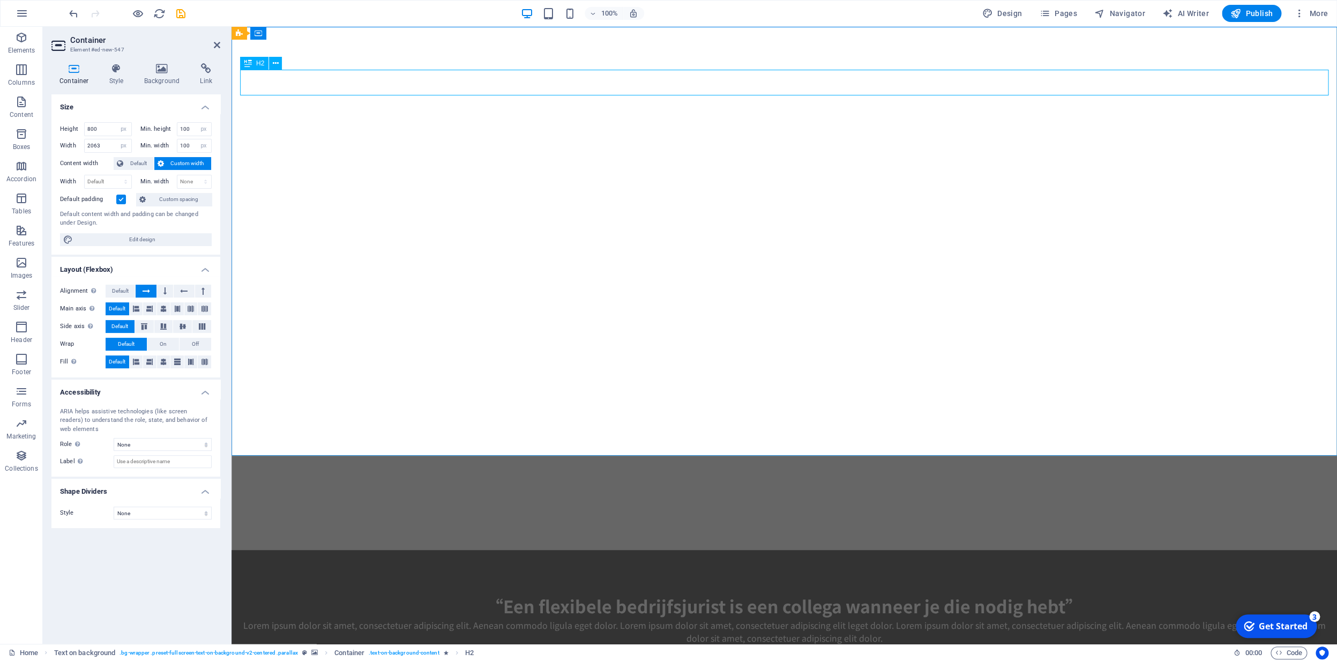
click at [639, 593] on div "“Een flexibele bedrijfsjurist is een collega wanneer je die nodig hebt”" at bounding box center [784, 606] width 1089 height 26
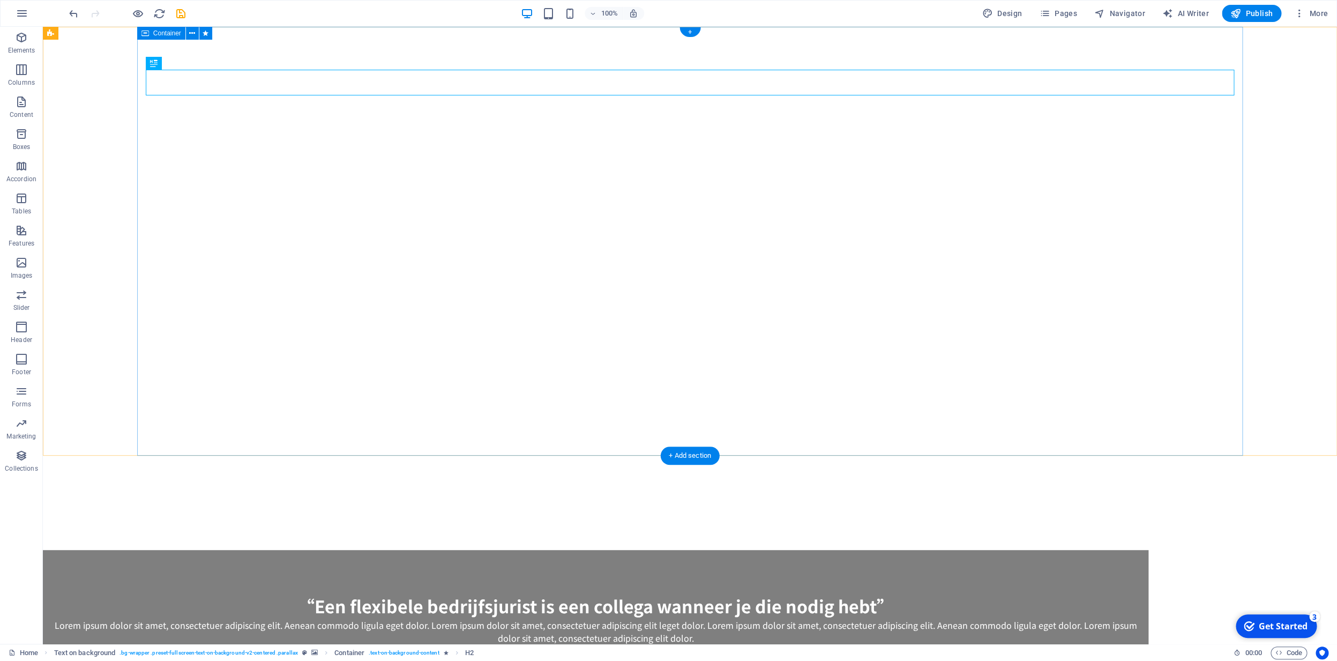
click at [193, 33] on icon at bounding box center [192, 33] width 6 height 11
click at [104, 27] on img "1/1" at bounding box center [690, 27] width 1295 height 0
drag, startPoint x: 107, startPoint y: 90, endPoint x: 87, endPoint y: 106, distance: 24.8
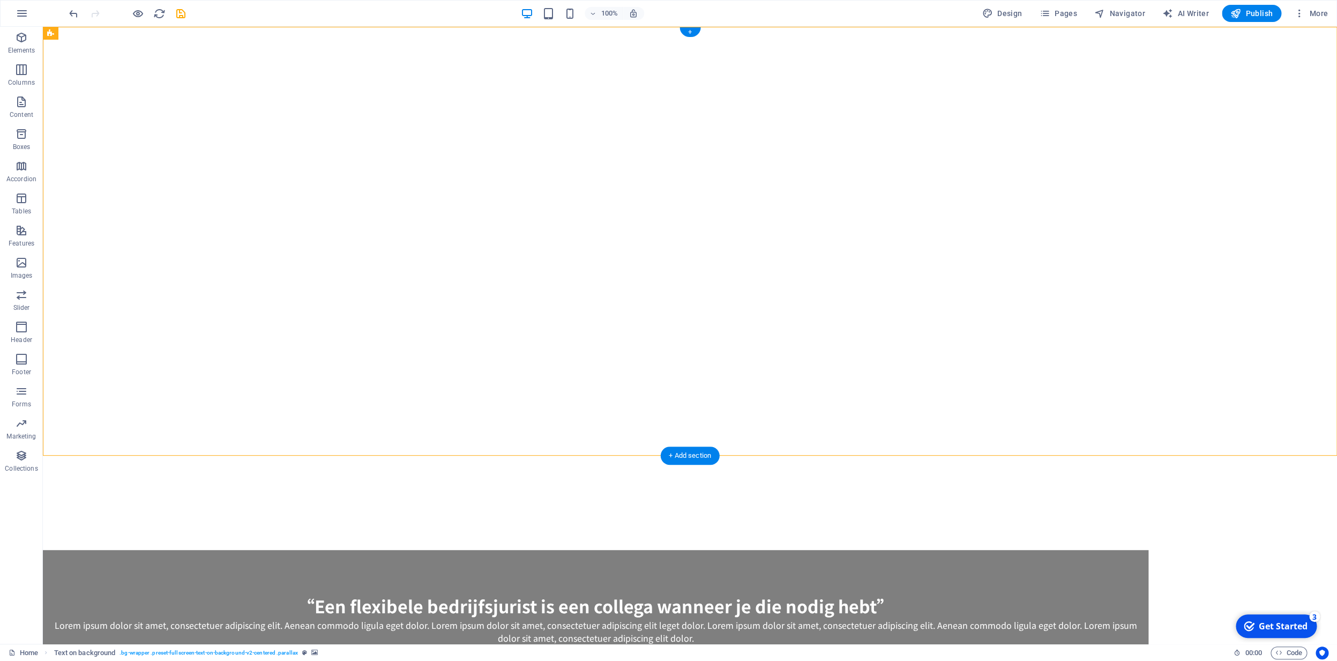
click at [84, 27] on img "1/1" at bounding box center [690, 27] width 1295 height 0
click at [254, 593] on div "“Een flexibele bedrijfsjurist is een collega wanneer je die nodig hebt”" at bounding box center [595, 606] width 1089 height 26
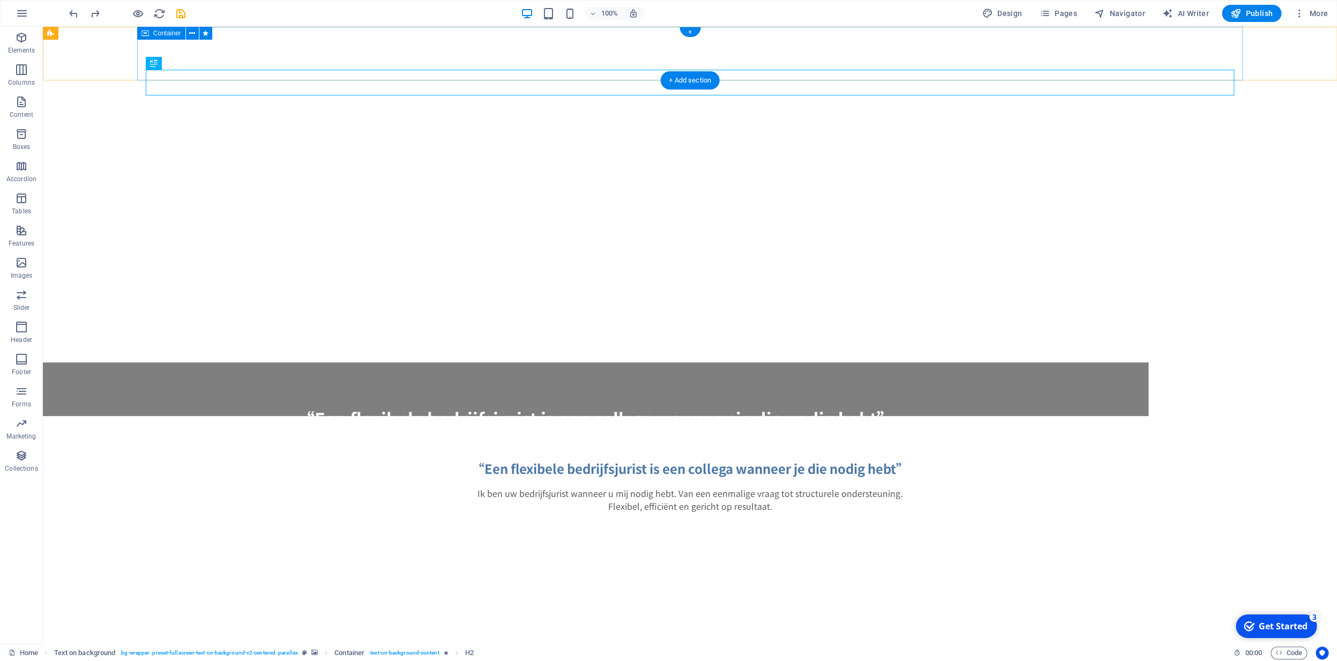
click at [417, 362] on div "“Een flexibele bedrijfsjurist is een collega wanneer je die nodig hebt” Lorem i…" at bounding box center [596, 389] width 1106 height 54
click at [191, 34] on icon at bounding box center [192, 33] width 6 height 11
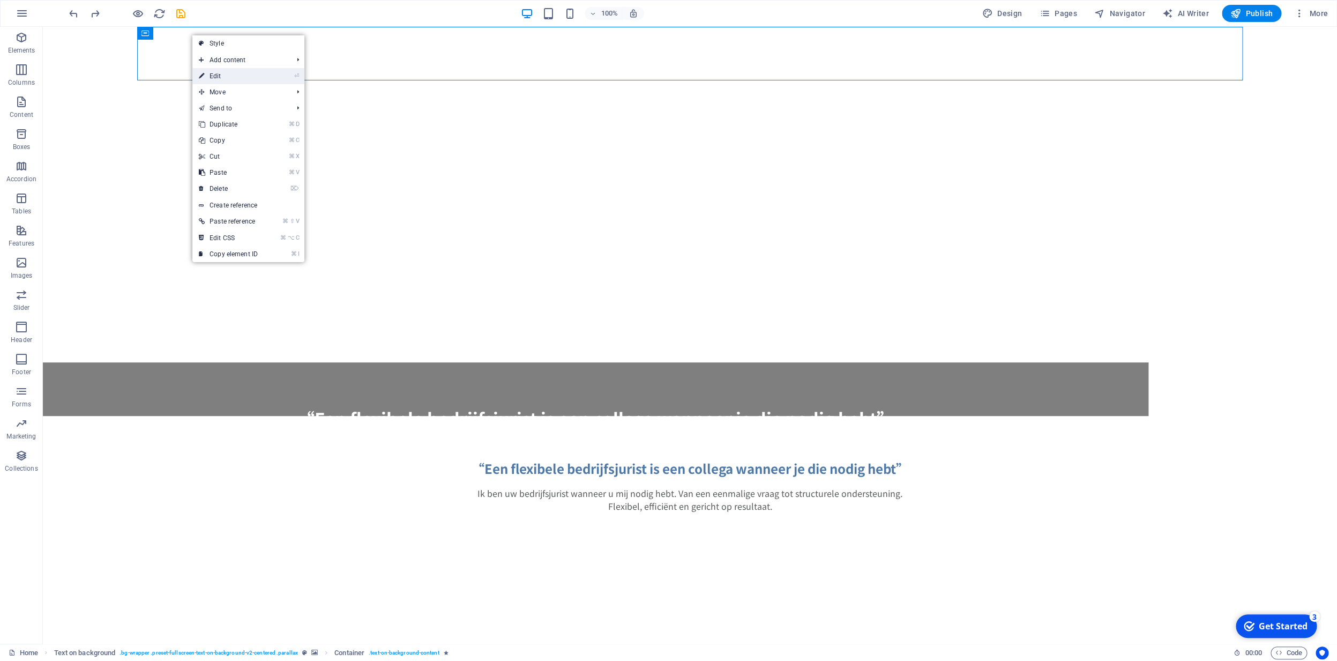
click at [235, 74] on link "⏎ Edit" at bounding box center [228, 76] width 72 height 16
select select "px"
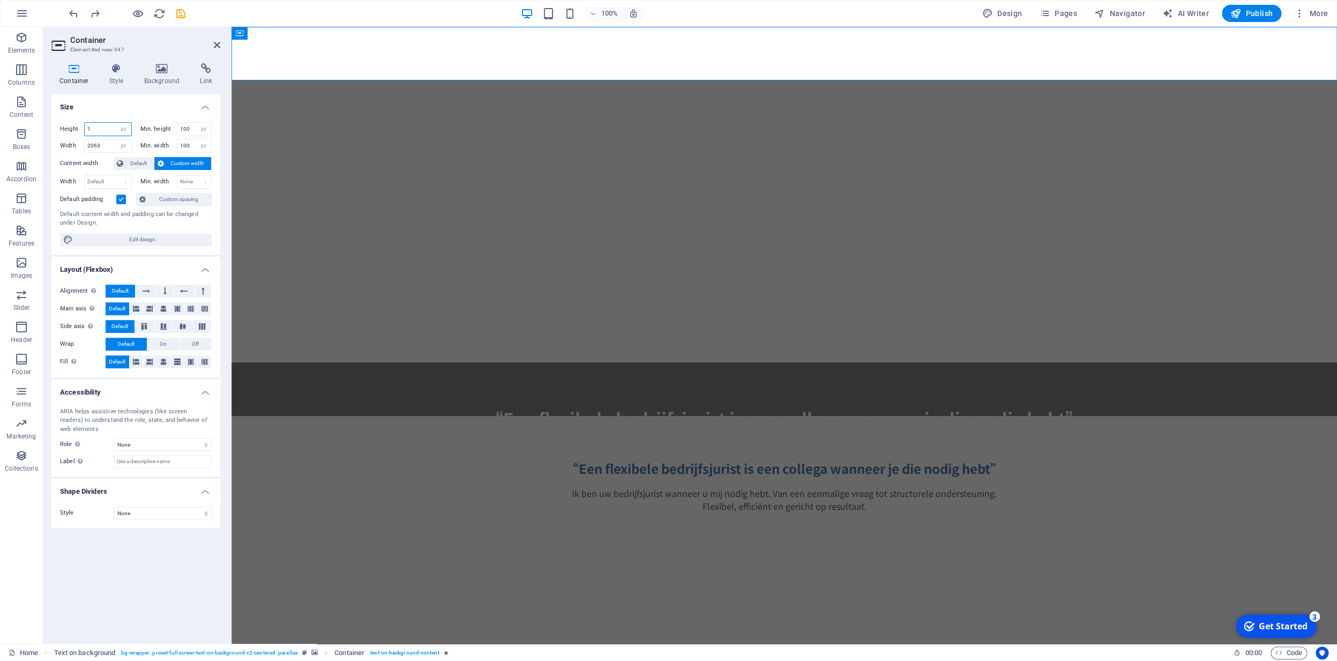
drag, startPoint x: 92, startPoint y: 128, endPoint x: 85, endPoint y: 130, distance: 7.2
click at [85, 128] on input "1" at bounding box center [108, 129] width 47 height 13
type input "800"
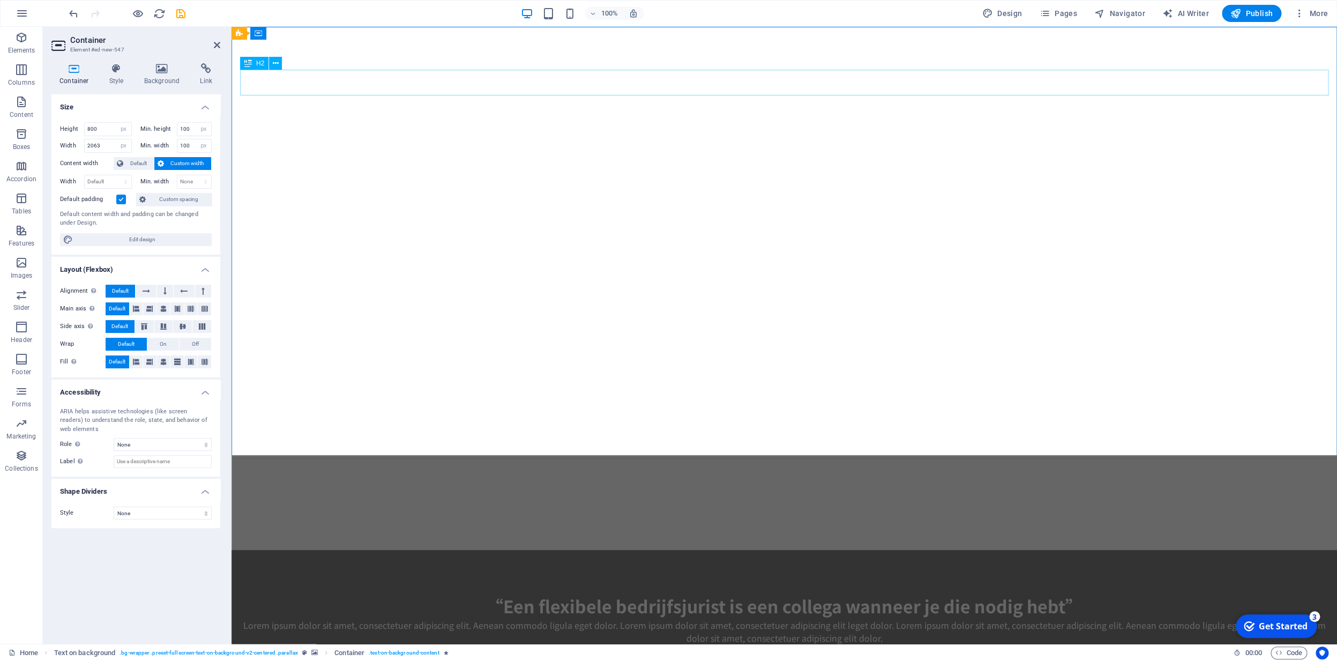
click at [564, 593] on div "“Een flexibele bedrijfsjurist is een collega wanneer je die nodig hebt”" at bounding box center [784, 606] width 1089 height 26
click at [157, 73] on icon at bounding box center [162, 68] width 52 height 11
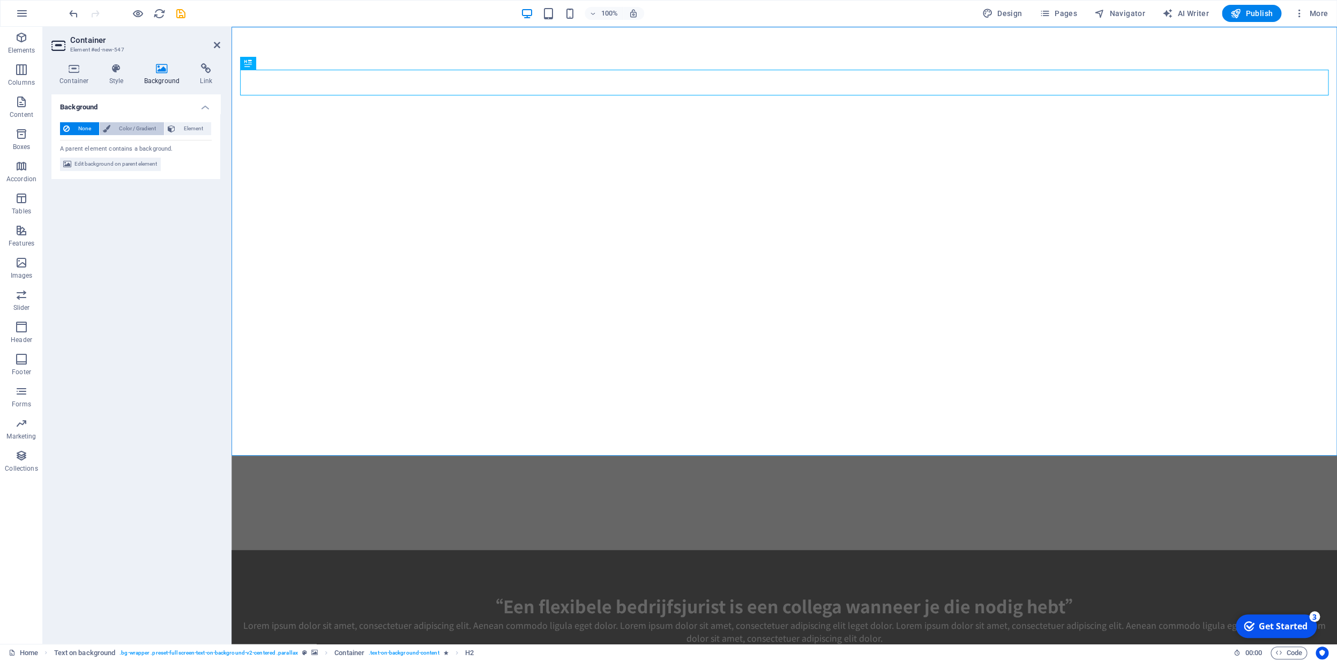
click at [124, 129] on span "Color / Gradient" at bounding box center [137, 128] width 47 height 13
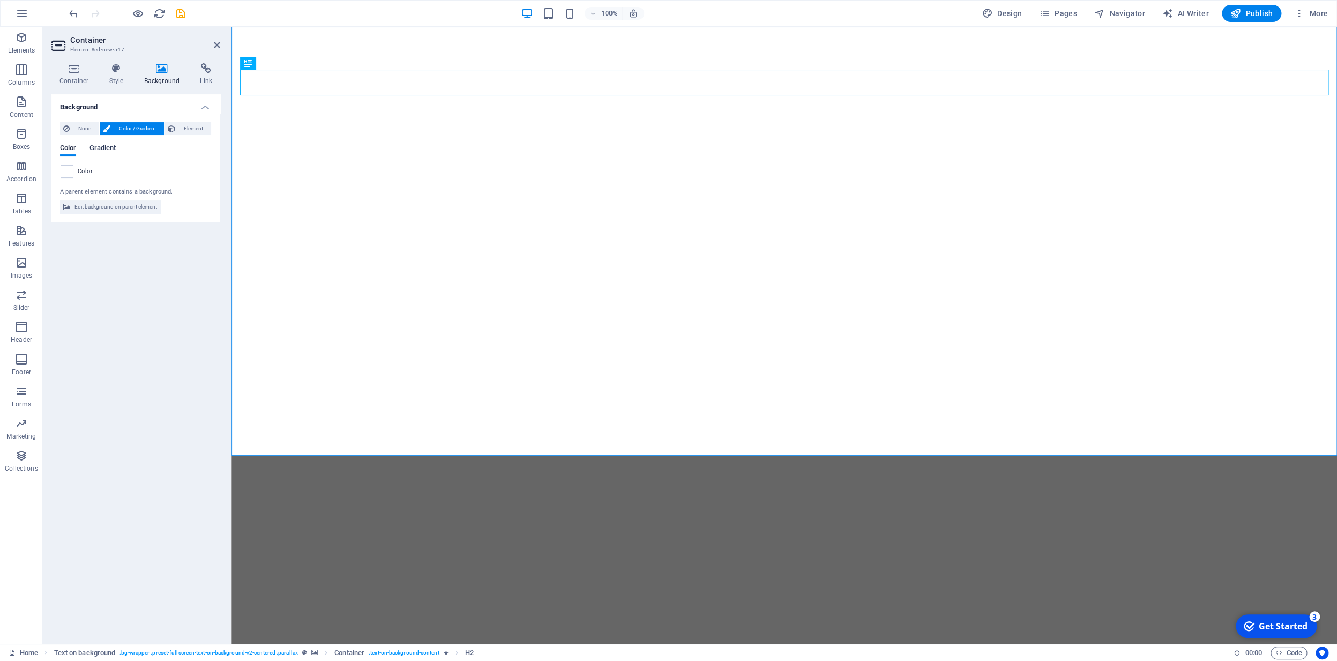
click at [102, 148] on span "Gradient" at bounding box center [102, 149] width 27 height 15
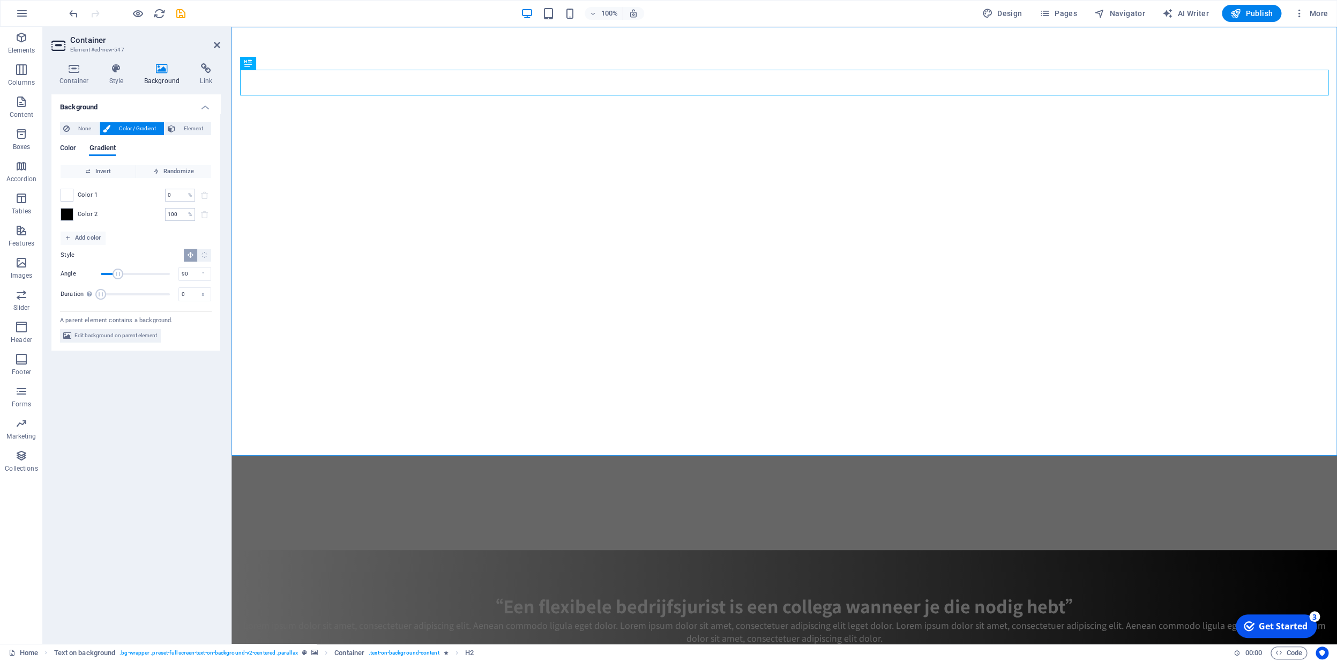
click at [71, 153] on span "Color" at bounding box center [68, 149] width 16 height 15
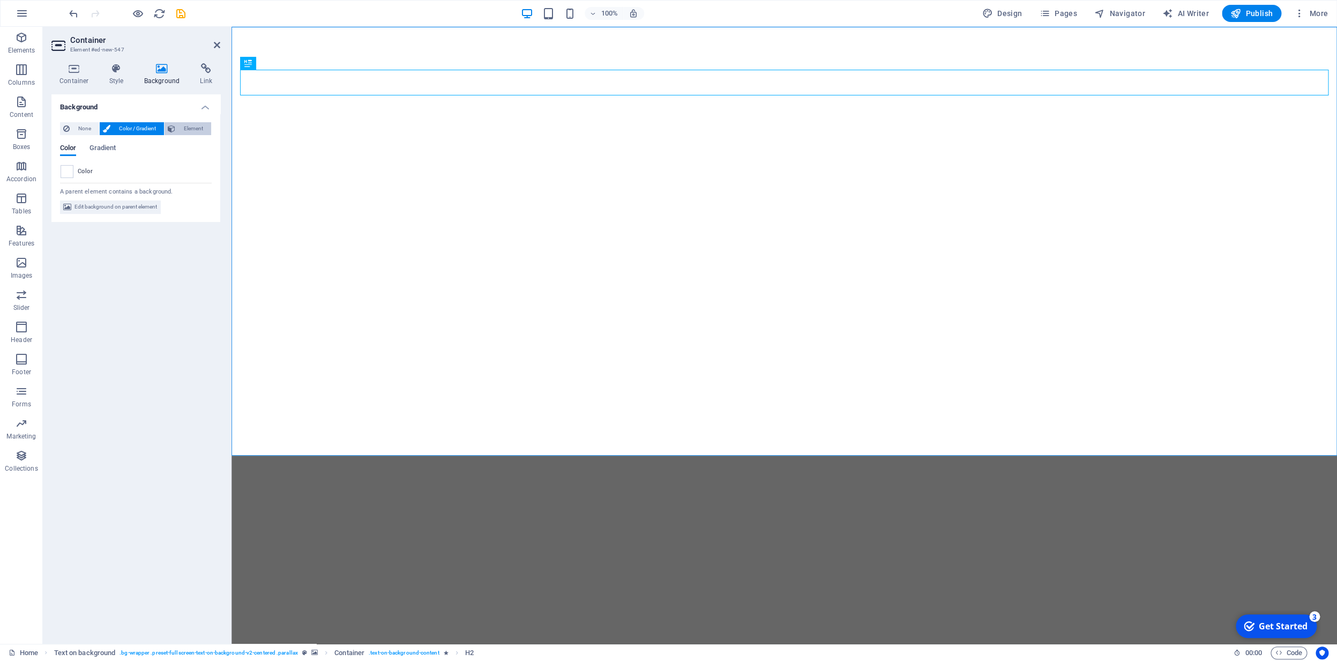
click at [193, 129] on span "Element" at bounding box center [193, 128] width 29 height 13
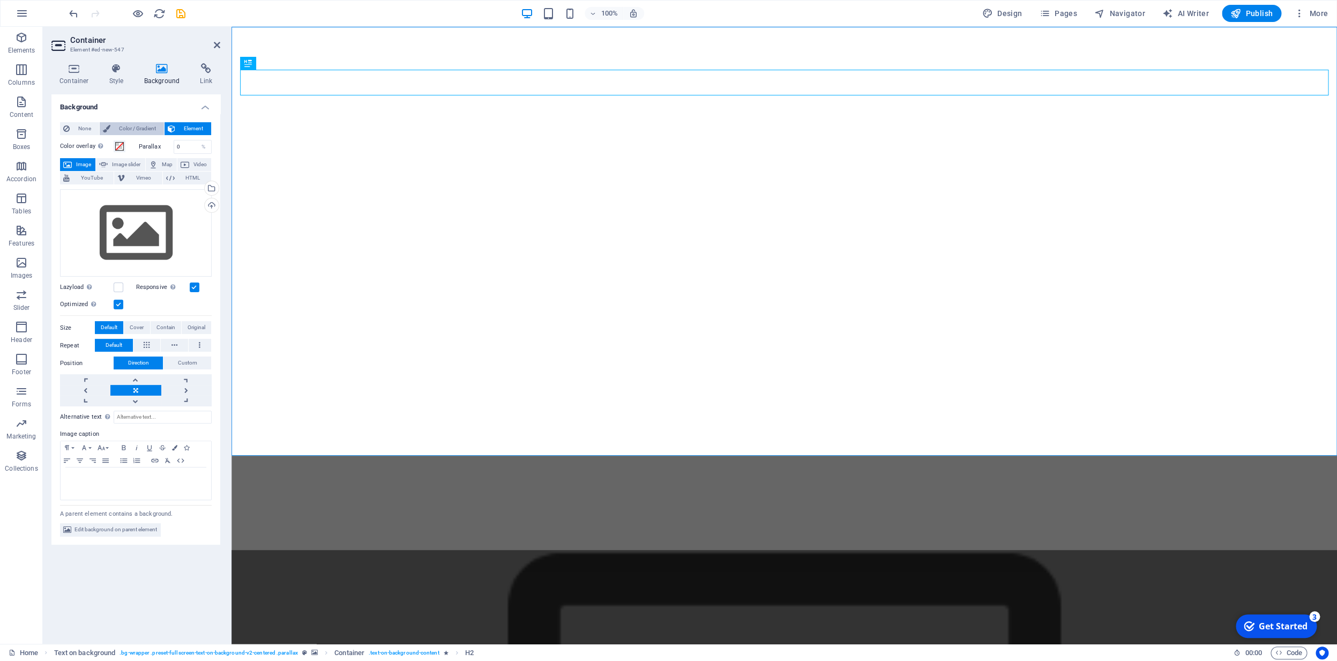
click at [135, 129] on span "Color / Gradient" at bounding box center [137, 128] width 47 height 13
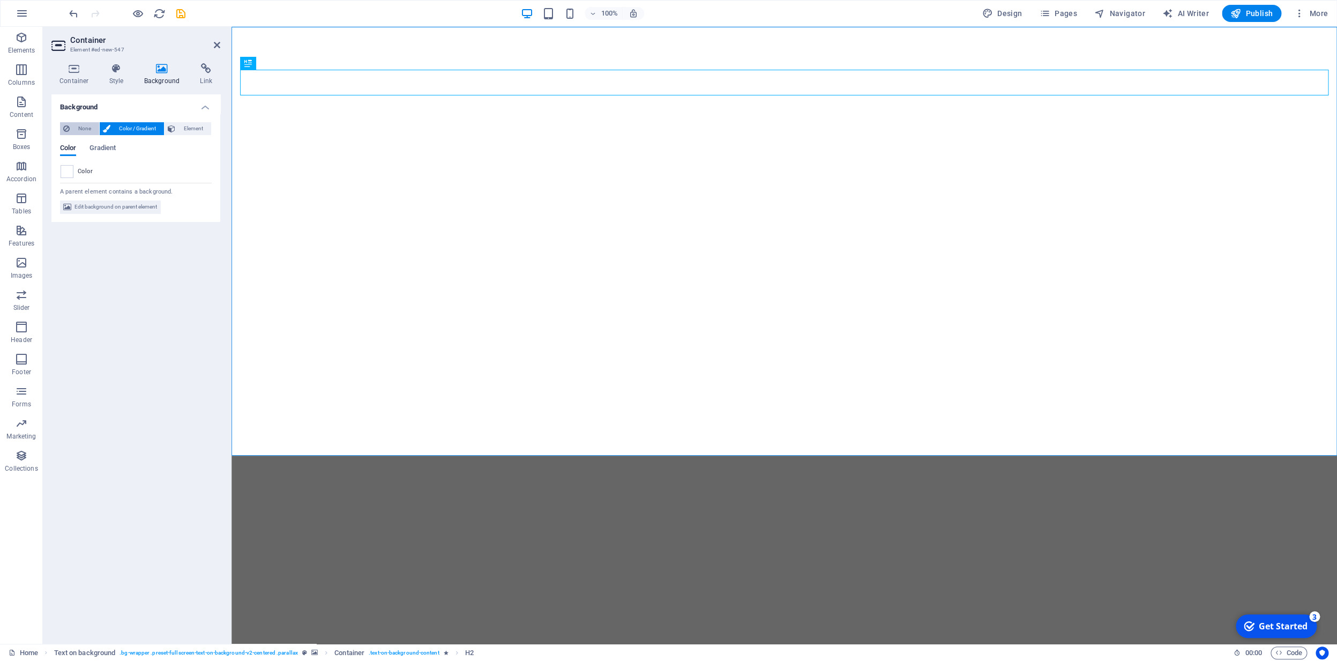
click at [81, 127] on span "None" at bounding box center [84, 128] width 23 height 13
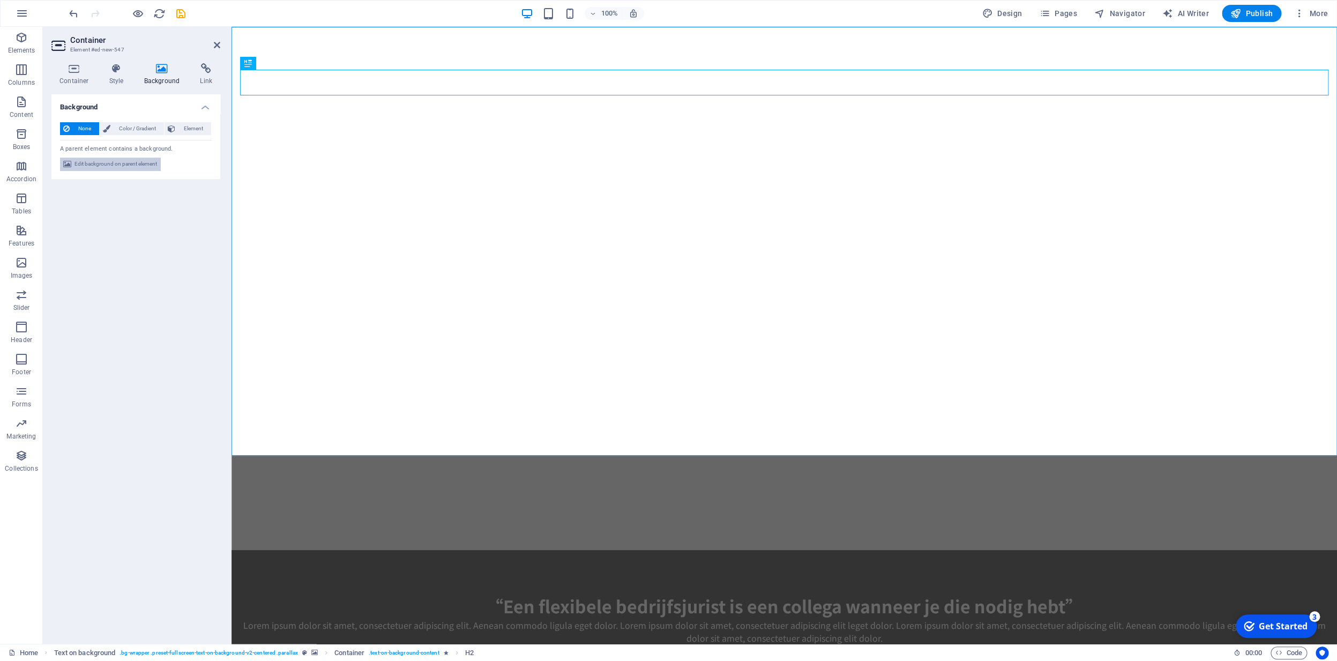
click at [70, 163] on icon at bounding box center [67, 164] width 8 height 13
select select "ms"
select select "s"
select select "progressive"
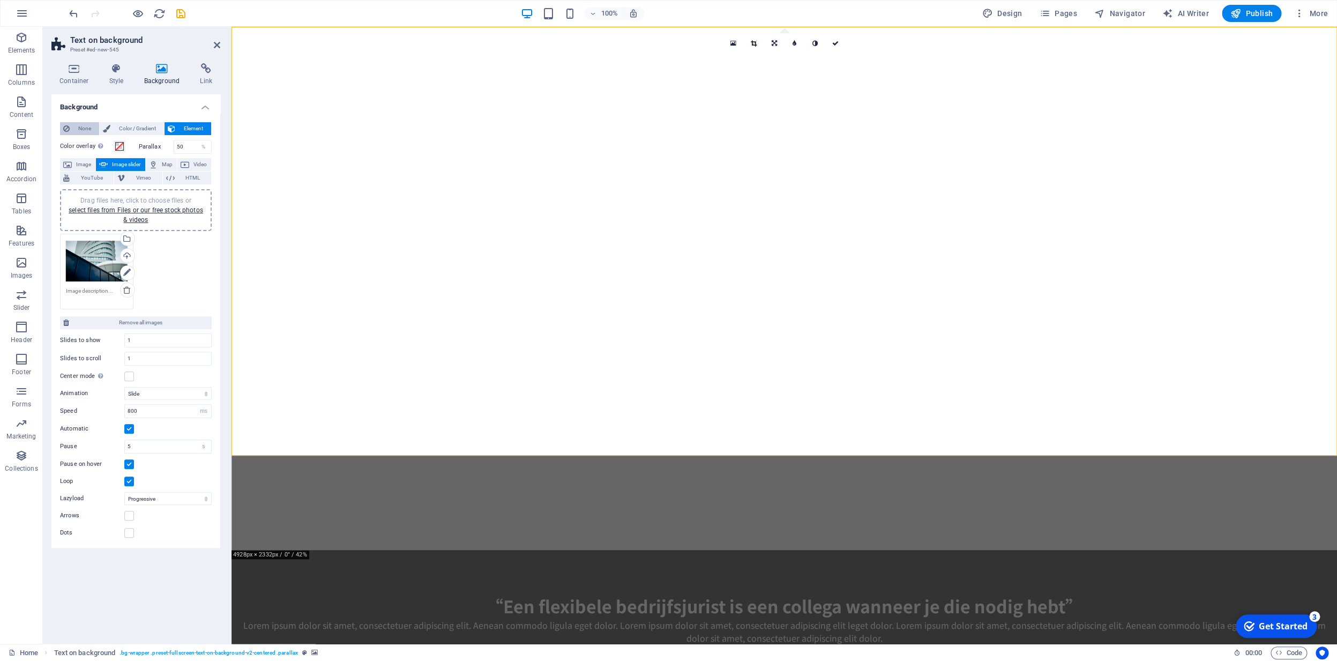
click at [77, 131] on span "None" at bounding box center [84, 128] width 23 height 13
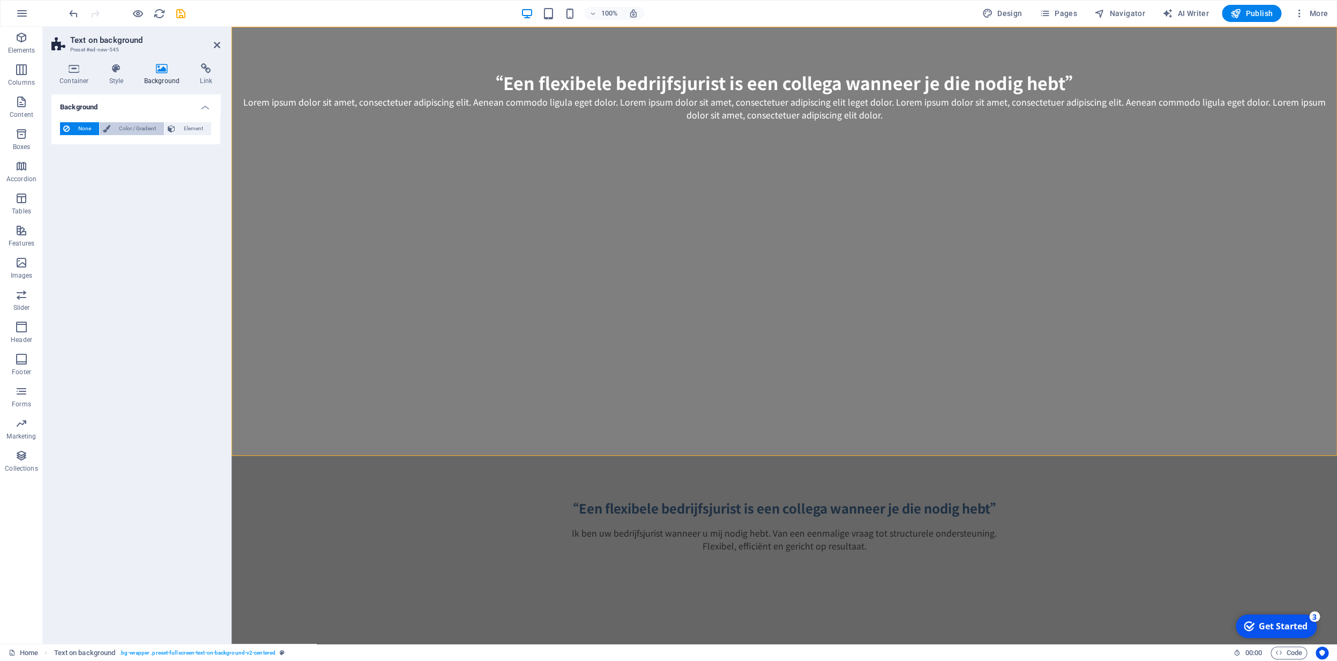
click at [140, 129] on span "Color / Gradient" at bounding box center [137, 128] width 47 height 13
click at [197, 131] on span "Element" at bounding box center [193, 128] width 29 height 13
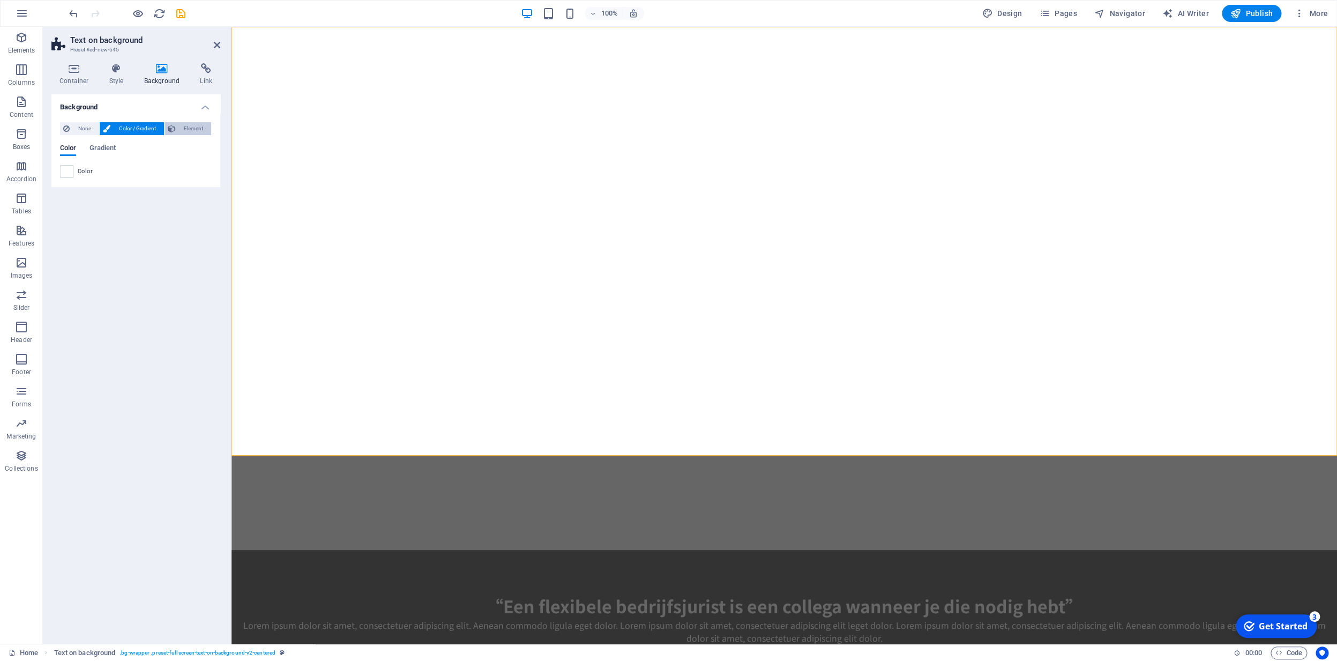
select select "ms"
select select "s"
select select "progressive"
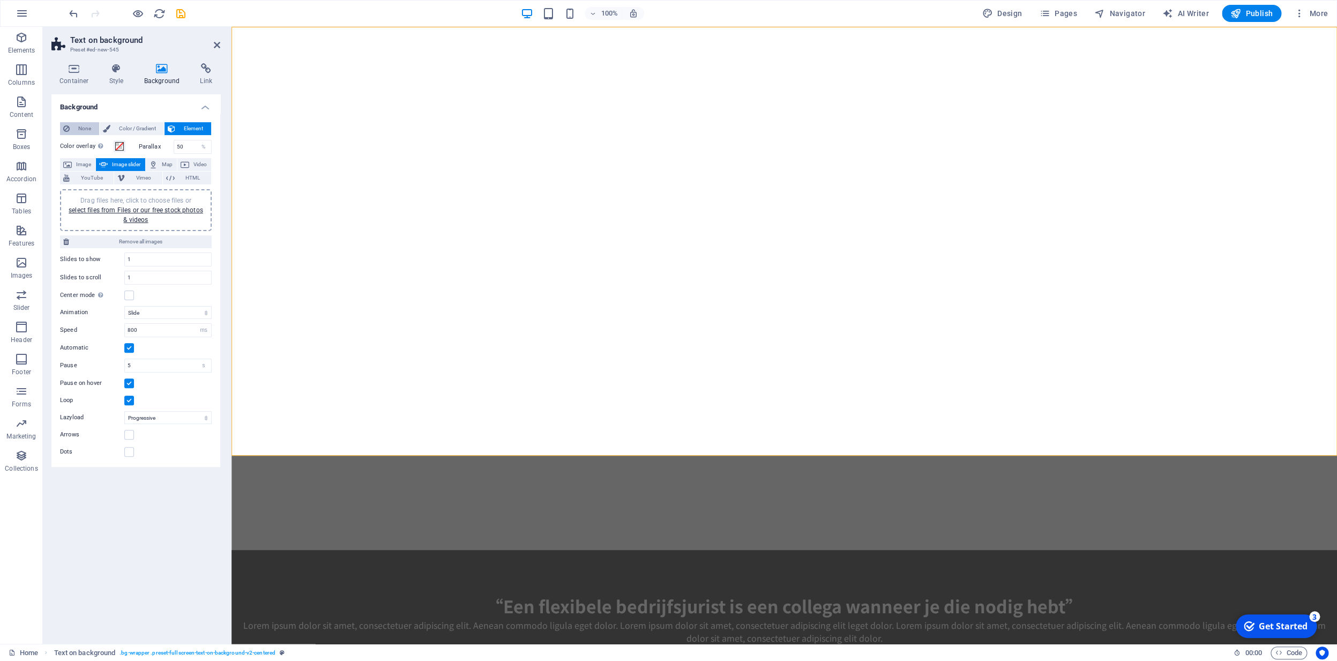
click at [81, 131] on span "None" at bounding box center [84, 128] width 23 height 13
click at [545, 593] on div "“Een flexibele bedrijfsjurist is een collega wanneer je die nodig hebt”" at bounding box center [784, 606] width 1089 height 26
click at [83, 165] on span "Image" at bounding box center [83, 164] width 17 height 13
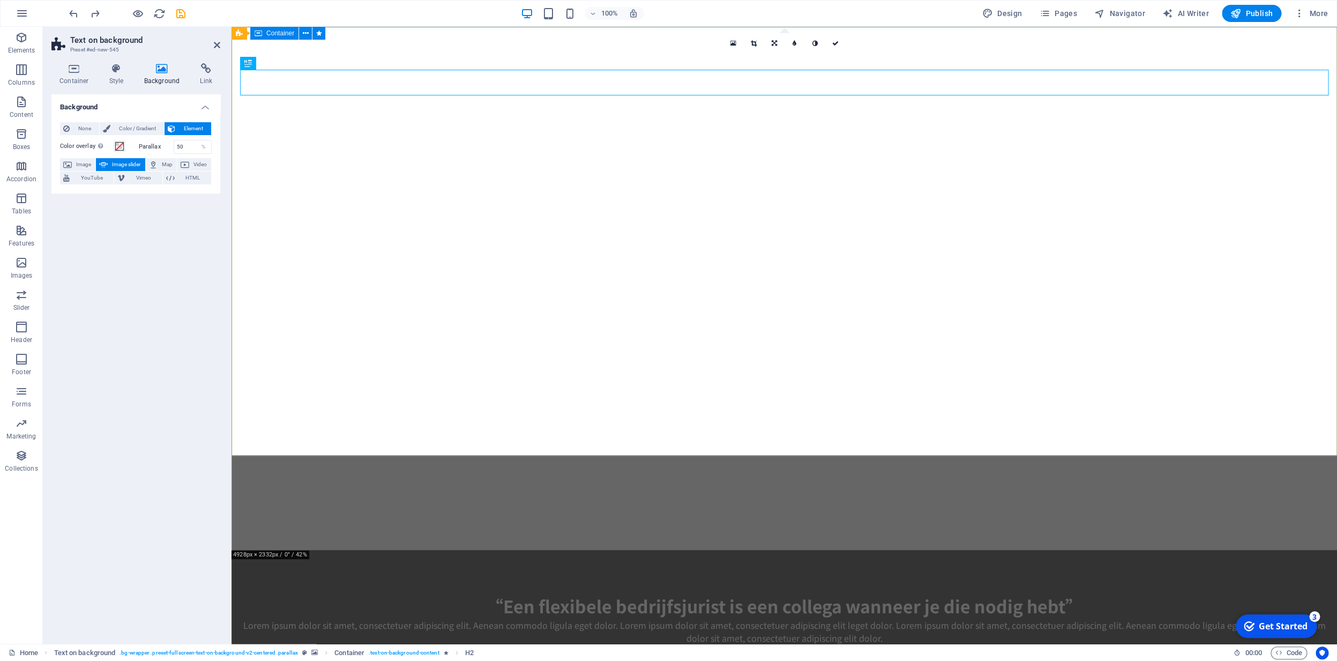
click at [207, 73] on icon at bounding box center [206, 68] width 28 height 11
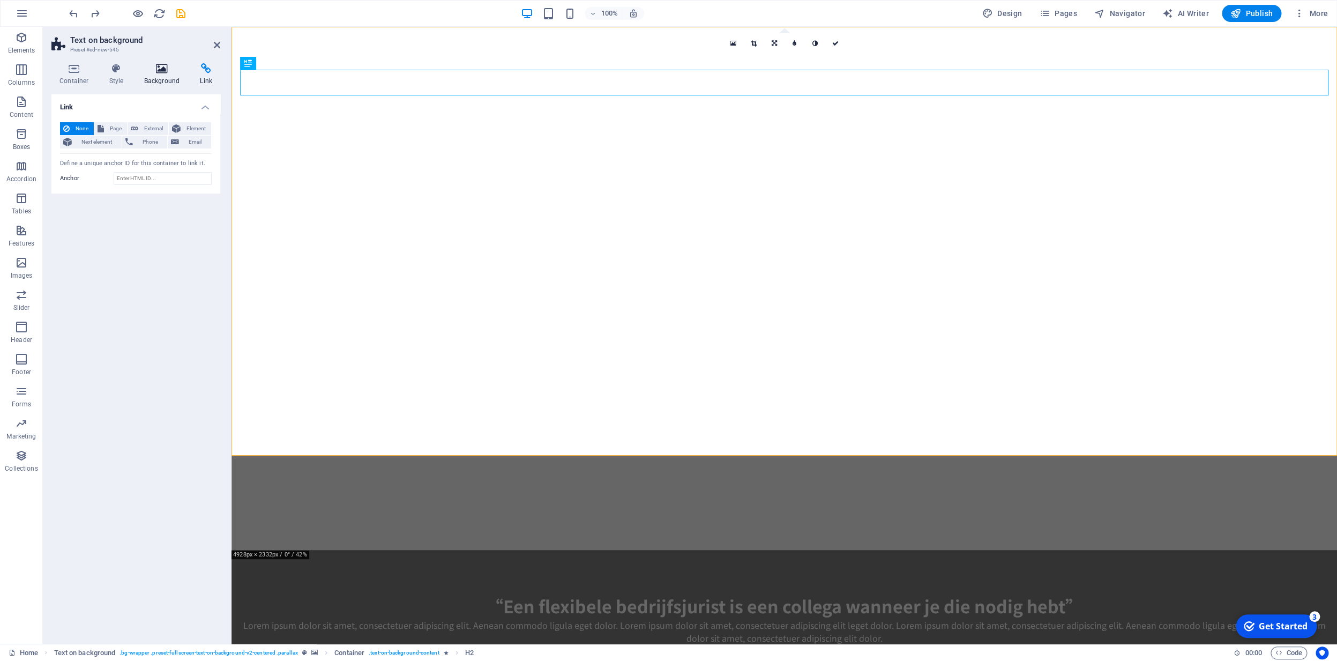
click at [162, 76] on h4 "Background" at bounding box center [164, 74] width 56 height 23
click at [118, 78] on h4 "Style" at bounding box center [118, 74] width 35 height 23
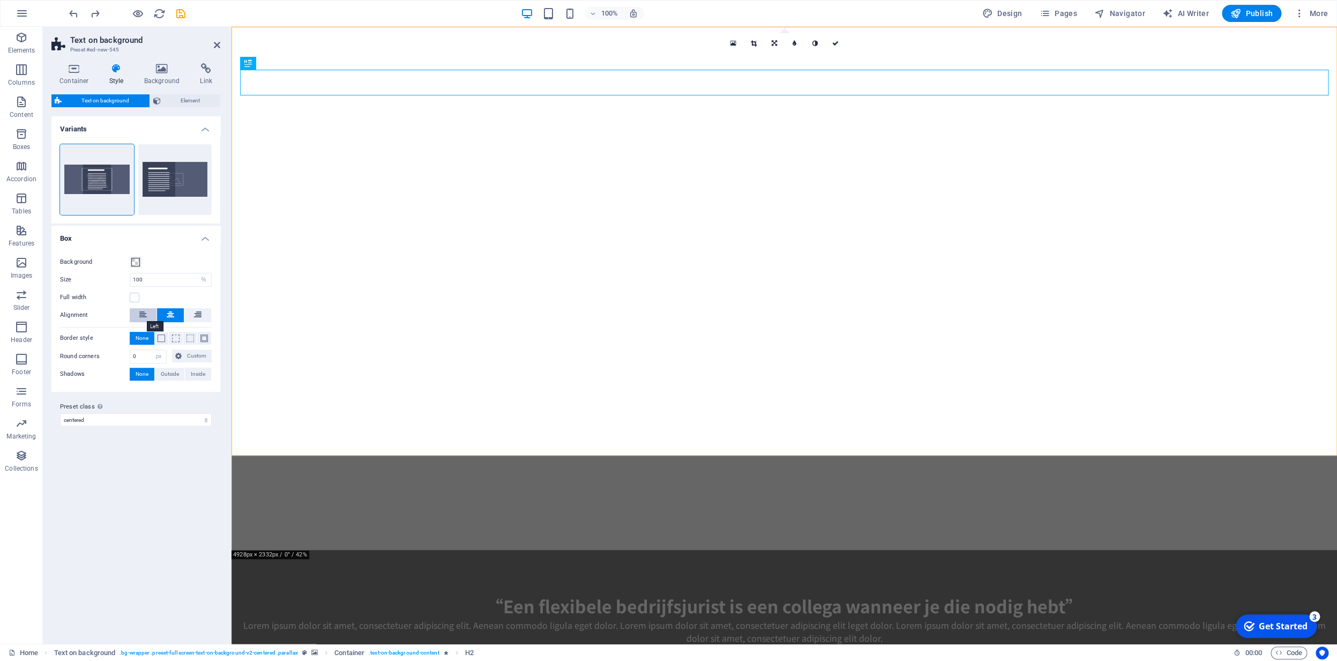
click at [145, 317] on icon at bounding box center [143, 314] width 8 height 13
click at [203, 314] on button at bounding box center [197, 315] width 27 height 14
click at [147, 316] on button at bounding box center [143, 315] width 27 height 14
click at [175, 317] on button at bounding box center [170, 315] width 27 height 14
click at [200, 317] on icon at bounding box center [198, 314] width 8 height 13
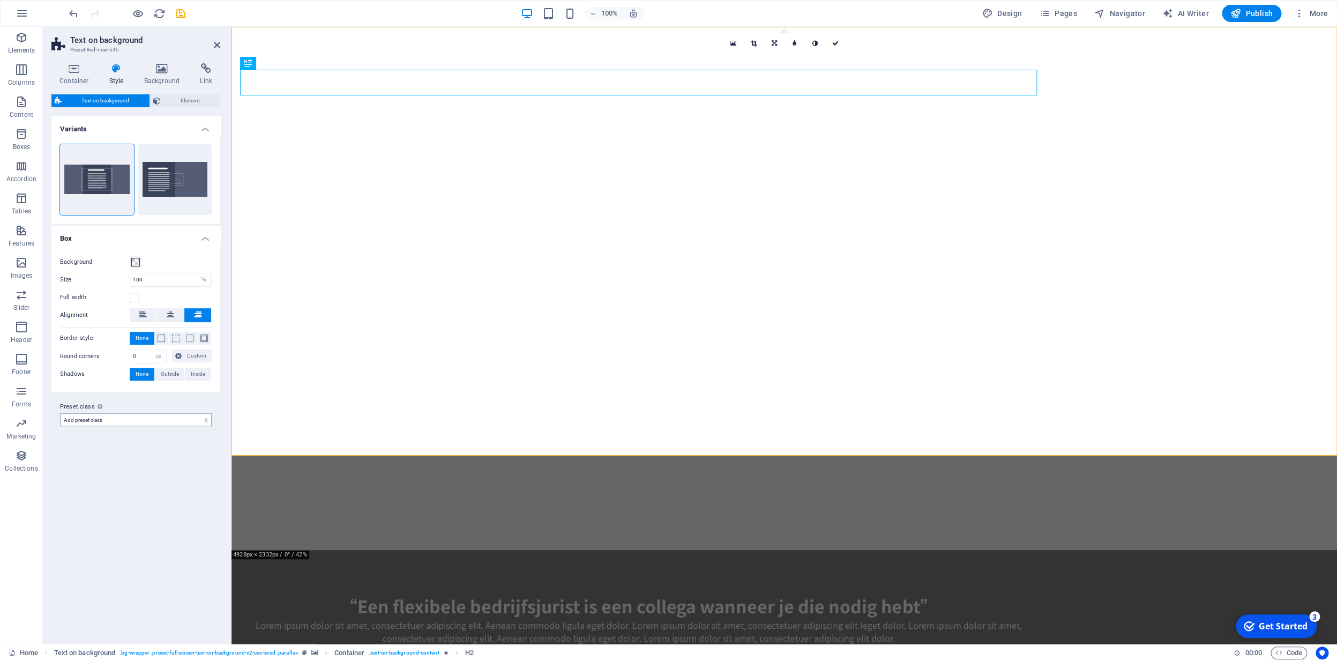
click option "Add preset class" at bounding box center [0, 0] width 0 height 0
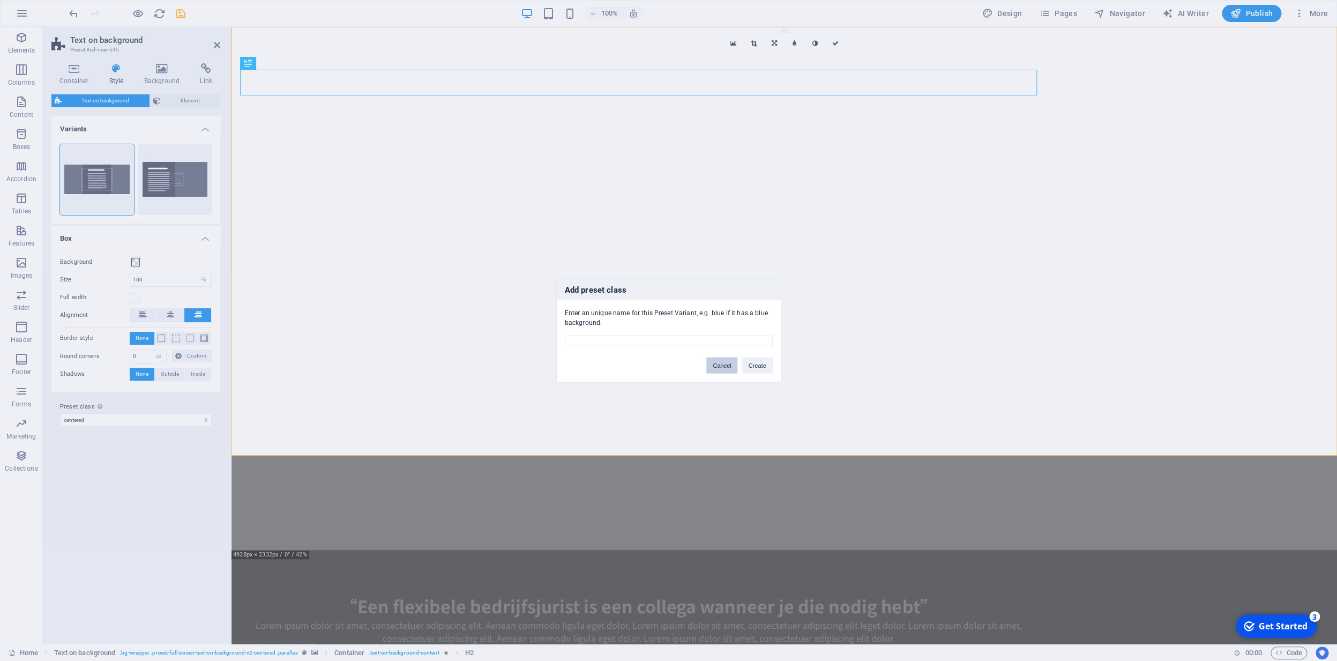
click at [726, 367] on button "Cancel" at bounding box center [722, 365] width 31 height 16
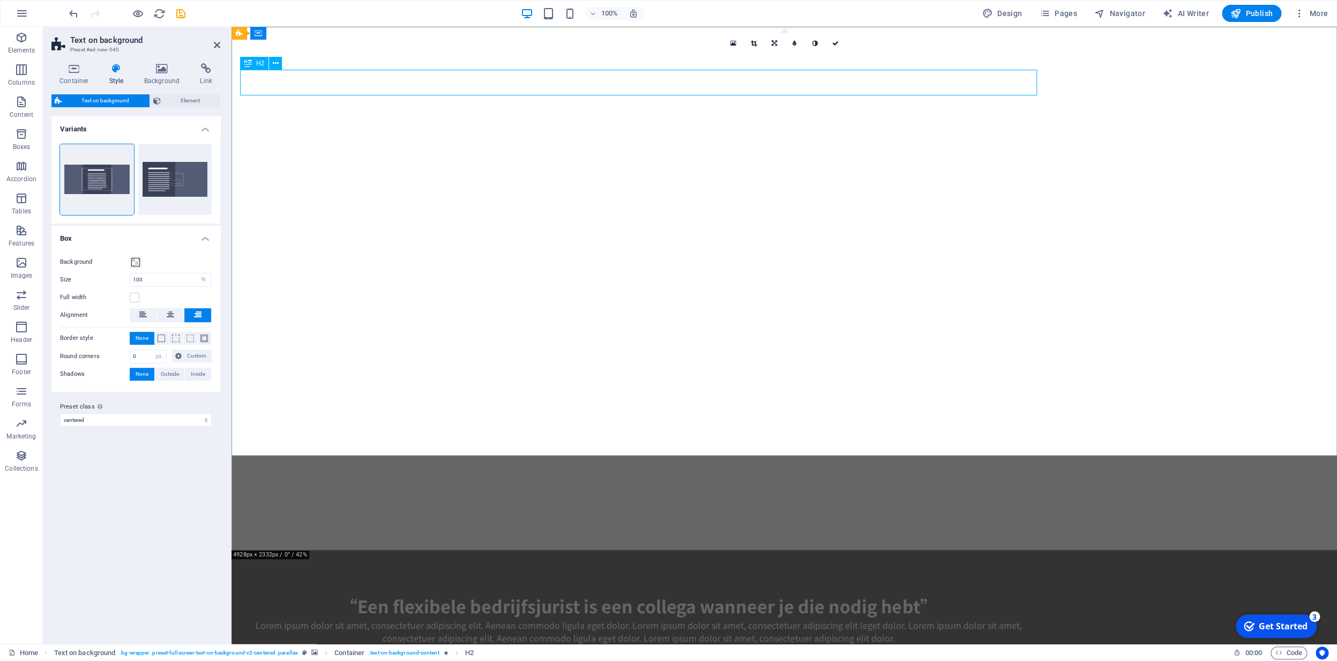
click at [374, 593] on div "“Een flexibele bedrijfsjurist is een collega wanneer je die nodig hebt”" at bounding box center [639, 606] width 798 height 26
select select "preset-fullscreen-text-on-background-v2-default"
click at [183, 356] on button "Custom" at bounding box center [192, 356] width 40 height 13
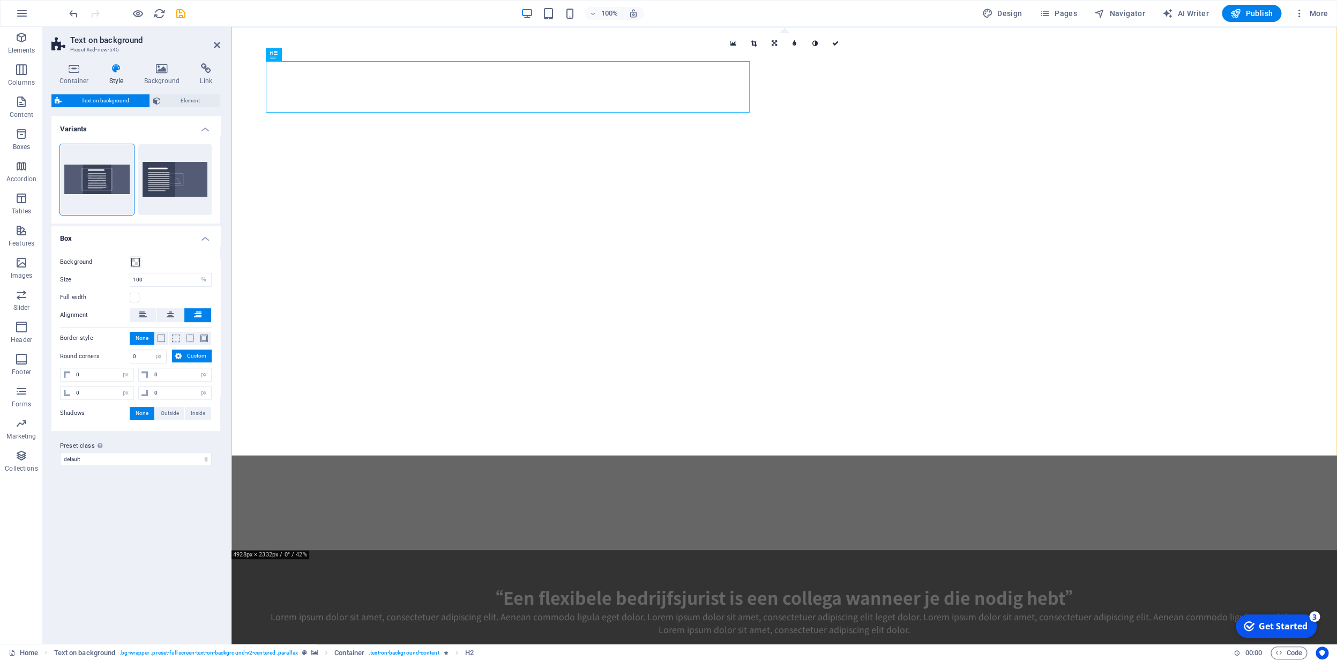
click at [204, 239] on h4 "Box" at bounding box center [135, 235] width 169 height 19
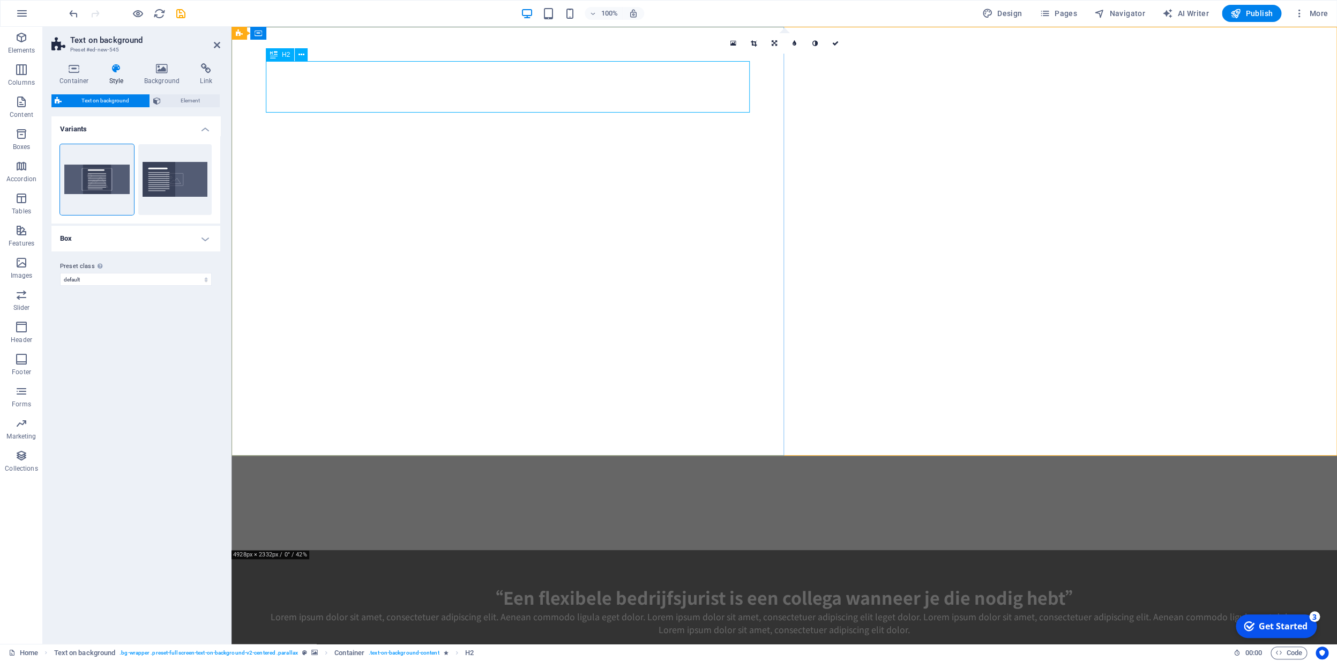
click at [348, 584] on div "“Een flexibele bedrijfsjurist is een collega wanneer je die nodig hebt”" at bounding box center [784, 597] width 1037 height 26
click at [166, 103] on span "Element" at bounding box center [190, 100] width 53 height 13
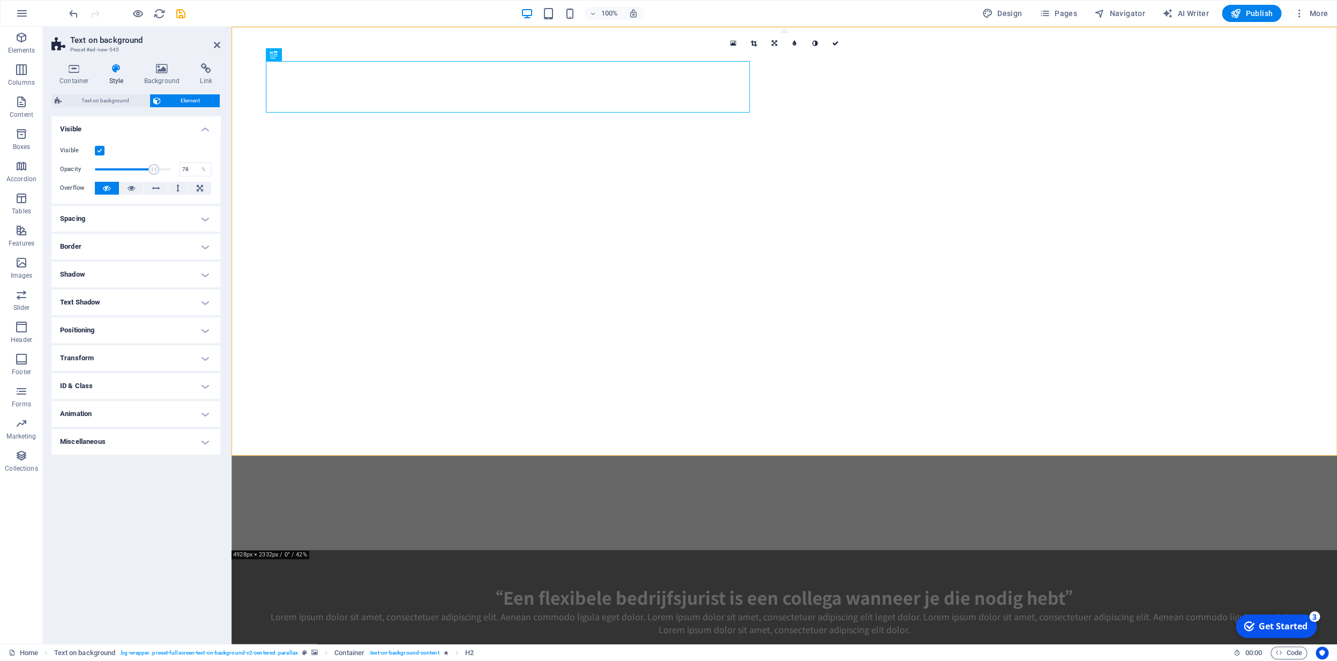
drag, startPoint x: 168, startPoint y: 168, endPoint x: 154, endPoint y: 170, distance: 14.0
click at [153, 169] on span at bounding box center [153, 169] width 11 height 11
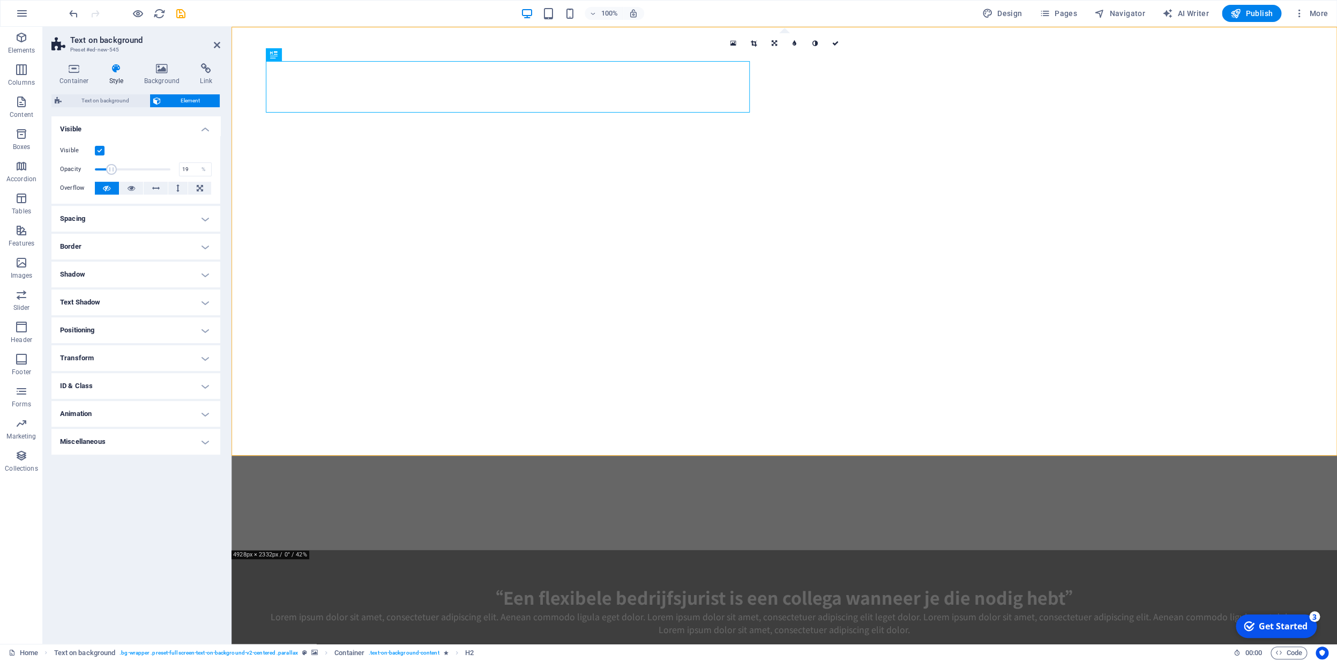
drag, startPoint x: 153, startPoint y: 168, endPoint x: 109, endPoint y: 160, distance: 44.8
click at [108, 159] on div "Visible Opacity 19 % Overflow" at bounding box center [135, 170] width 169 height 68
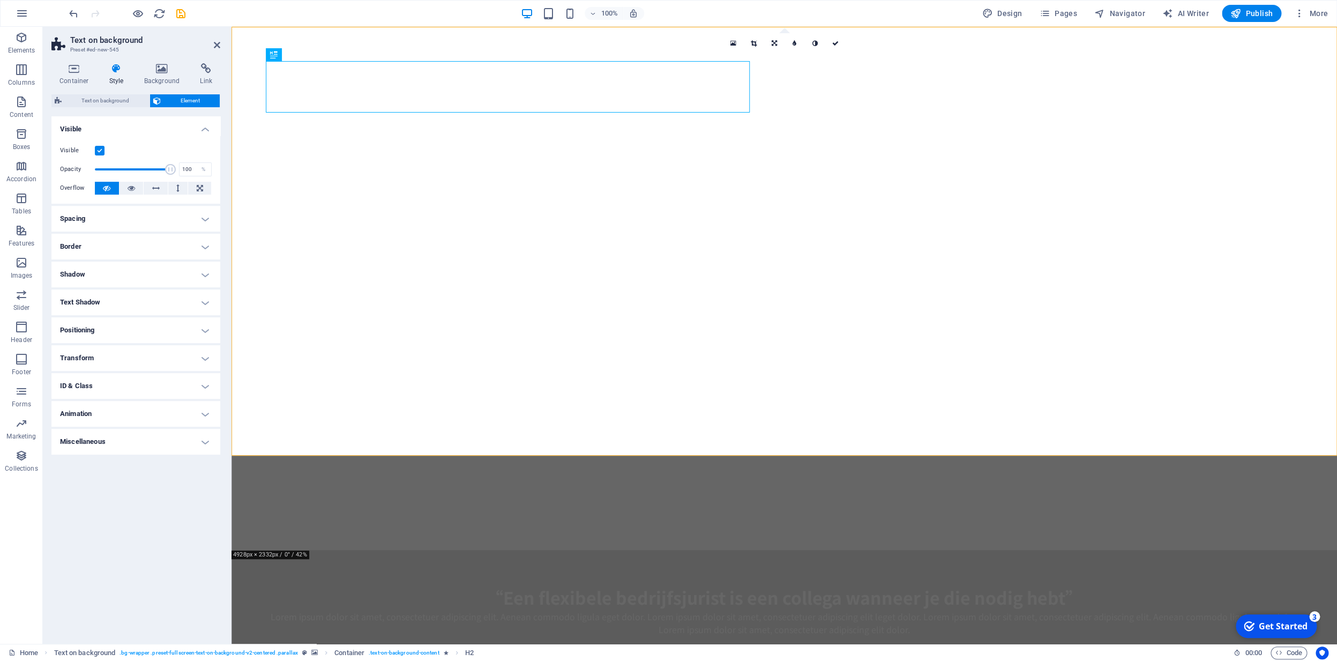
drag, startPoint x: 111, startPoint y: 167, endPoint x: 174, endPoint y: 170, distance: 63.4
click at [176, 169] on span at bounding box center [170, 169] width 11 height 11
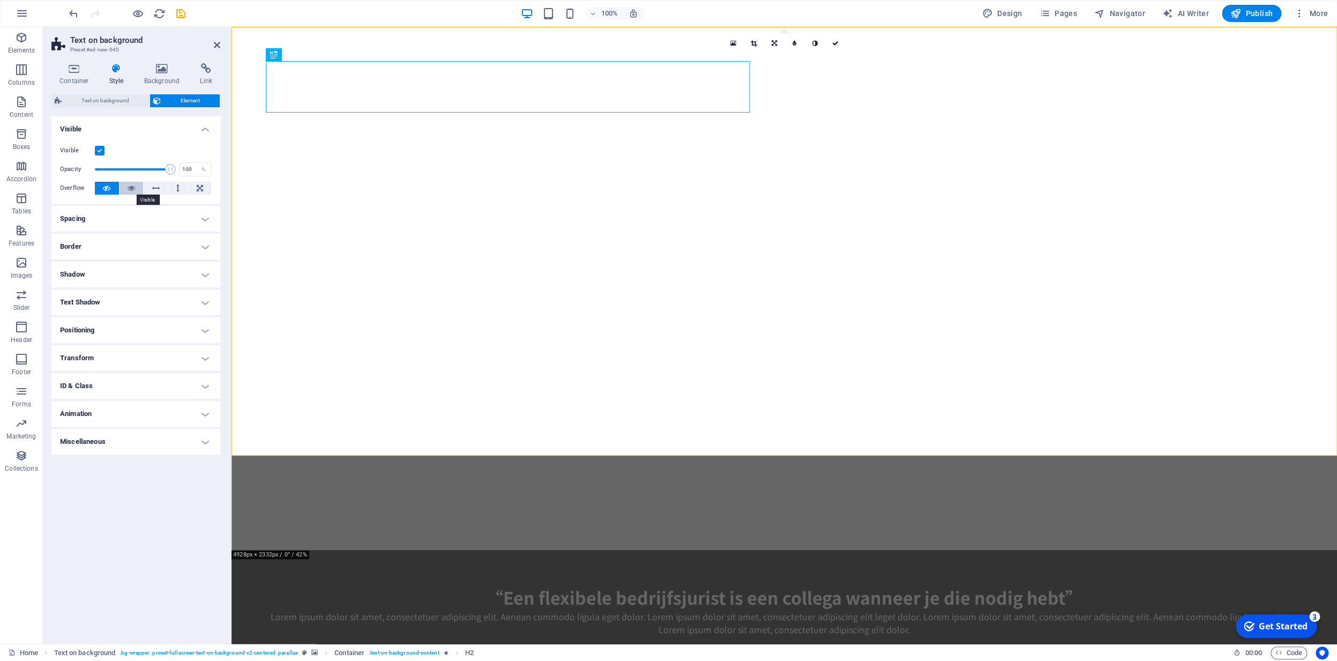
click at [130, 189] on icon at bounding box center [132, 188] width 8 height 13
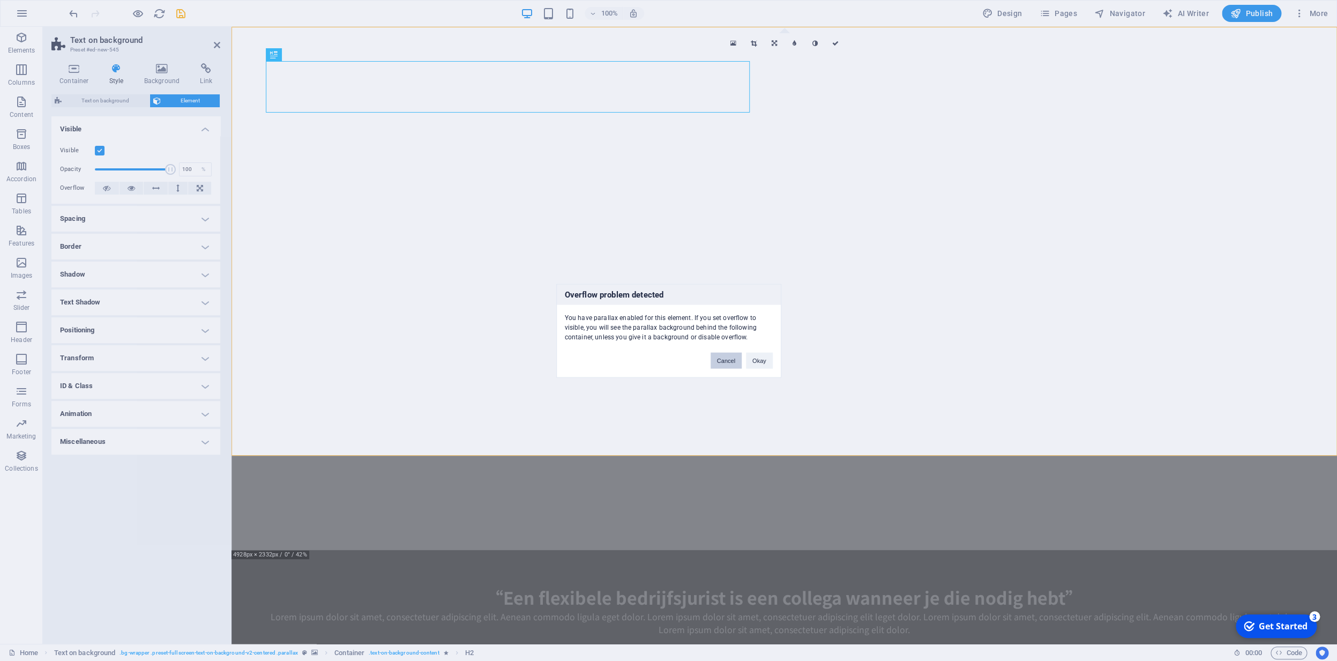
click at [729, 365] on button "Cancel" at bounding box center [726, 360] width 31 height 16
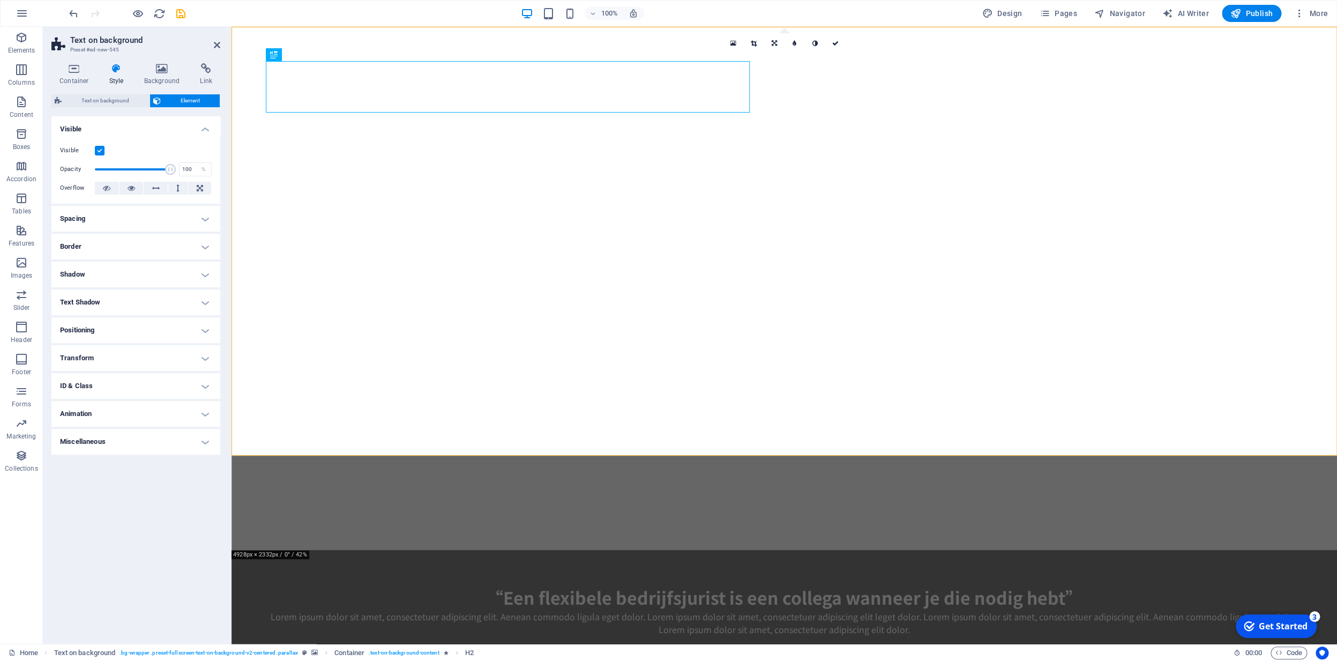
click at [101, 149] on label at bounding box center [100, 151] width 10 height 10
click at [0, 0] on input "Visible" at bounding box center [0, 0] width 0 height 0
click at [104, 152] on label at bounding box center [100, 151] width 10 height 10
click at [0, 0] on input "Visible" at bounding box center [0, 0] width 0 height 0
click at [203, 191] on icon at bounding box center [200, 188] width 6 height 13
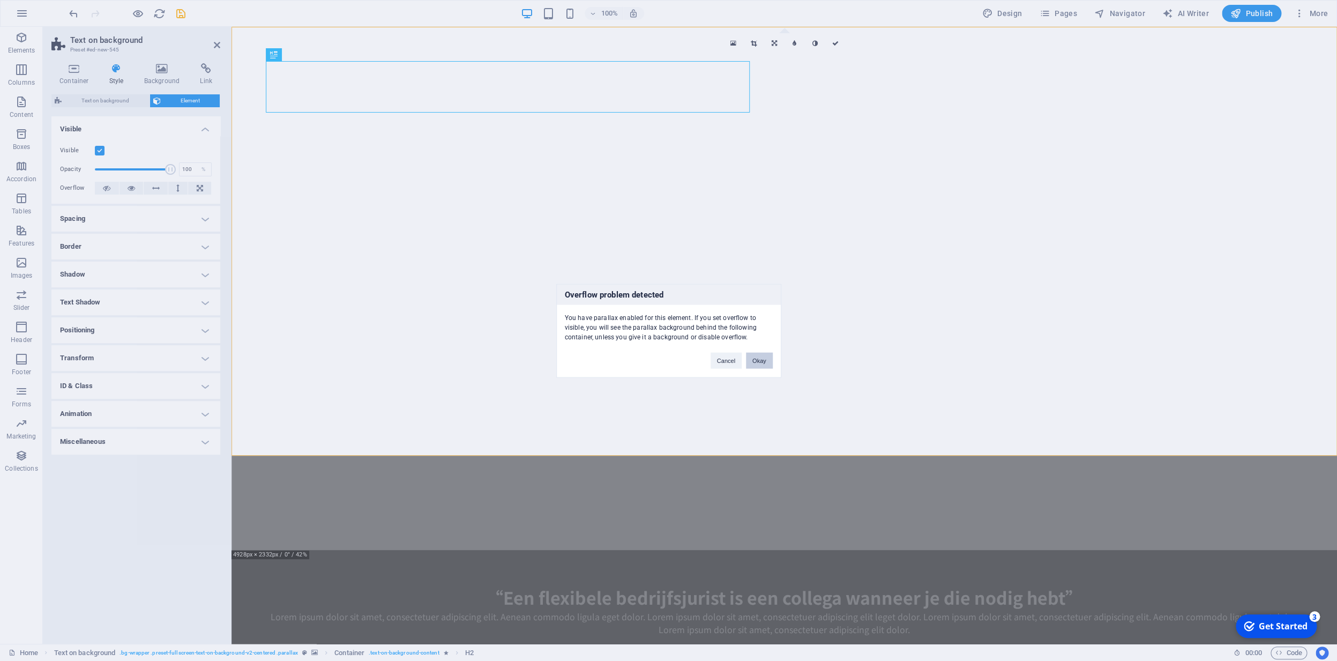
click at [764, 361] on button "Okay" at bounding box center [759, 360] width 27 height 16
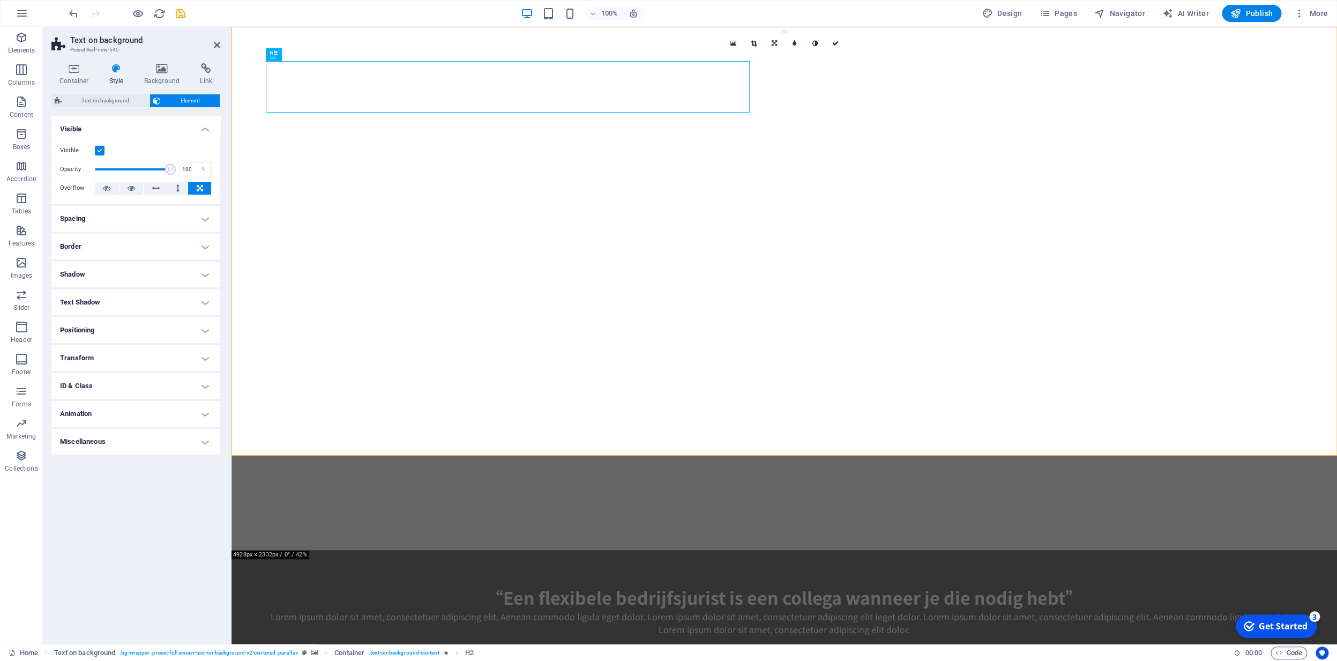
click at [103, 150] on label at bounding box center [100, 151] width 10 height 10
click at [0, 0] on input "Visible" at bounding box center [0, 0] width 0 height 0
click at [102, 152] on label at bounding box center [100, 151] width 10 height 10
click at [0, 0] on input "Visible" at bounding box center [0, 0] width 0 height 0
click at [104, 153] on label at bounding box center [100, 151] width 10 height 10
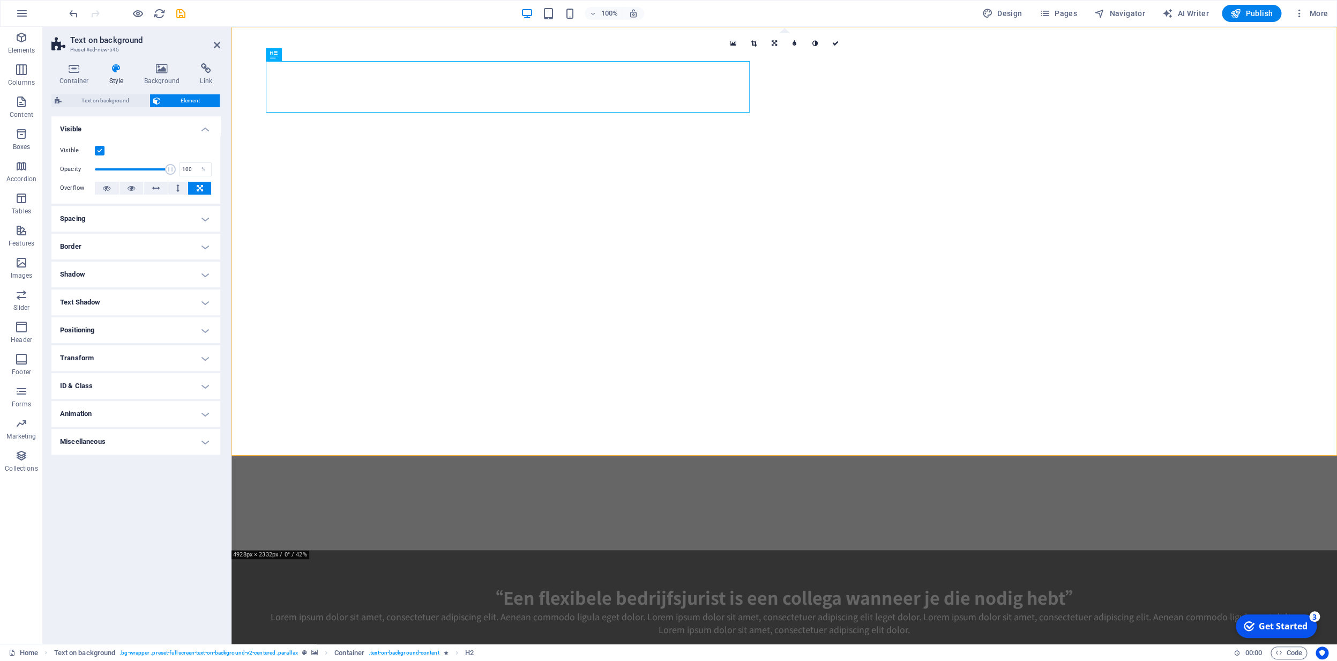
click at [0, 0] on input "Visible" at bounding box center [0, 0] width 0 height 0
click at [103, 153] on label at bounding box center [100, 151] width 10 height 10
click at [0, 0] on input "Visible" at bounding box center [0, 0] width 0 height 0
drag, startPoint x: 168, startPoint y: 170, endPoint x: 147, endPoint y: 170, distance: 20.9
click at [147, 168] on span at bounding box center [147, 169] width 11 height 11
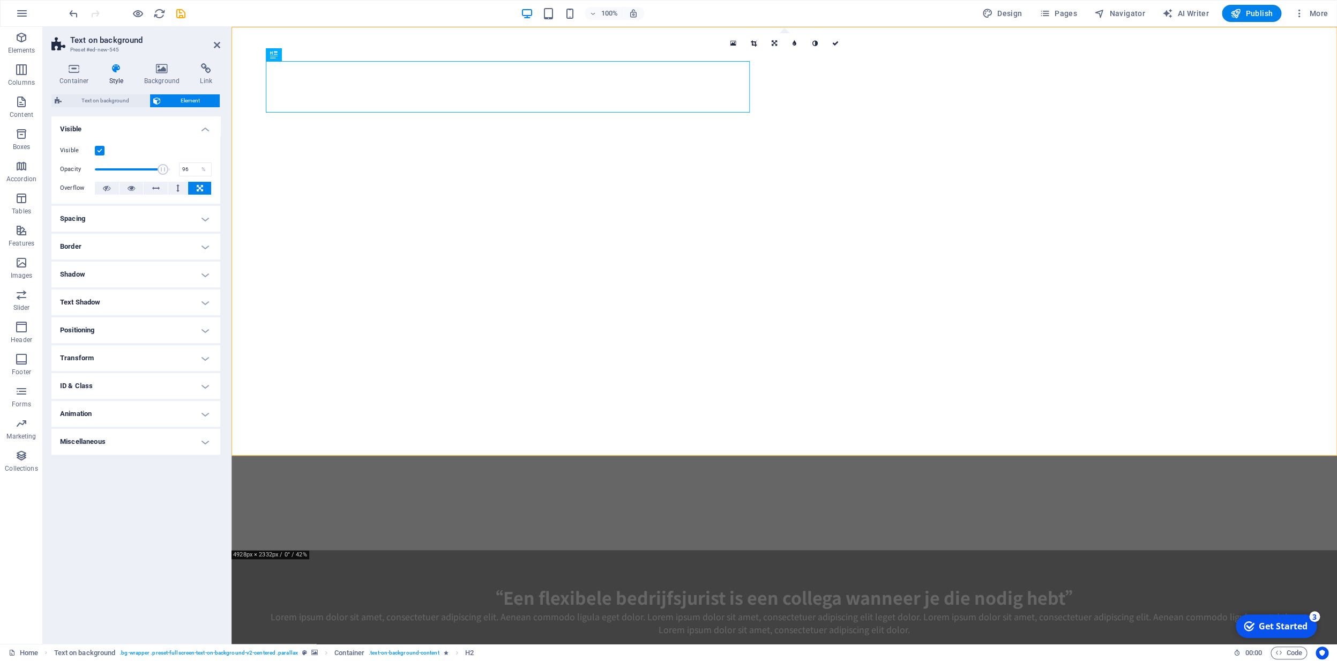
type input "100"
drag, startPoint x: 146, startPoint y: 164, endPoint x: 183, endPoint y: 172, distance: 38.4
click at [185, 172] on div "Opacity 100 %" at bounding box center [136, 169] width 152 height 16
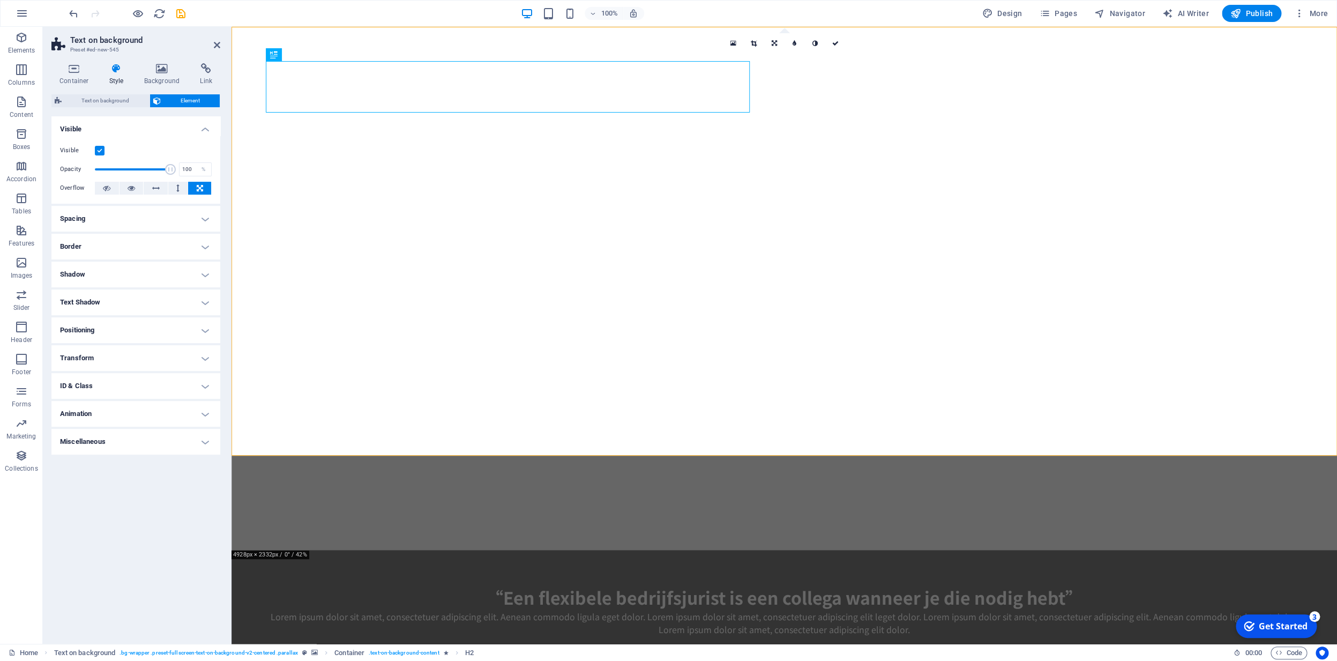
click at [125, 330] on h4 "Positioning" at bounding box center [135, 330] width 169 height 26
click at [87, 368] on p "Default positioning." at bounding box center [136, 367] width 152 height 9
click at [96, 350] on span "Static" at bounding box center [97, 351] width 13 height 13
click at [95, 352] on span "Static" at bounding box center [97, 351] width 13 height 13
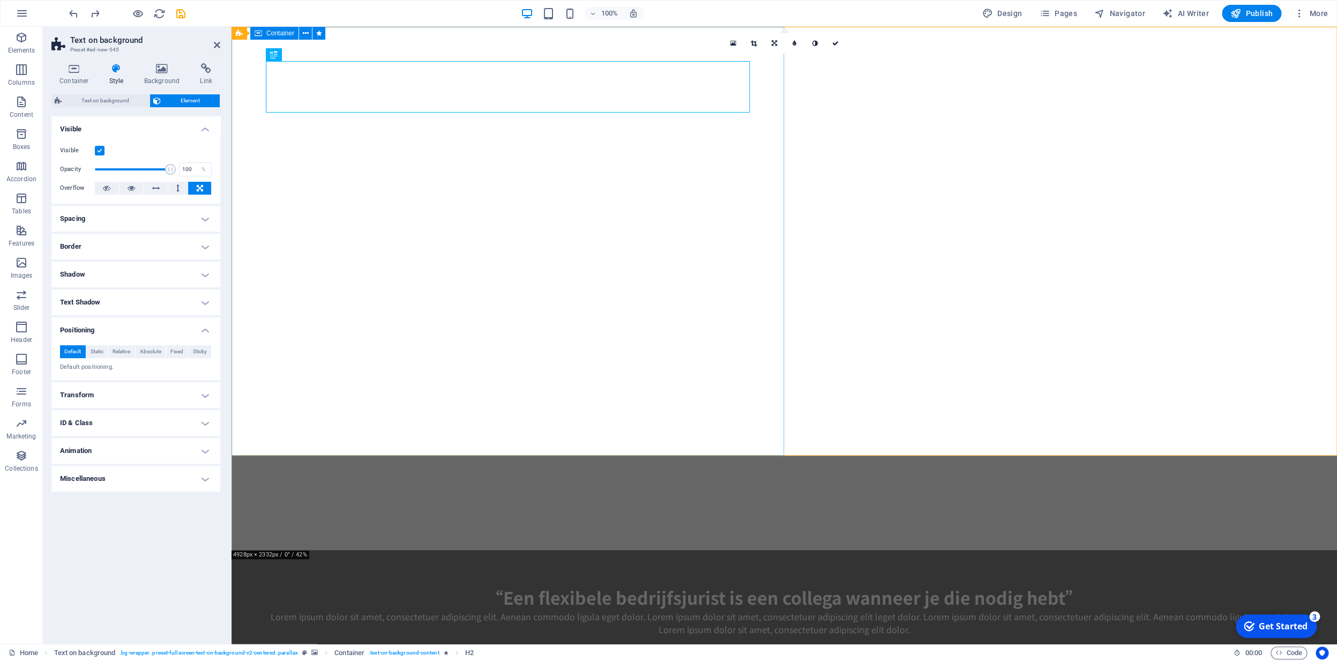
click at [100, 395] on h4 "Transform" at bounding box center [135, 395] width 169 height 26
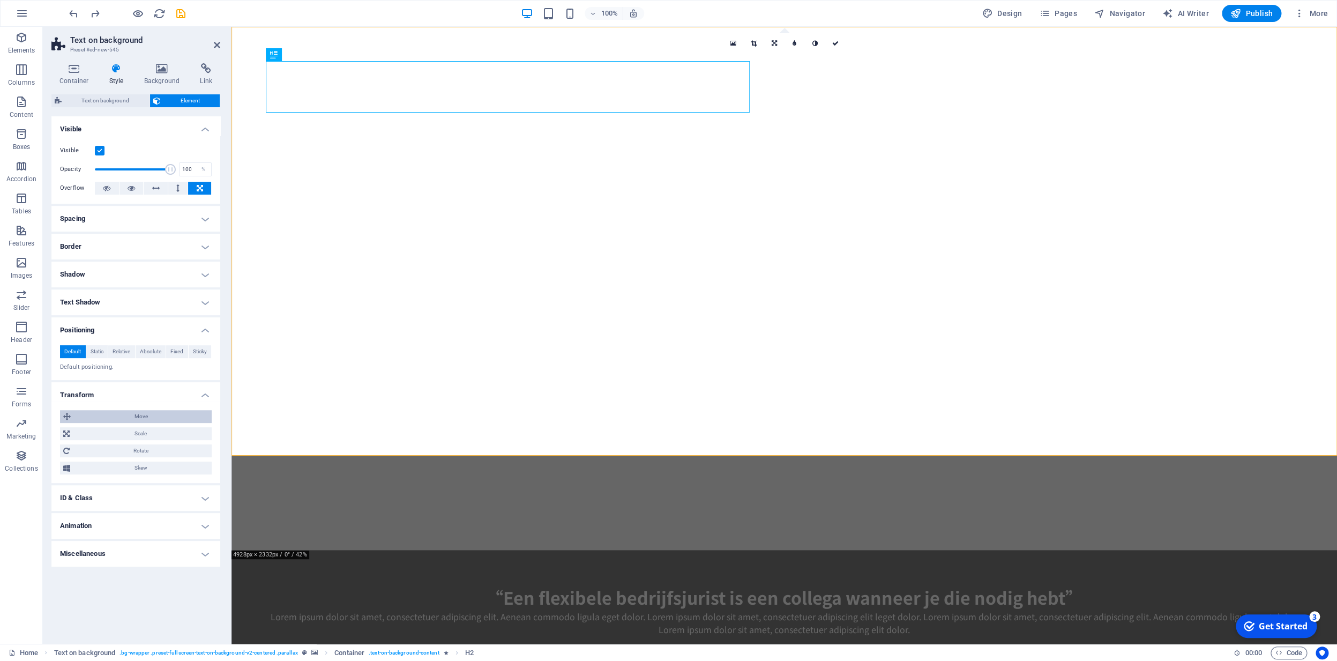
click at [92, 415] on span "Move" at bounding box center [141, 416] width 135 height 13
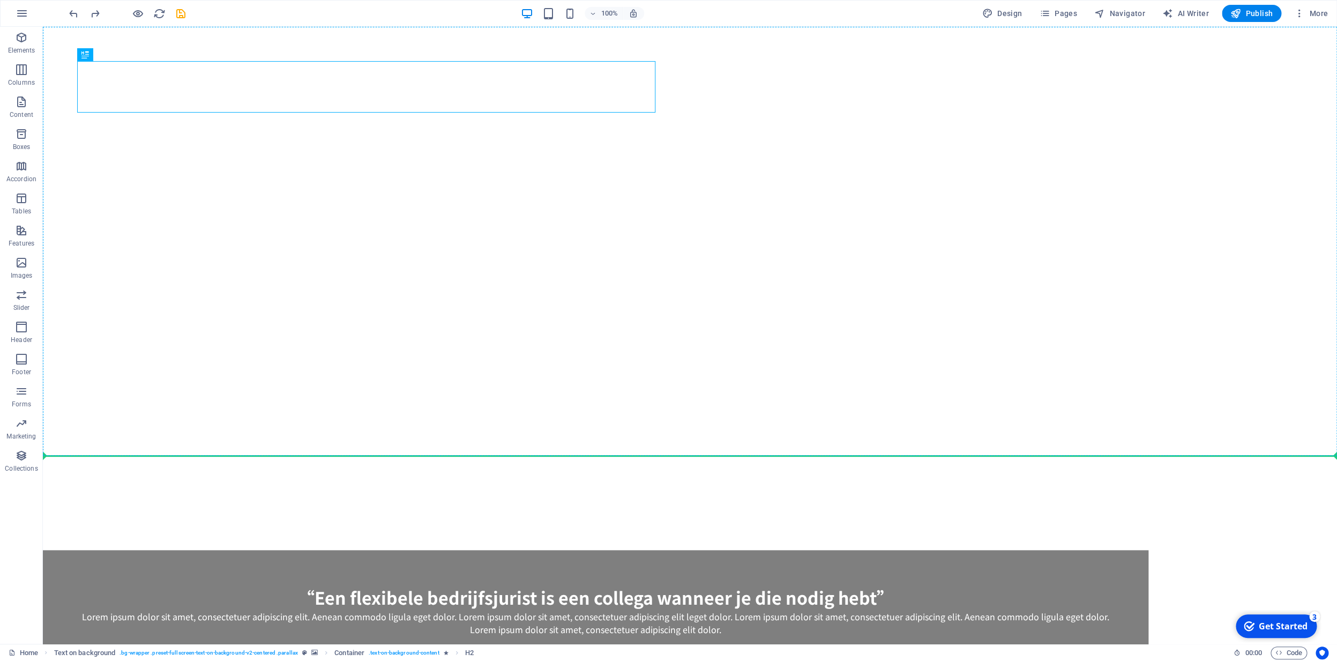
drag, startPoint x: 123, startPoint y: 77, endPoint x: 273, endPoint y: 317, distance: 283.5
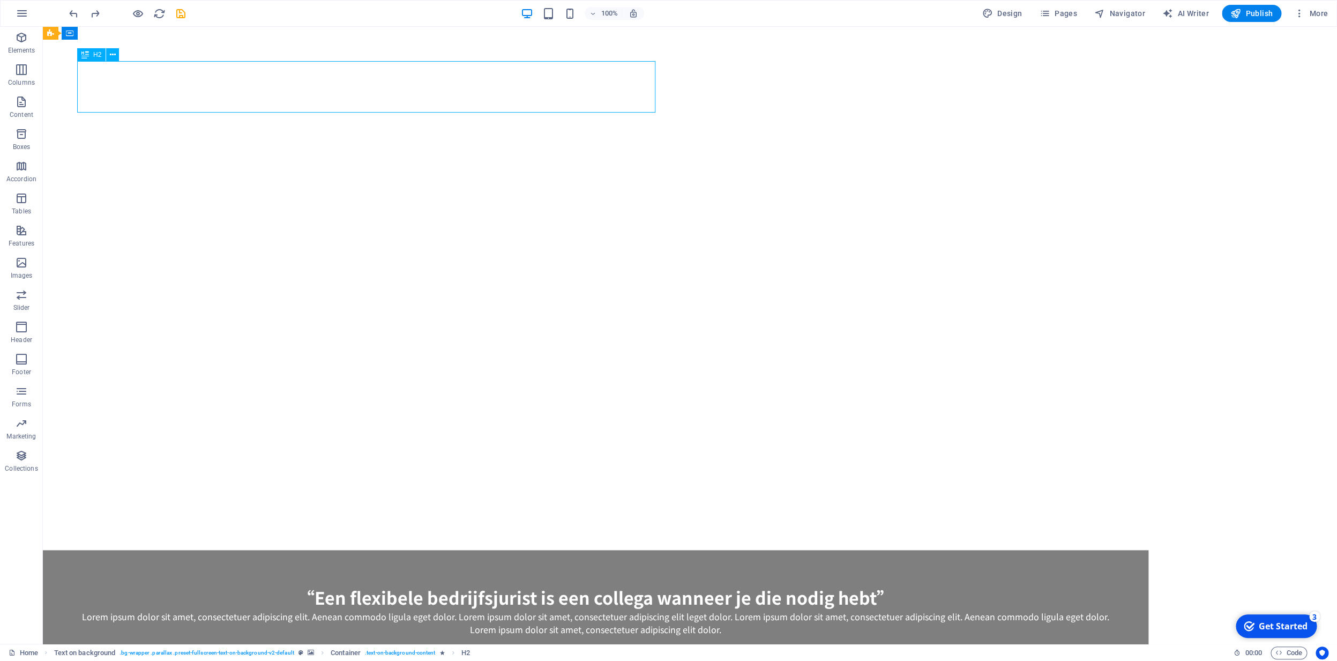
drag, startPoint x: 327, startPoint y: 83, endPoint x: 330, endPoint y: 95, distance: 12.6
click at [328, 584] on div "“Een flexibele bedrijfsjurist is een collega wanneer je die nodig hebt”" at bounding box center [595, 597] width 1037 height 26
click at [256, 584] on div "“Een flexibele bedrijfsjurist is een collega wanneer je die nodig hebt”" at bounding box center [595, 597] width 1037 height 26
click at [300, 584] on div "“Een flexibele bedrijfsjurist is een collega wanneer je die nodig hebt”" at bounding box center [595, 597] width 1037 height 26
click at [114, 55] on icon at bounding box center [113, 54] width 6 height 11
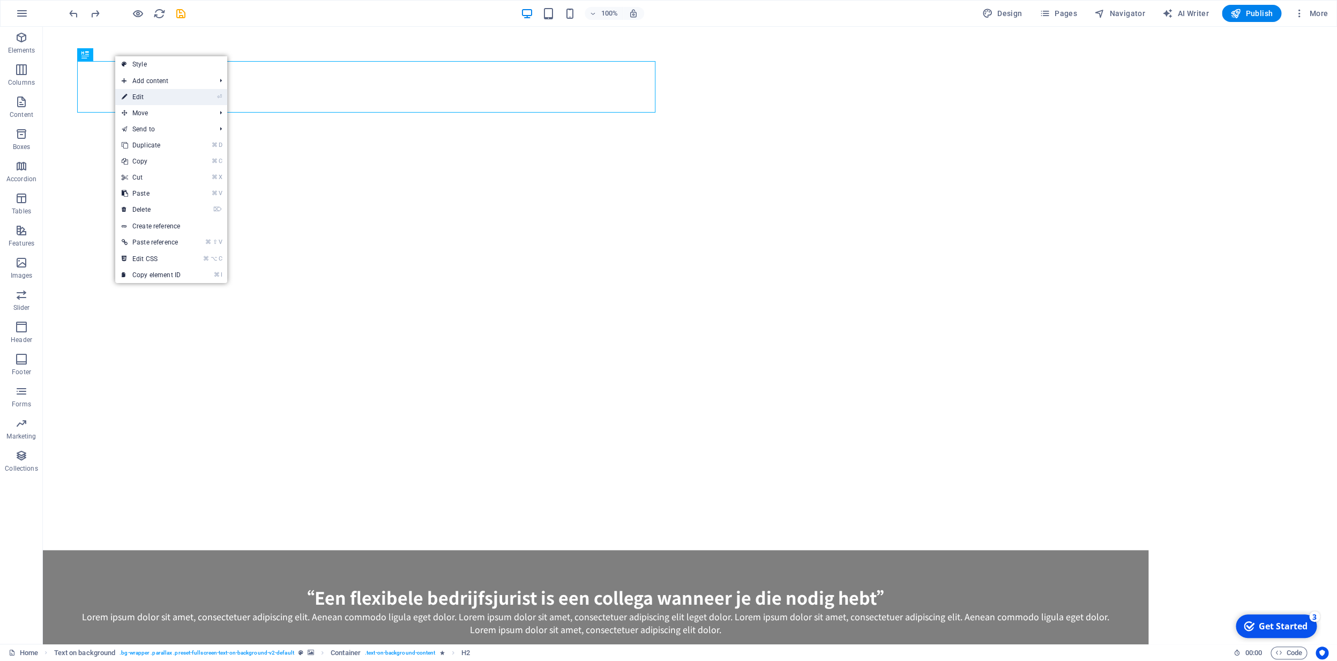
click at [174, 96] on link "⏎ Edit" at bounding box center [151, 97] width 72 height 16
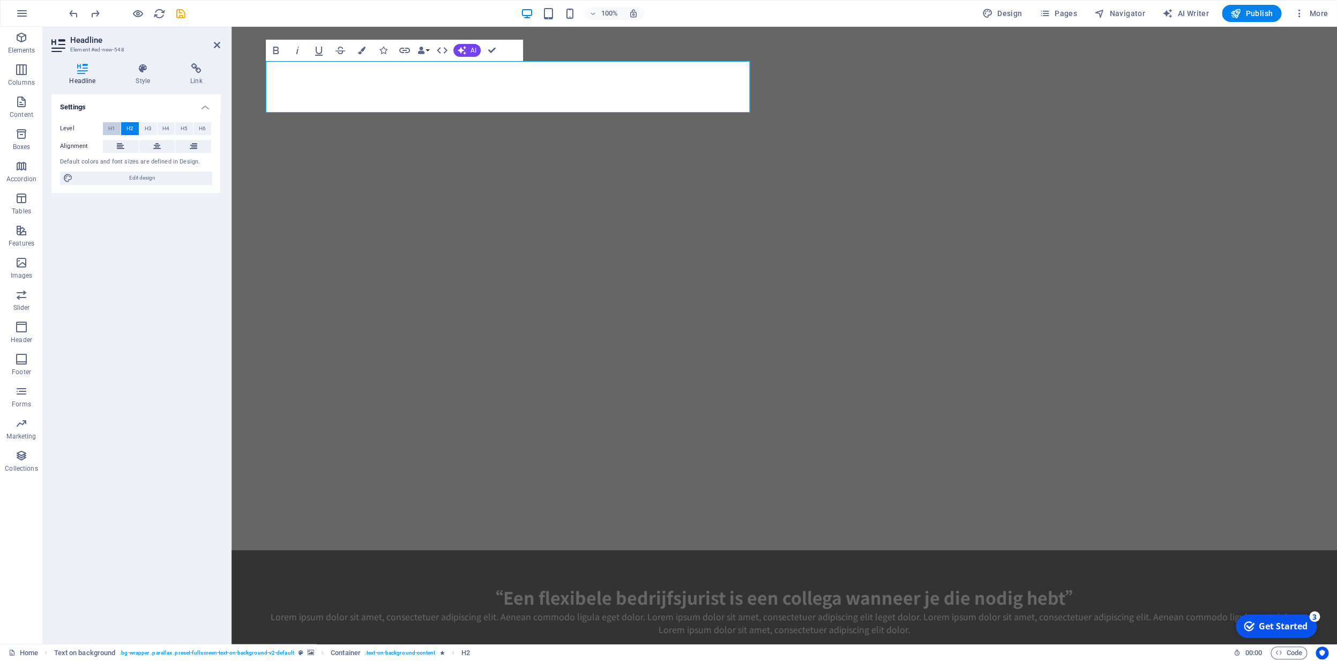
click at [115, 128] on button "H1" at bounding box center [112, 128] width 18 height 13
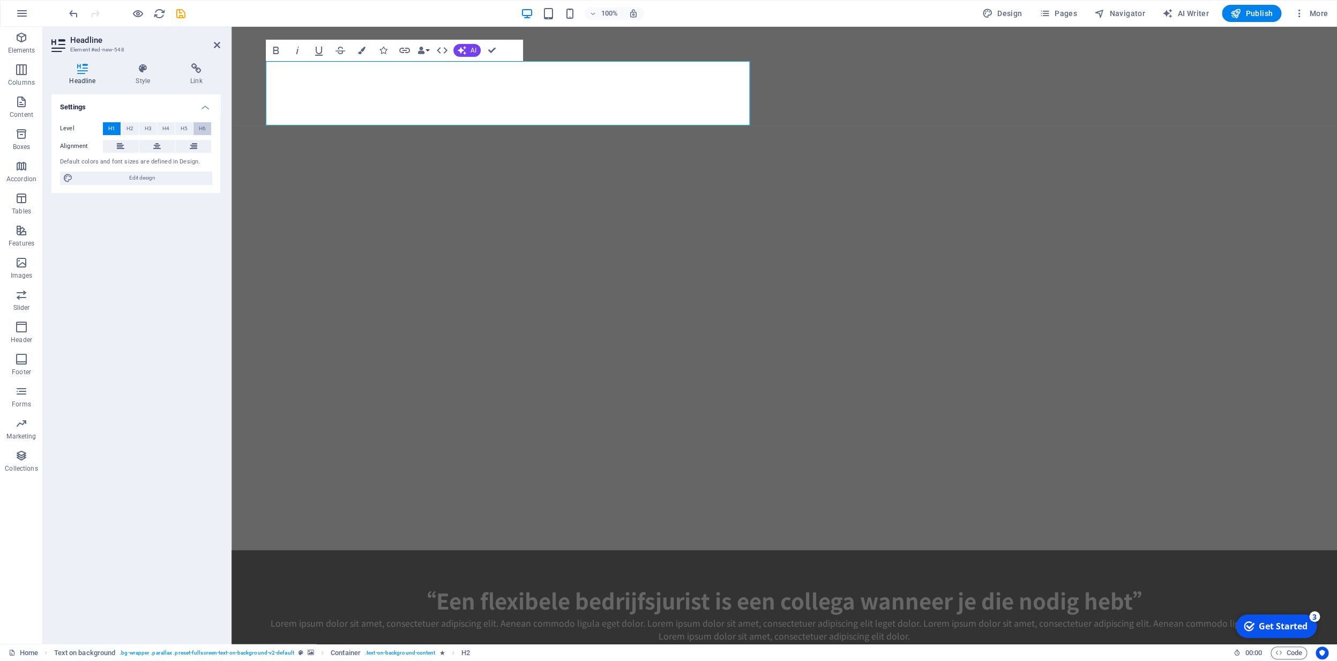
click at [204, 129] on span "H6" at bounding box center [202, 128] width 7 height 13
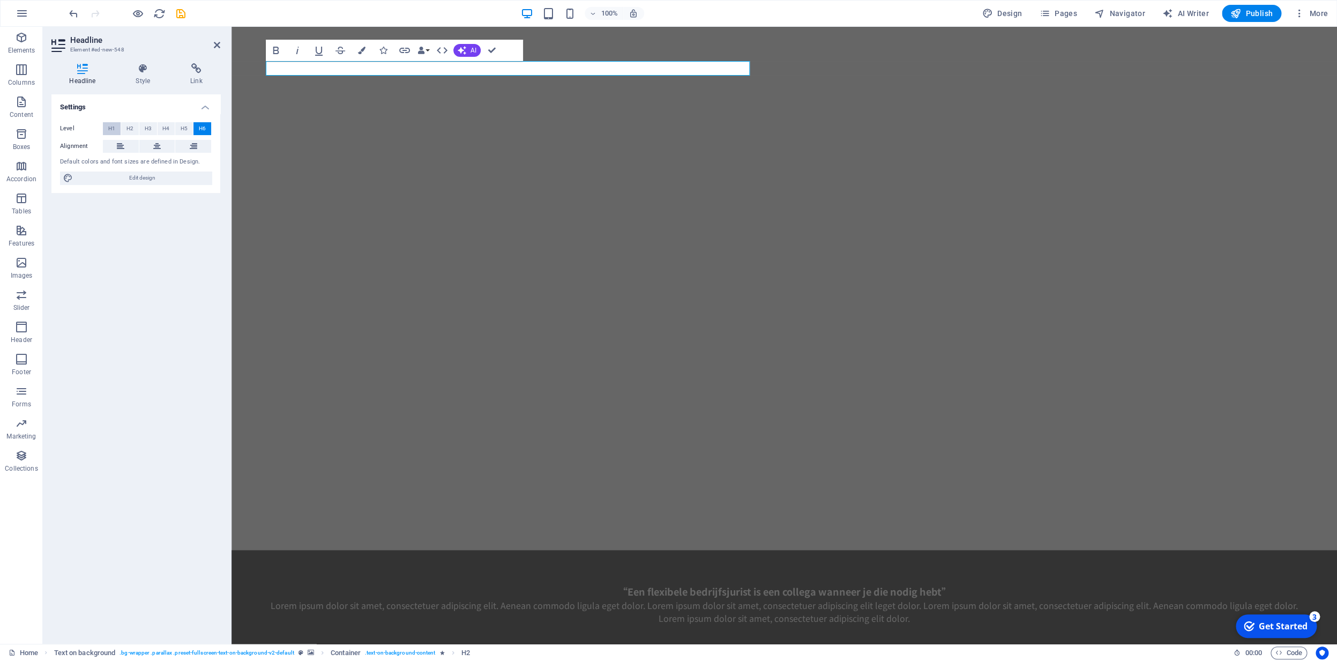
click at [114, 129] on span "H1" at bounding box center [111, 128] width 7 height 13
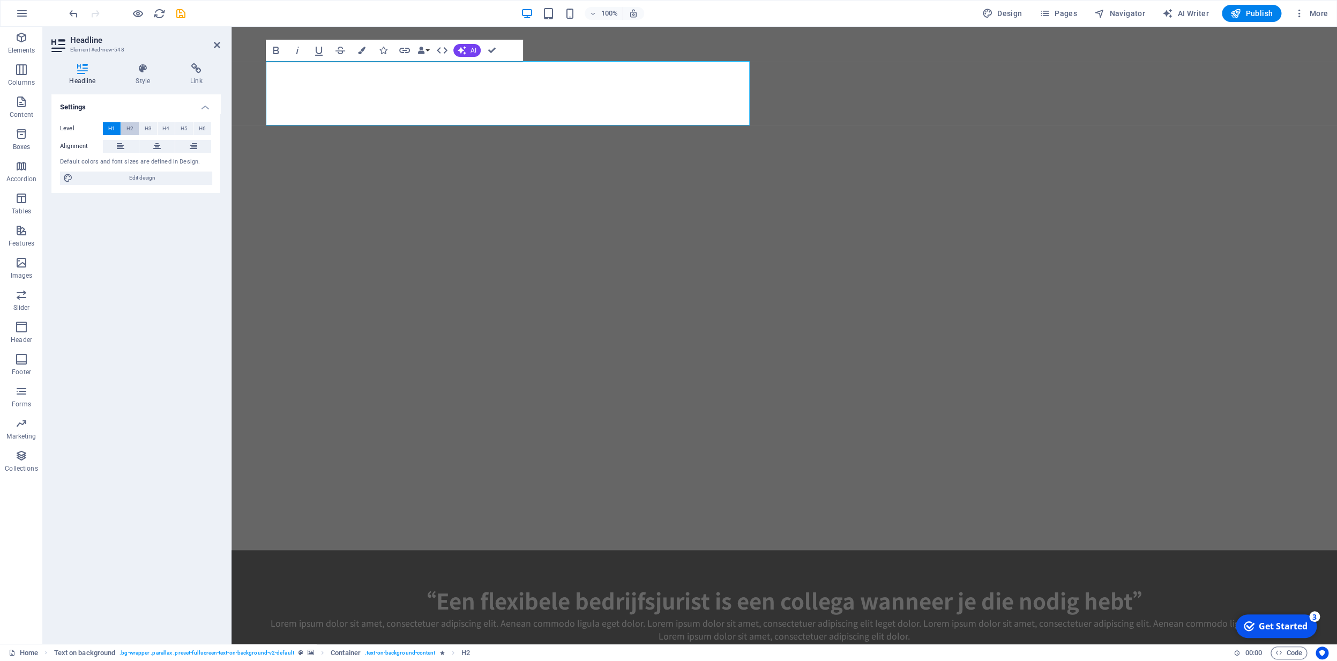
click at [130, 129] on span "H2" at bounding box center [130, 128] width 7 height 13
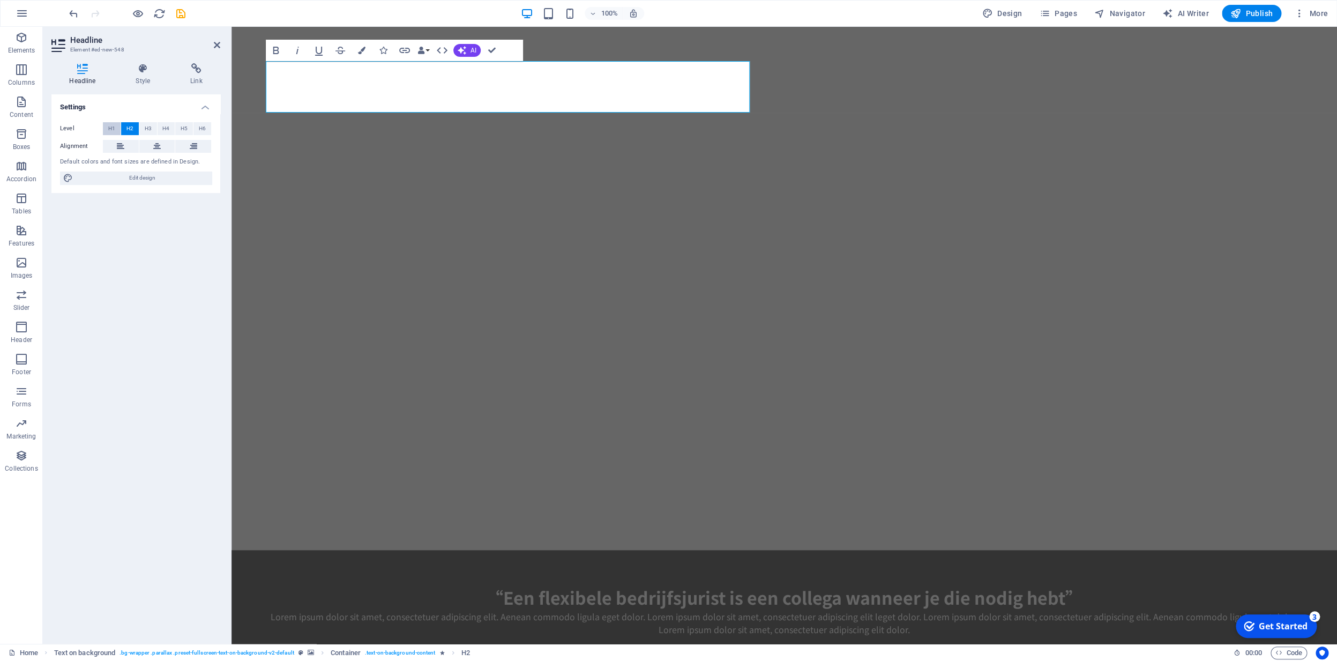
click at [113, 127] on span "H1" at bounding box center [111, 128] width 7 height 13
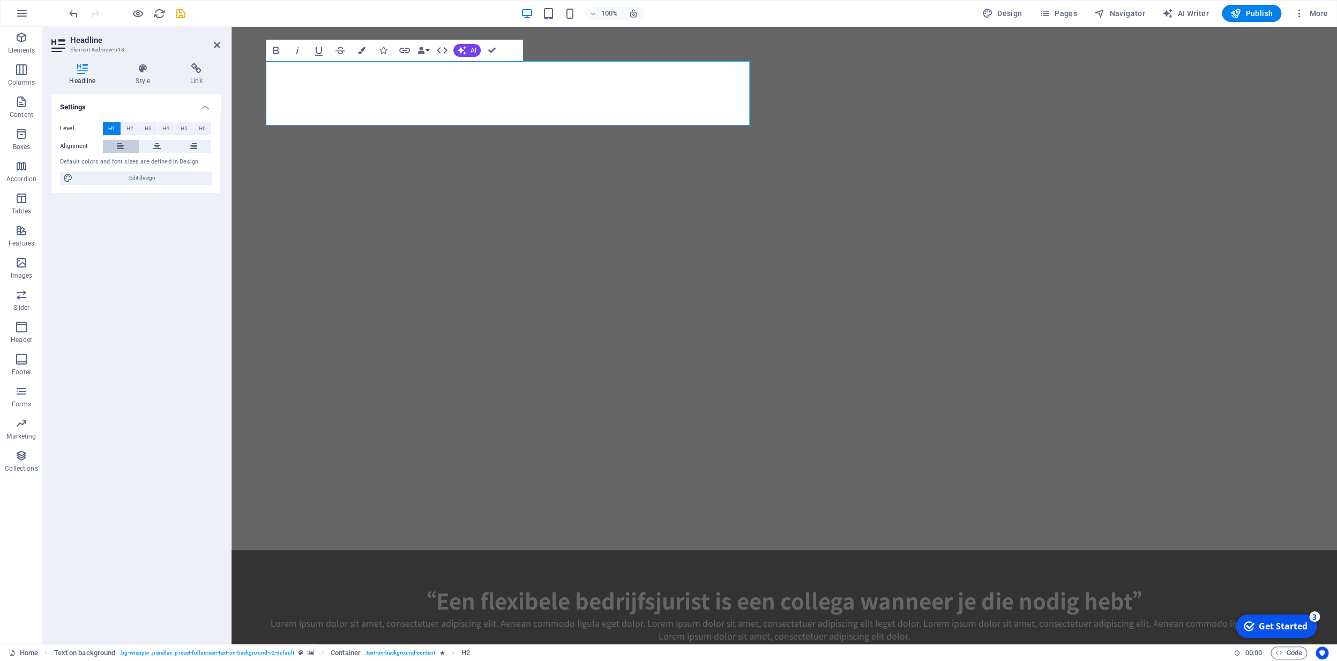
click at [119, 143] on icon at bounding box center [121, 146] width 8 height 13
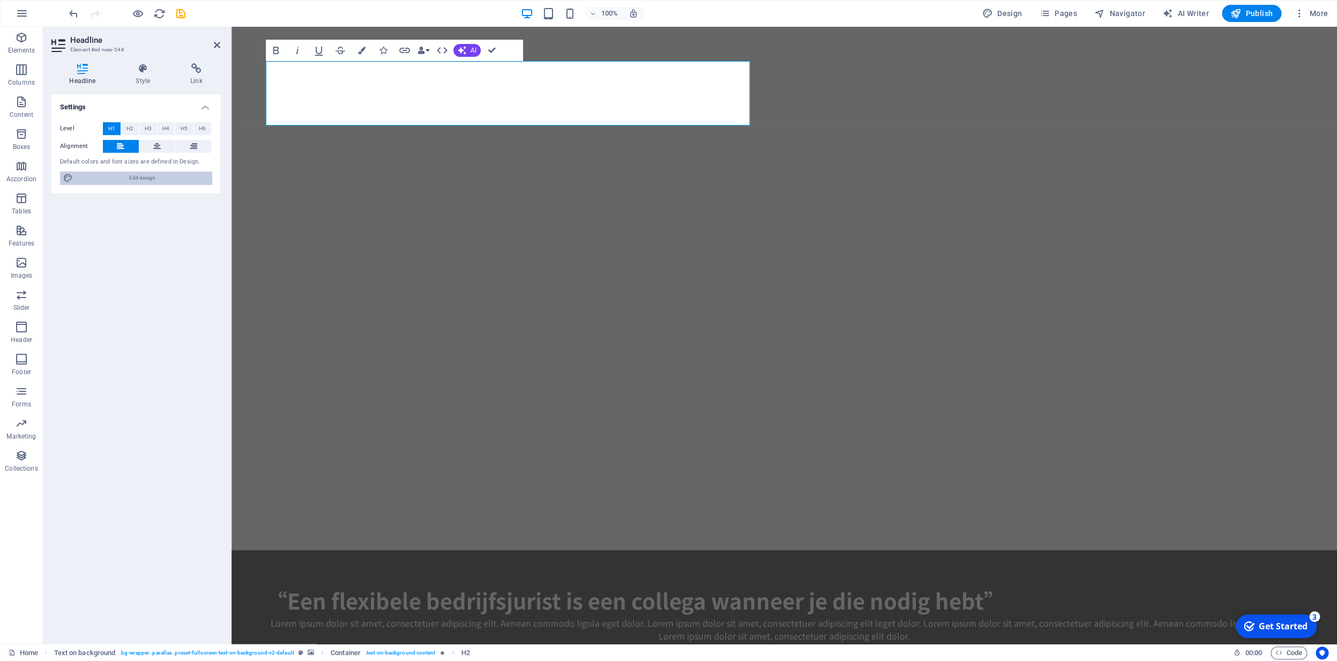
click at [136, 177] on span "Edit design" at bounding box center [142, 178] width 132 height 13
select select "px"
select select "400"
select select "px"
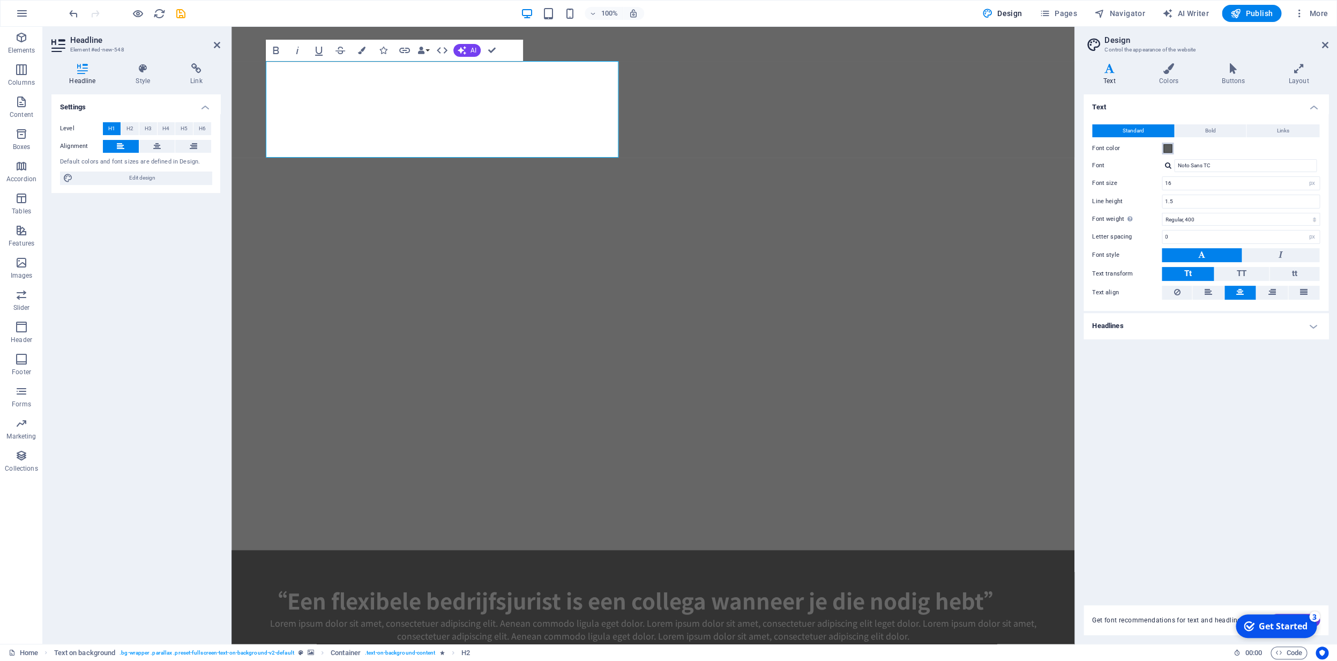
click at [1169, 147] on span at bounding box center [1168, 148] width 9 height 9
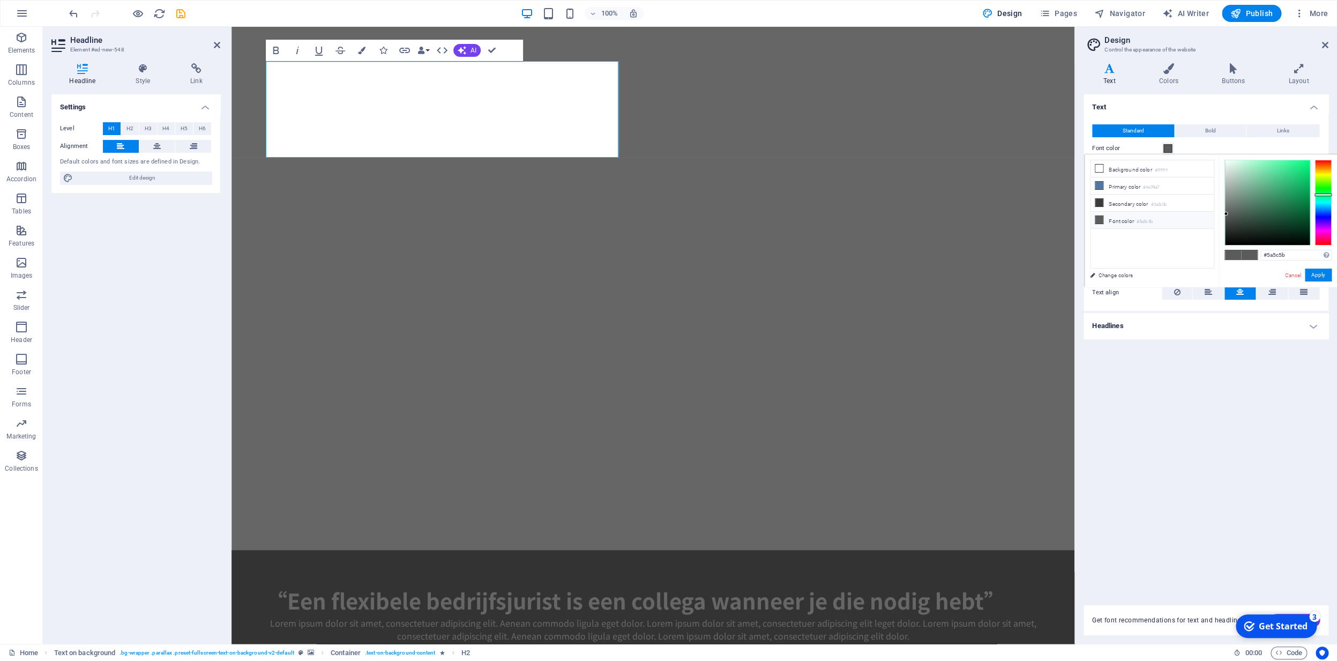
click at [1225, 163] on div at bounding box center [1267, 202] width 85 height 85
type input "#f0f6f3"
click at [1241, 254] on span at bounding box center [1249, 254] width 16 height 9
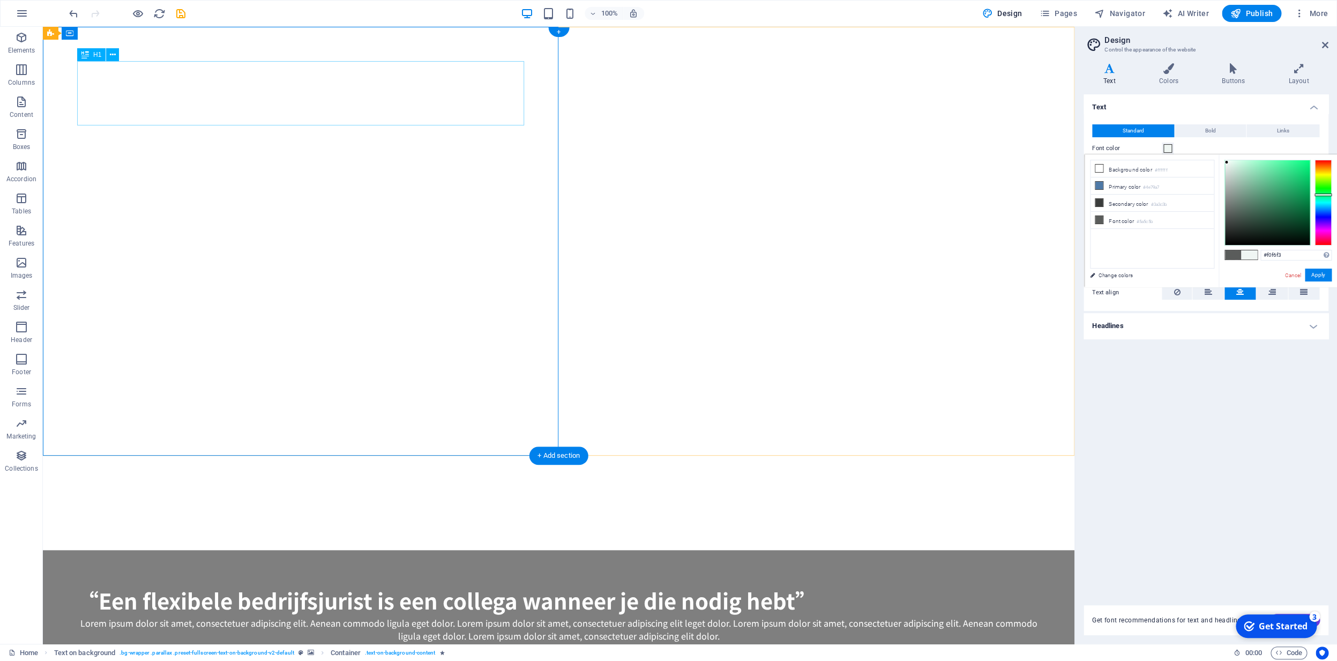
click at [273, 584] on div "“Een flexibele bedrijfsjurist is een collega wanneer je die nodig hebt”" at bounding box center [558, 600] width 963 height 32
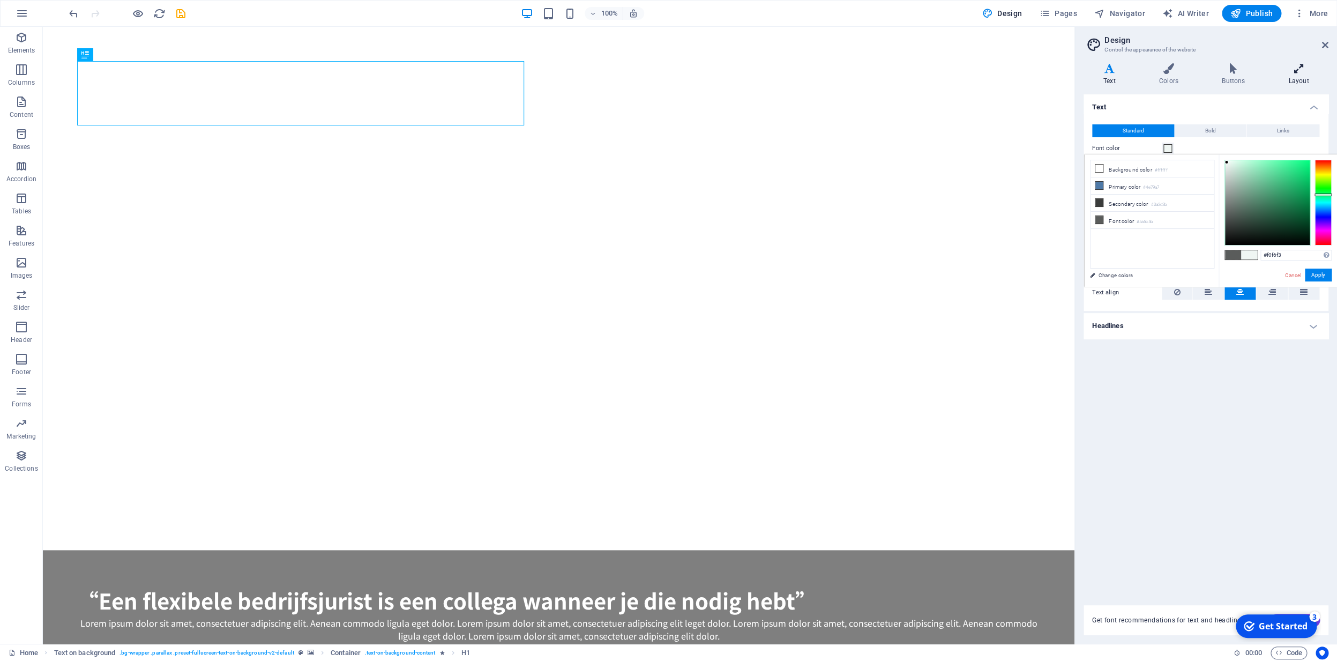
click at [1303, 78] on h4 "Layout" at bounding box center [1299, 74] width 60 height 23
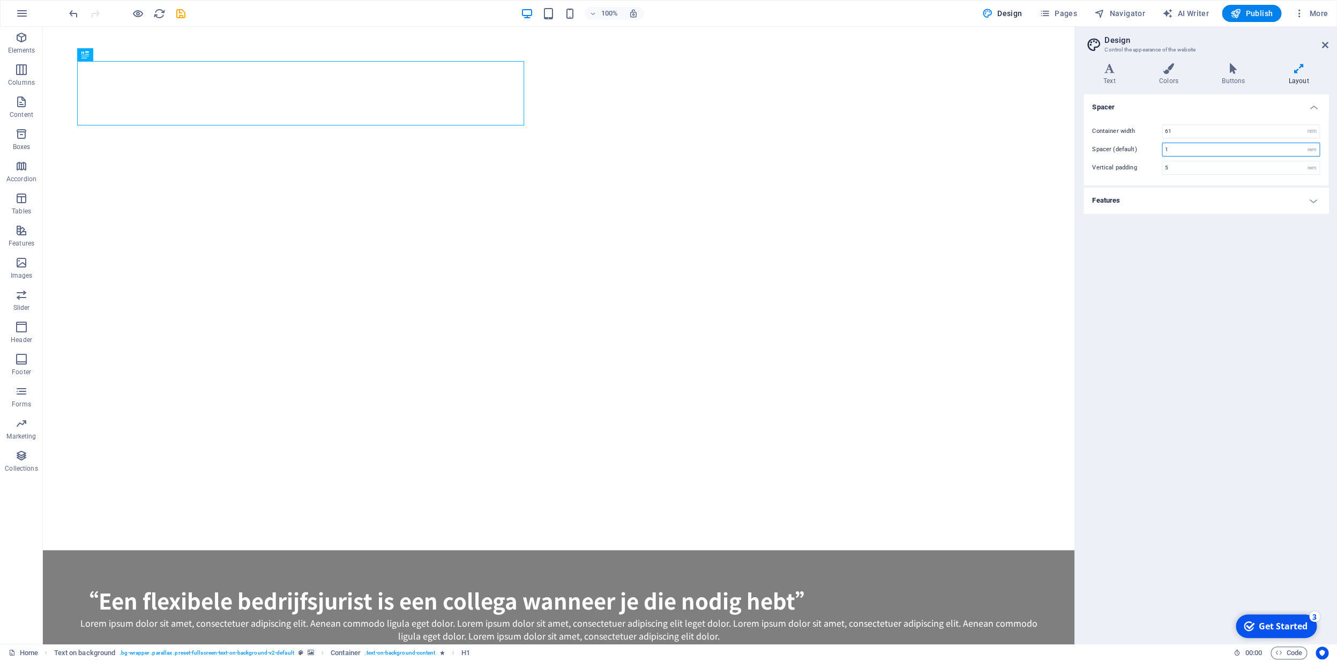
drag, startPoint x: 1173, startPoint y: 151, endPoint x: 1159, endPoint y: 152, distance: 13.4
click at [1163, 151] on input "1" at bounding box center [1241, 149] width 157 height 13
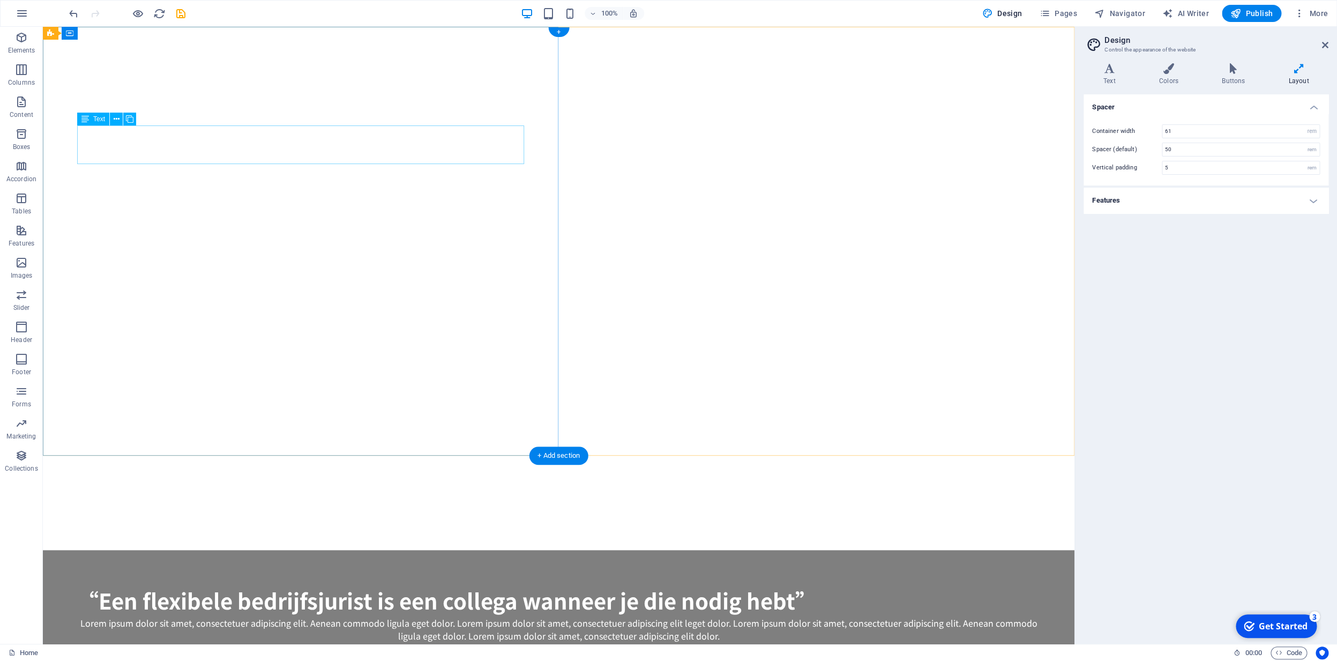
click at [475, 616] on div "Lorem ipsum dolor sit amet, consectetuer adipiscing elit. Aenean commodo ligula…" at bounding box center [558, 629] width 963 height 26
click at [480, 584] on div "“Een flexibele bedrijfsjurist is een collega wanneer je die nodig hebt”" at bounding box center [558, 600] width 963 height 32
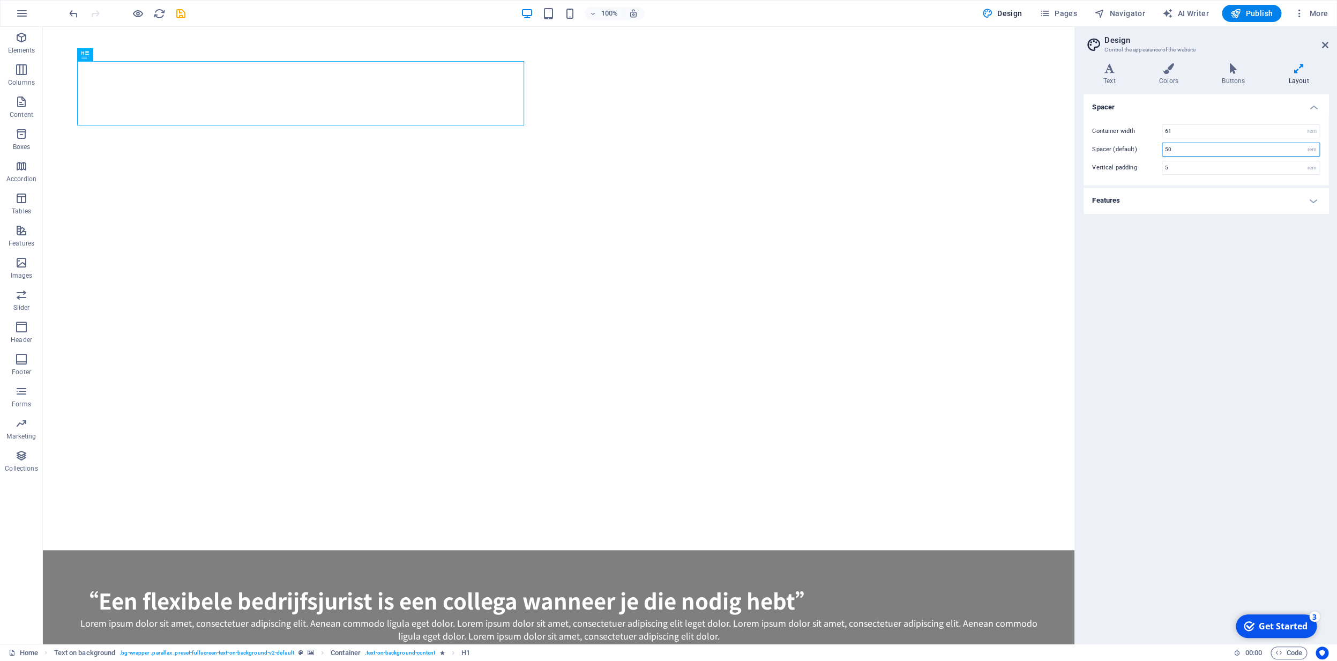
click at [1184, 151] on input "50" at bounding box center [1241, 149] width 157 height 13
drag, startPoint x: 1180, startPoint y: 151, endPoint x: 1157, endPoint y: 151, distance: 22.5
click at [1163, 150] on input "50" at bounding box center [1241, 149] width 157 height 13
type input "100"
click at [1314, 151] on div "rem" at bounding box center [1312, 149] width 15 height 13
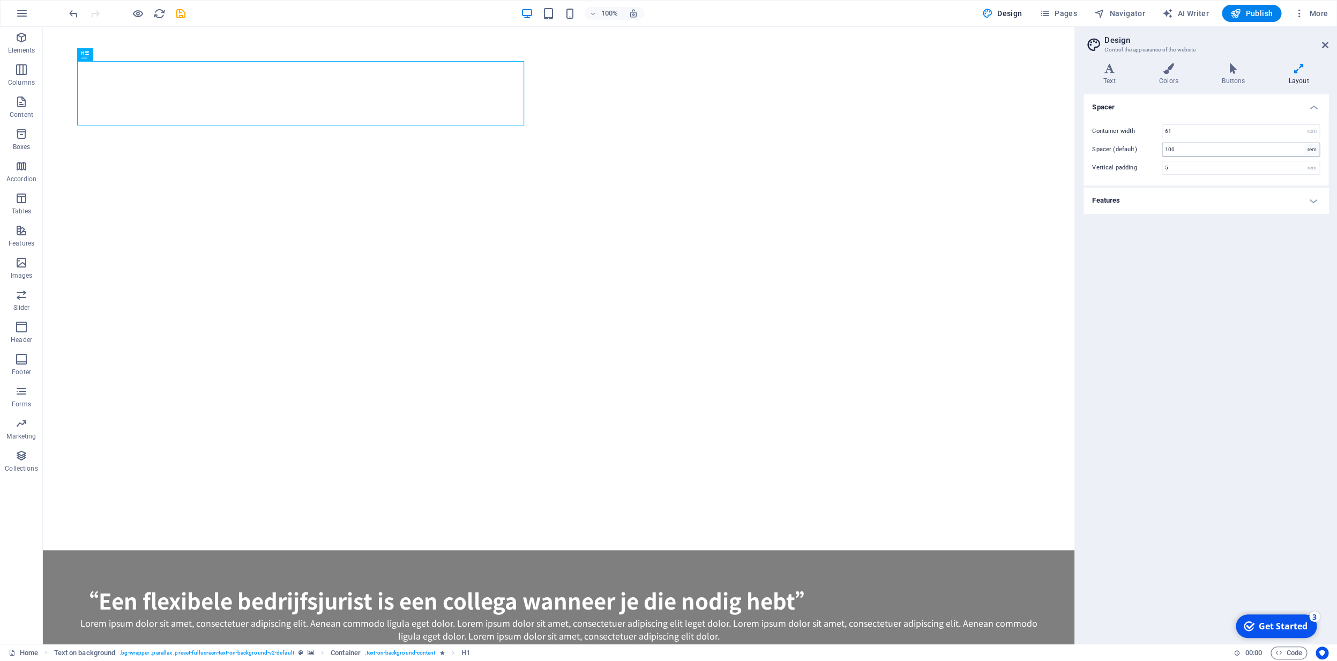
click at [1312, 151] on div "rem" at bounding box center [1312, 149] width 15 height 13
drag, startPoint x: 1174, startPoint y: 145, endPoint x: 1180, endPoint y: 150, distance: 8.0
click at [1176, 147] on input "100" at bounding box center [1241, 149] width 157 height 13
drag, startPoint x: 1180, startPoint y: 150, endPoint x: 1154, endPoint y: 148, distance: 26.3
click at [1163, 148] on input "100" at bounding box center [1241, 149] width 157 height 13
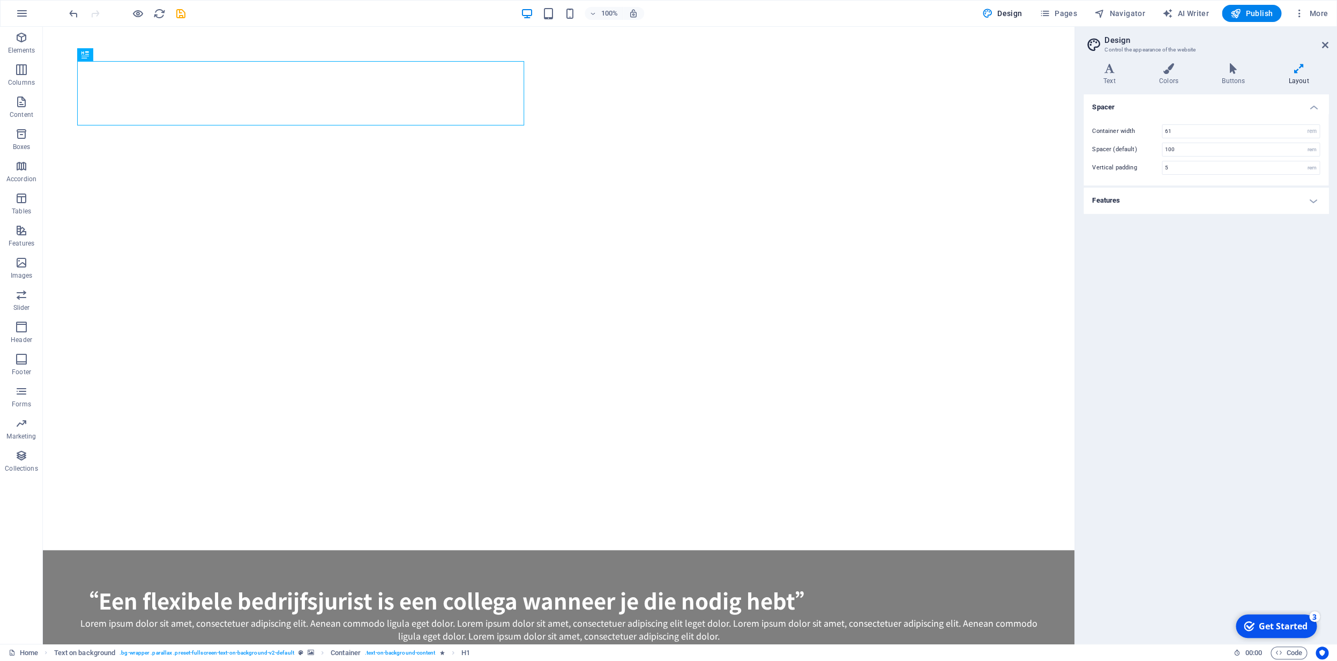
click at [1251, 201] on h4 "Features" at bounding box center [1206, 201] width 245 height 26
click option "Ease In/Ease Out" at bounding box center [0, 0] width 0 height 0
drag, startPoint x: 1174, startPoint y: 131, endPoint x: 1156, endPoint y: 131, distance: 18.2
click at [1163, 130] on input "61" at bounding box center [1241, 131] width 157 height 13
type input "50"
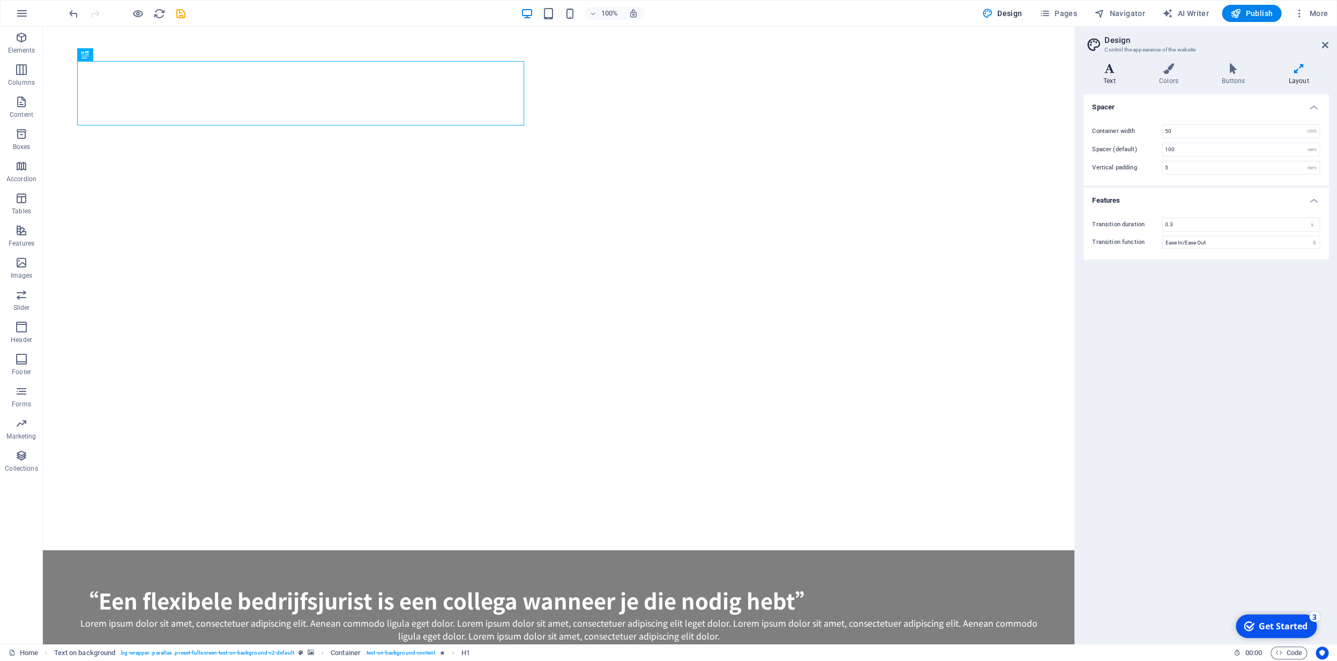
click at [1112, 78] on h4 "Text" at bounding box center [1112, 74] width 56 height 23
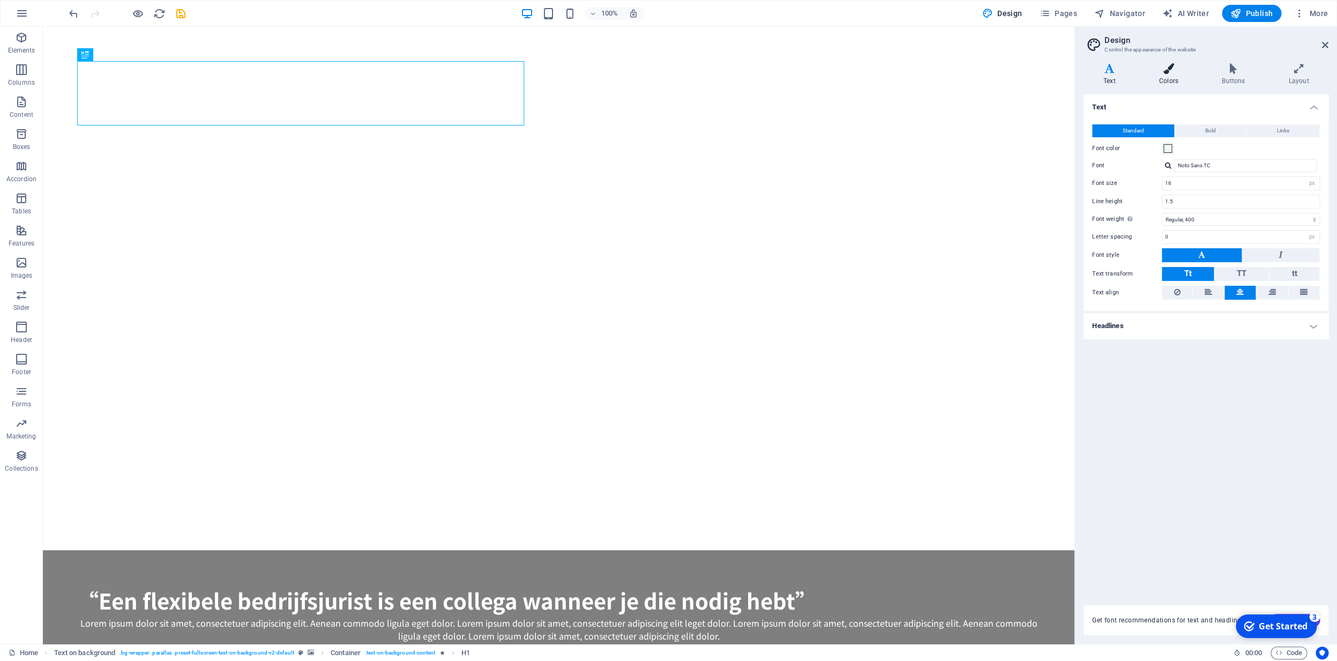
click at [1170, 85] on h4 "Colors" at bounding box center [1171, 74] width 63 height 23
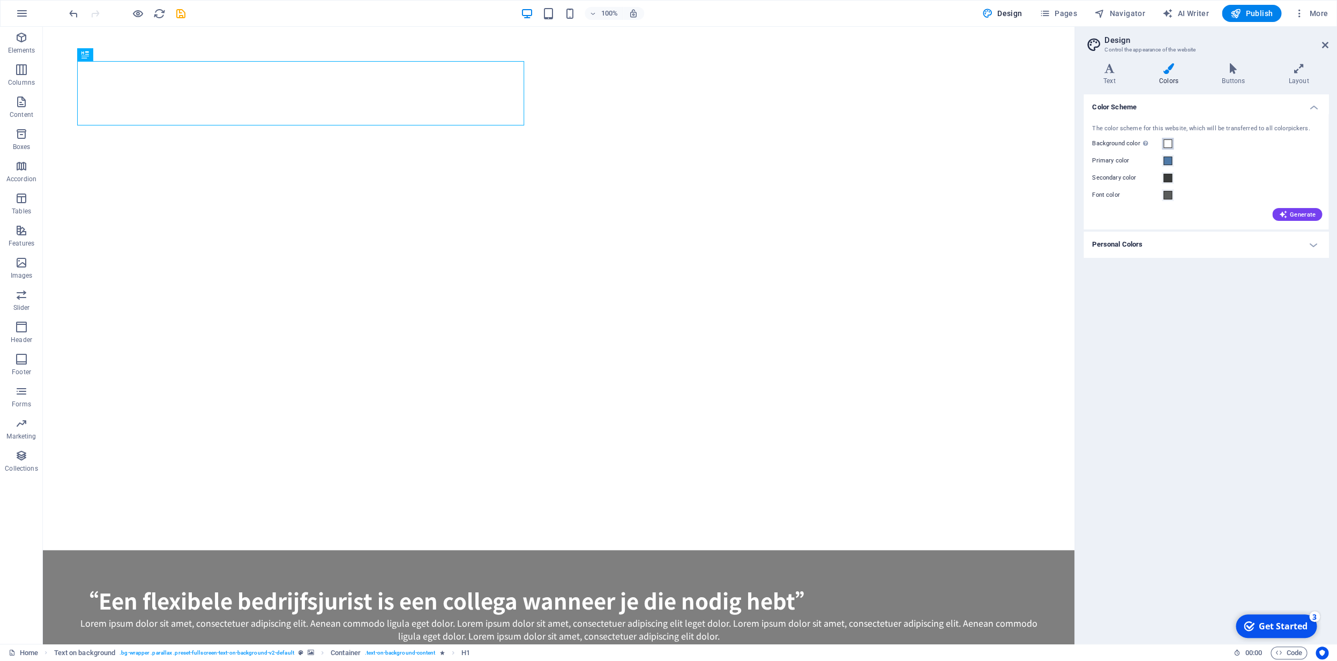
click at [1170, 145] on span at bounding box center [1168, 143] width 9 height 9
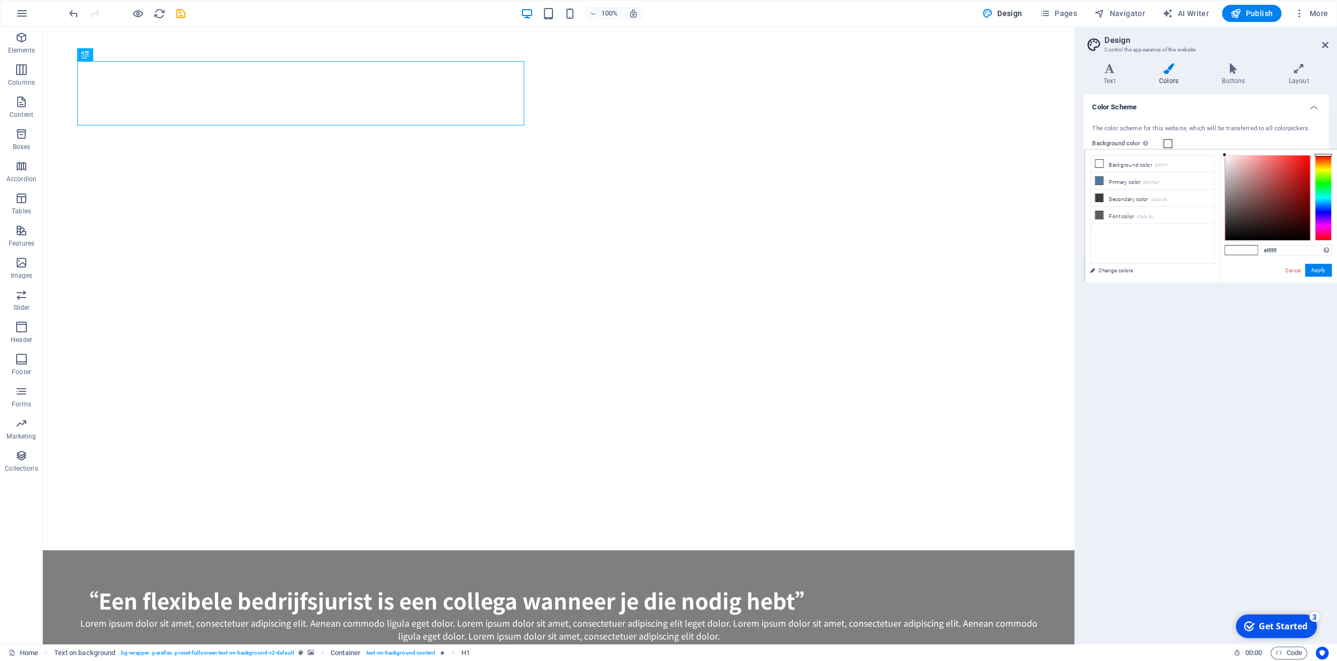
click at [1168, 143] on span at bounding box center [1168, 143] width 9 height 9
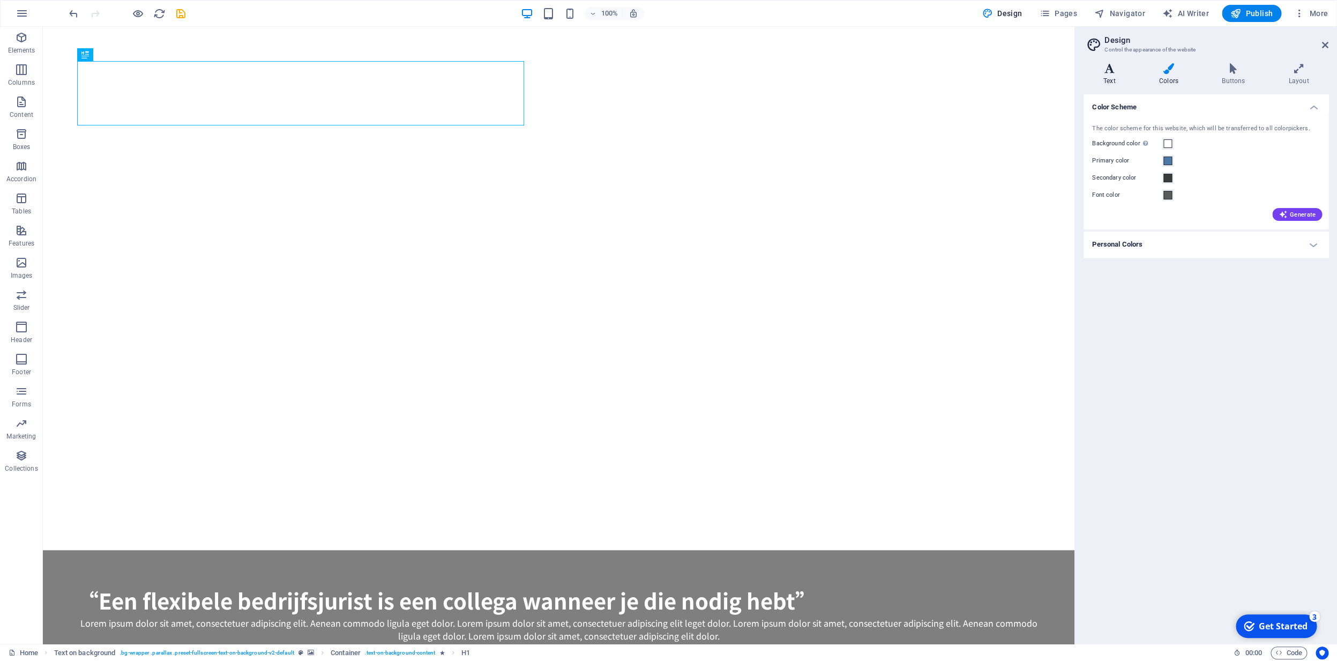
click at [1112, 81] on h4 "Text" at bounding box center [1112, 74] width 56 height 23
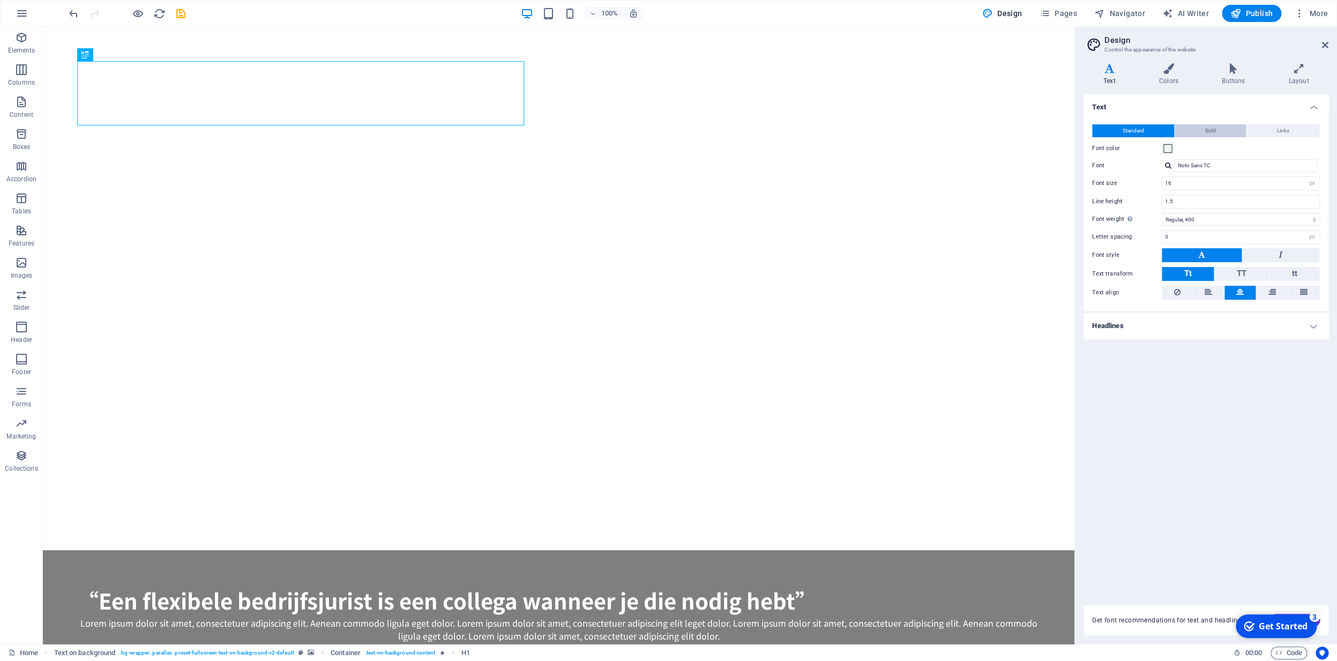
click at [1209, 128] on span "Bold" at bounding box center [1211, 130] width 11 height 13
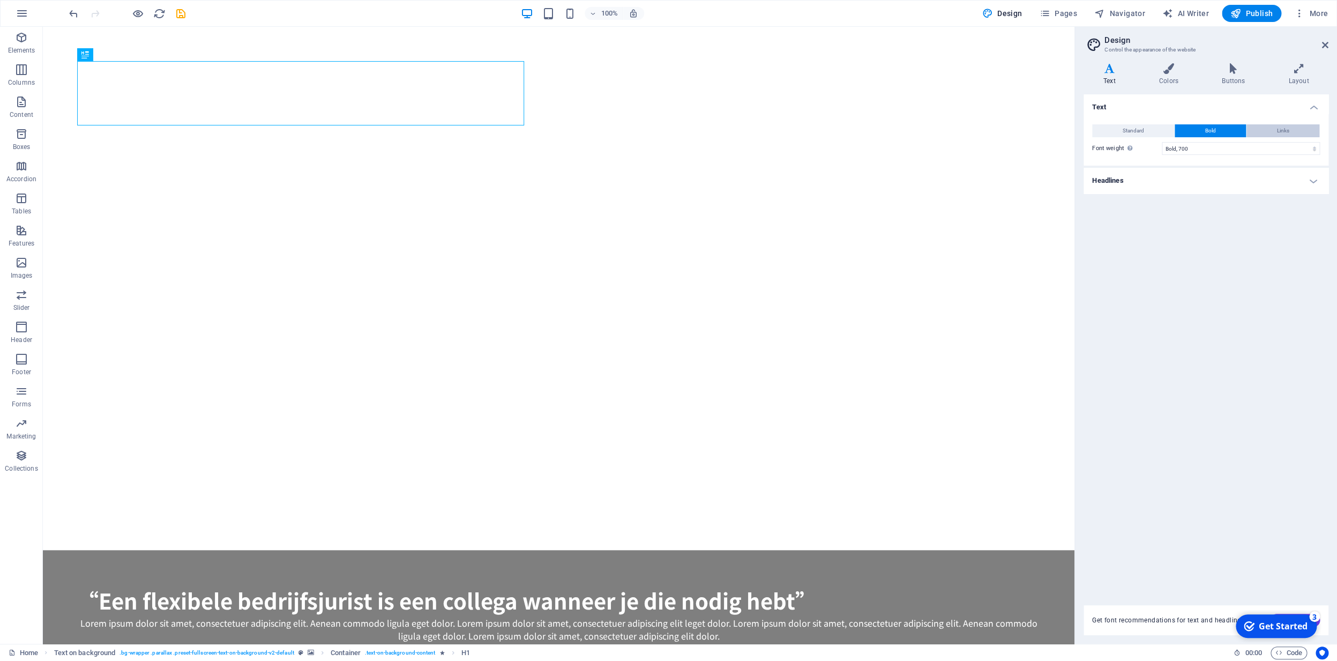
click at [1276, 132] on button "Links" at bounding box center [1283, 130] width 73 height 13
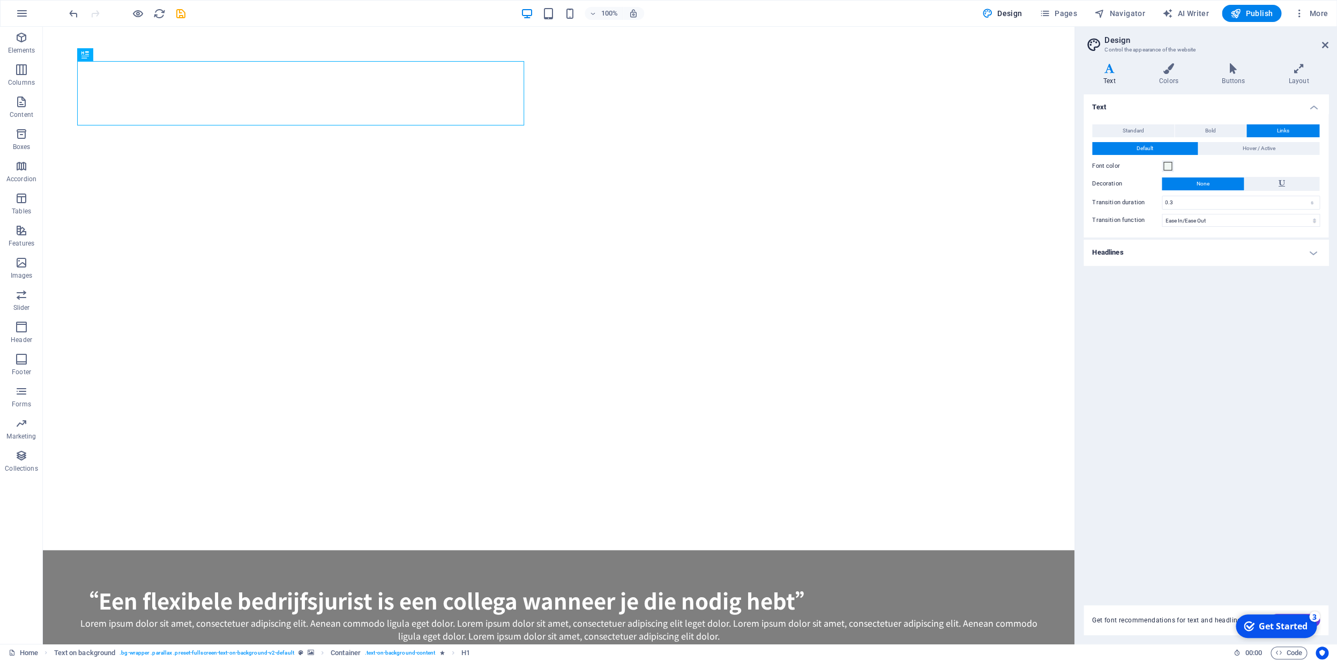
click at [1173, 249] on h4 "Headlines" at bounding box center [1206, 253] width 245 height 26
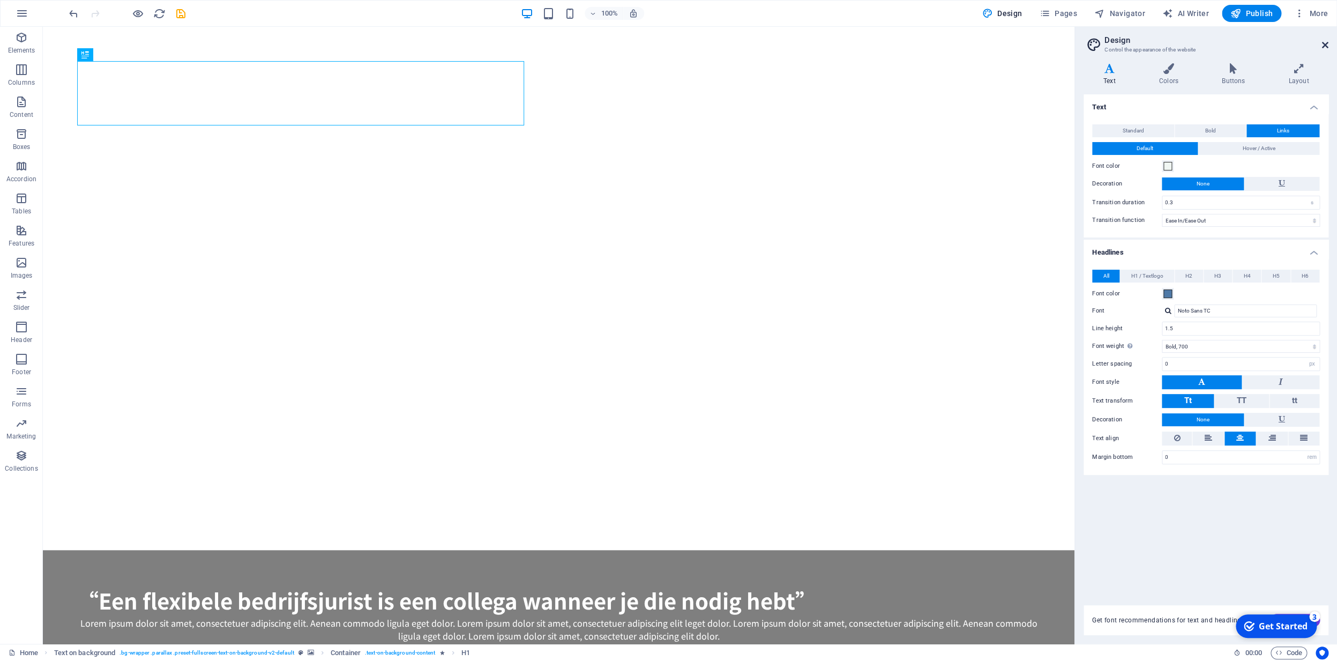
click at [1327, 47] on icon at bounding box center [1325, 45] width 6 height 9
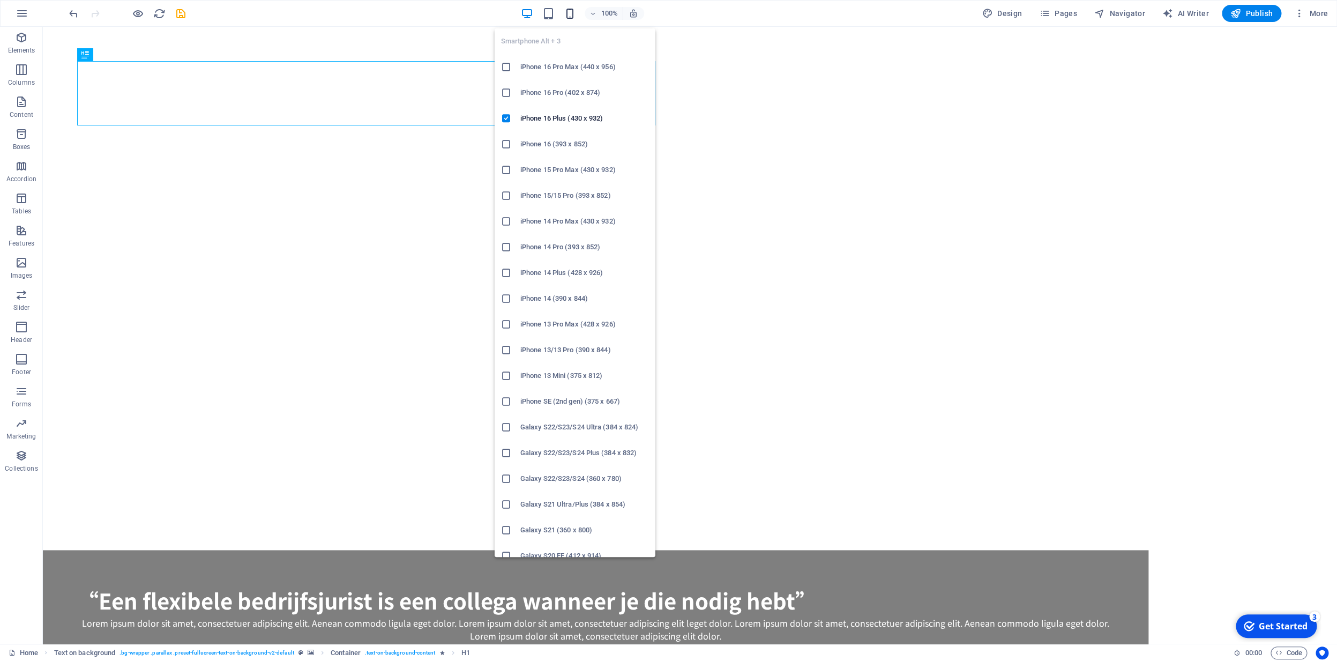
click at [571, 14] on icon "button" at bounding box center [570, 14] width 12 height 12
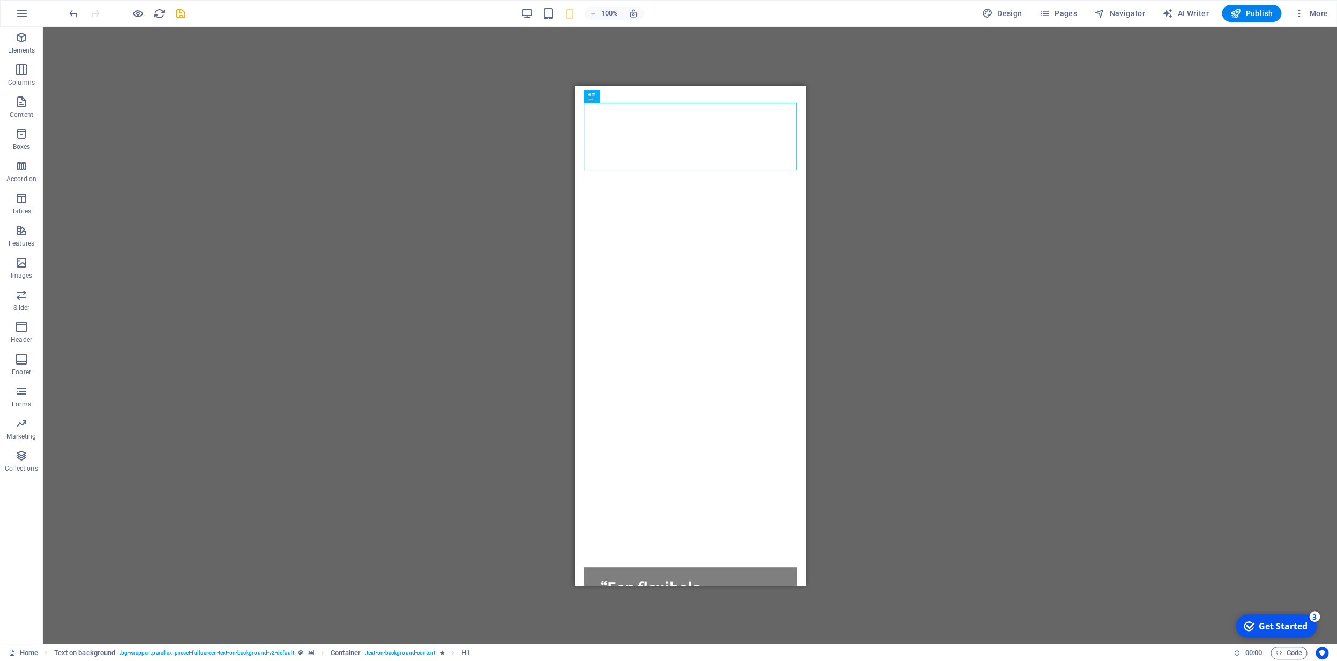
click at [896, 102] on div "Drag here to replace the existing content. Press “Ctrl” if you want to create a…" at bounding box center [690, 335] width 1295 height 617
click at [660, 575] on div "“Een flexibele bedrijfsjurist is een collega wanneer je die nodig hebt”" at bounding box center [690, 620] width 196 height 90
click at [641, 575] on div "“Een flexibele bedrijfsjurist is een collega wanneer je die nodig hebt”" at bounding box center [690, 620] width 196 height 90
click at [657, 99] on icon at bounding box center [657, 96] width 6 height 11
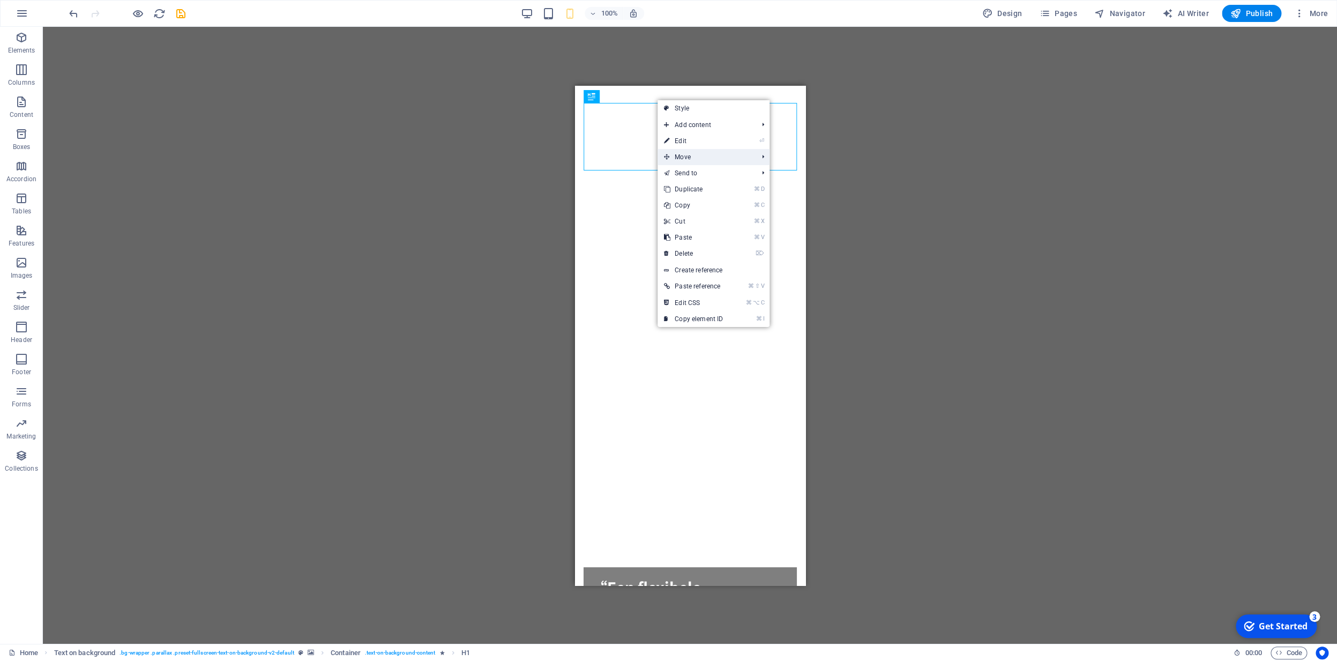
click at [692, 158] on span "Move" at bounding box center [706, 157] width 96 height 16
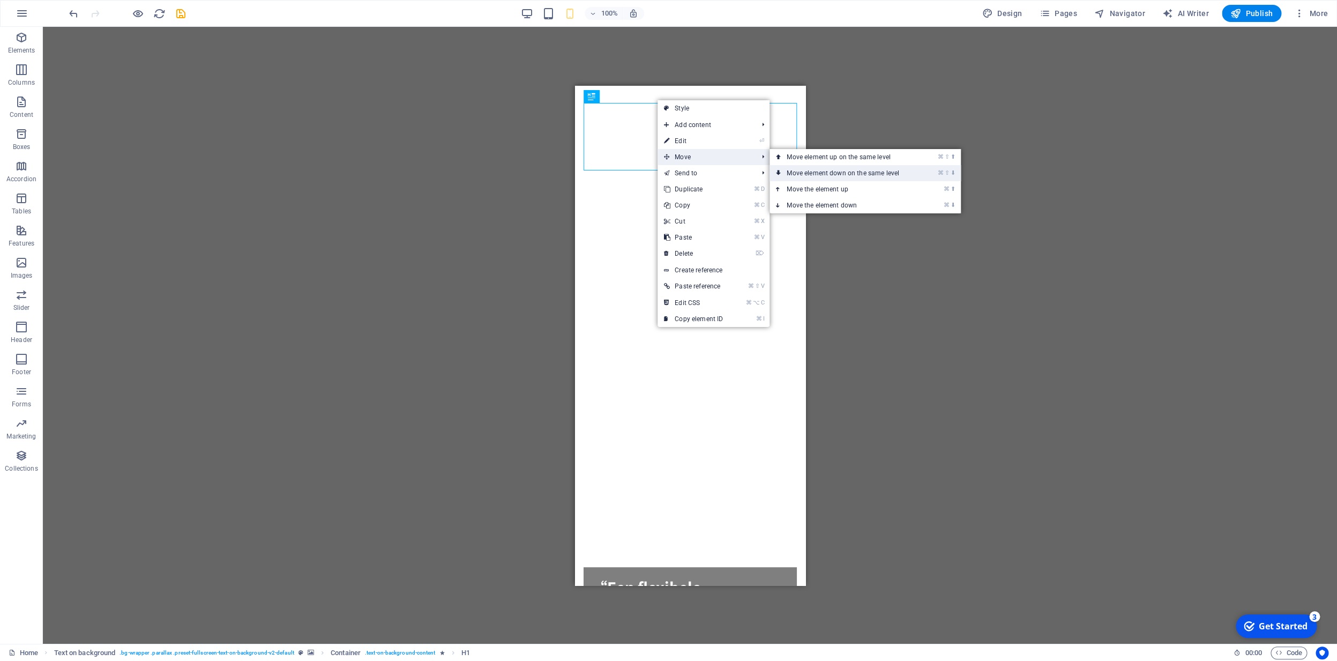
click at [805, 173] on link "⌘ ⇧ ⬇ Move element down on the same level" at bounding box center [845, 173] width 151 height 16
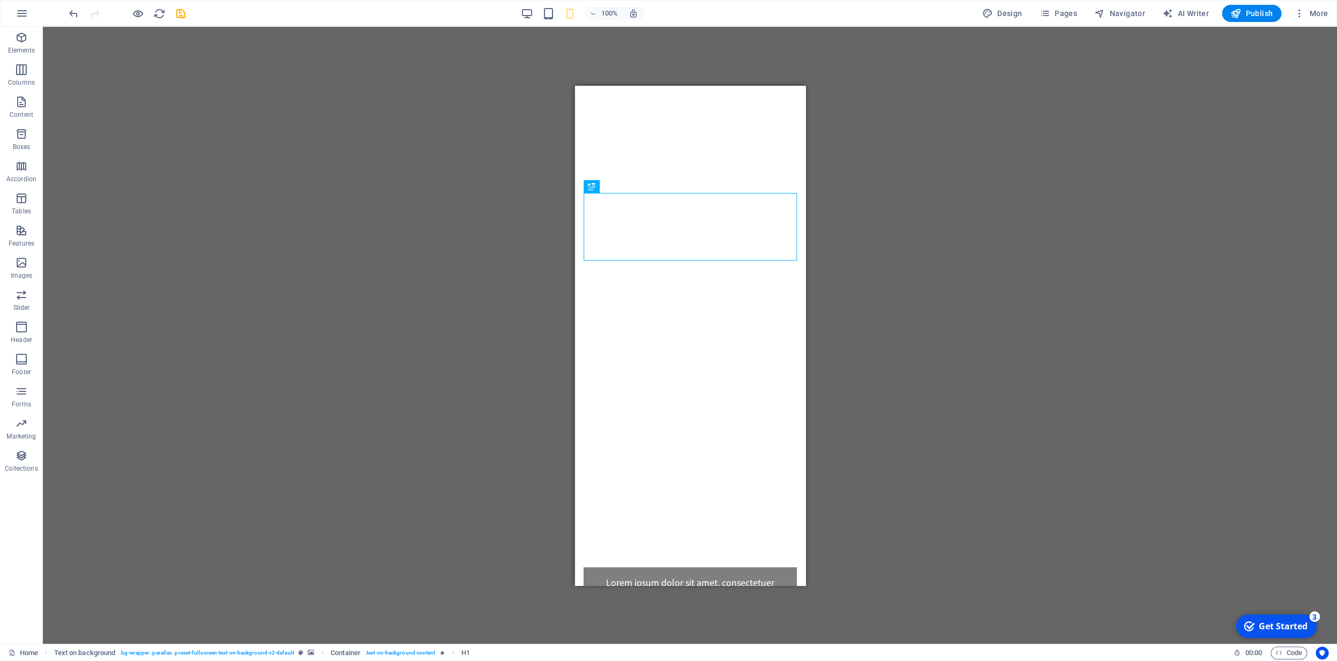
click at [864, 232] on div "Drag here to replace the existing content. Press “Ctrl” if you want to create a…" at bounding box center [690, 335] width 1295 height 617
click at [620, 186] on icon at bounding box center [619, 186] width 6 height 11
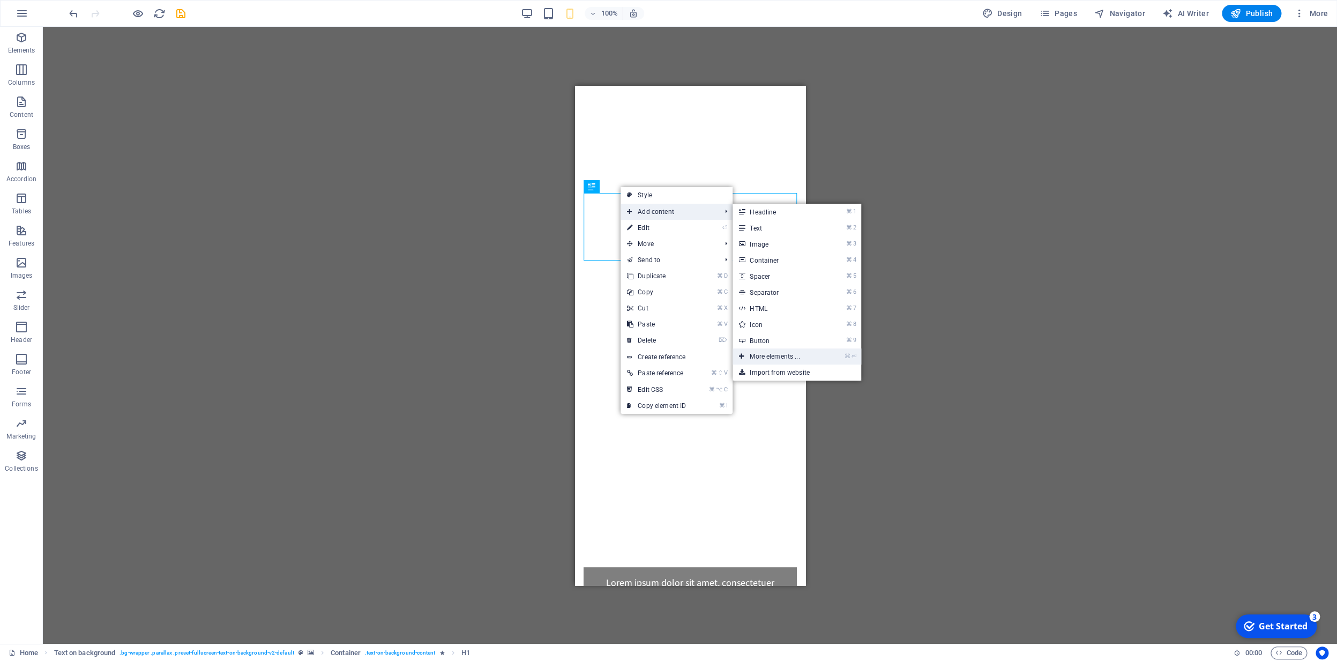
click at [782, 358] on link "⌘ ⏎ More elements ..." at bounding box center [777, 356] width 88 height 16
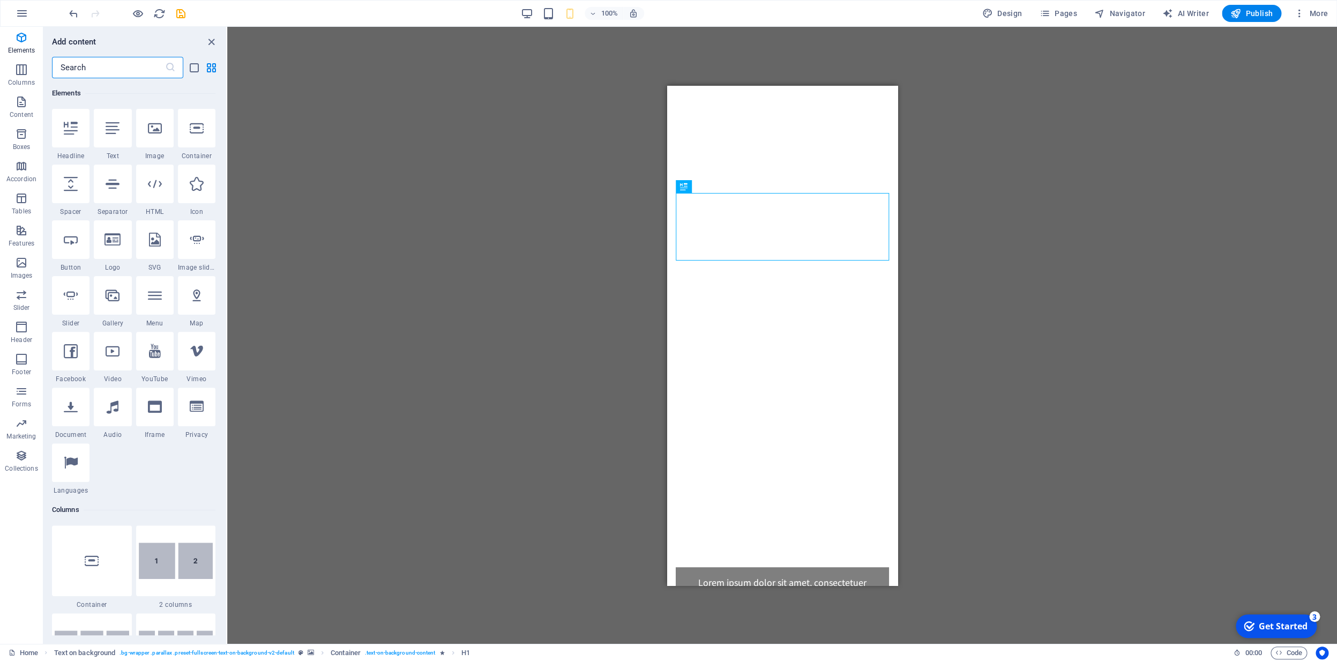
click at [77, 192] on div at bounding box center [71, 184] width 38 height 39
select select "px"
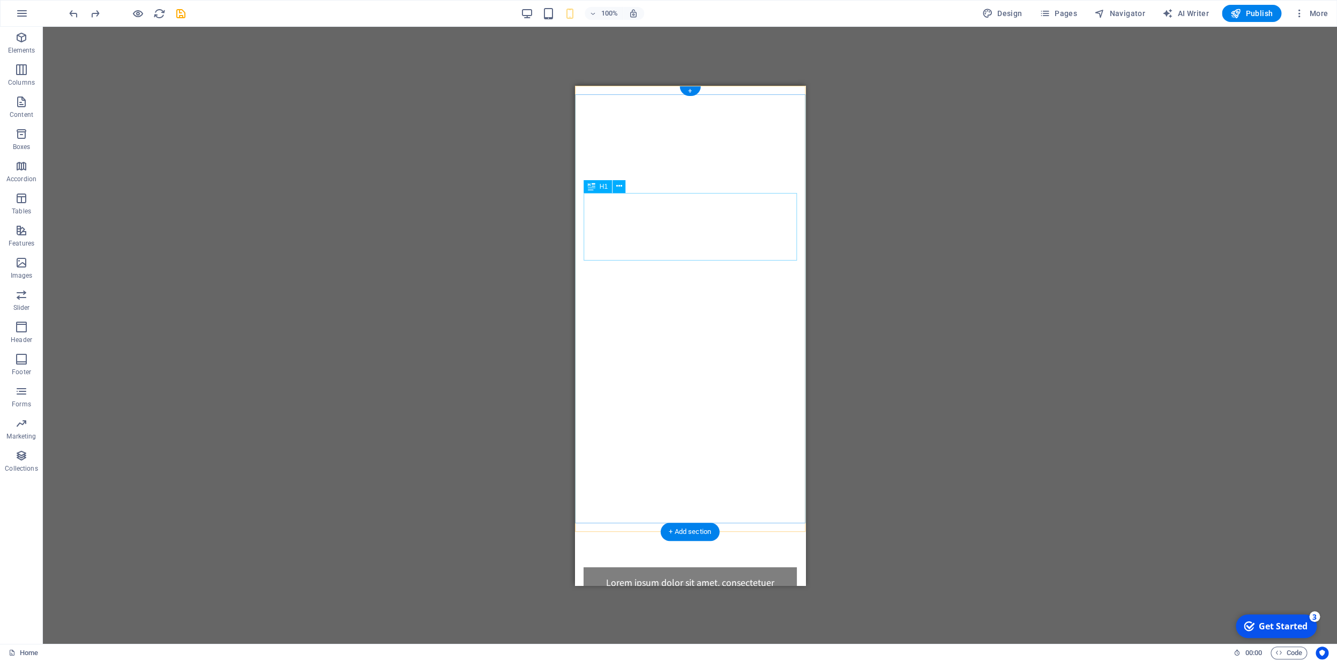
click at [622, 185] on button at bounding box center [619, 186] width 13 height 13
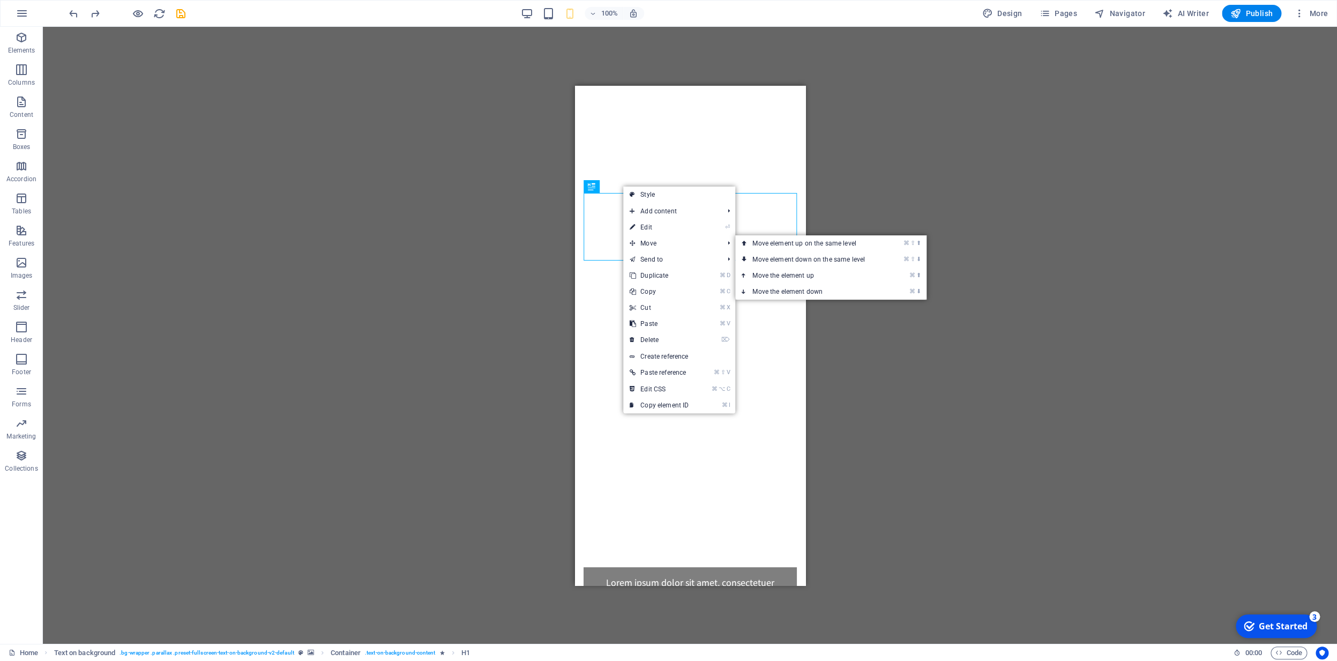
click at [813, 261] on link "⌘ ⇧ ⬇ Move element down on the same level" at bounding box center [810, 259] width 151 height 16
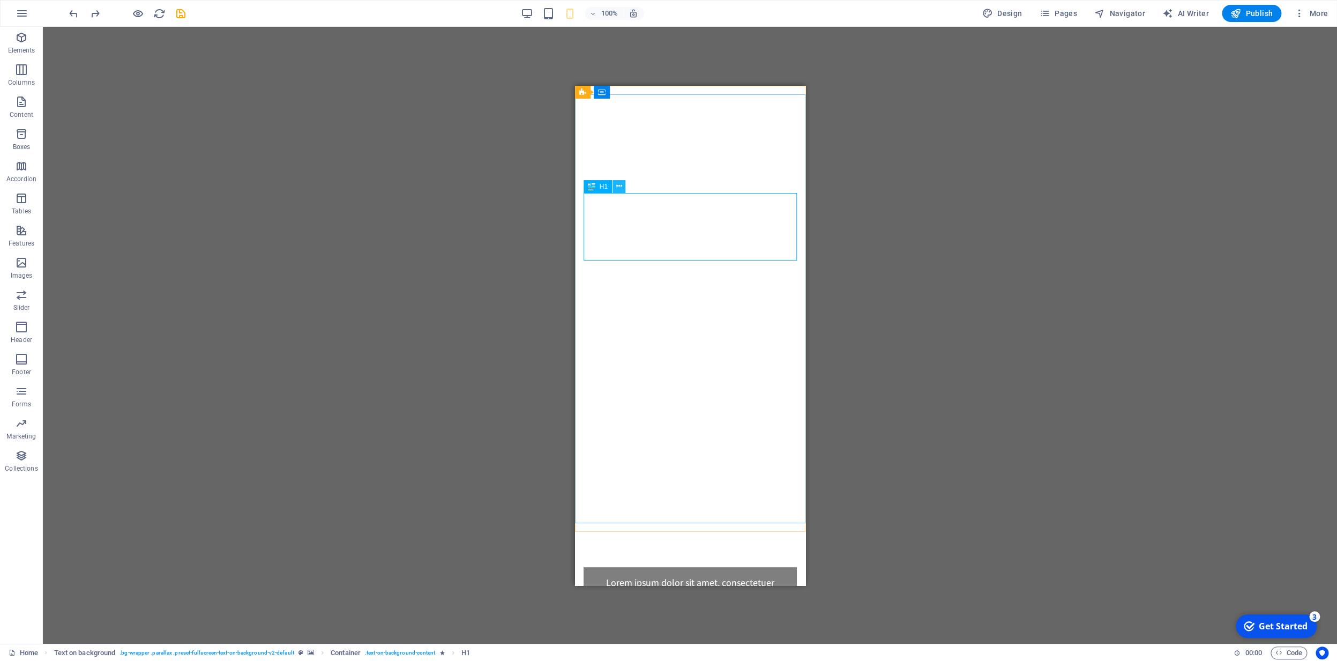
click at [621, 189] on icon at bounding box center [619, 186] width 6 height 11
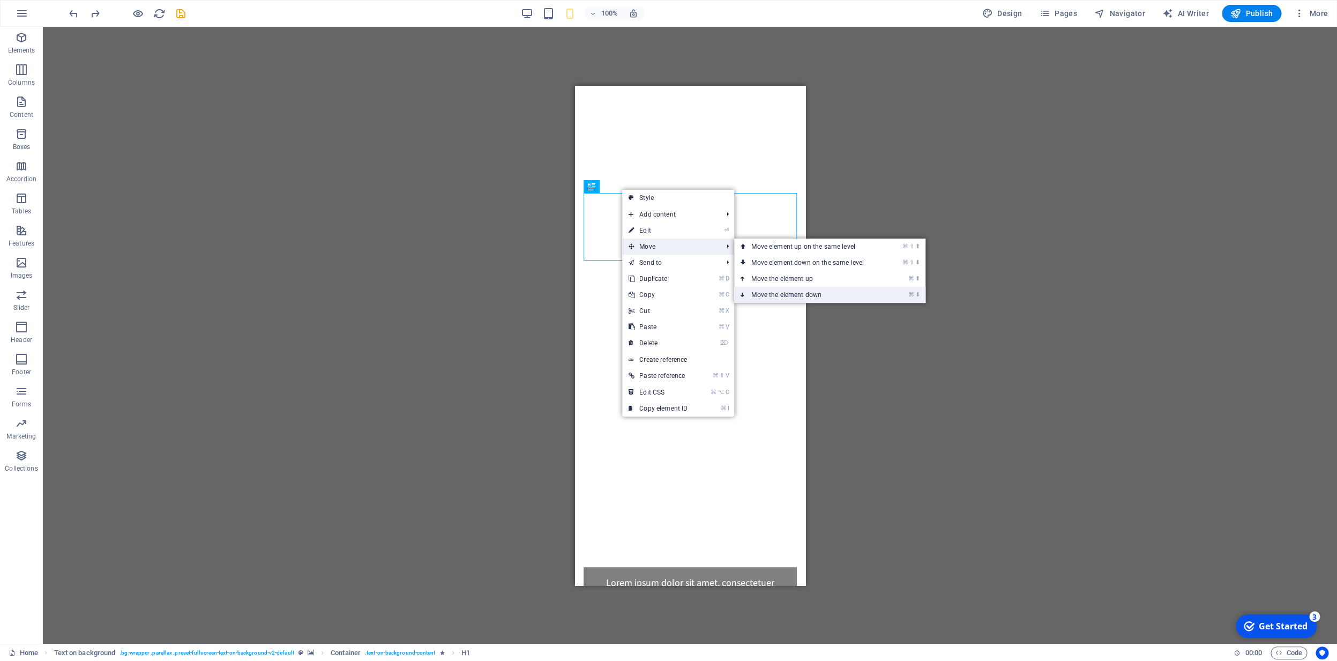
click at [836, 295] on link "⌘ ⬇ Move the element down" at bounding box center [809, 295] width 151 height 16
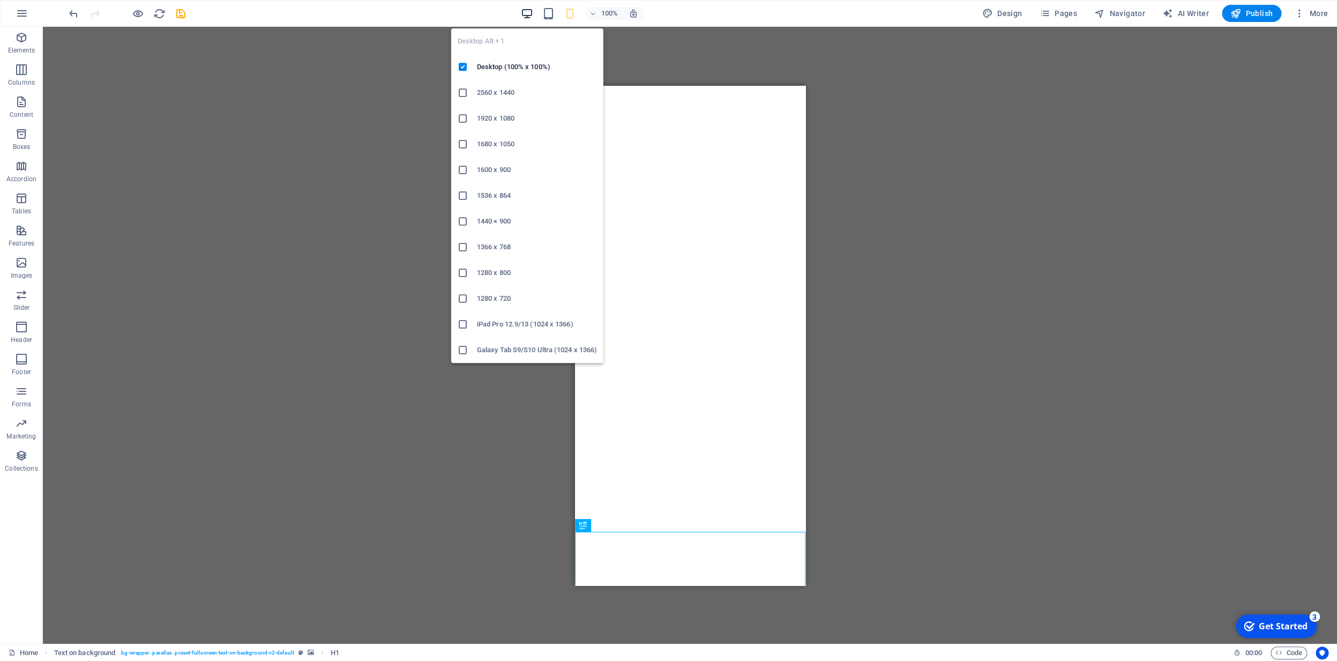
click at [530, 15] on icon "button" at bounding box center [527, 14] width 12 height 12
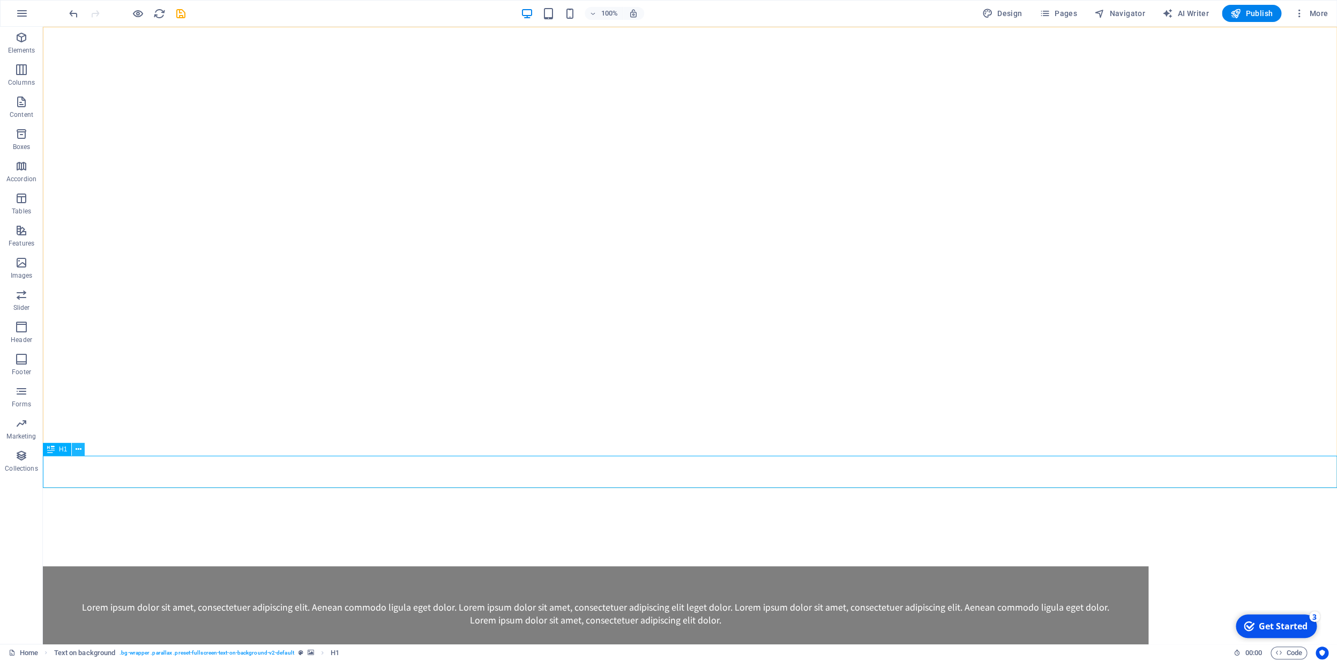
click at [78, 450] on icon at bounding box center [79, 449] width 6 height 11
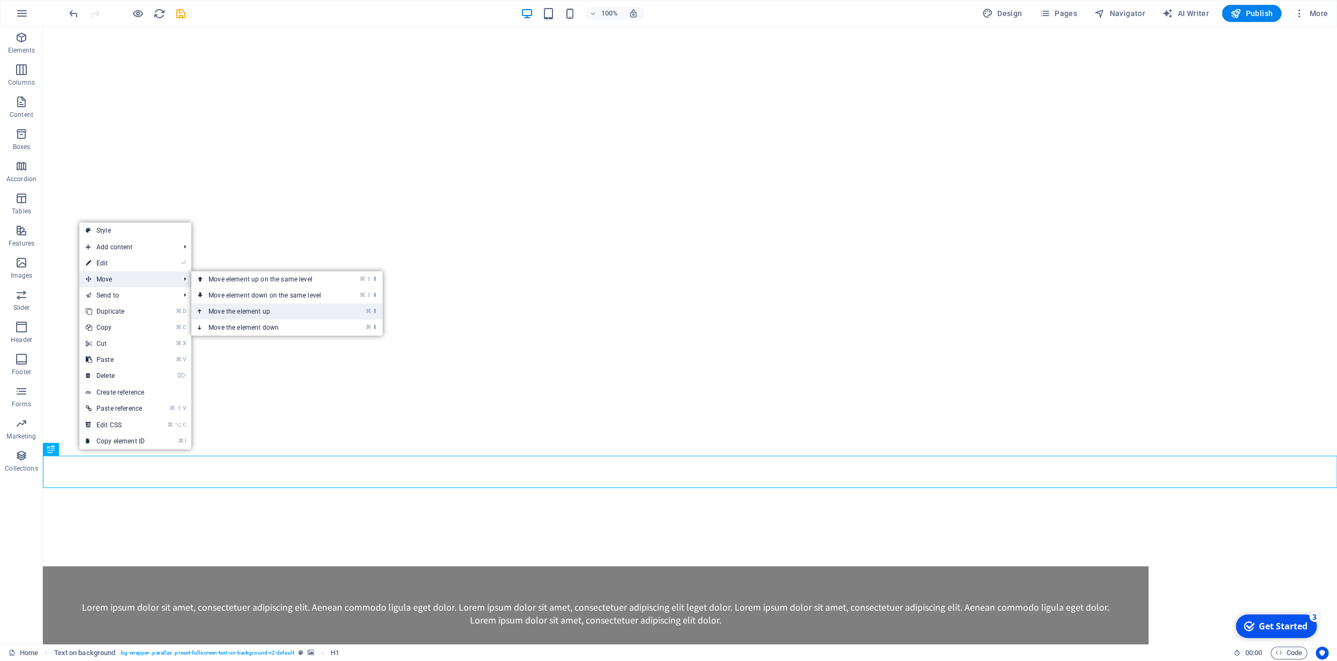
click at [284, 312] on link "⌘ ⬆ Move the element up" at bounding box center [266, 311] width 151 height 16
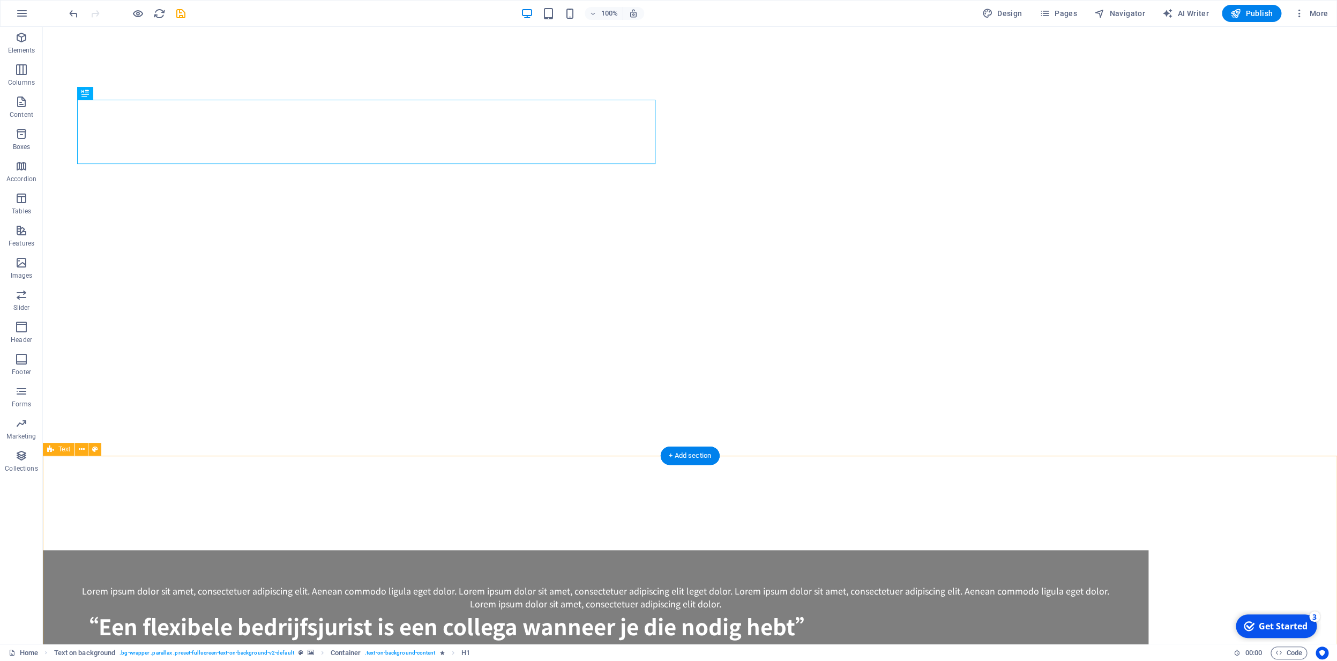
drag, startPoint x: 160, startPoint y: 478, endPoint x: 163, endPoint y: 485, distance: 7.7
click at [262, 610] on div "“Een flexibele bedrijfsjurist is een collega wanneer je die nodig hebt”" at bounding box center [595, 626] width 1037 height 32
click at [114, 96] on icon at bounding box center [113, 93] width 6 height 11
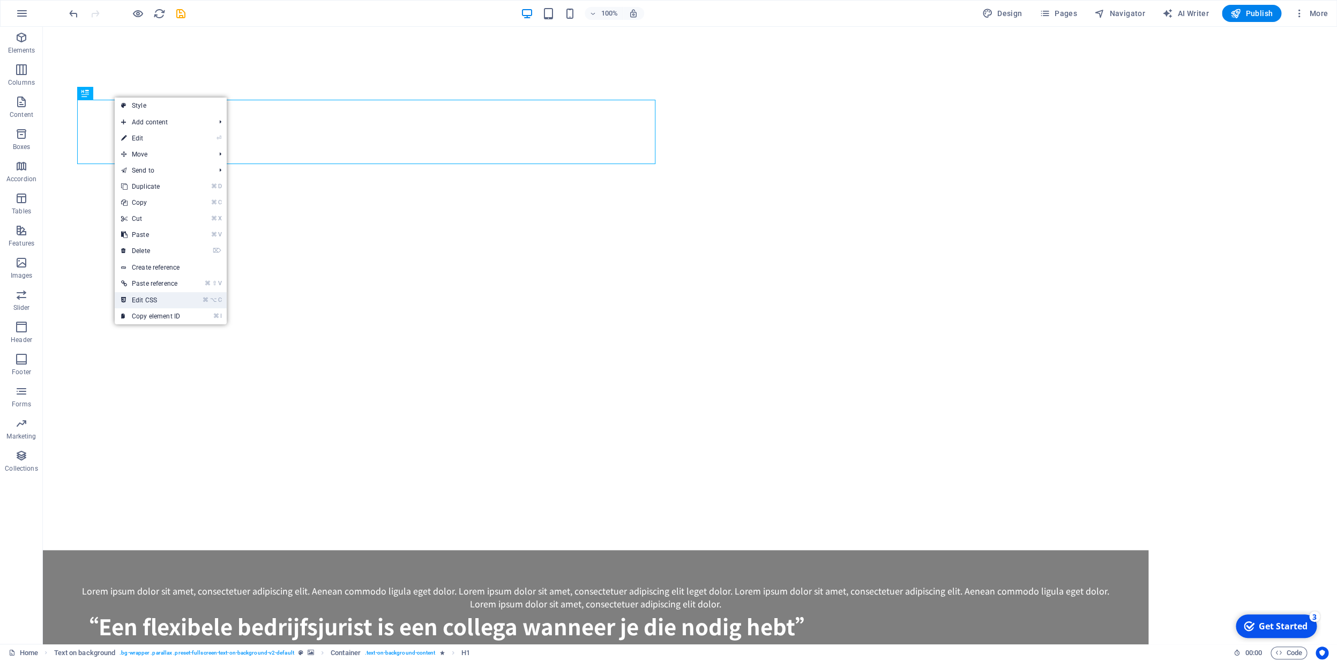
click at [163, 301] on link "⌘ ⌥ C Edit CSS" at bounding box center [151, 300] width 72 height 16
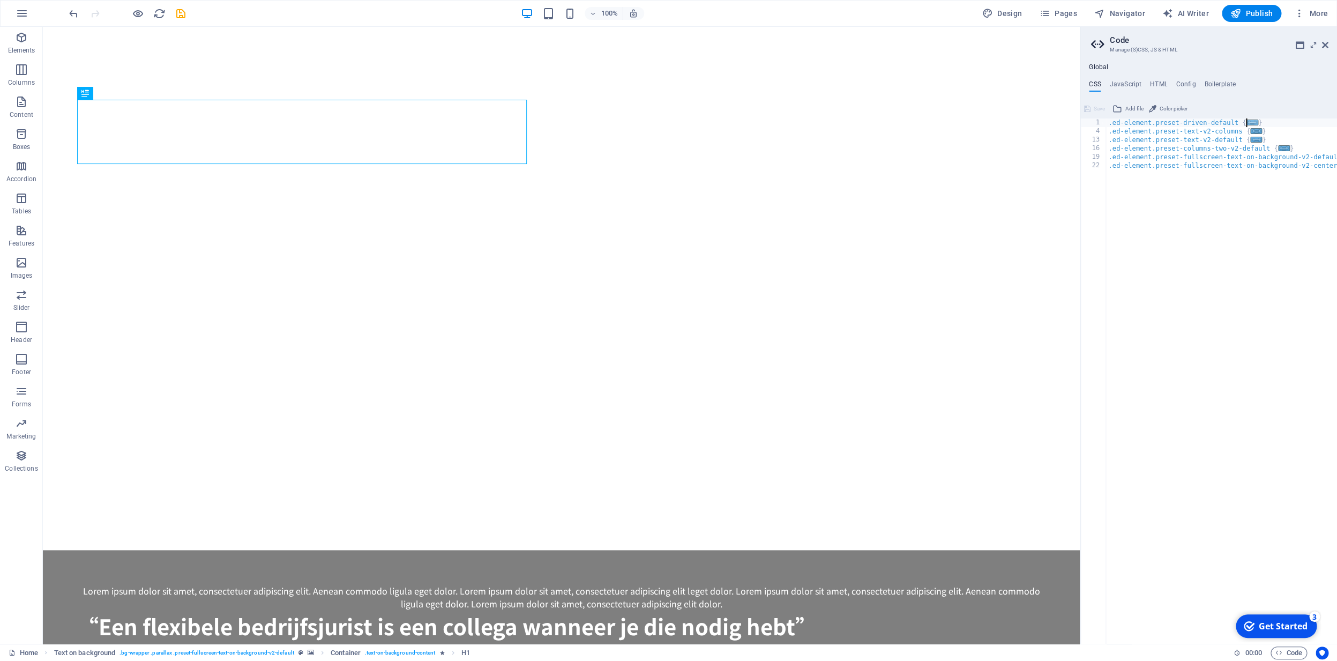
click at [1253, 125] on span "..." at bounding box center [1252, 123] width 12 height 6
type textarea ".ed-element.preset-driven-default { @include driven;"
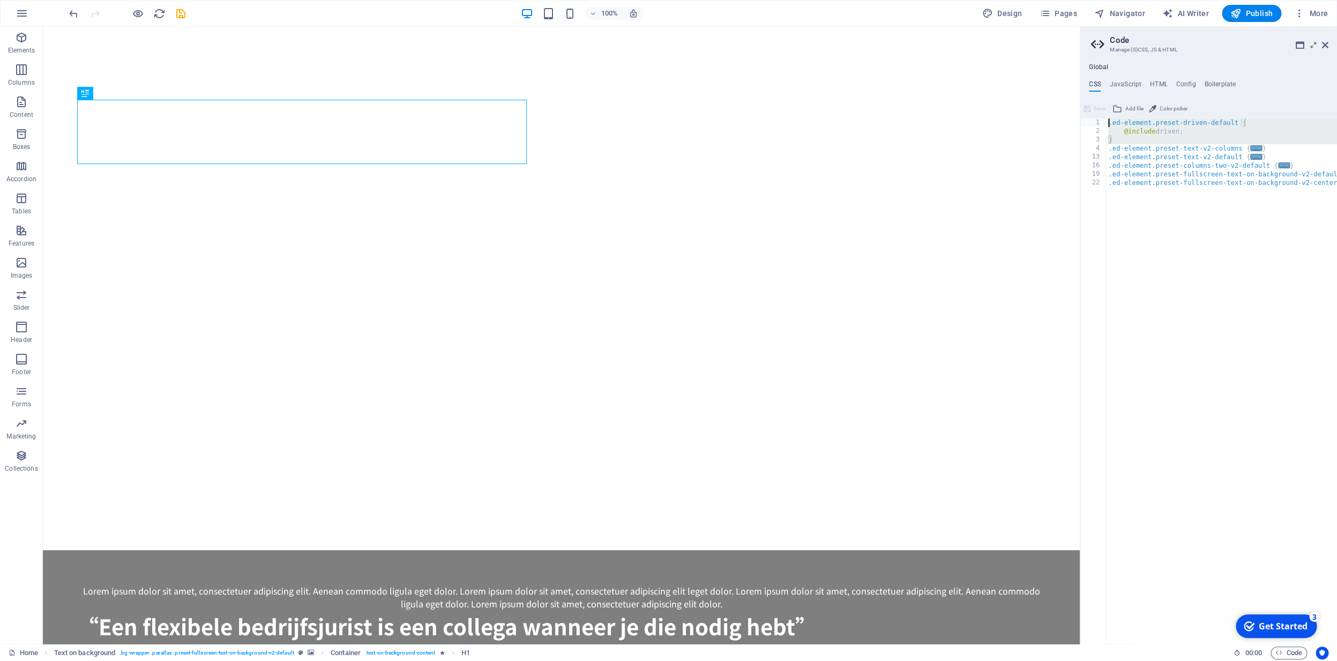
click at [1253, 124] on div ".ed-element.preset-driven-default { @include driven; } .ed-element.preset-text-…" at bounding box center [1230, 389] width 248 height 542
click at [1326, 46] on icon at bounding box center [1325, 45] width 6 height 9
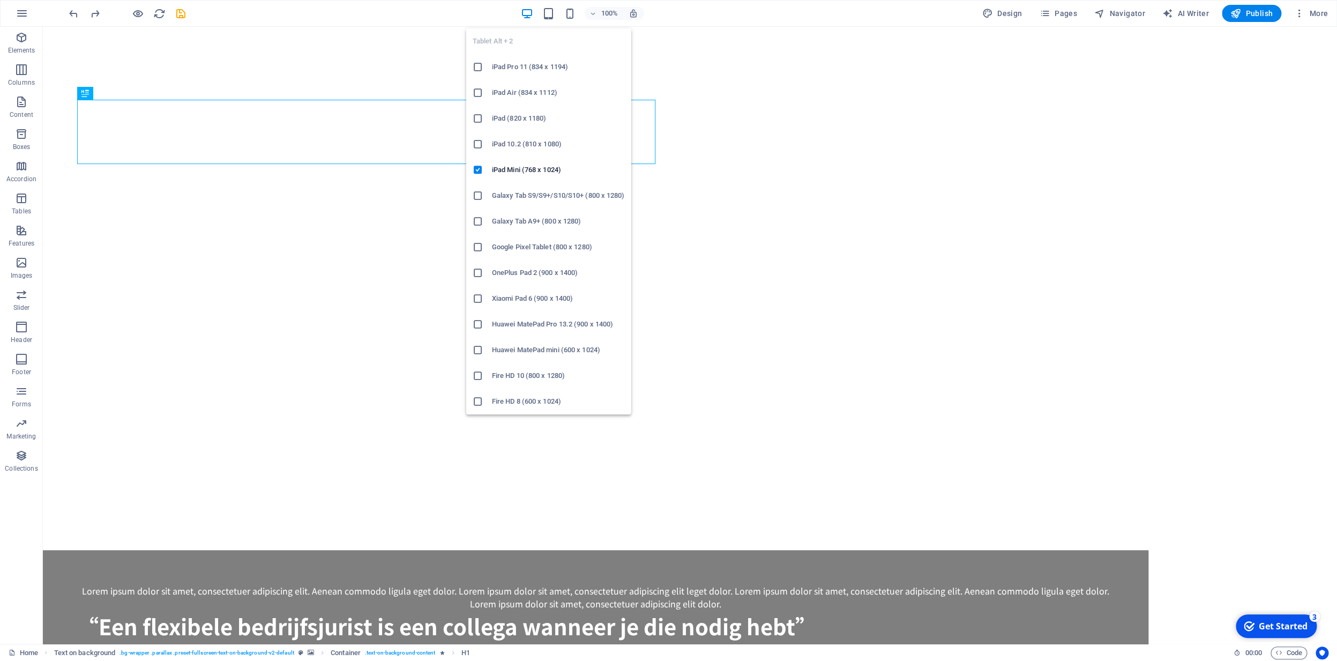
drag, startPoint x: 552, startPoint y: 13, endPoint x: 552, endPoint y: 20, distance: 7.0
click at [552, 13] on icon "button" at bounding box center [548, 14] width 12 height 12
click at [551, 19] on icon "button" at bounding box center [548, 14] width 12 height 12
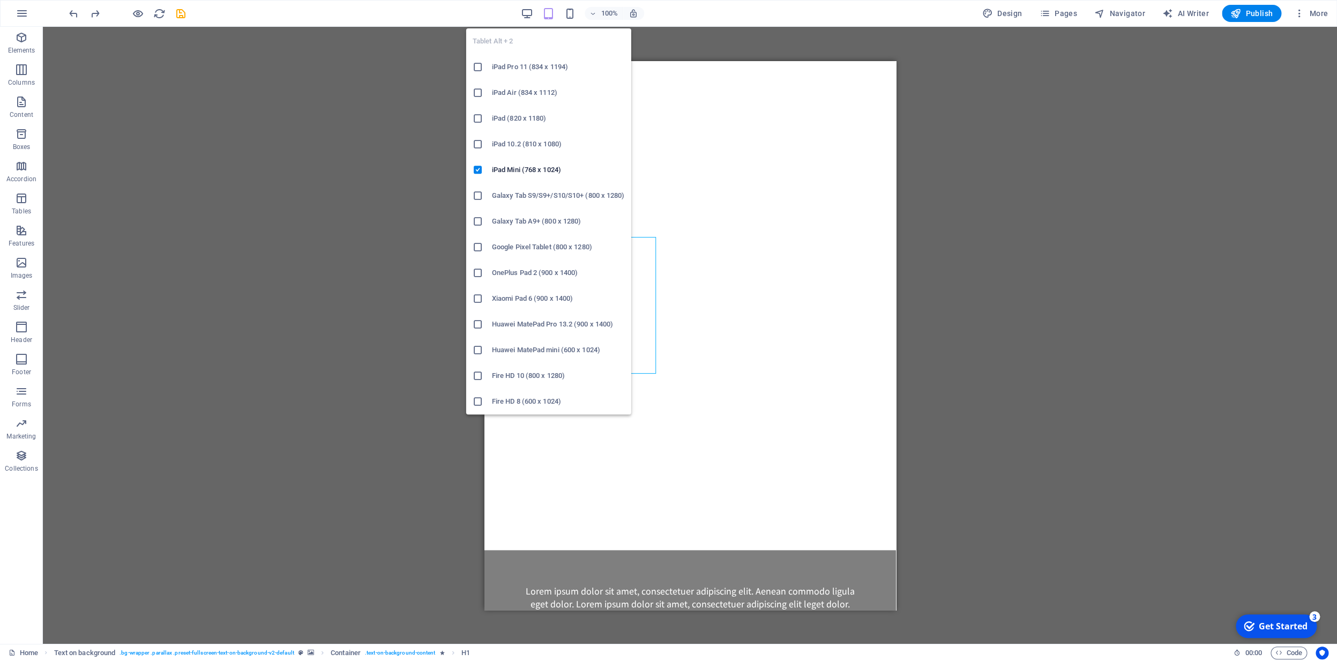
click at [550, 17] on icon "button" at bounding box center [548, 14] width 12 height 12
click at [478, 93] on icon at bounding box center [478, 92] width 11 height 11
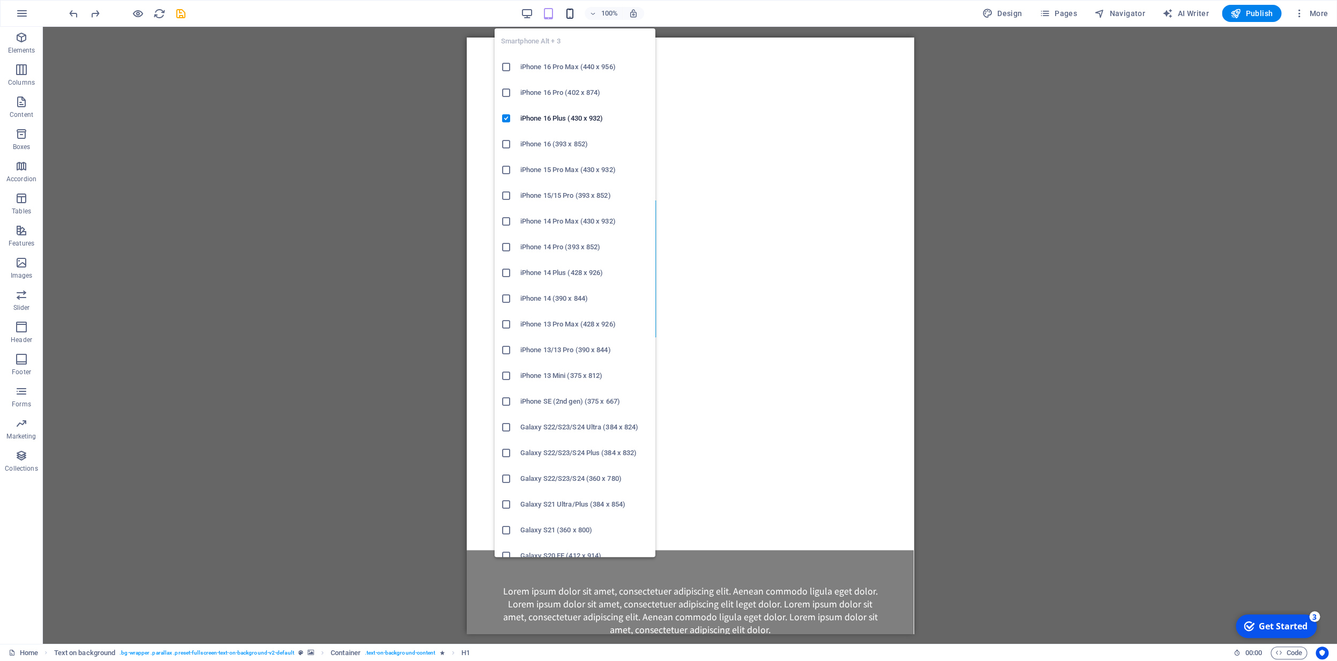
click at [570, 14] on icon "button" at bounding box center [570, 14] width 12 height 12
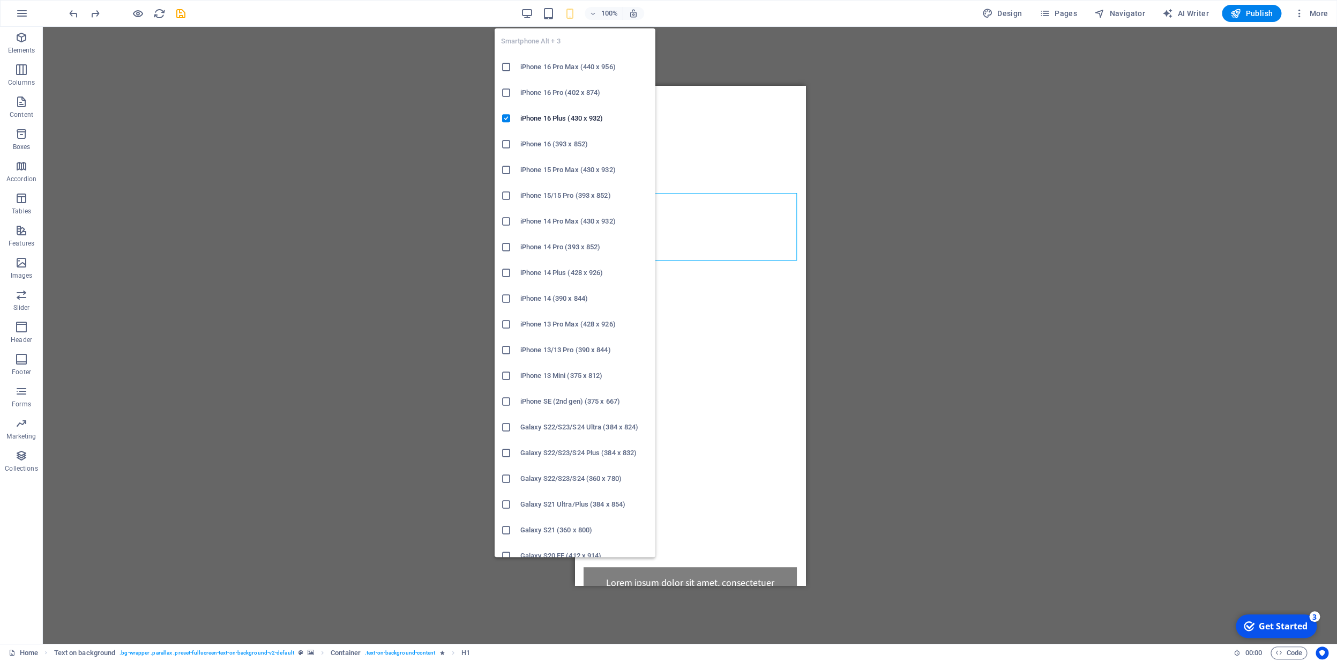
click at [505, 66] on icon at bounding box center [506, 67] width 11 height 11
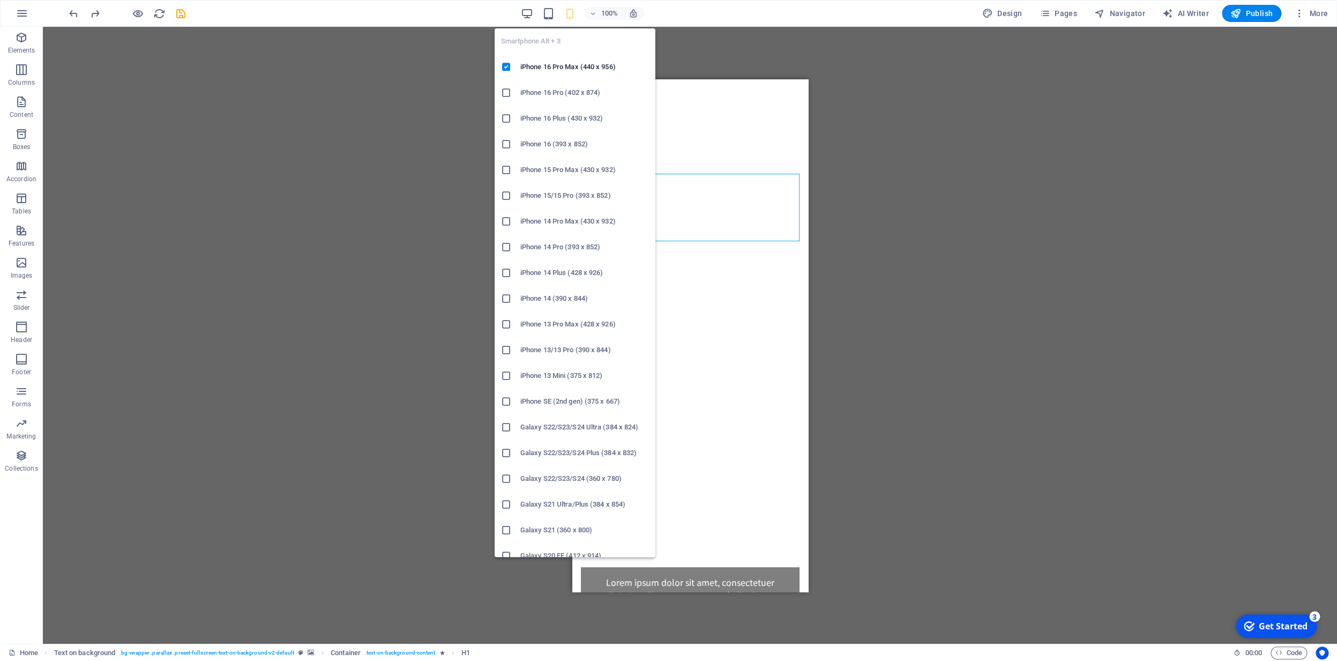
click at [572, 18] on icon "button" at bounding box center [570, 14] width 12 height 12
click at [523, 92] on h6 "iPhone 16 Pro (402 x 874)" at bounding box center [584, 92] width 129 height 13
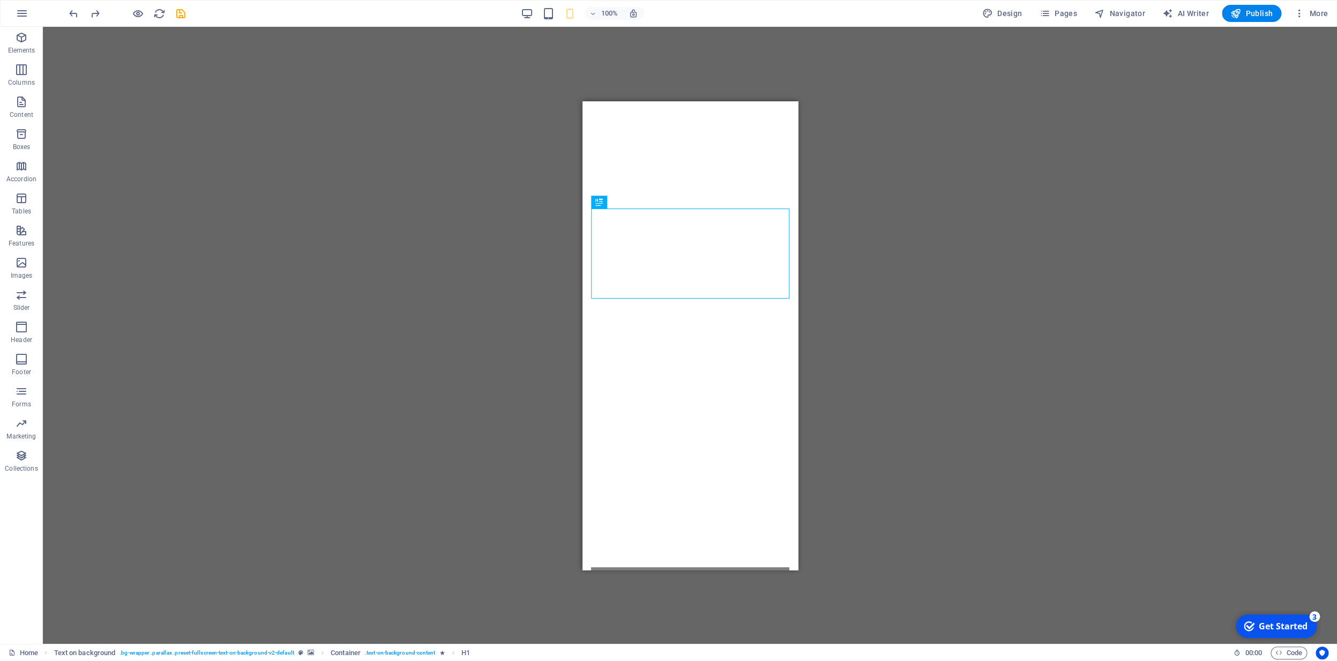
click at [539, 92] on div "H4 Text Image Spacer Text Spacer Text on background Container H2 Text Placehold…" at bounding box center [690, 335] width 1295 height 617
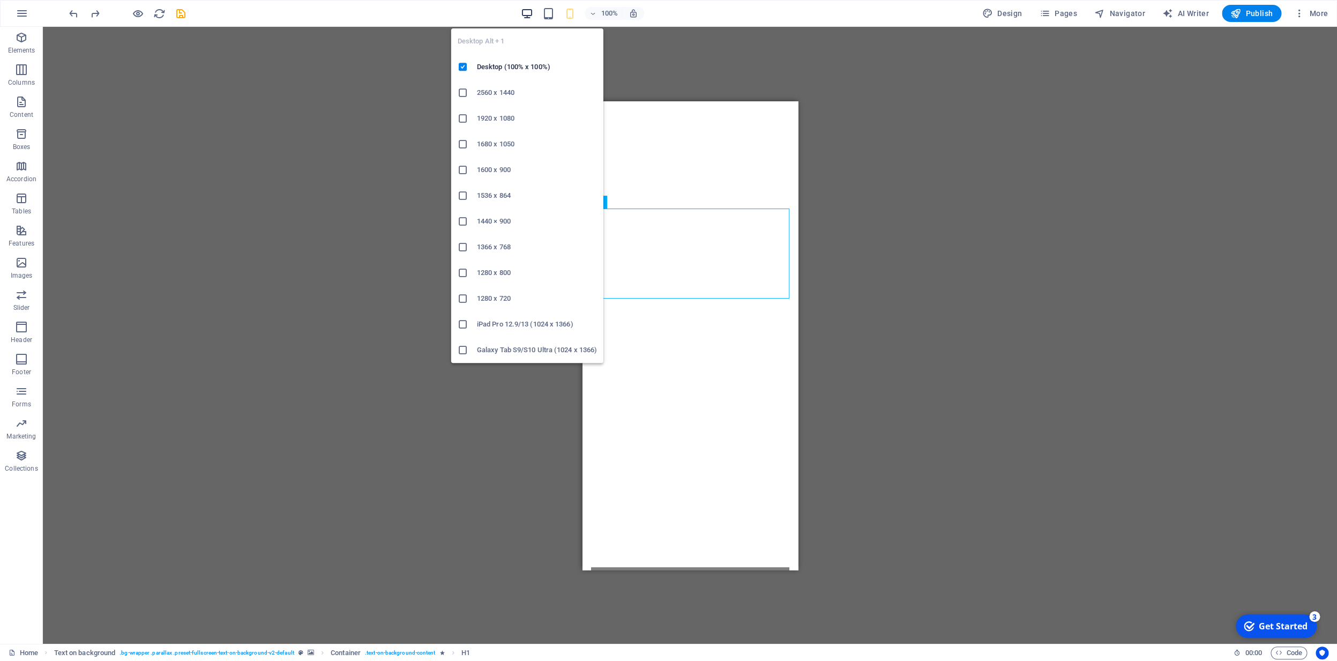
click at [530, 17] on icon "button" at bounding box center [527, 14] width 12 height 12
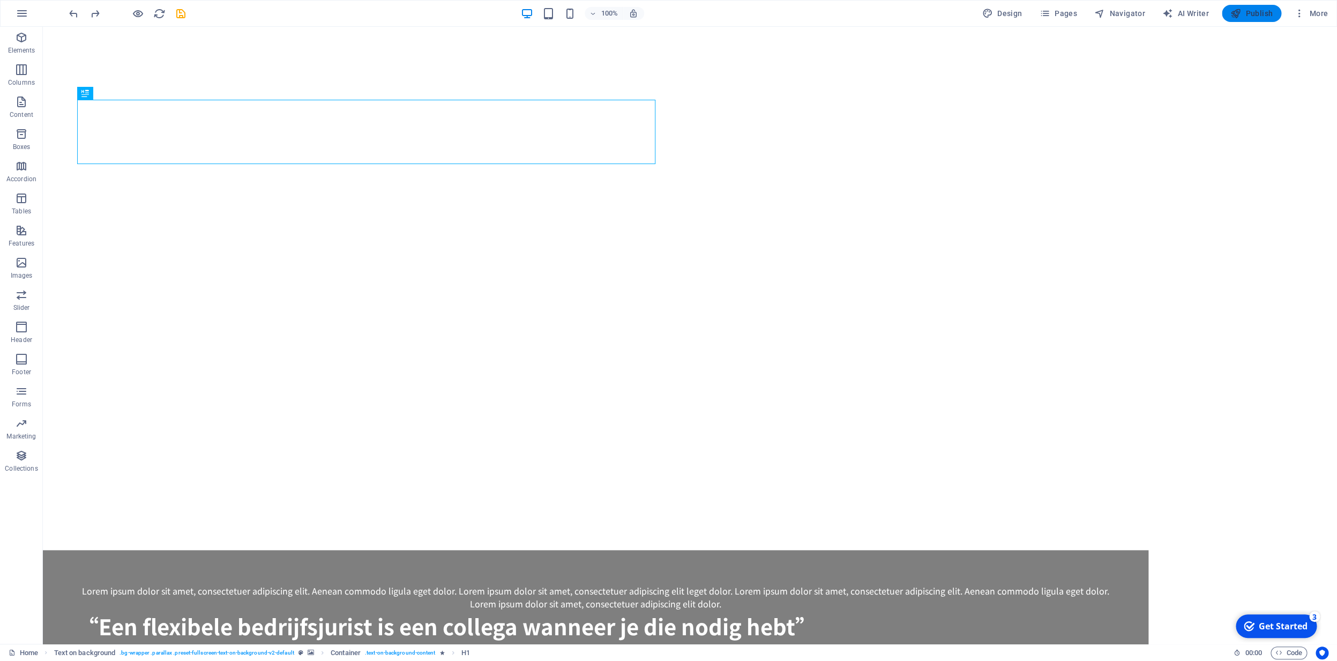
click at [1250, 16] on span "Publish" at bounding box center [1252, 13] width 42 height 11
